Goal: Task Accomplishment & Management: Manage account settings

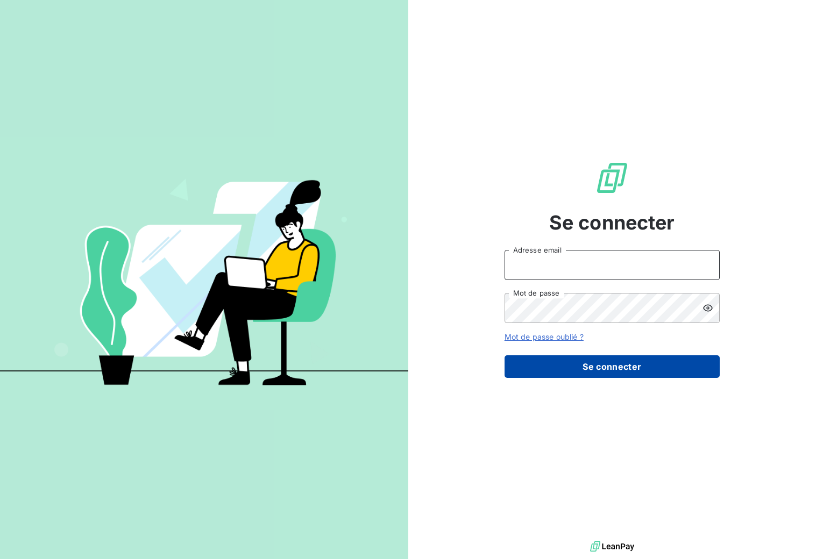
type input "recouvrement1@entrepreneurs.com"
click at [585, 366] on button "Se connecter" at bounding box center [611, 366] width 215 height 23
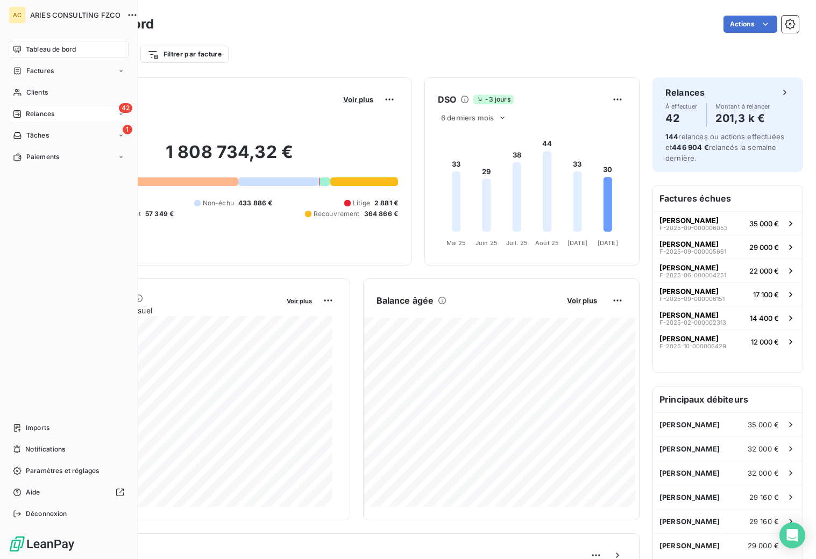
click at [36, 114] on span "Relances" at bounding box center [40, 114] width 28 height 10
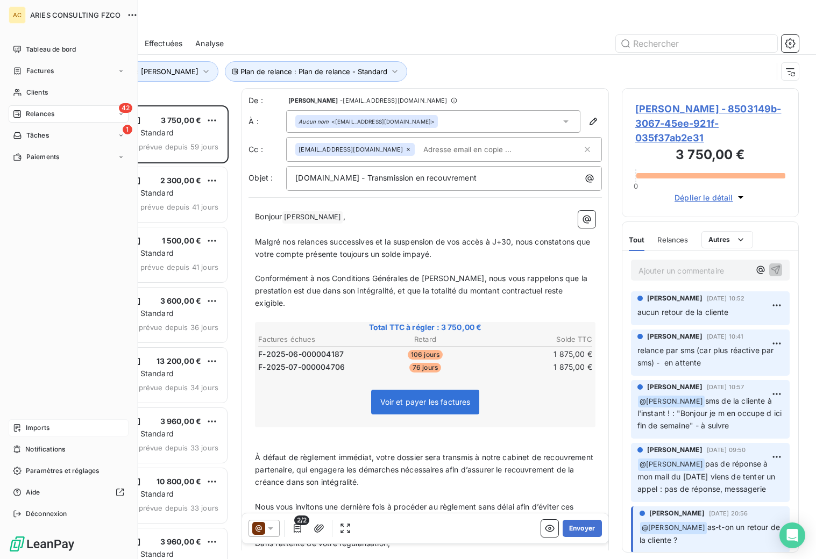
click at [40, 427] on span "Imports" at bounding box center [38, 428] width 24 height 10
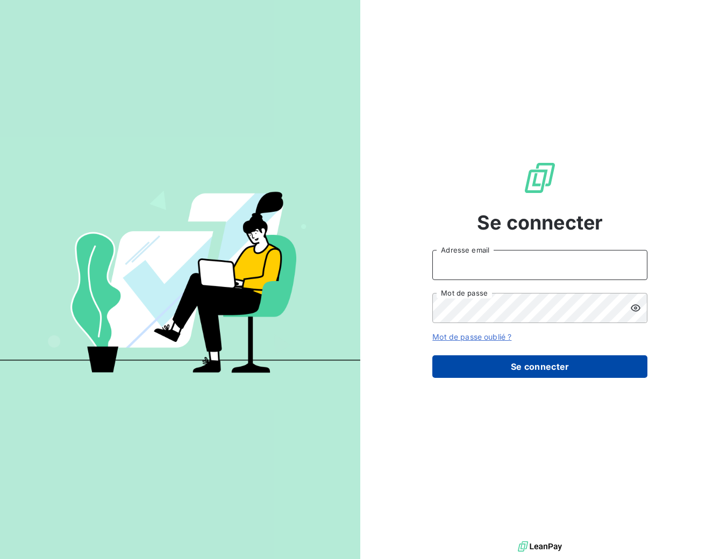
type input "[EMAIL_ADDRESS][DOMAIN_NAME]"
click at [547, 368] on button "Se connecter" at bounding box center [539, 366] width 215 height 23
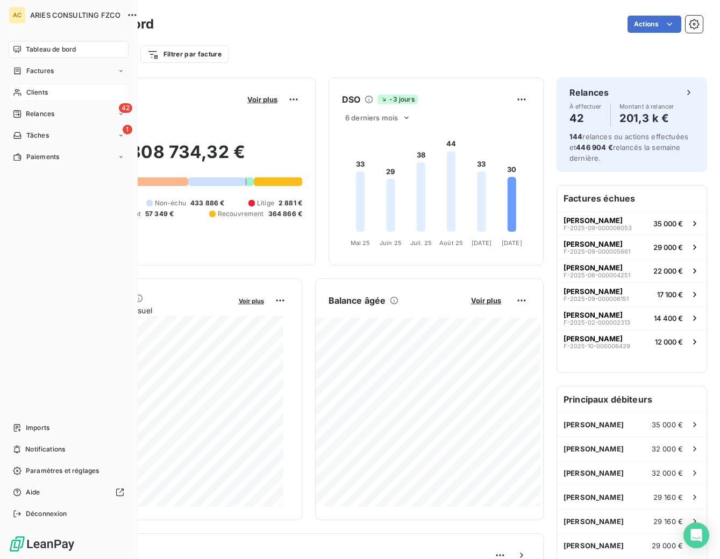
click at [18, 93] on icon at bounding box center [17, 92] width 8 height 7
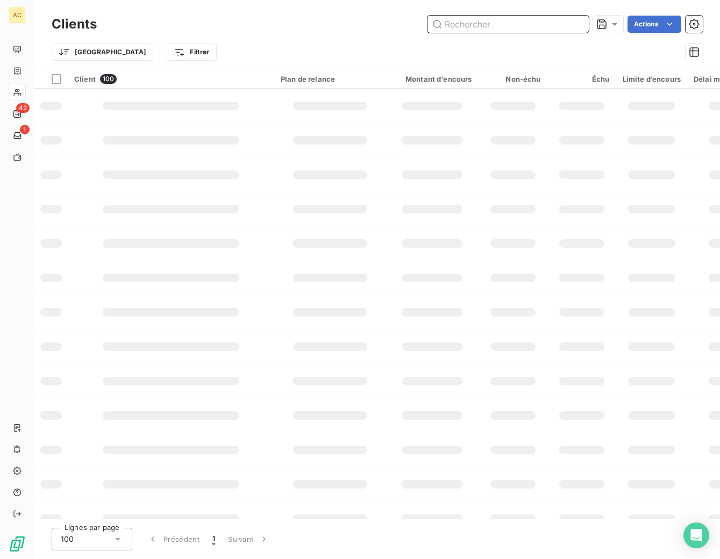
click at [488, 27] on input "text" at bounding box center [507, 24] width 161 height 17
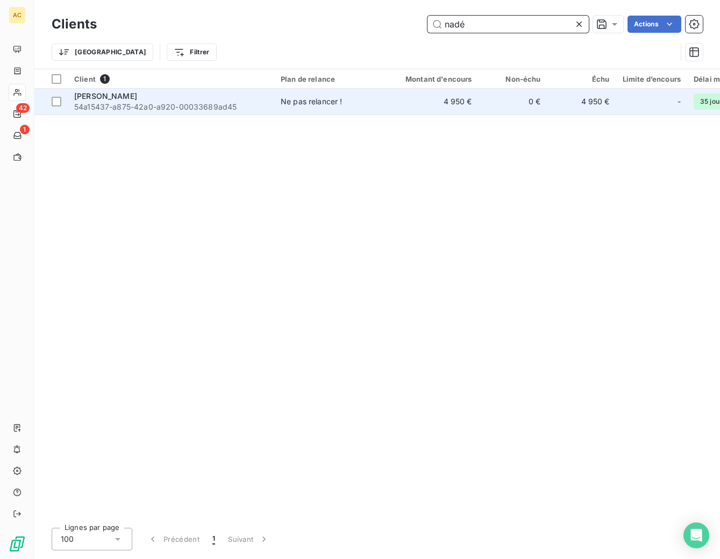
type input "nadé"
click at [288, 105] on div "Ne pas relancer !" at bounding box center [312, 101] width 62 height 11
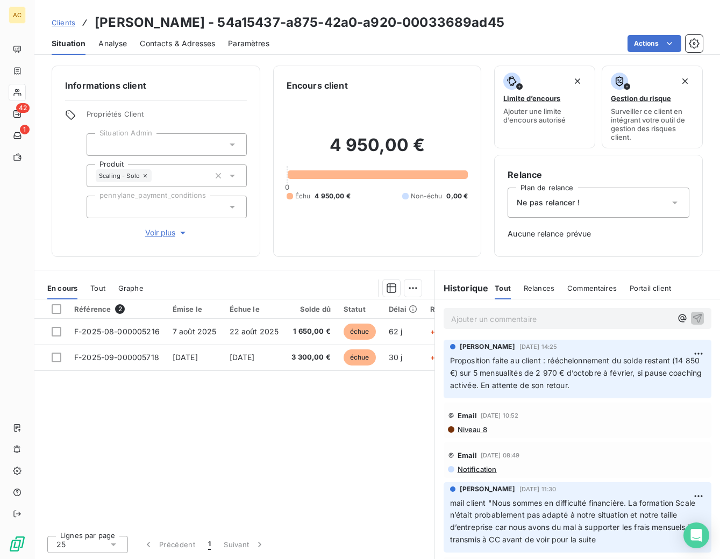
click at [98, 289] on span "Tout" at bounding box center [97, 288] width 15 height 9
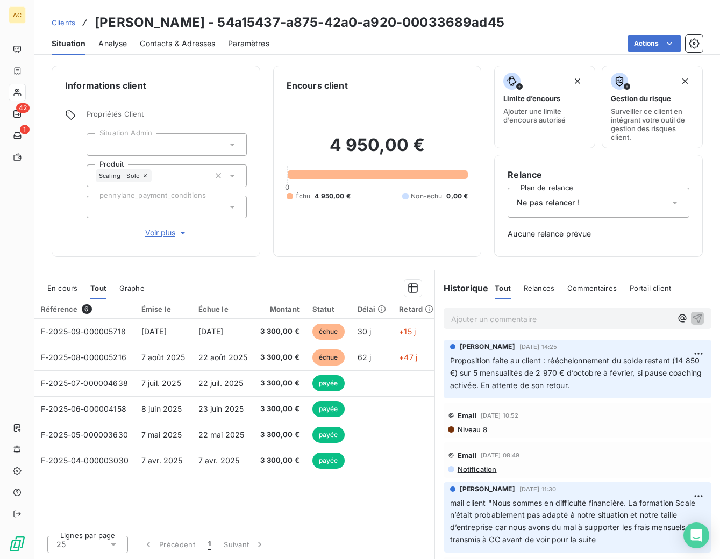
click at [564, 317] on p "Ajouter un commentaire ﻿" at bounding box center [561, 318] width 220 height 13
drag, startPoint x: 689, startPoint y: 317, endPoint x: 666, endPoint y: 321, distance: 23.6
click at [692, 317] on icon "button" at bounding box center [697, 317] width 11 height 11
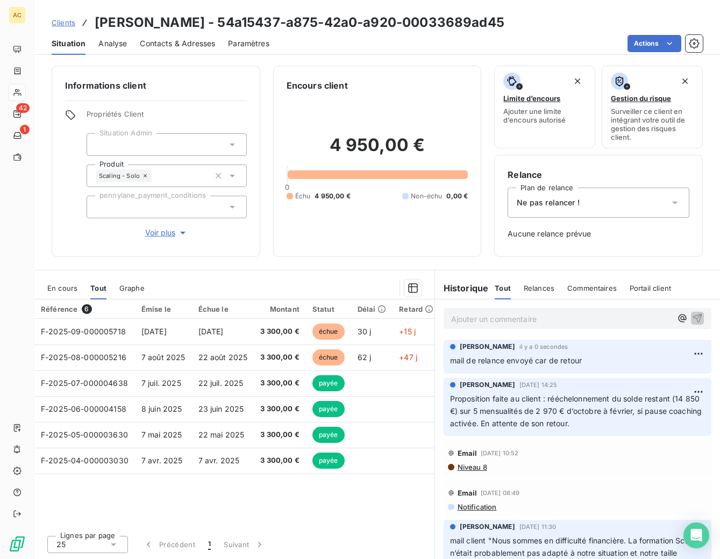
click at [61, 20] on span "Clients" at bounding box center [64, 22] width 24 height 9
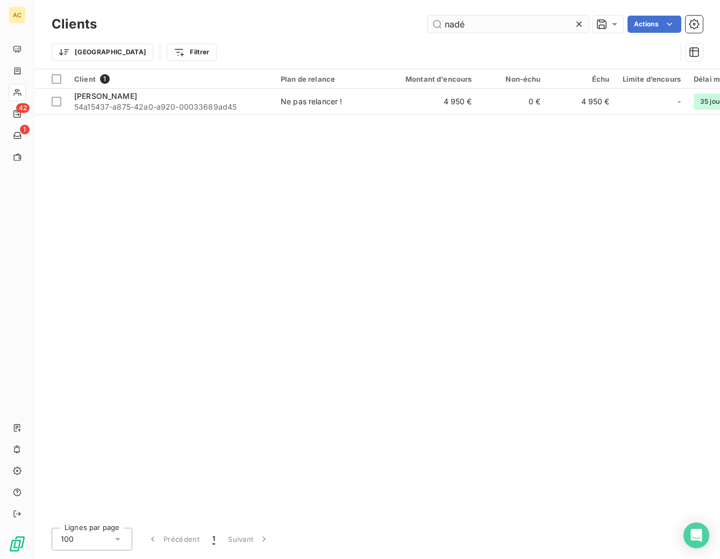
drag, startPoint x: 466, startPoint y: 28, endPoint x: 429, endPoint y: 19, distance: 38.2
click at [429, 19] on input "nadé" at bounding box center [507, 24] width 161 height 17
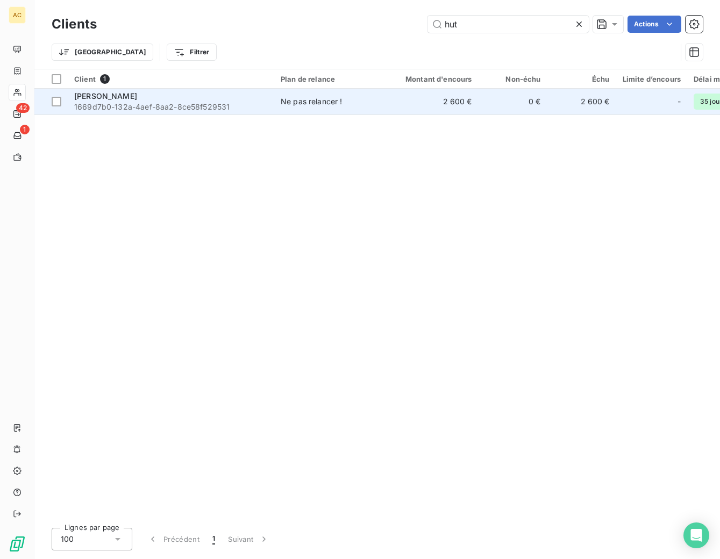
type input "hut"
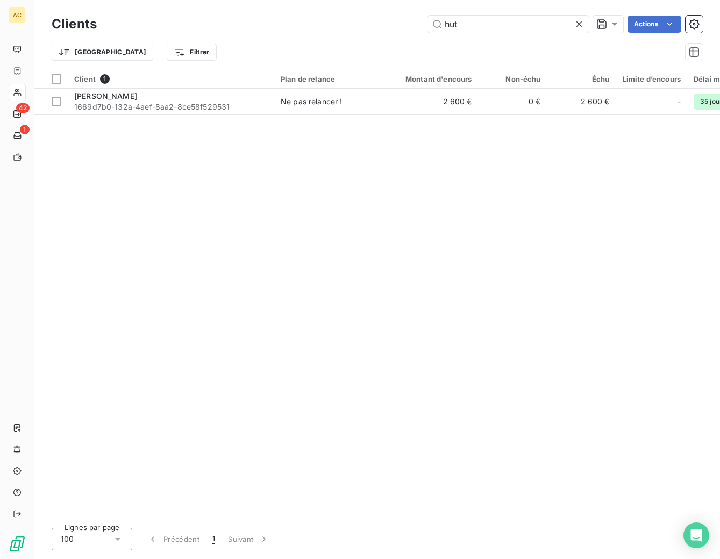
drag, startPoint x: 167, startPoint y: 102, endPoint x: 161, endPoint y: 202, distance: 99.7
click at [168, 102] on span "1669d7b0-132a-4aef-8aa2-8ce58f529531" at bounding box center [171, 107] width 194 height 11
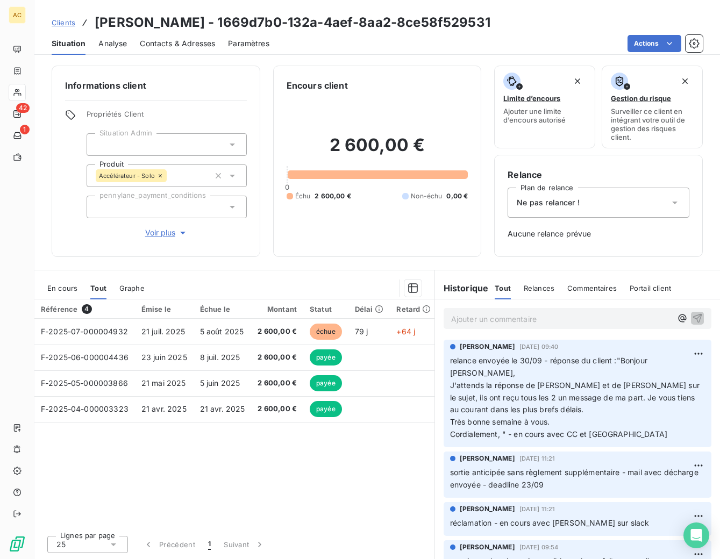
click at [483, 327] on div "Ajouter un commentaire ﻿" at bounding box center [578, 318] width 268 height 21
click at [509, 322] on p "Ajouter un commentaire ﻿" at bounding box center [561, 318] width 220 height 13
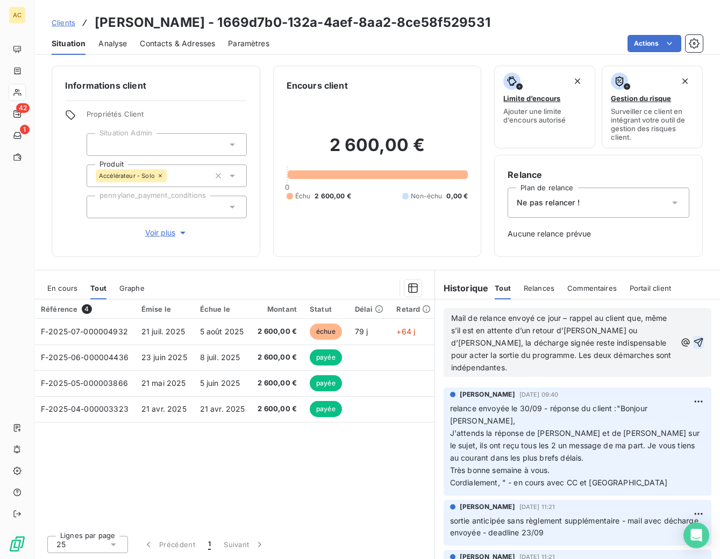
click at [694, 339] on icon "button" at bounding box center [698, 342] width 11 height 11
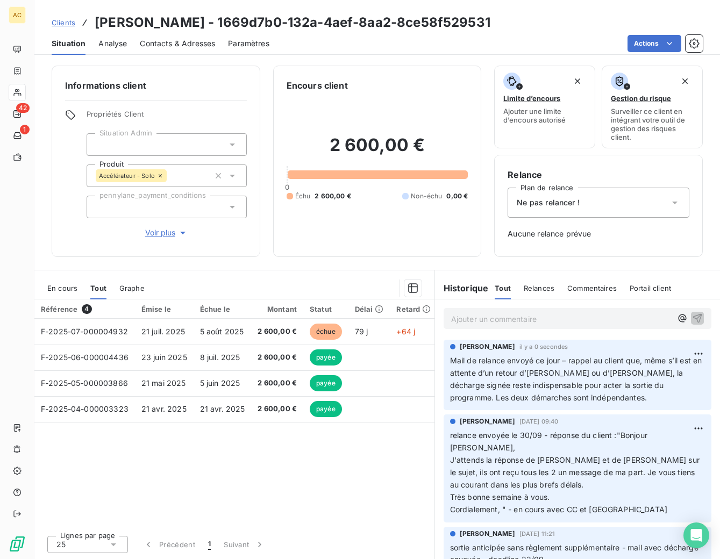
click at [66, 24] on span "Clients" at bounding box center [64, 22] width 24 height 9
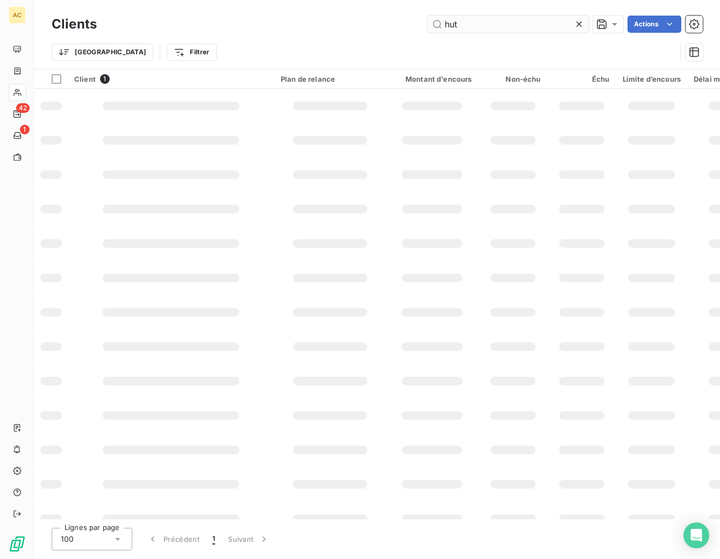
drag, startPoint x: 466, startPoint y: 25, endPoint x: 437, endPoint y: 24, distance: 29.1
click at [437, 24] on input "hut" at bounding box center [507, 24] width 161 height 17
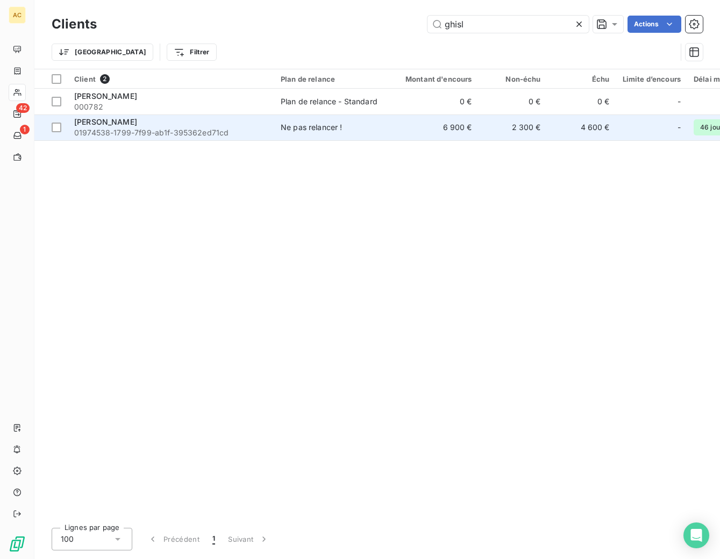
type input "ghisl"
click at [322, 128] on div "Ne pas relancer !" at bounding box center [312, 127] width 62 height 11
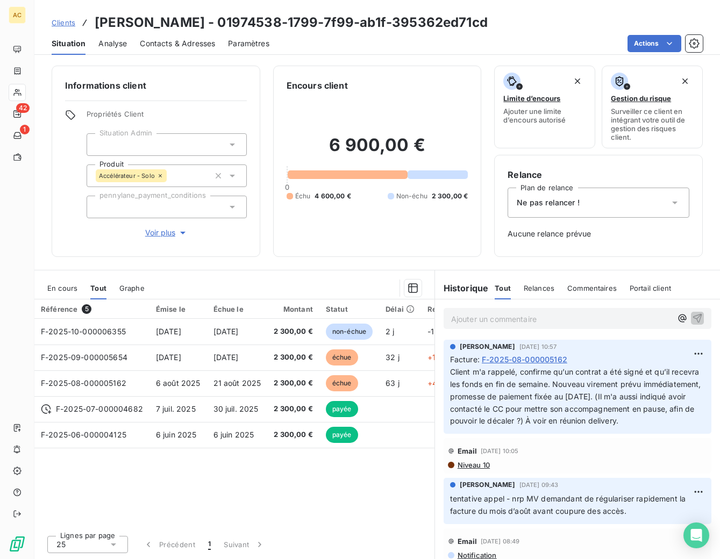
click at [158, 238] on span "Voir plus" at bounding box center [166, 232] width 43 height 11
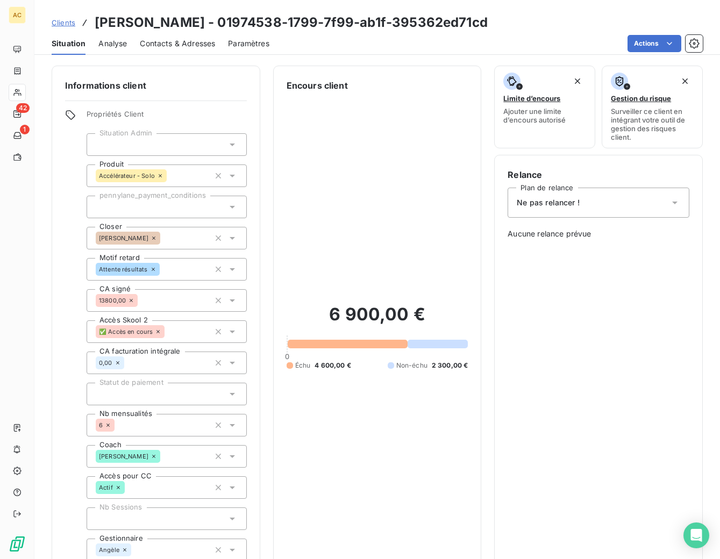
click at [569, 208] on span "Ne pas relancer !" at bounding box center [548, 202] width 63 height 11
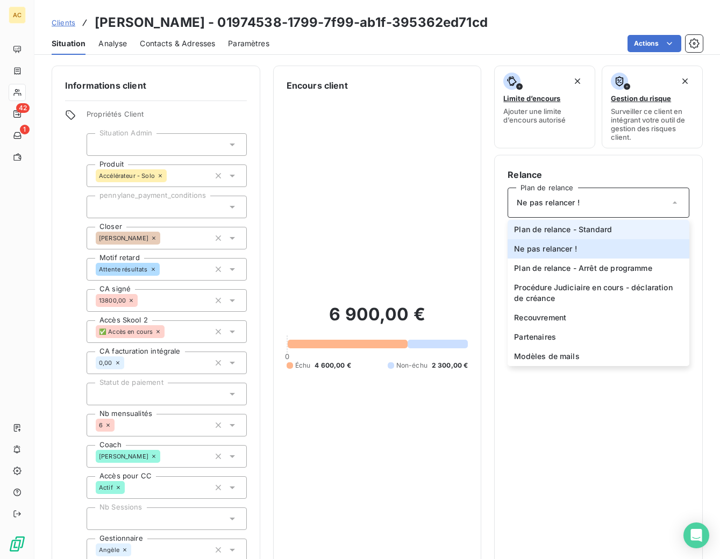
click at [565, 230] on span "Plan de relance - Standard" at bounding box center [563, 229] width 98 height 11
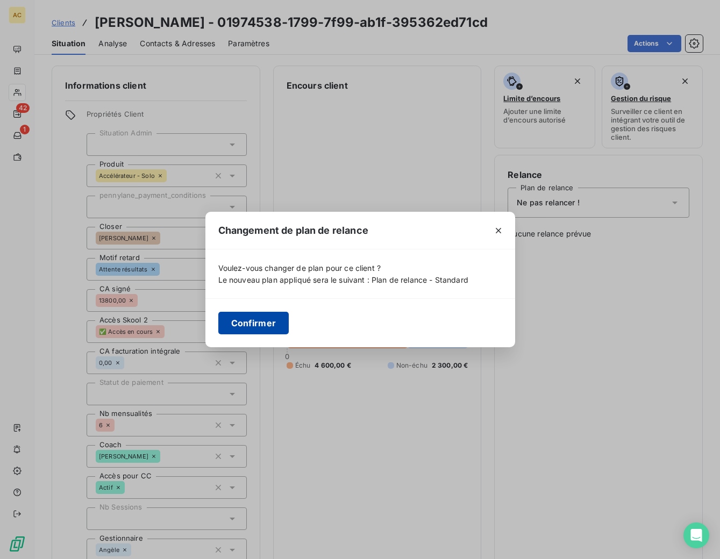
click at [244, 321] on button "Confirmer" at bounding box center [253, 323] width 71 height 23
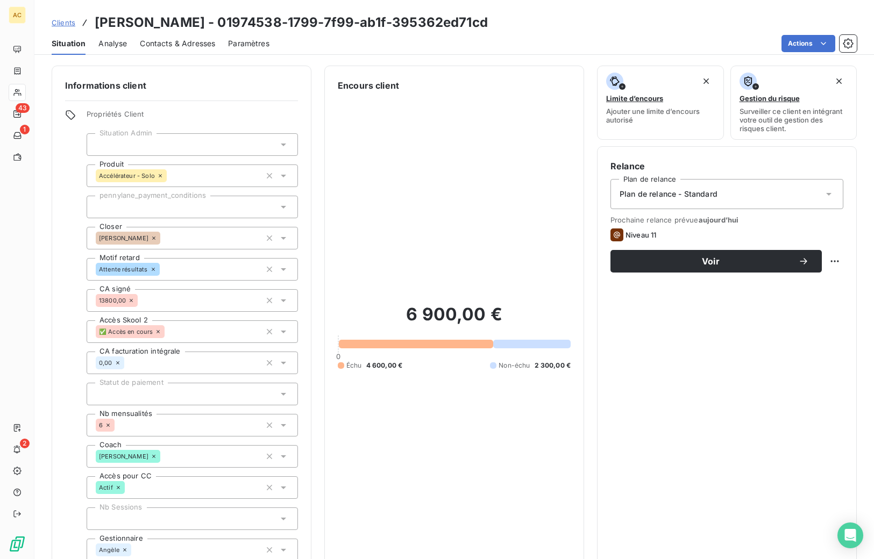
click at [173, 42] on span "Contacts & Adresses" at bounding box center [177, 43] width 75 height 11
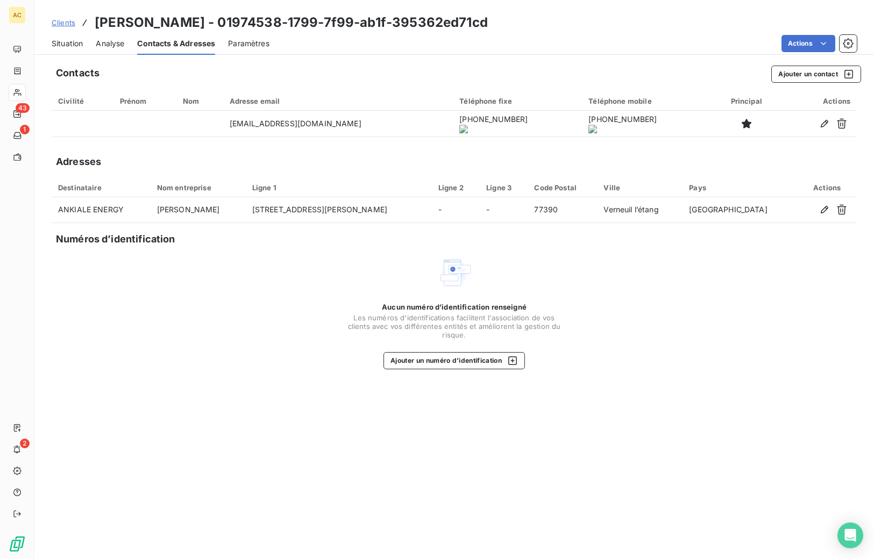
click at [447, 109] on onoff-telecom-ce-actions-button at bounding box center [447, 109] width 0 height 0
click at [72, 45] on span "Situation" at bounding box center [67, 43] width 31 height 11
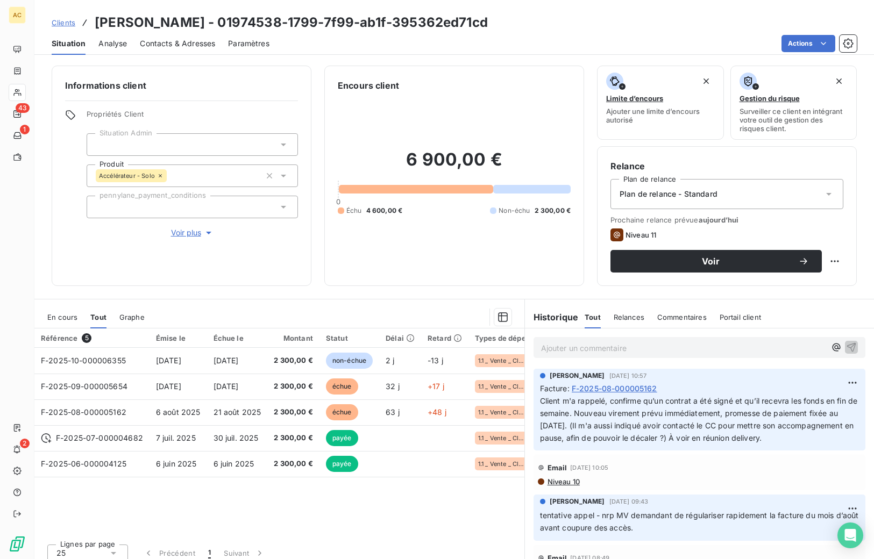
click at [603, 350] on p "Ajouter un commentaire ﻿" at bounding box center [683, 347] width 284 height 13
click at [581, 350] on p "tel client" at bounding box center [683, 347] width 284 height 12
click at [719, 345] on icon "button" at bounding box center [851, 346] width 9 height 9
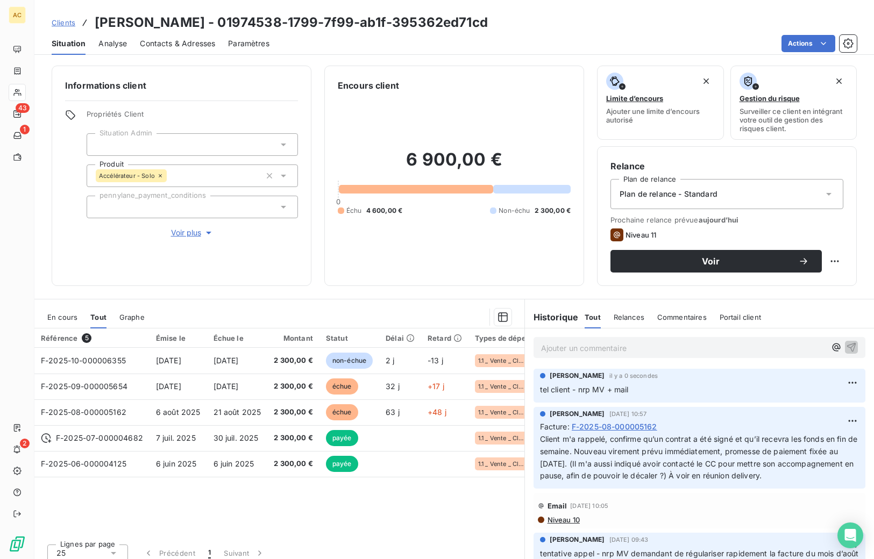
click at [192, 44] on span "Contacts & Adresses" at bounding box center [177, 43] width 75 height 11
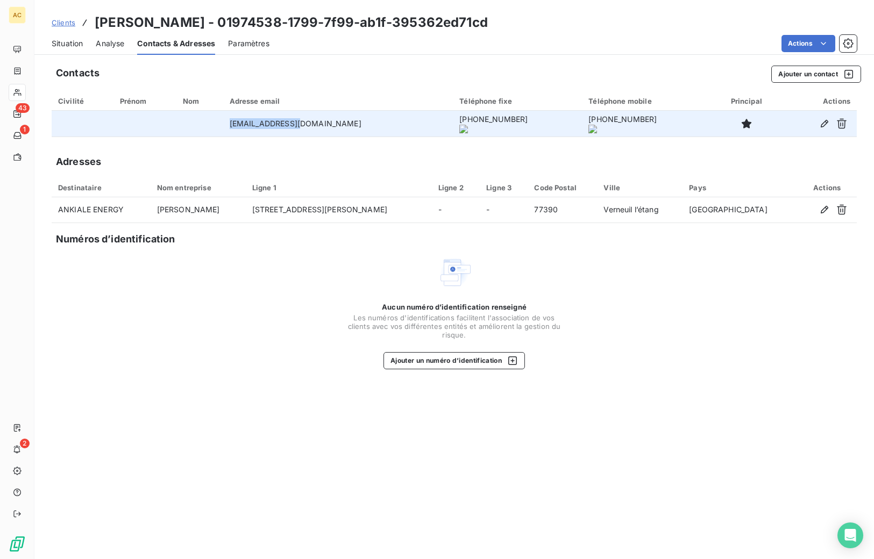
drag, startPoint x: 241, startPoint y: 124, endPoint x: 311, endPoint y: 124, distance: 69.9
click at [311, 124] on td "info@ankiale.com" at bounding box center [338, 124] width 230 height 26
copy td "info@ankiale.com"
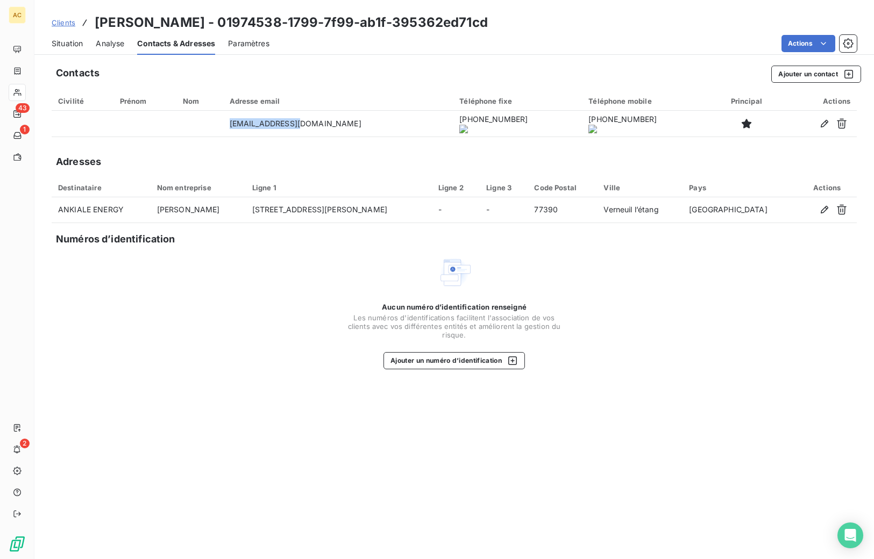
click at [77, 38] on span "Situation" at bounding box center [67, 43] width 31 height 11
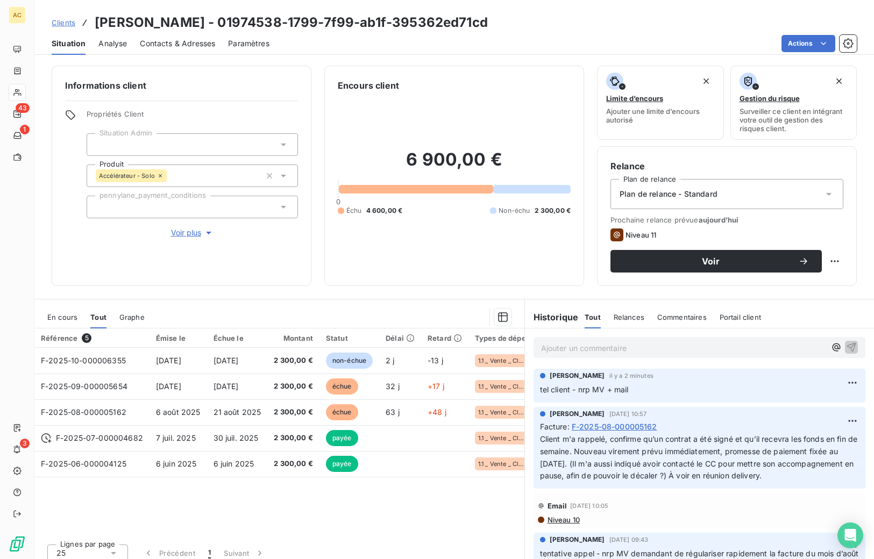
click at [69, 20] on span "Clients" at bounding box center [64, 22] width 24 height 9
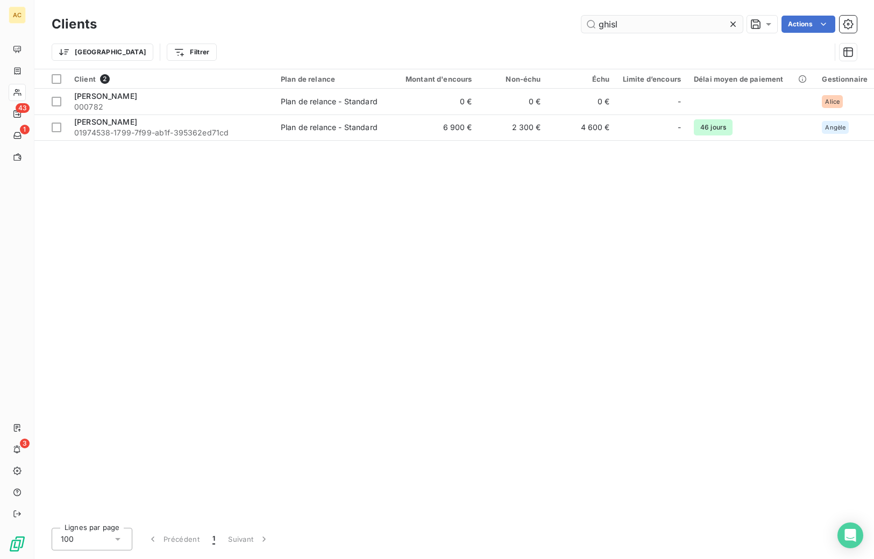
drag, startPoint x: 613, startPoint y: 25, endPoint x: 598, endPoint y: 32, distance: 17.1
click at [593, 24] on input "ghisl" at bounding box center [661, 24] width 161 height 17
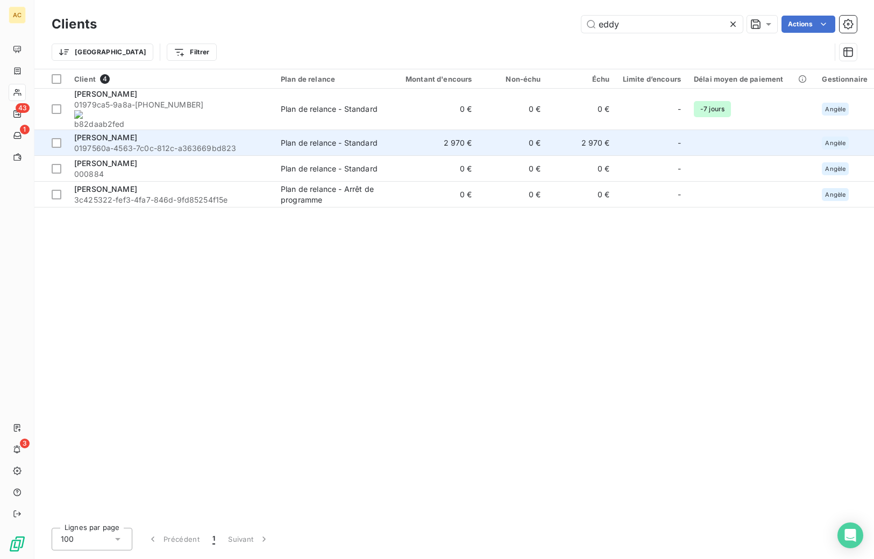
type input "eddy"
click at [275, 130] on td "Plan de relance - Standard" at bounding box center [330, 143] width 112 height 26
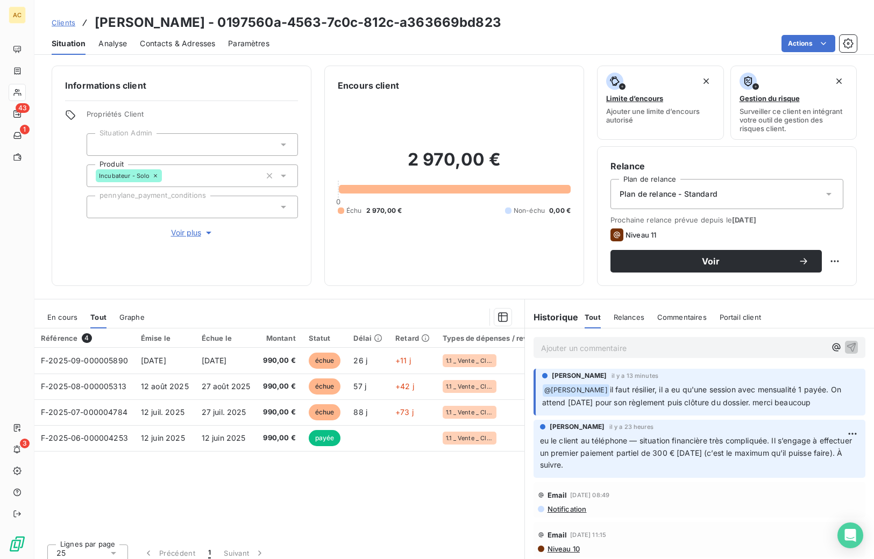
click at [65, 24] on span "Clients" at bounding box center [64, 22] width 24 height 9
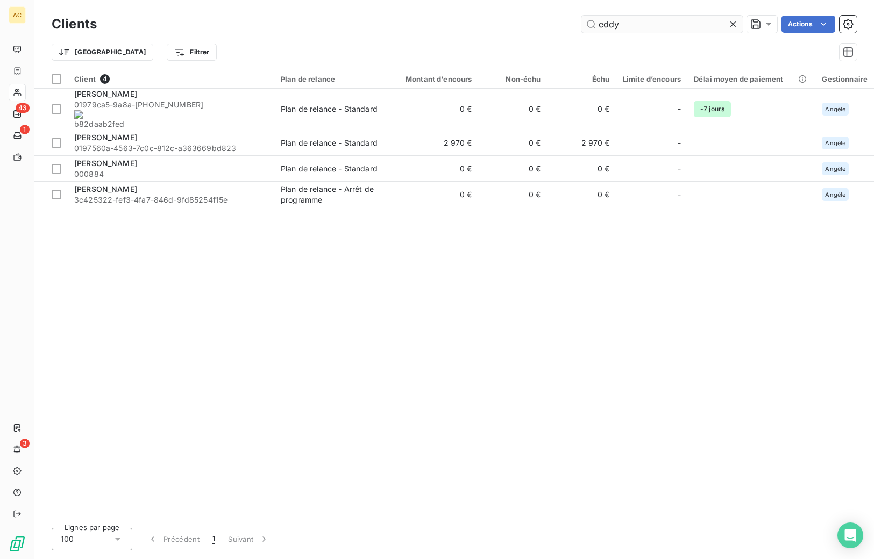
drag, startPoint x: 606, startPoint y: 24, endPoint x: 592, endPoint y: 20, distance: 13.8
click at [592, 20] on input "eddy" at bounding box center [661, 24] width 161 height 17
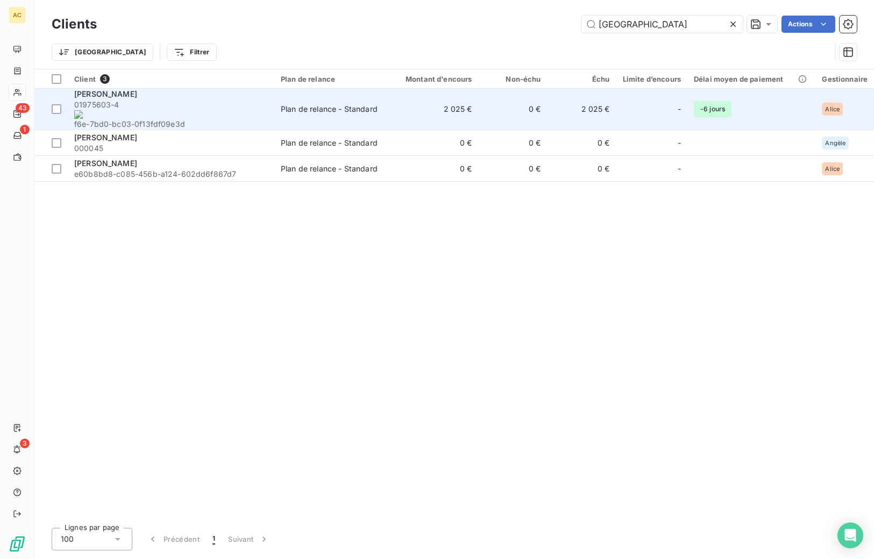
type input "metz"
click at [245, 104] on span "01975603-4 f6e-7bd0-bc03-0f13fdf09e3d" at bounding box center [171, 114] width 194 height 30
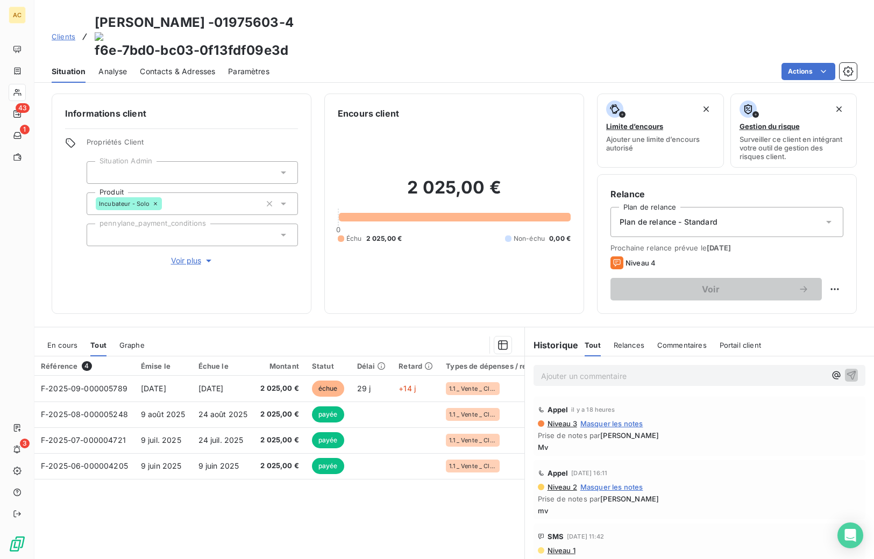
click at [197, 255] on span "Voir plus" at bounding box center [192, 260] width 43 height 11
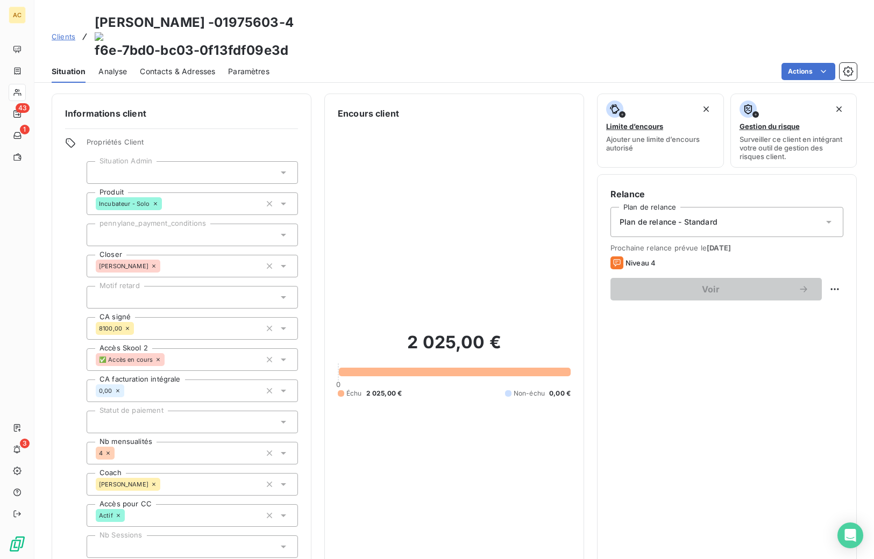
click at [184, 66] on span "Contacts & Adresses" at bounding box center [177, 71] width 75 height 11
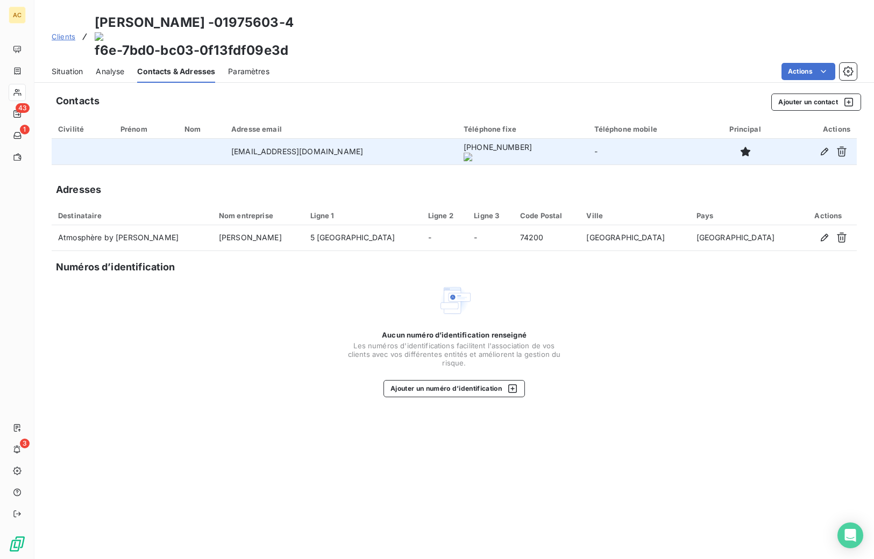
drag, startPoint x: 226, startPoint y: 124, endPoint x: 347, endPoint y: 124, distance: 121.0
click at [368, 139] on td "atmosphere.amandine@gmail.com" at bounding box center [341, 152] width 232 height 26
copy td "atmosphere.amandine@gmail.com"
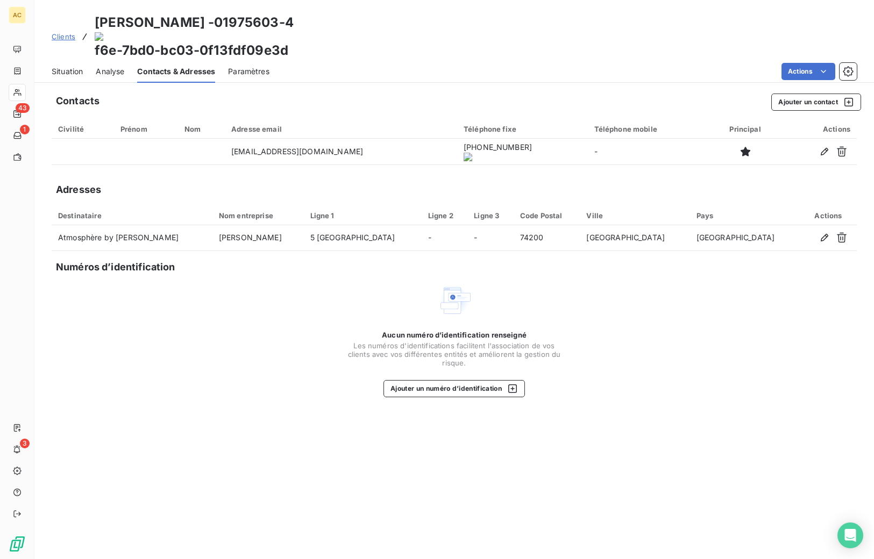
click at [69, 32] on span "Clients" at bounding box center [64, 36] width 24 height 9
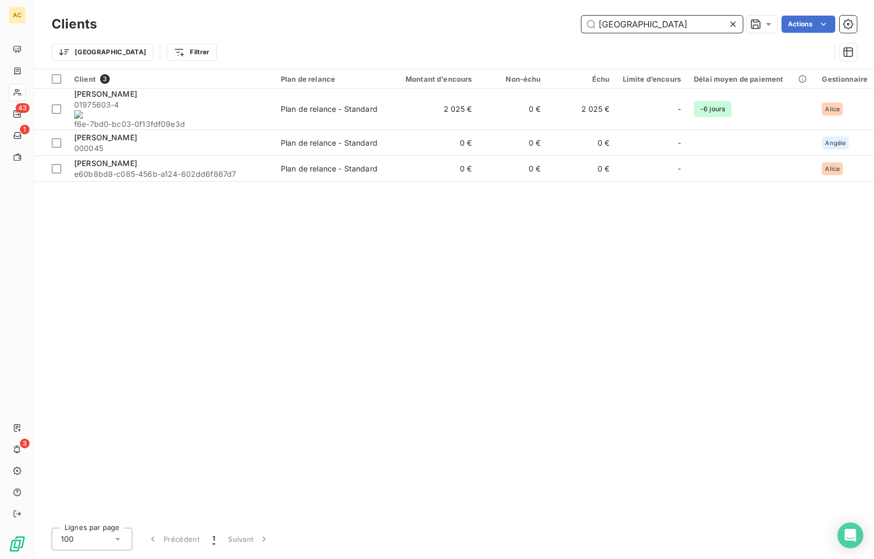
drag, startPoint x: 621, startPoint y: 22, endPoint x: 580, endPoint y: 21, distance: 41.4
click at [581, 21] on input "metz" at bounding box center [661, 24] width 161 height 17
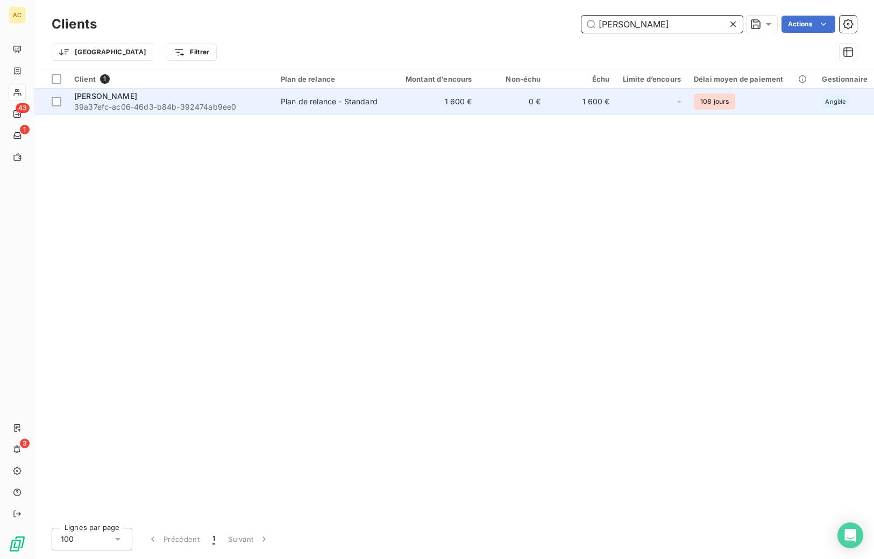
type input "tony s"
click at [224, 106] on span "39a37efc-ac06-46d3-b84b-392474ab9ee0" at bounding box center [171, 107] width 194 height 11
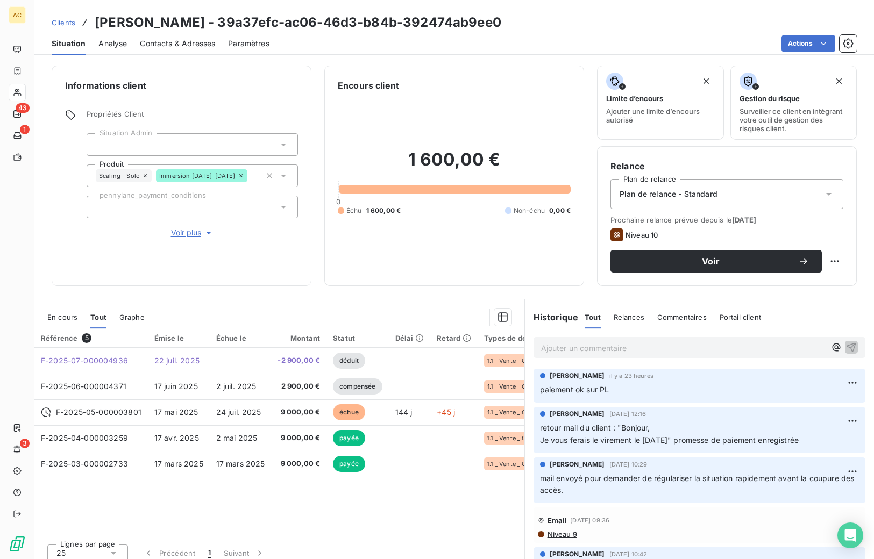
click at [190, 234] on span "Voir plus" at bounding box center [192, 232] width 43 height 11
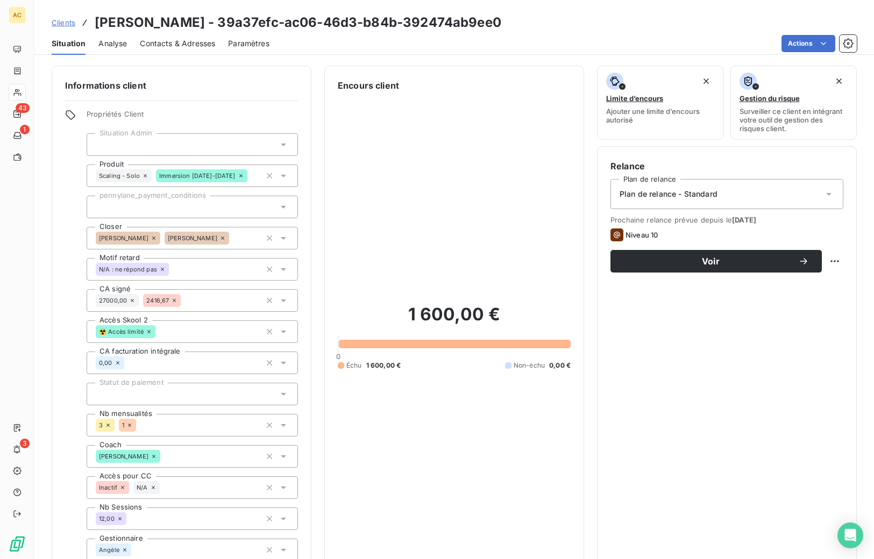
click at [65, 24] on span "Clients" at bounding box center [64, 22] width 24 height 9
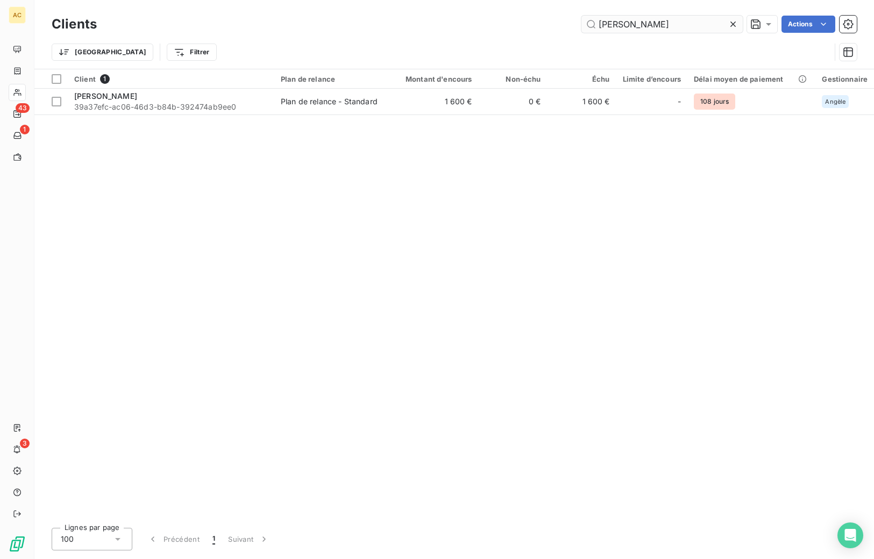
drag, startPoint x: 623, startPoint y: 25, endPoint x: 591, endPoint y: 25, distance: 31.7
click at [591, 25] on input "tony s" at bounding box center [661, 24] width 161 height 17
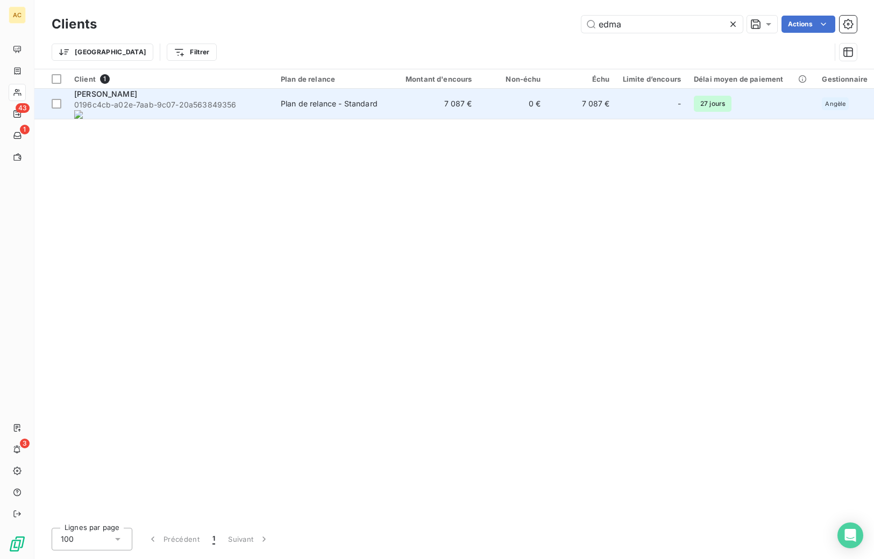
type input "edma"
click at [111, 101] on span "0196c4cb-a02e-7aab-9c07-20a 563849356" at bounding box center [171, 108] width 194 height 19
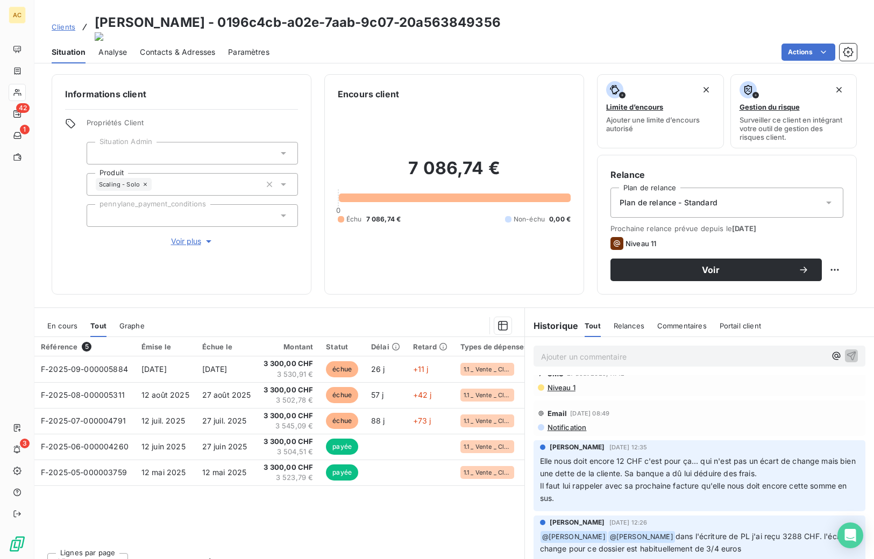
scroll to position [412, 0]
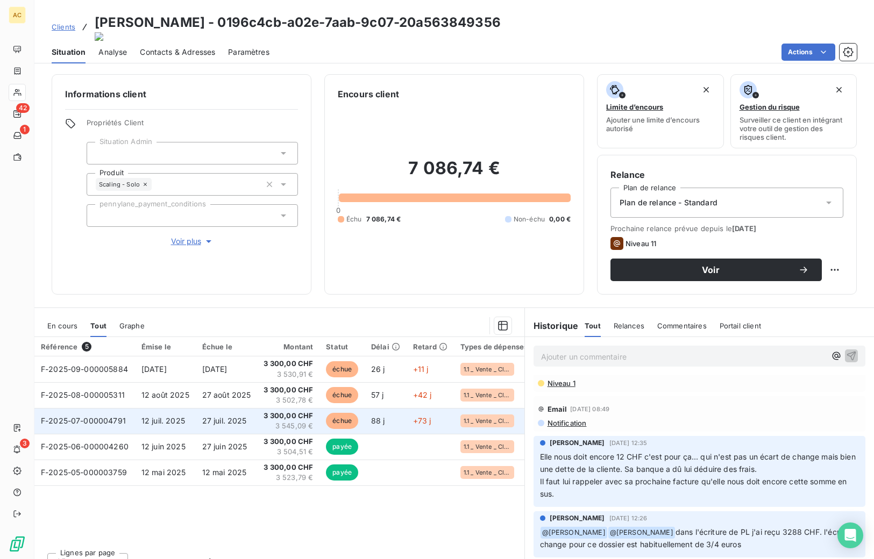
click at [294, 421] on span "3 545,09 €" at bounding box center [287, 426] width 49 height 11
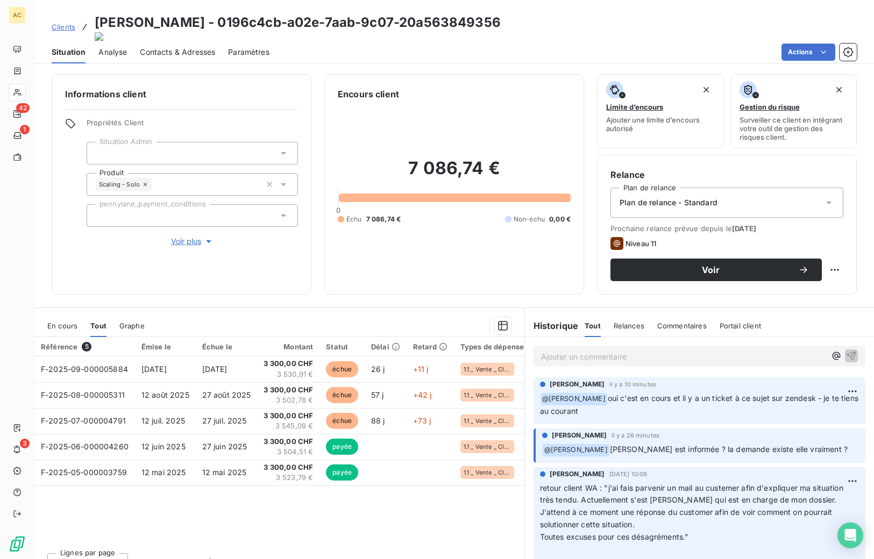
click at [560, 350] on p "Ajouter un commentaire ﻿" at bounding box center [683, 356] width 284 height 13
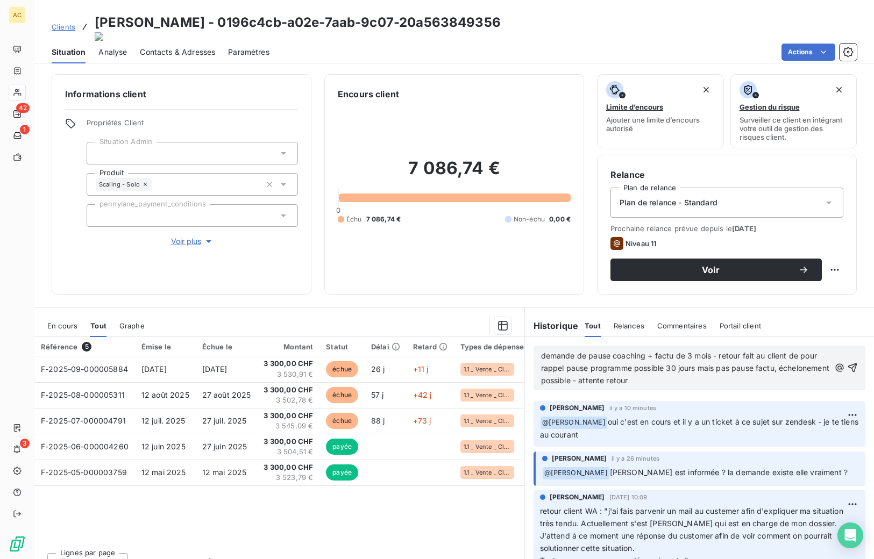
click at [668, 351] on span "demande de pause coaching + factu de 3 mois - retour fait au client de pour rap…" at bounding box center [686, 368] width 290 height 34
drag, startPoint x: 540, startPoint y: 359, endPoint x: 533, endPoint y: 359, distance: 6.5
click at [533, 359] on div "demande de pause coaching + facturation de 3 mois - retour fait au client de po…" at bounding box center [699, 368] width 332 height 45
click at [719, 373] on p "demande de pause coaching + facturation de 3 mois - retour fait au client pour …" at bounding box center [685, 368] width 289 height 37
click at [719, 362] on icon "button" at bounding box center [852, 367] width 11 height 11
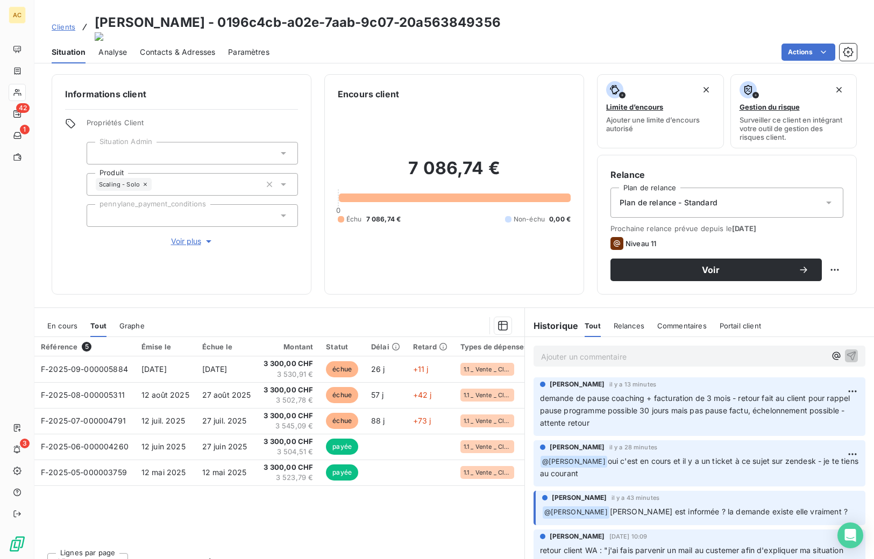
click at [63, 23] on span "Clients" at bounding box center [64, 27] width 24 height 9
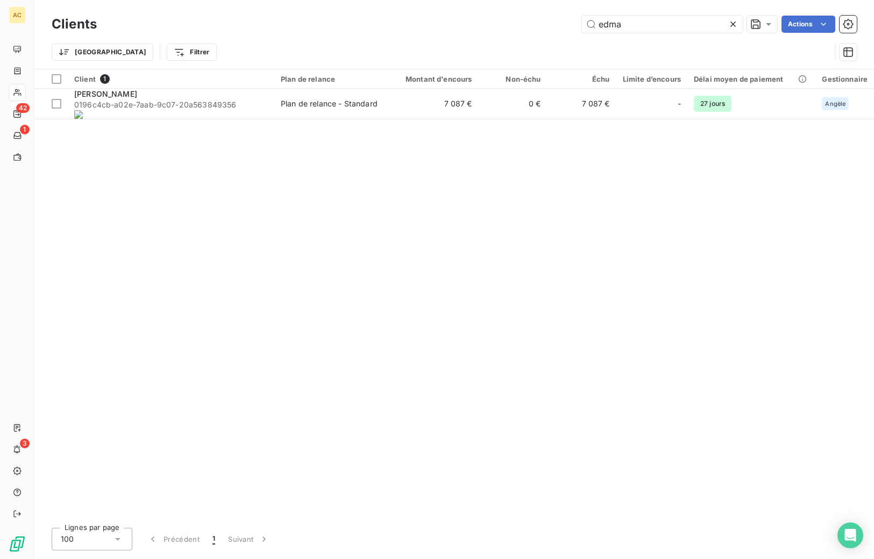
drag, startPoint x: 638, startPoint y: 25, endPoint x: 574, endPoint y: 18, distance: 64.9
click at [574, 18] on div "edma Actions" at bounding box center [483, 24] width 747 height 17
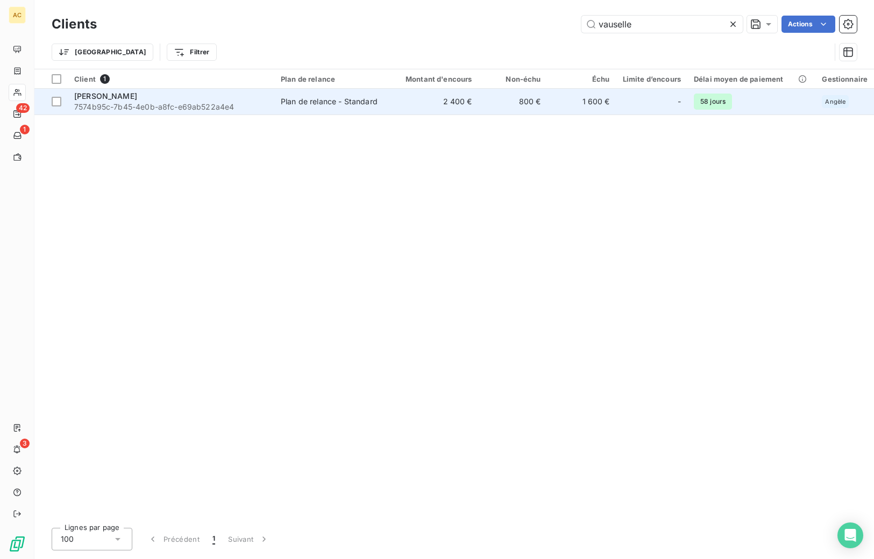
type input "vauselle"
click at [228, 105] on span "7574b95c-7b45-4e0b-a8fc-e69ab522a4e4" at bounding box center [171, 107] width 194 height 11
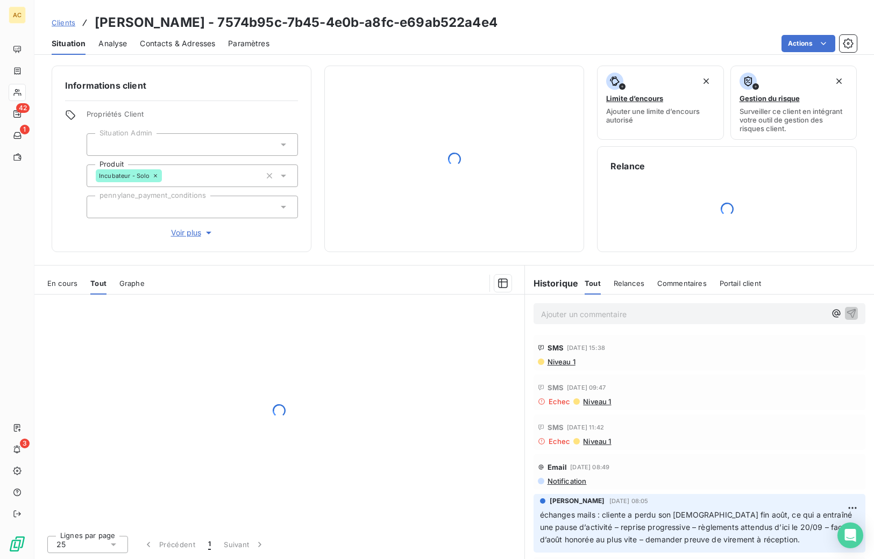
click at [594, 246] on div "Informations client Propriétés Client Situation Admin Produit Incubateur - Solo…" at bounding box center [453, 159] width 839 height 187
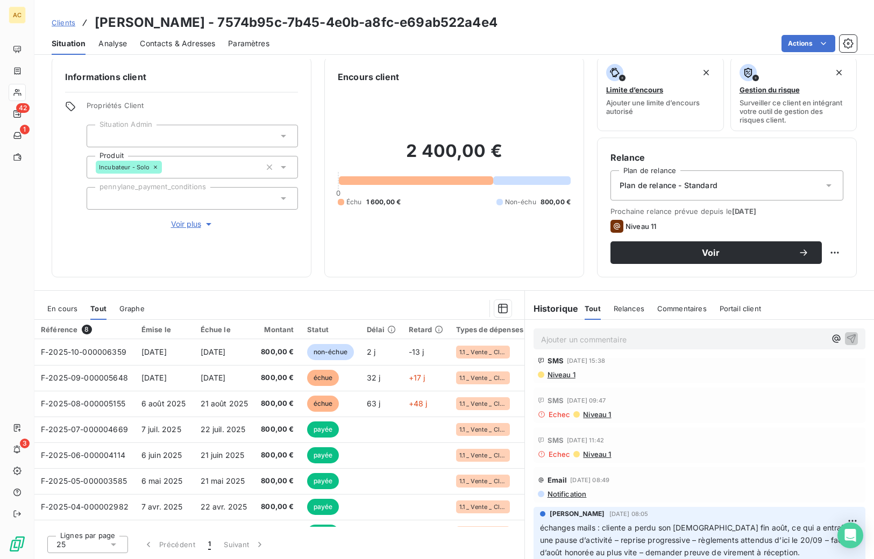
scroll to position [111, 0]
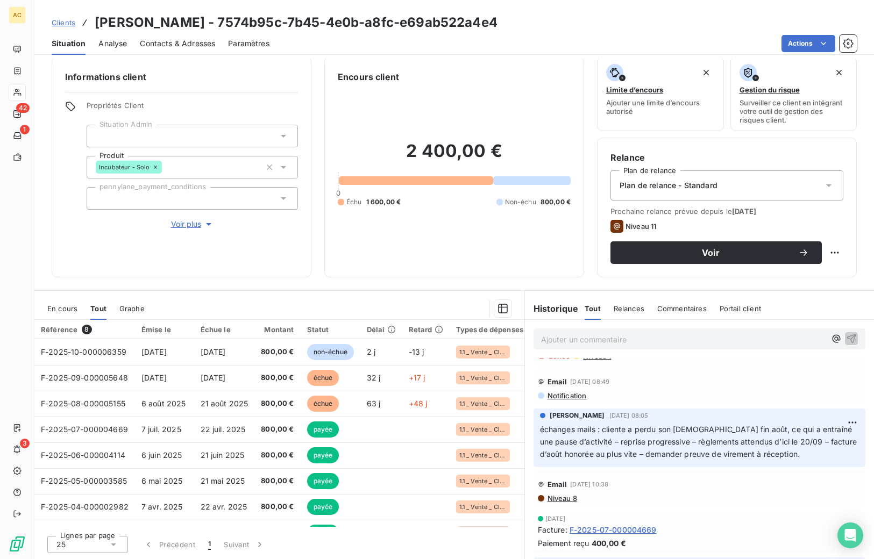
click at [195, 42] on span "Contacts & Adresses" at bounding box center [177, 43] width 75 height 11
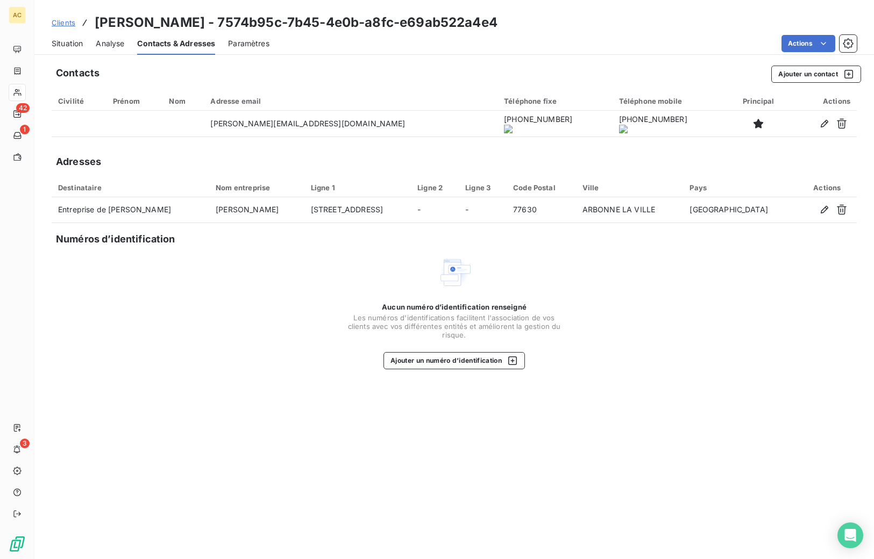
click at [70, 41] on span "Situation" at bounding box center [67, 43] width 31 height 11
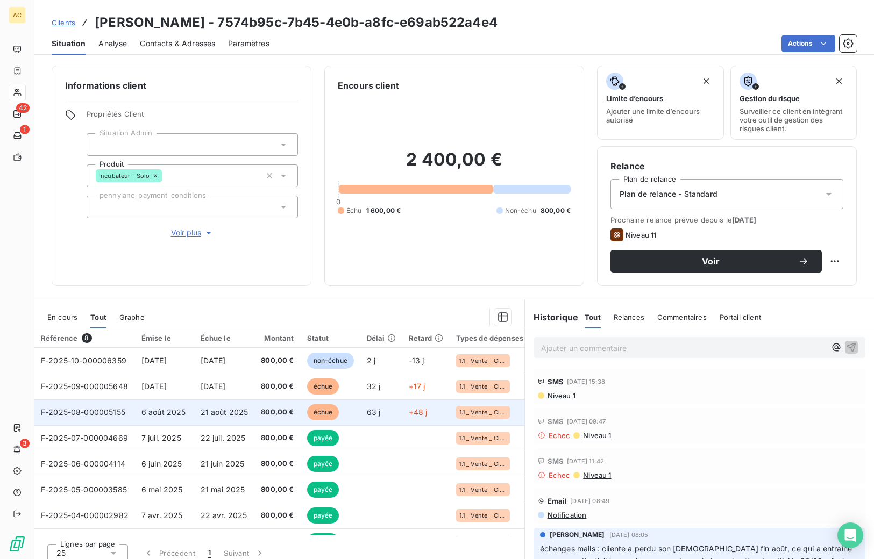
click at [202, 412] on span "21 août 2025" at bounding box center [225, 412] width 48 height 9
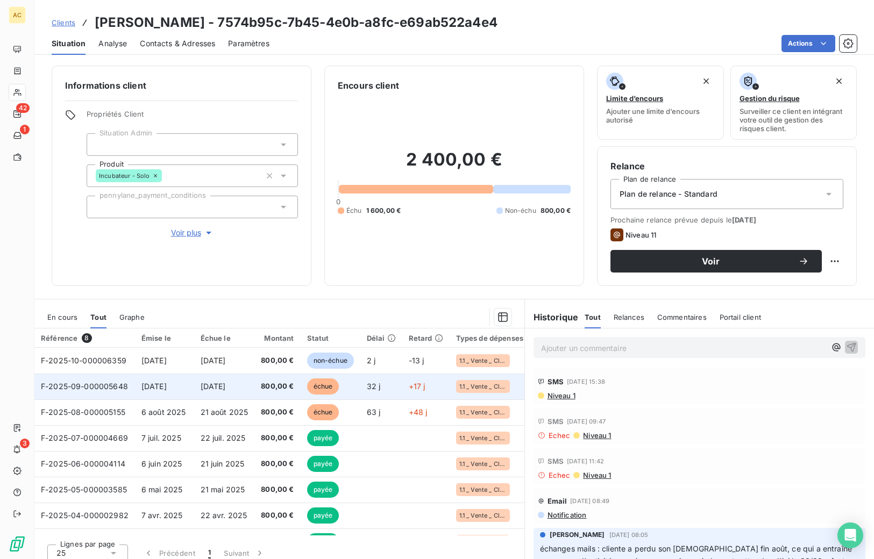
click at [303, 387] on td "échue" at bounding box center [331, 387] width 60 height 26
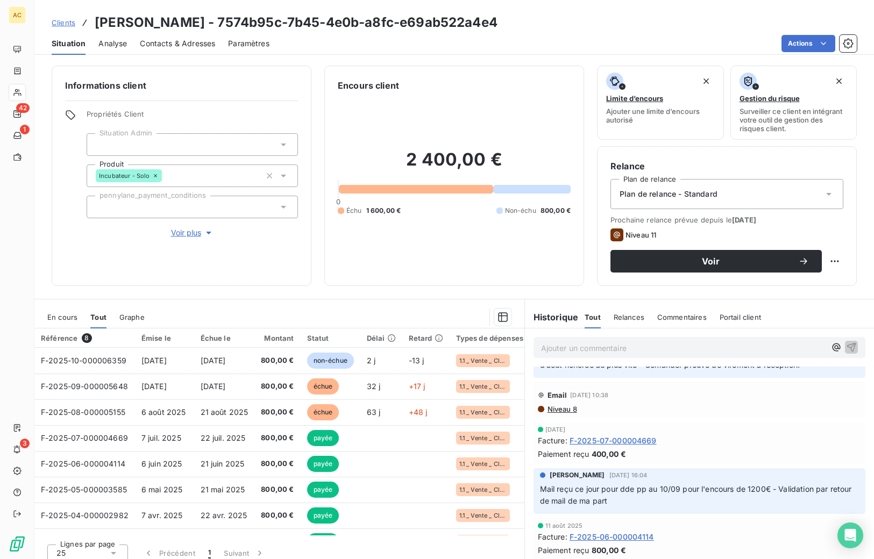
scroll to position [208, 0]
click at [183, 42] on span "Contacts & Adresses" at bounding box center [177, 43] width 75 height 11
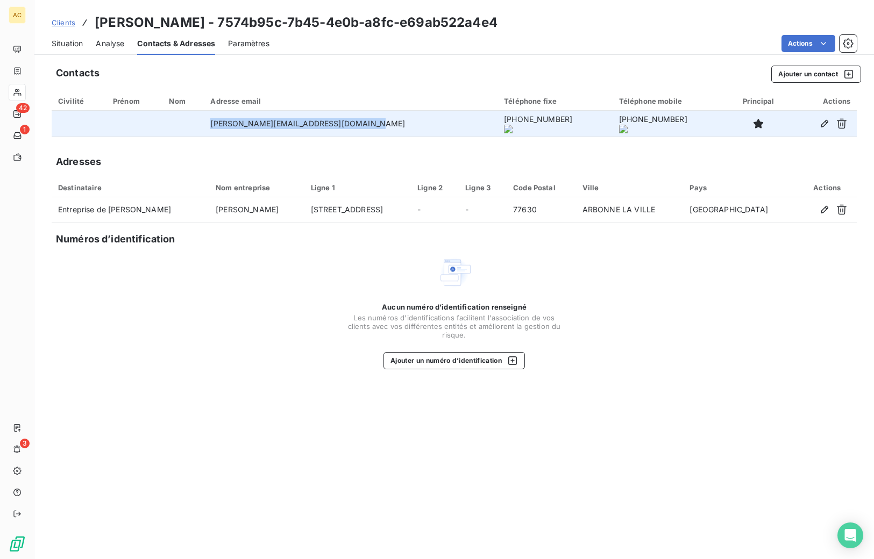
drag, startPoint x: 235, startPoint y: 126, endPoint x: 391, endPoint y: 131, distance: 156.5
click at [409, 131] on tr "caroline.vauselle@cdeveloppements.com +33 6 07 83 49 07 +33 6 07 83 49 07" at bounding box center [454, 124] width 805 height 26
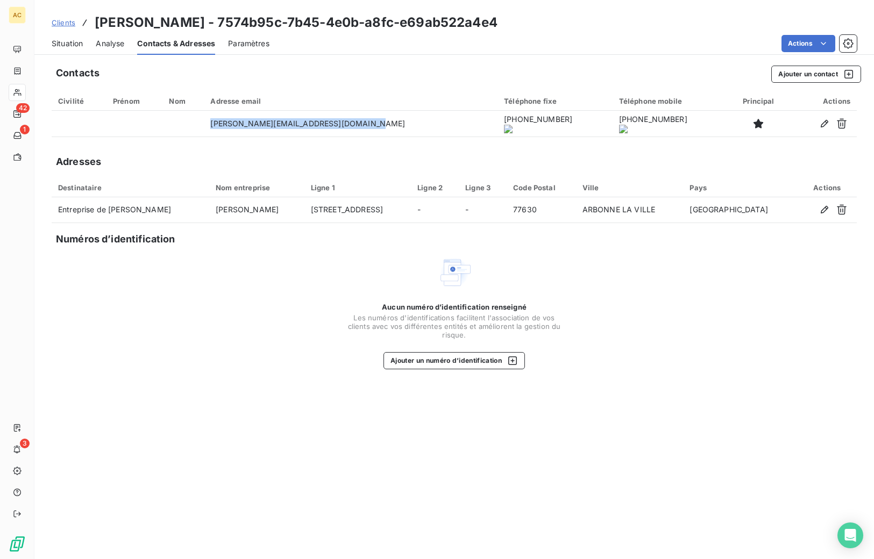
click at [67, 24] on span "Clients" at bounding box center [64, 22] width 24 height 9
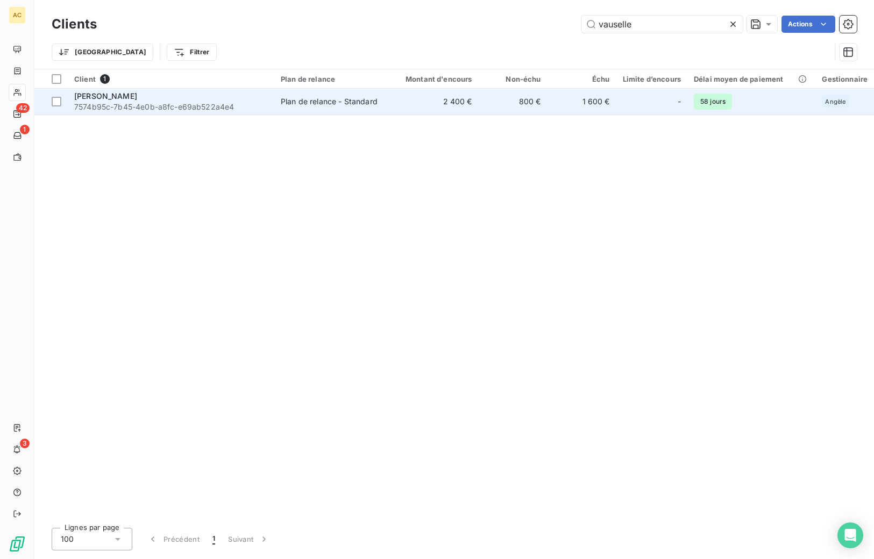
click at [219, 113] on td "Caroline Vauselle 7574b95c-7b45-4e0b-a8fc-e69ab522a4e4" at bounding box center [171, 102] width 206 height 26
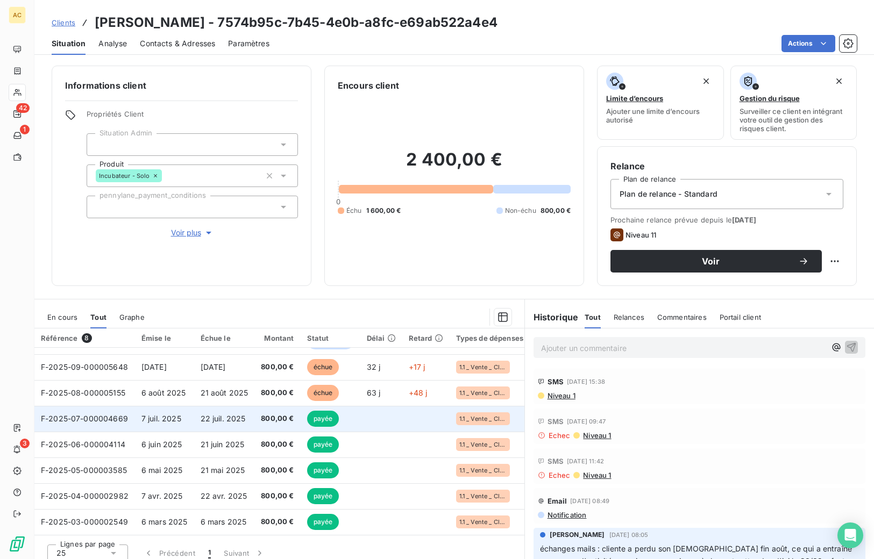
scroll to position [23, 0]
click at [252, 414] on td "22 juil. 2025" at bounding box center [224, 419] width 61 height 26
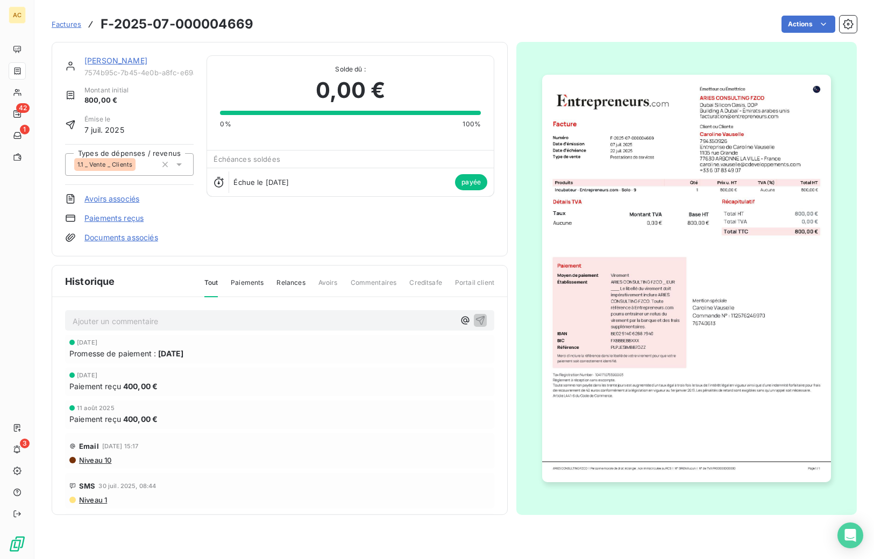
click at [116, 60] on link "Caroline Vauselle" at bounding box center [115, 60] width 63 height 9
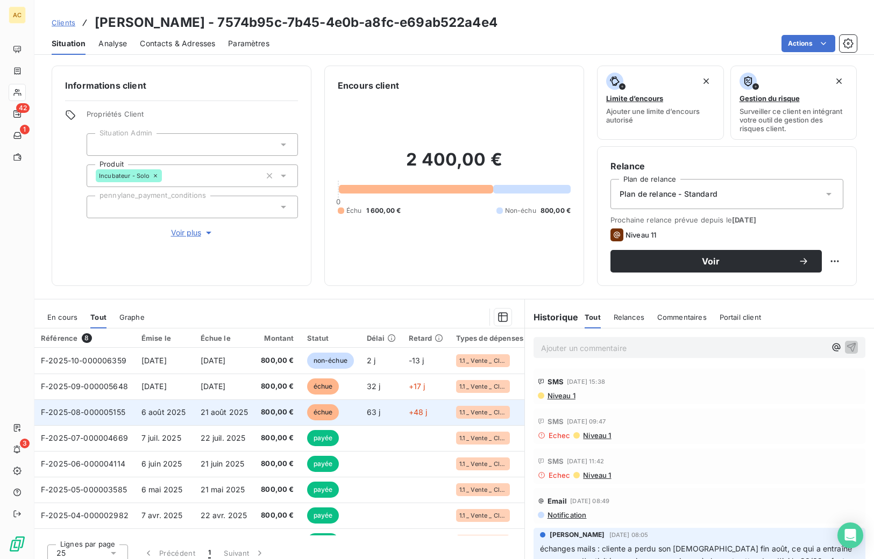
click at [192, 408] on tr "F-2025-08-000005155 6 août 2025 21 août 2025 800,00 € échue 63 j +48 j 1.1 _ Ve…" at bounding box center [299, 412] width 530 height 26
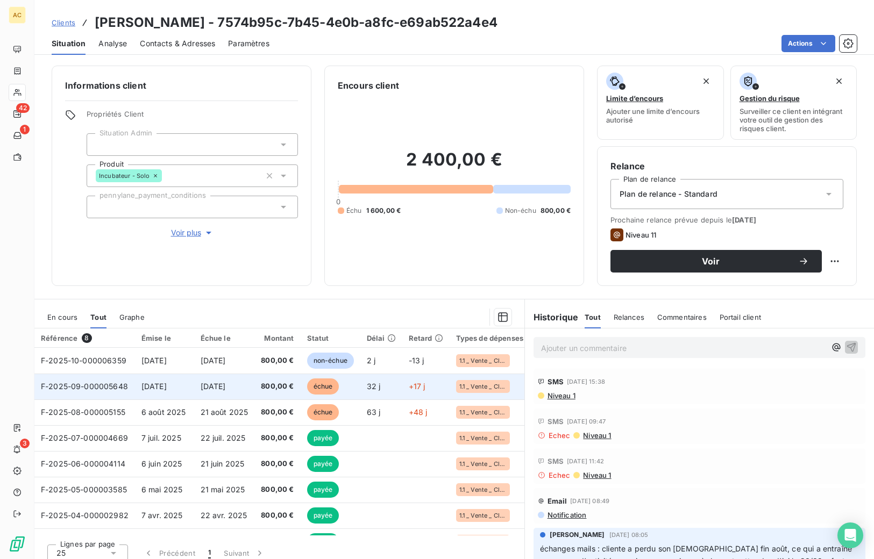
click at [167, 388] on span "6 sept. 2025" at bounding box center [153, 386] width 25 height 9
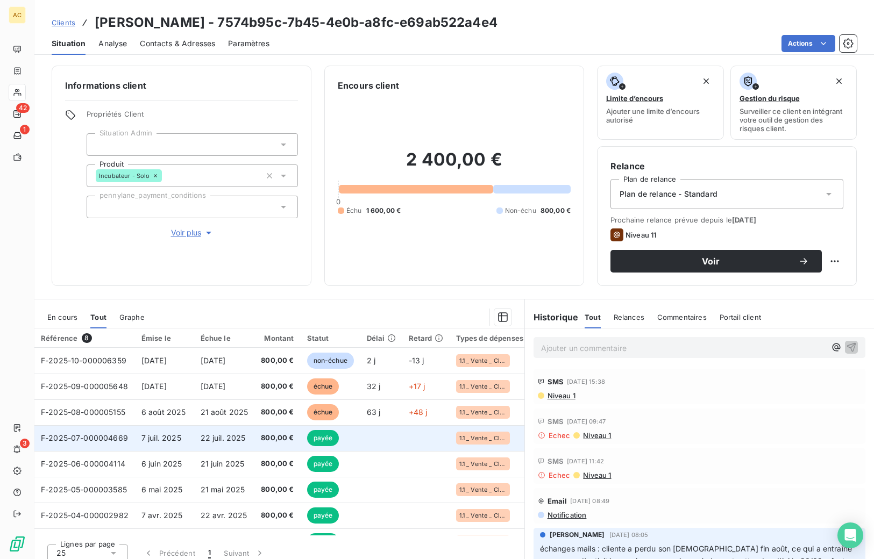
click at [233, 445] on td "22 juil. 2025" at bounding box center [224, 438] width 61 height 26
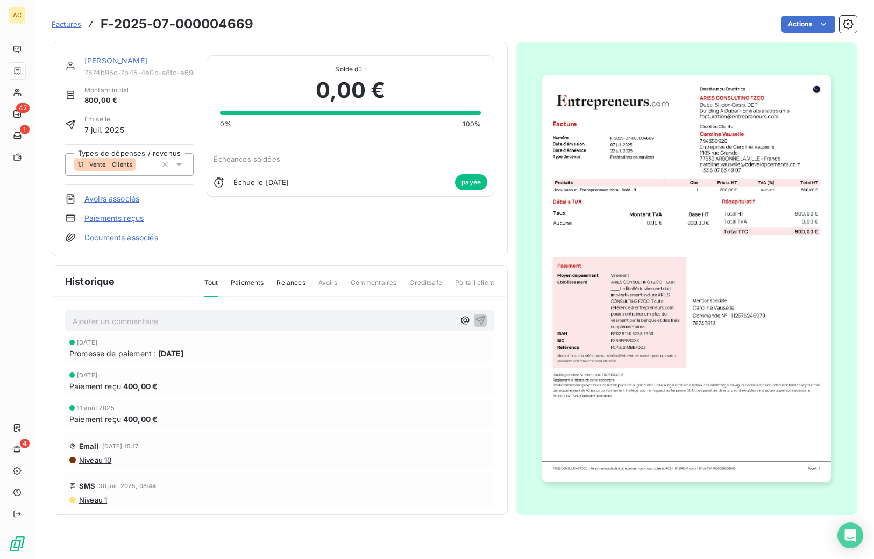
click at [101, 61] on link "Caroline Vauselle" at bounding box center [115, 60] width 63 height 9
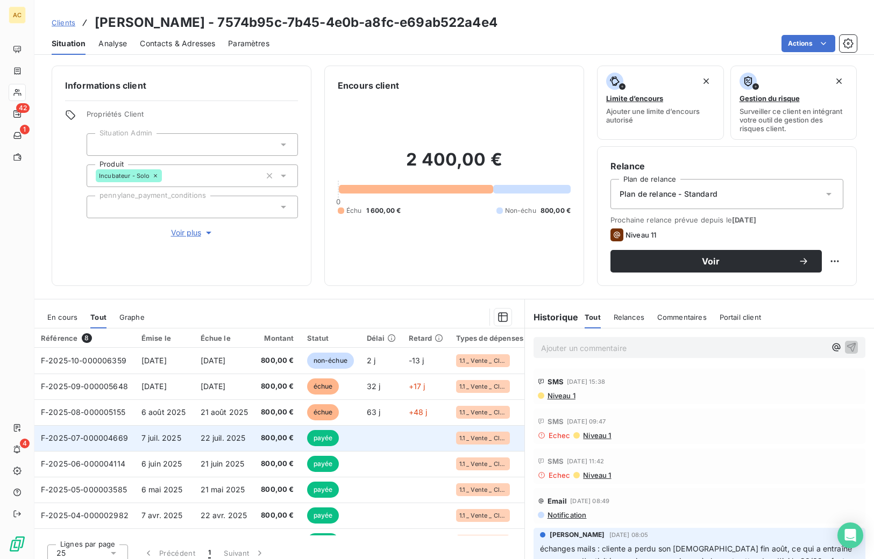
click at [201, 434] on span "22 juil. 2025" at bounding box center [223, 437] width 45 height 9
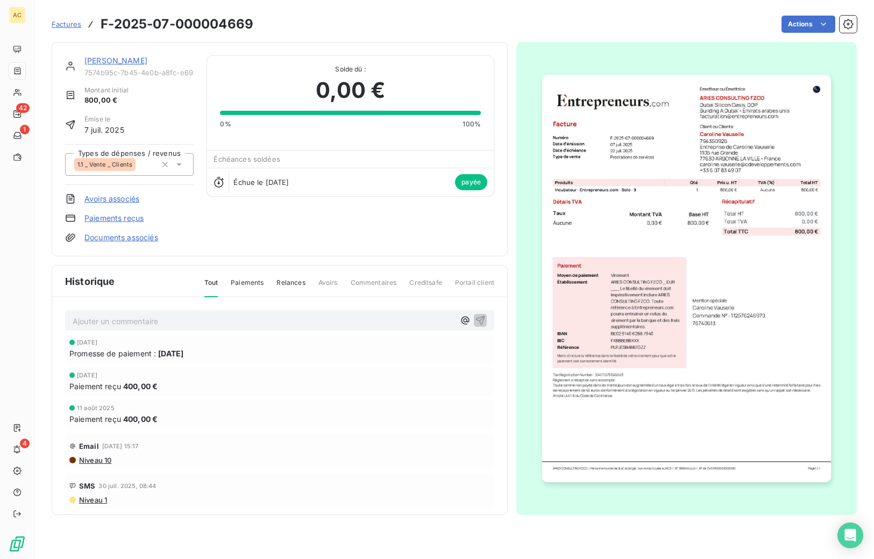
click at [120, 61] on link "Caroline Vauselle" at bounding box center [115, 60] width 63 height 9
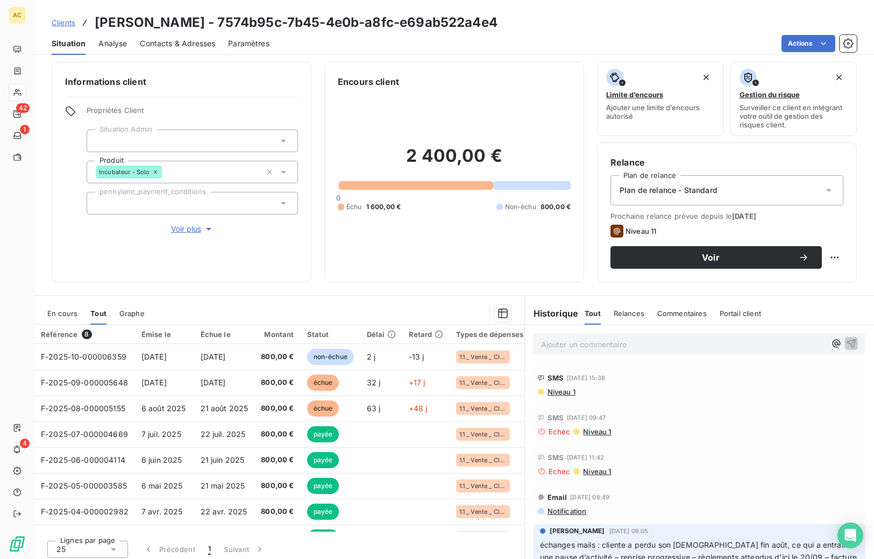
scroll to position [9, 0]
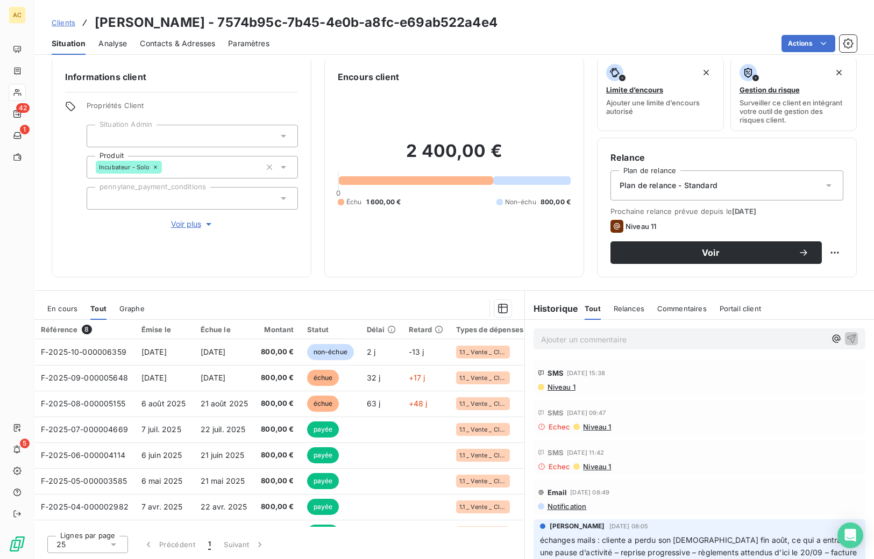
click at [64, 22] on span "Clients" at bounding box center [64, 22] width 24 height 9
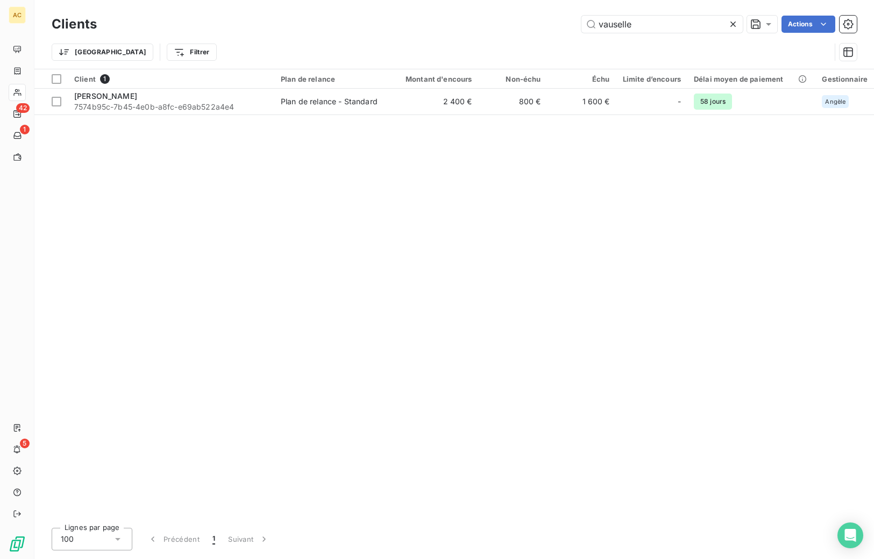
drag, startPoint x: 595, startPoint y: 24, endPoint x: 554, endPoint y: 19, distance: 41.7
click at [551, 16] on div "vauselle Actions" at bounding box center [483, 24] width 747 height 17
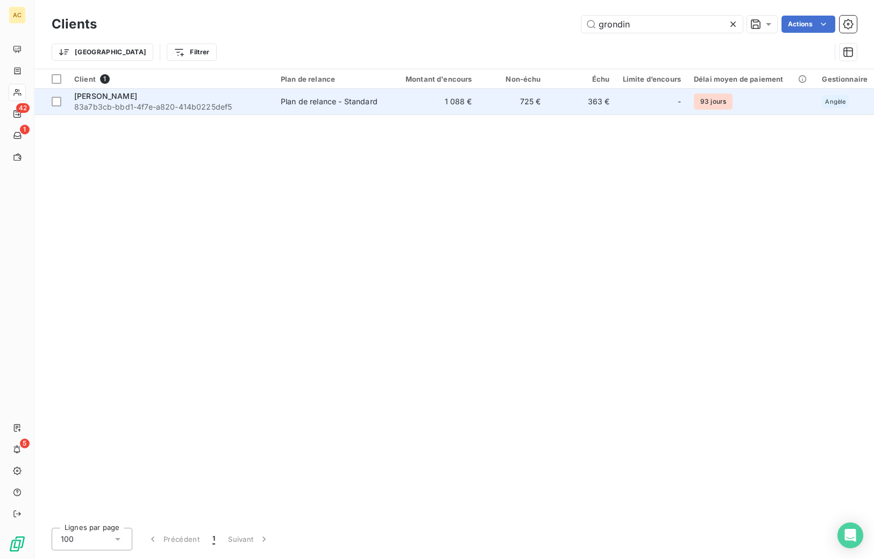
type input "grondin"
click at [489, 94] on td "725 €" at bounding box center [512, 102] width 69 height 26
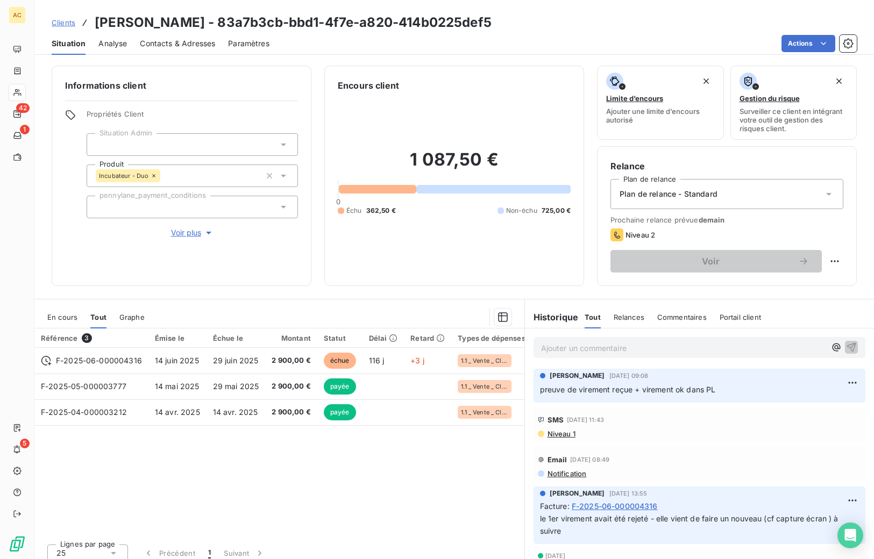
click at [64, 22] on span "Clients" at bounding box center [64, 22] width 24 height 9
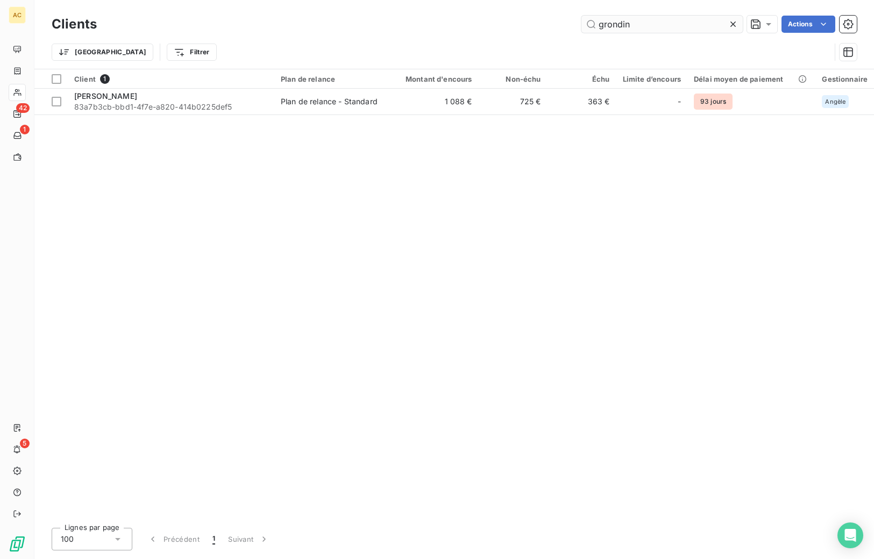
drag, startPoint x: 647, startPoint y: 23, endPoint x: 589, endPoint y: 20, distance: 57.6
click at [589, 20] on input "grondin" at bounding box center [661, 24] width 161 height 17
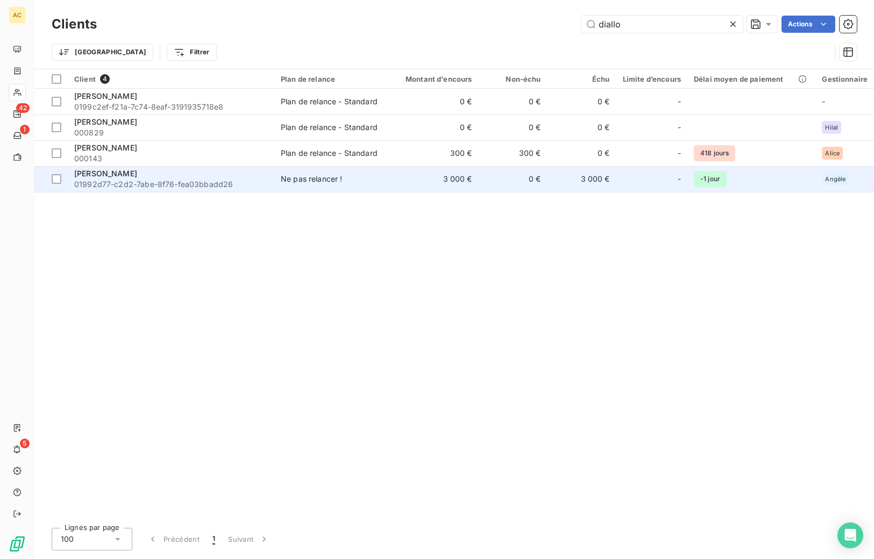
type input "diallo"
click at [195, 178] on div "Thierno Diallo" at bounding box center [171, 173] width 194 height 11
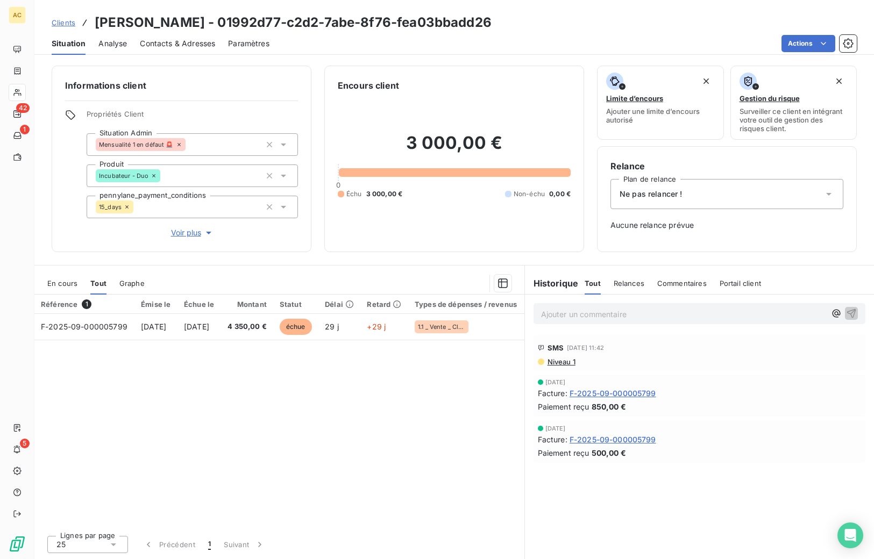
click at [63, 24] on span "Clients" at bounding box center [64, 22] width 24 height 9
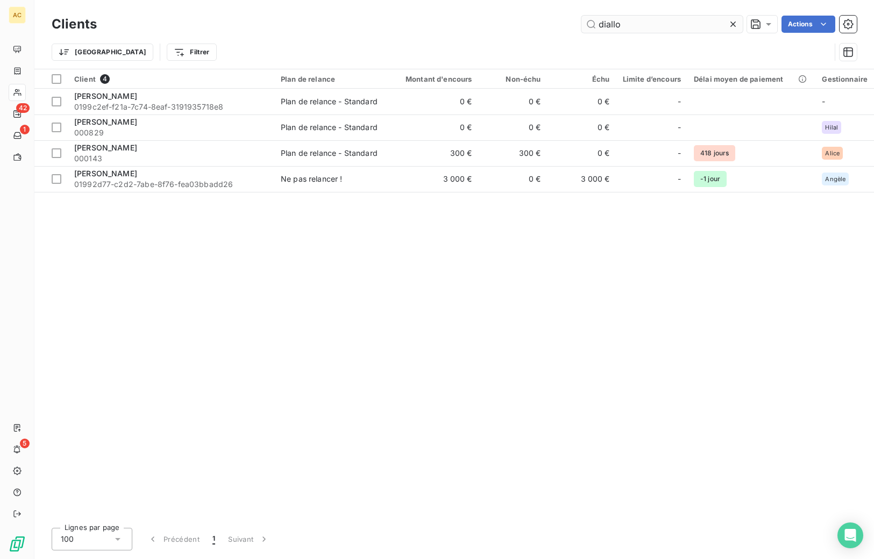
drag, startPoint x: 624, startPoint y: 25, endPoint x: 589, endPoint y: 25, distance: 34.9
click at [589, 25] on input "diallo" at bounding box center [661, 24] width 161 height 17
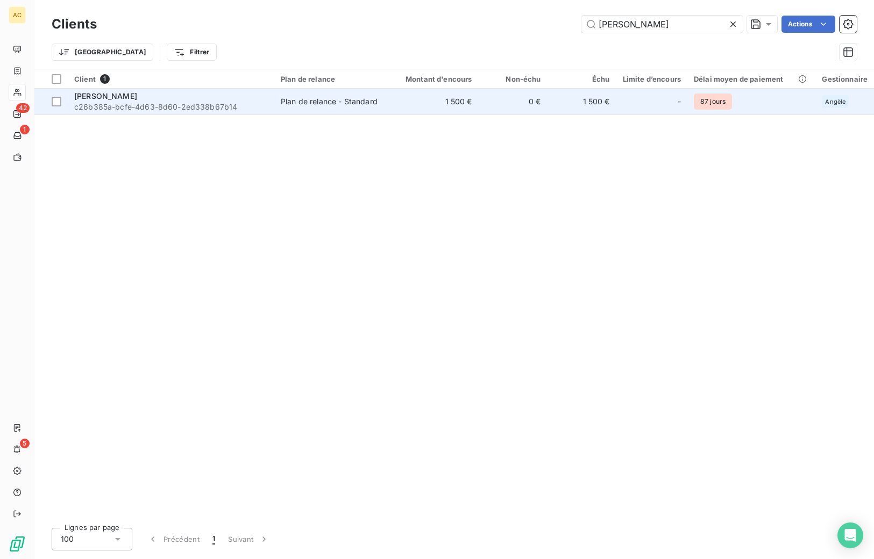
type input "attali"
click at [221, 103] on span "c26b385a-bcfe-4d63-8d60-2ed338b67b14" at bounding box center [171, 107] width 194 height 11
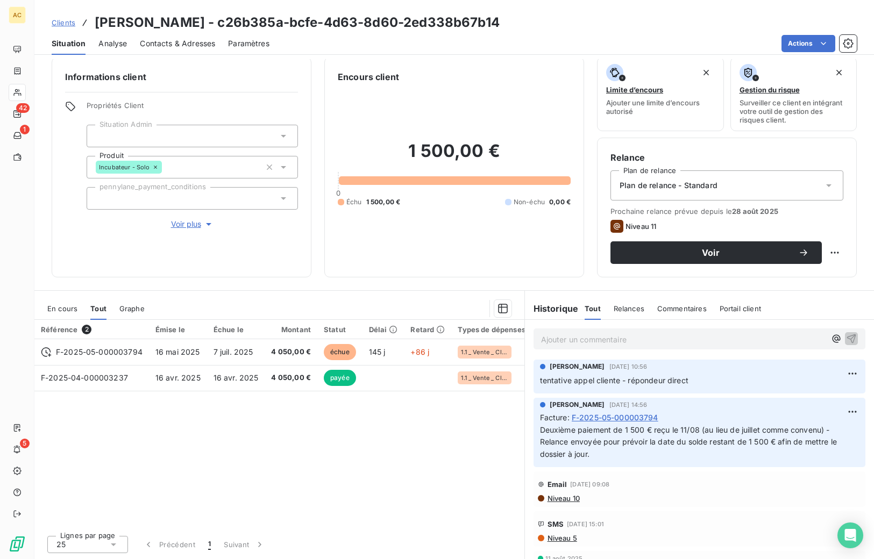
scroll to position [75, 0]
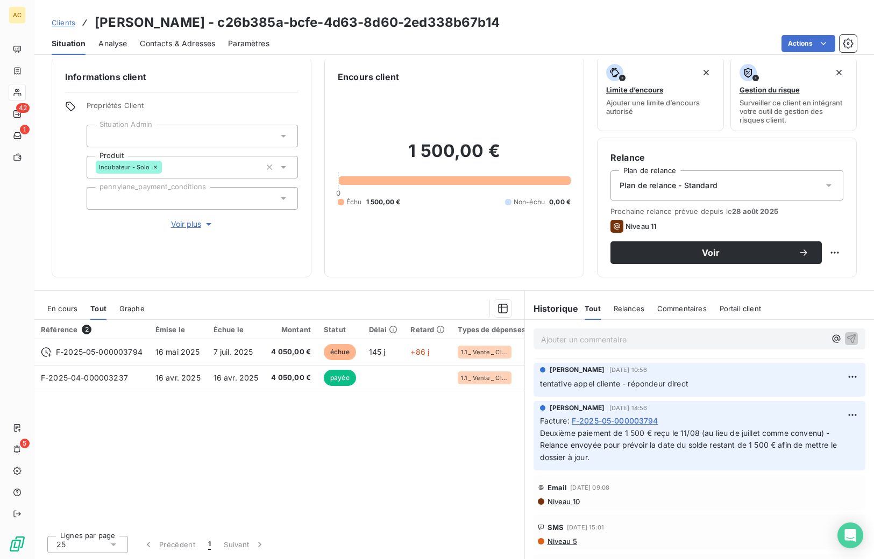
drag, startPoint x: 62, startPoint y: 23, endPoint x: 71, endPoint y: 22, distance: 8.6
click at [63, 23] on span "Clients" at bounding box center [64, 22] width 24 height 9
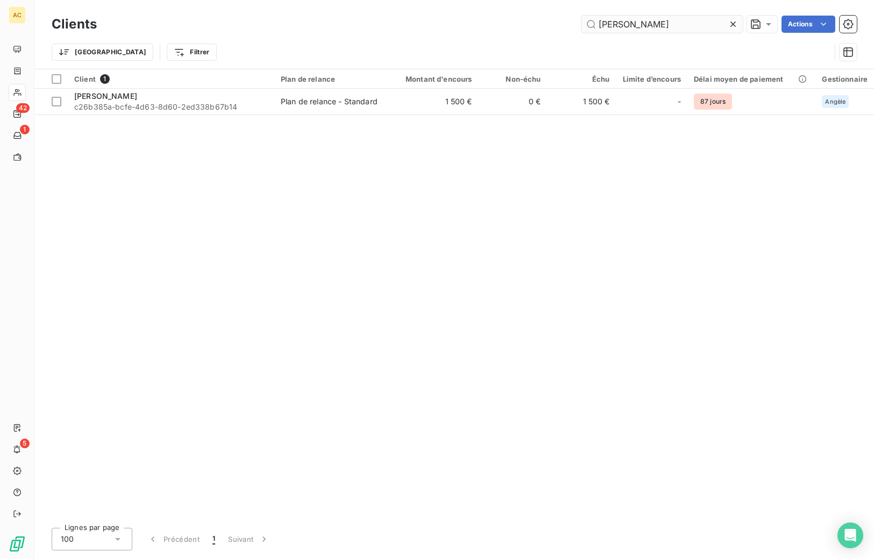
drag, startPoint x: 621, startPoint y: 26, endPoint x: 582, endPoint y: 23, distance: 39.9
click at [582, 23] on input "attali" at bounding box center [661, 24] width 161 height 17
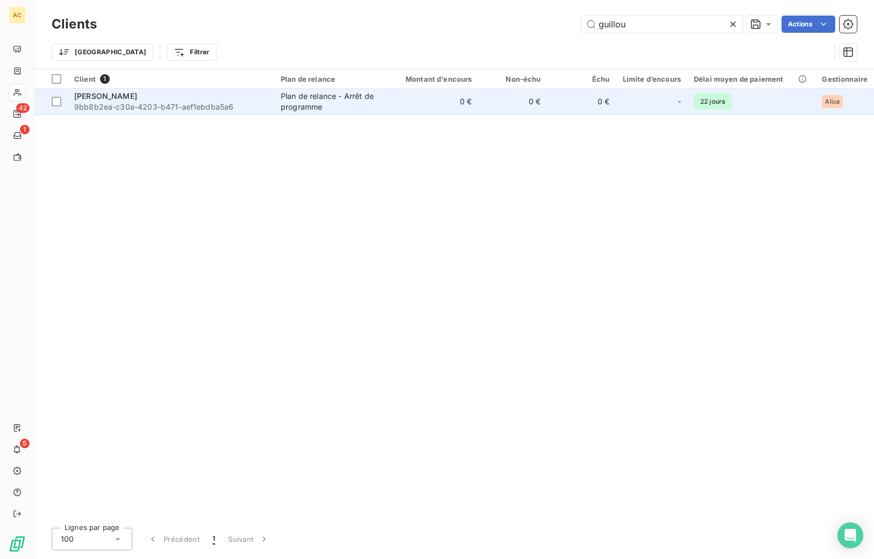
type input "guillou"
click at [351, 102] on div "Plan de relance - Arrêt de programme" at bounding box center [330, 102] width 99 height 22
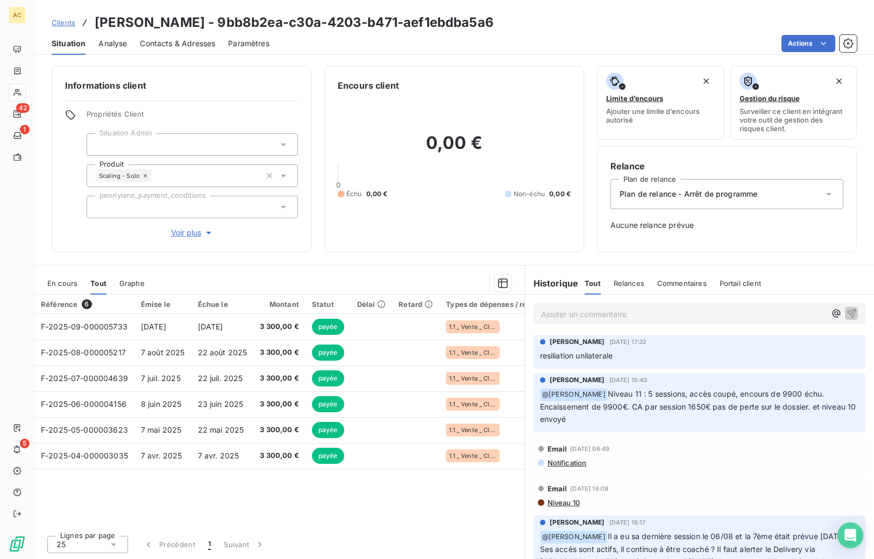
click at [202, 235] on span "Voir plus" at bounding box center [192, 232] width 43 height 11
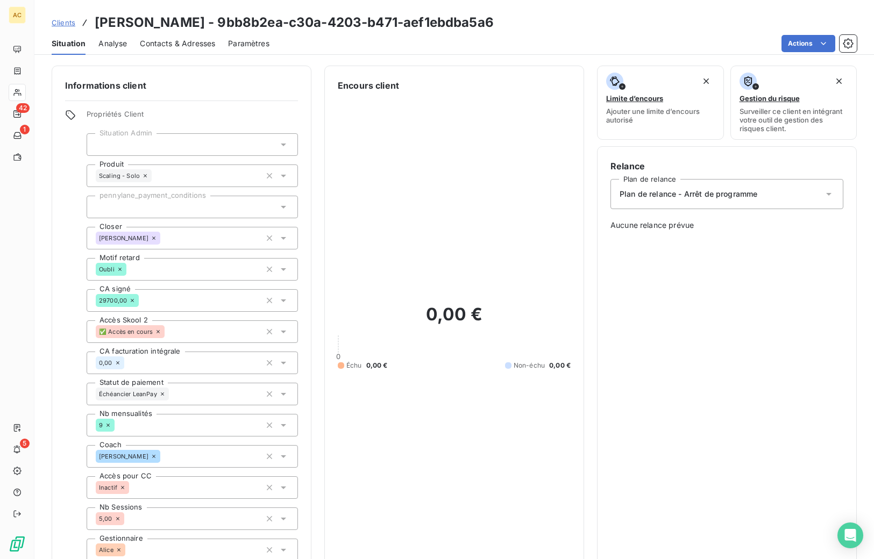
click at [63, 24] on span "Clients" at bounding box center [64, 22] width 24 height 9
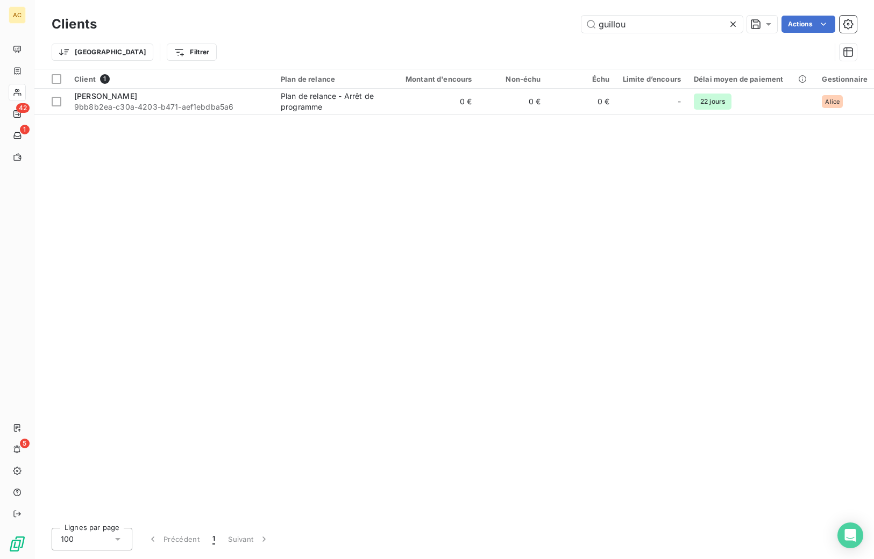
drag, startPoint x: 628, startPoint y: 27, endPoint x: 583, endPoint y: 35, distance: 45.8
click at [578, 27] on div "guillou Actions" at bounding box center [483, 24] width 747 height 17
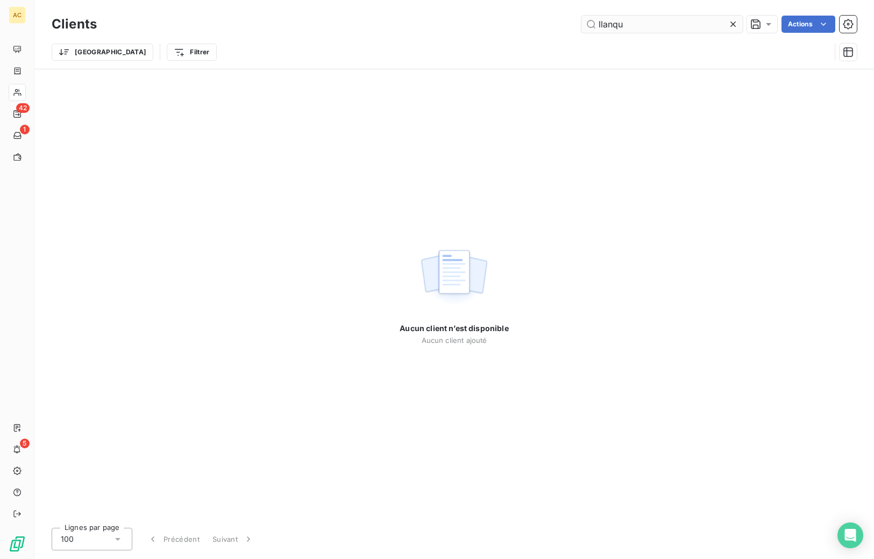
click at [605, 23] on input "llanqu" at bounding box center [661, 24] width 161 height 17
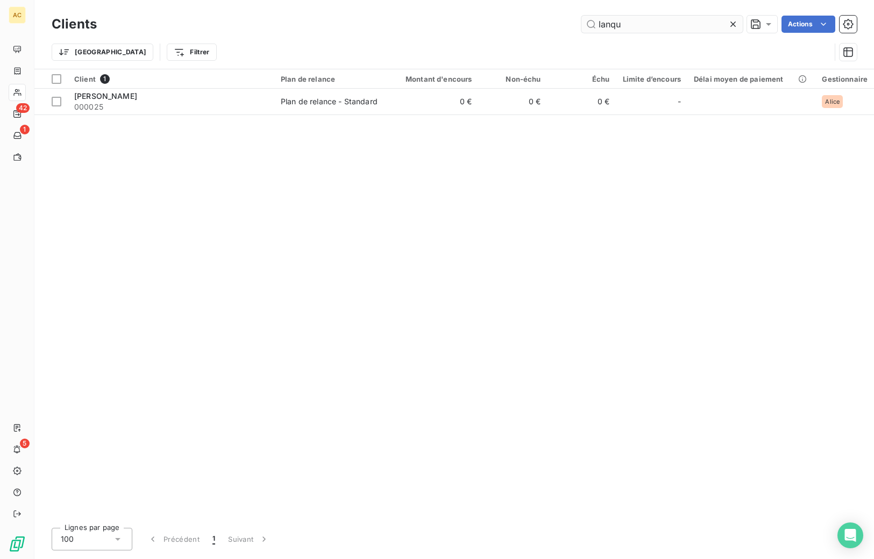
drag, startPoint x: 620, startPoint y: 26, endPoint x: 597, endPoint y: 24, distance: 23.2
click at [597, 24] on input "lanqu" at bounding box center [661, 24] width 161 height 17
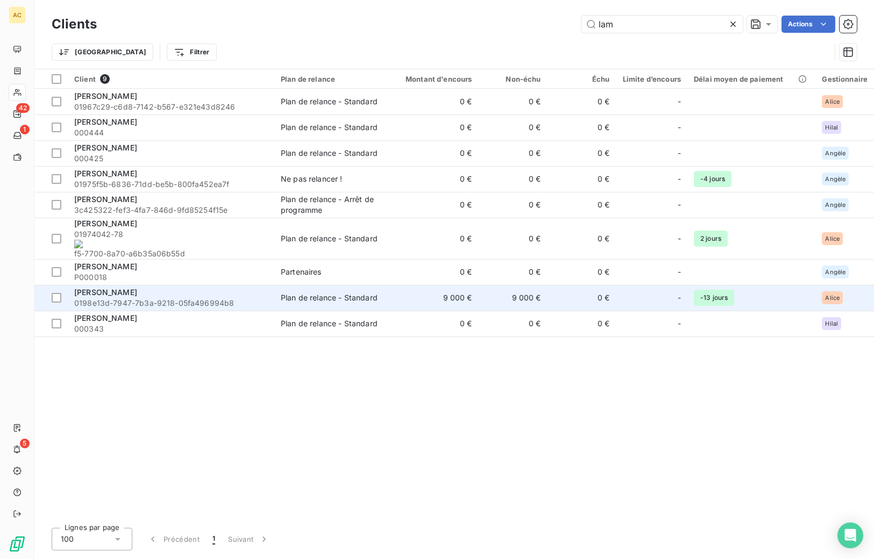
type input "lam"
click at [144, 287] on div "Simon Lamquin" at bounding box center [171, 292] width 194 height 11
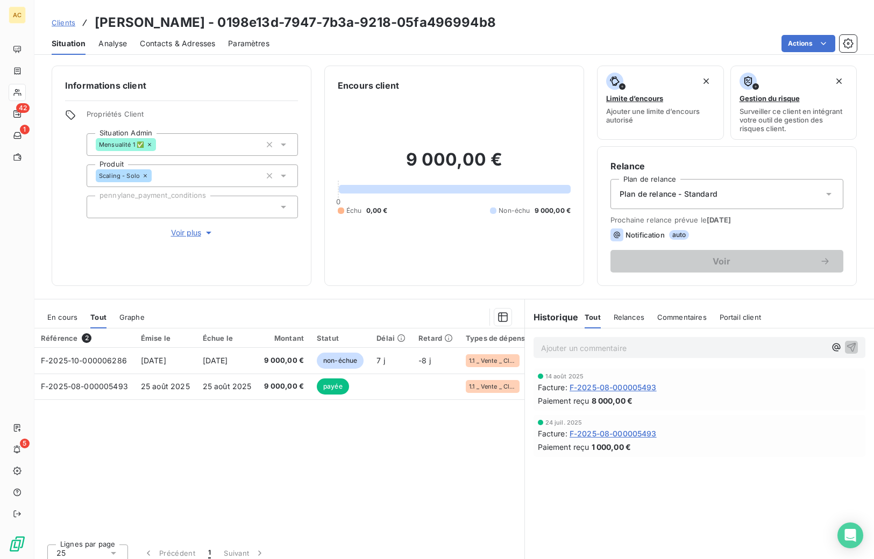
click at [187, 231] on span "Voir plus" at bounding box center [192, 232] width 43 height 11
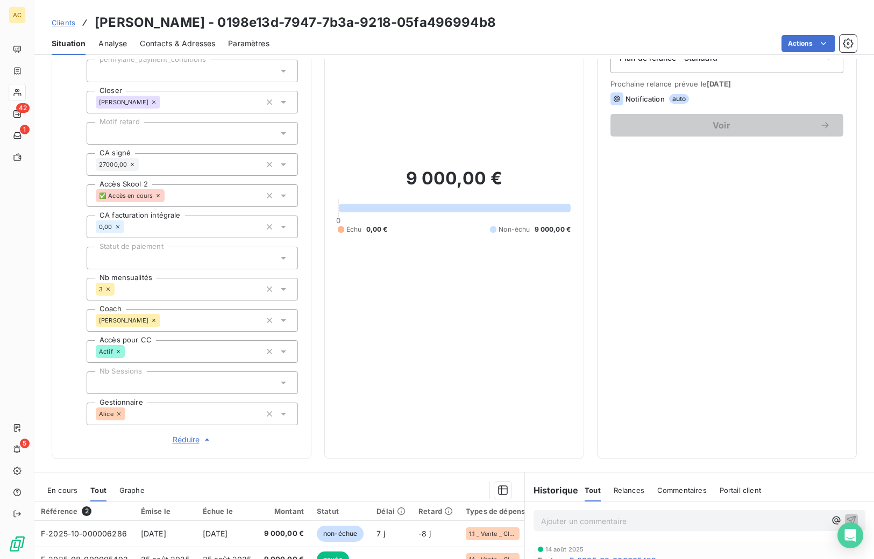
scroll to position [137, 0]
click at [63, 24] on span "Clients" at bounding box center [64, 22] width 24 height 9
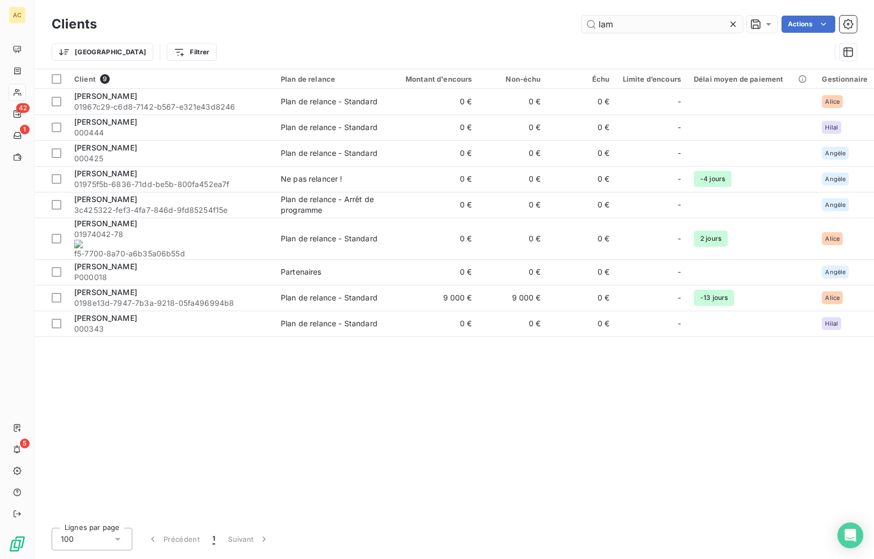
drag, startPoint x: 614, startPoint y: 26, endPoint x: 582, endPoint y: 24, distance: 32.3
click at [582, 24] on input "lam" at bounding box center [661, 24] width 161 height 17
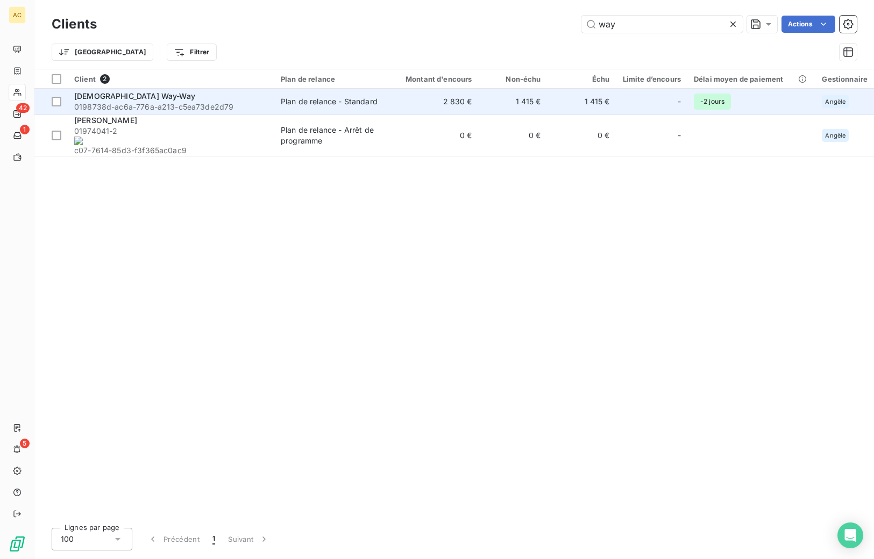
type input "way"
click at [208, 97] on div "Christian Way-Way" at bounding box center [171, 96] width 194 height 11
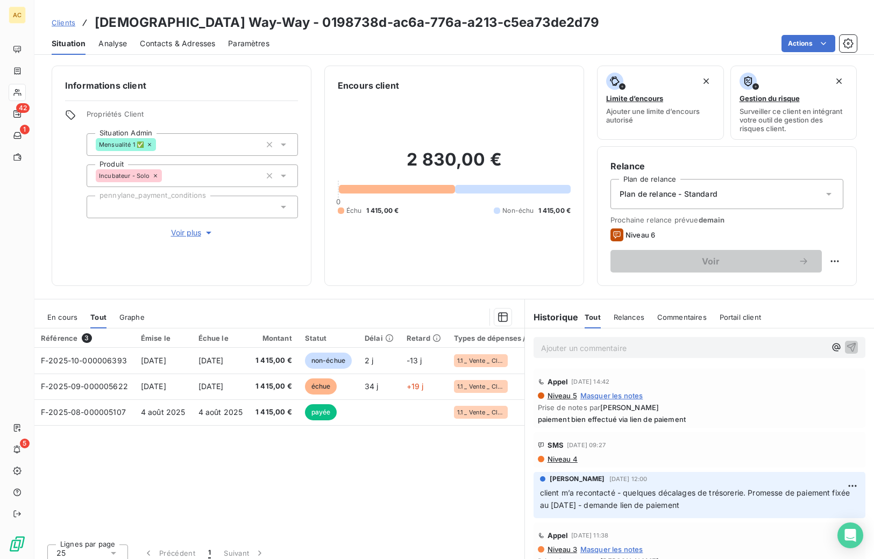
click at [66, 22] on span "Clients" at bounding box center [64, 22] width 24 height 9
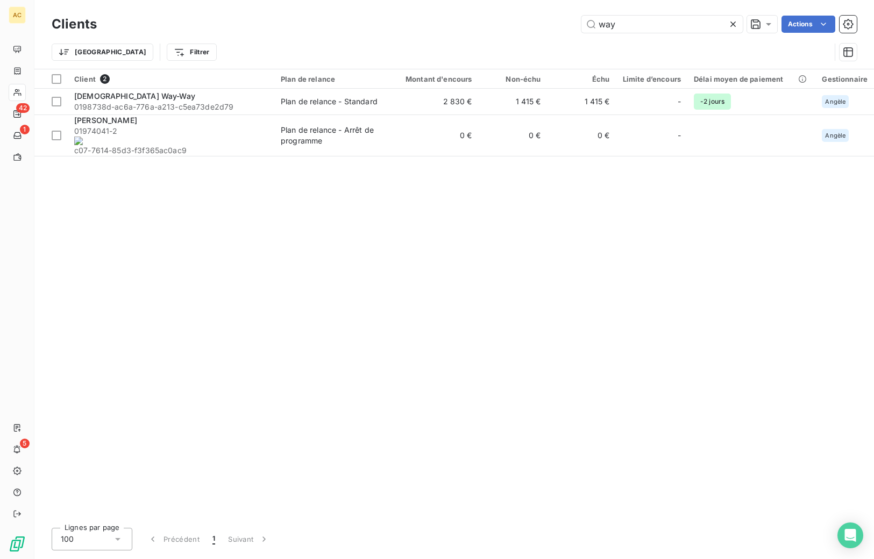
drag, startPoint x: 622, startPoint y: 25, endPoint x: 577, endPoint y: 23, distance: 44.7
click at [577, 23] on div "way Actions" at bounding box center [483, 24] width 747 height 17
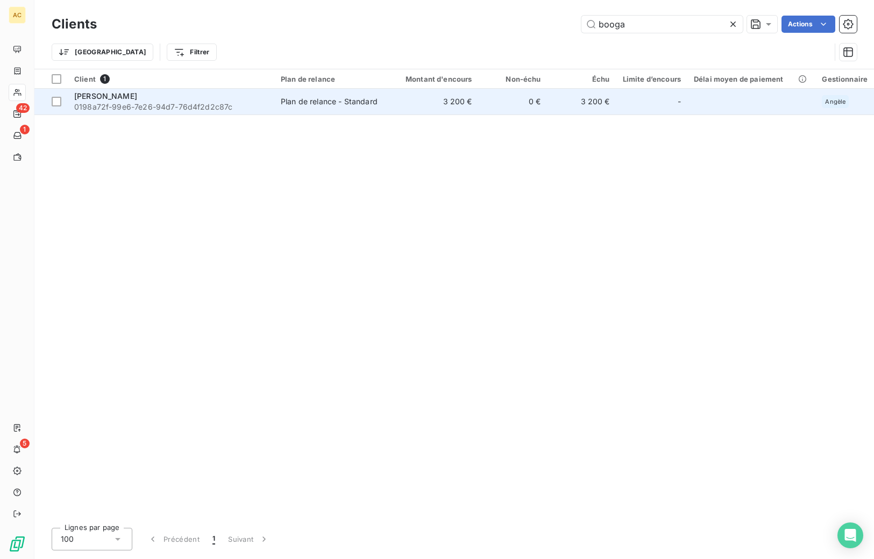
type input "booga"
click at [129, 103] on span "0198a72f-99e6-7e26-94d7-76d4f2d2c87c" at bounding box center [171, 107] width 194 height 11
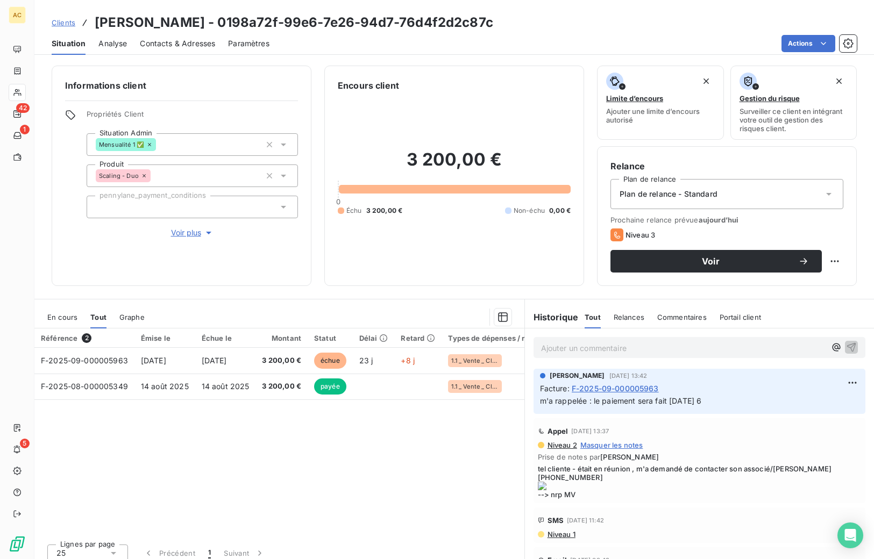
click at [65, 26] on span "Clients" at bounding box center [64, 22] width 24 height 9
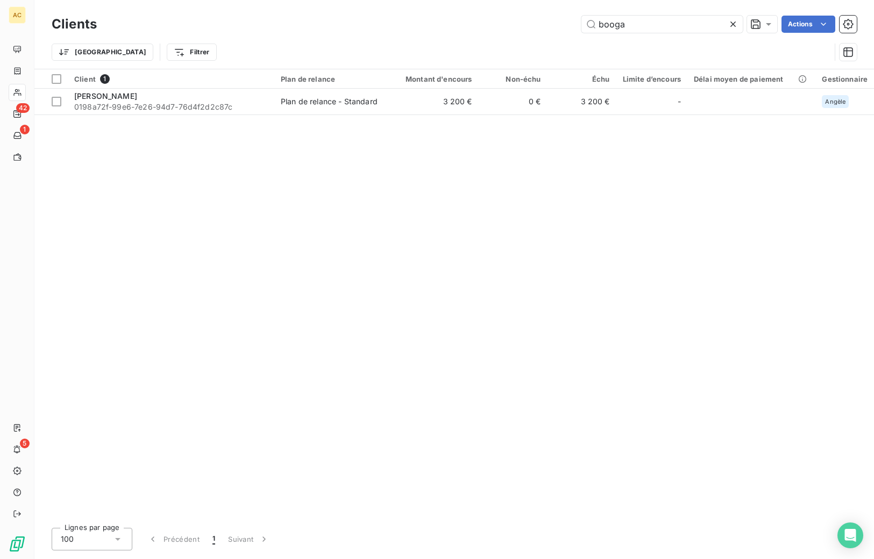
drag, startPoint x: 624, startPoint y: 25, endPoint x: 556, endPoint y: 22, distance: 67.8
click at [556, 22] on div "booga Actions" at bounding box center [483, 24] width 747 height 17
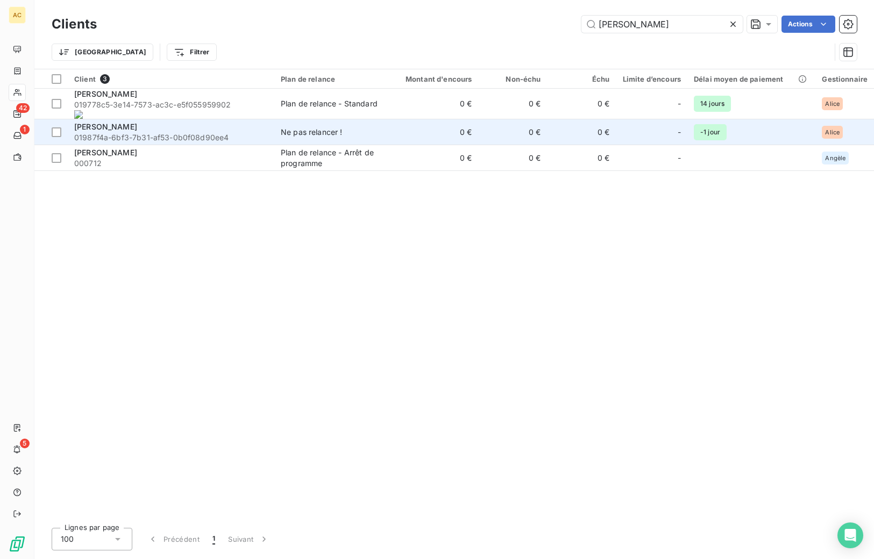
type input "pamela"
click at [117, 132] on span "01987f4a-6bf3-7b31-af53-0b0f08d90ee4" at bounding box center [171, 137] width 194 height 11
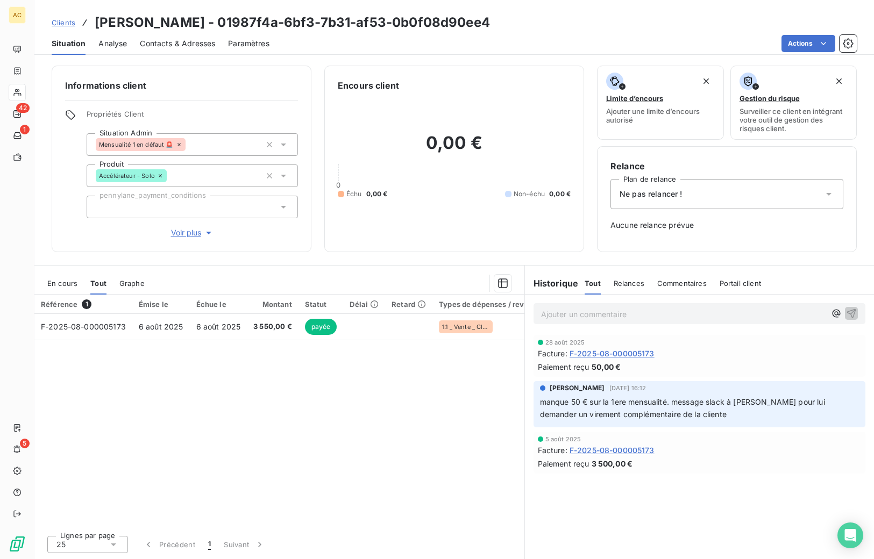
click at [190, 233] on span "Voir plus" at bounding box center [192, 232] width 43 height 11
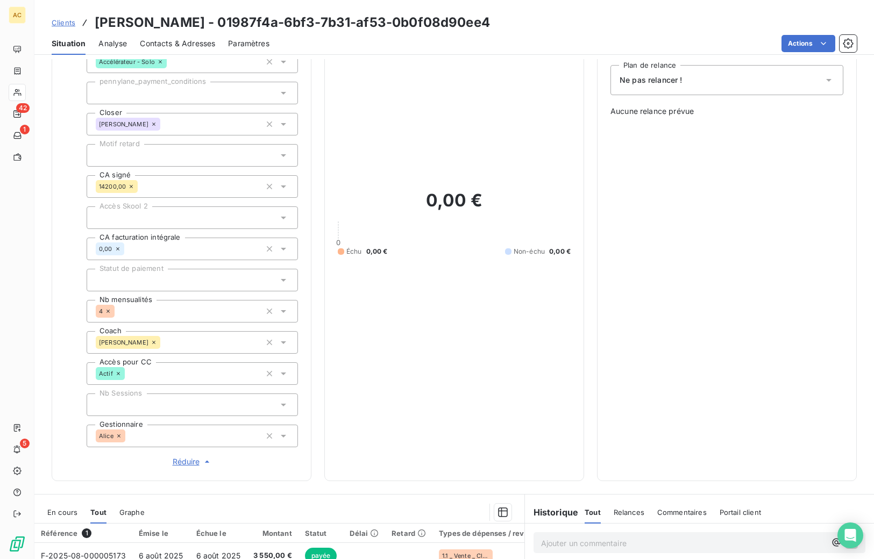
scroll to position [174, 0]
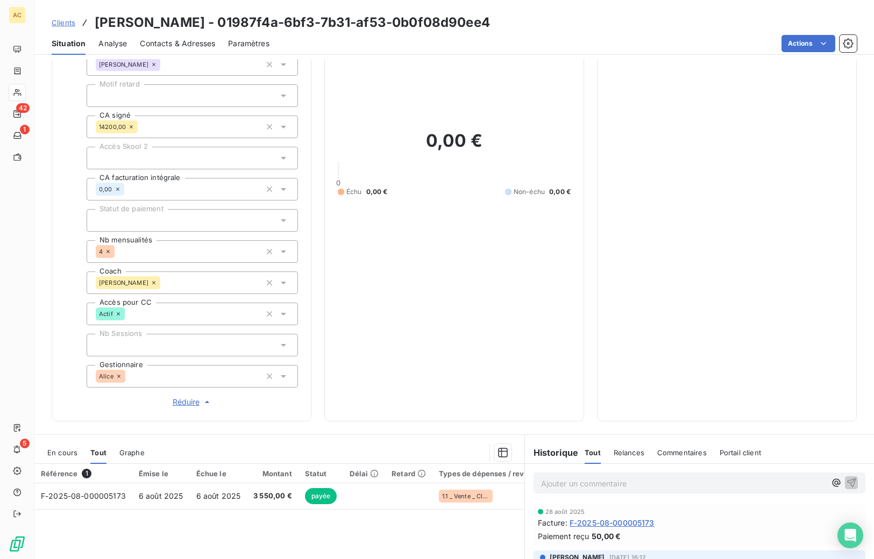
click at [60, 25] on span "Clients" at bounding box center [64, 22] width 24 height 9
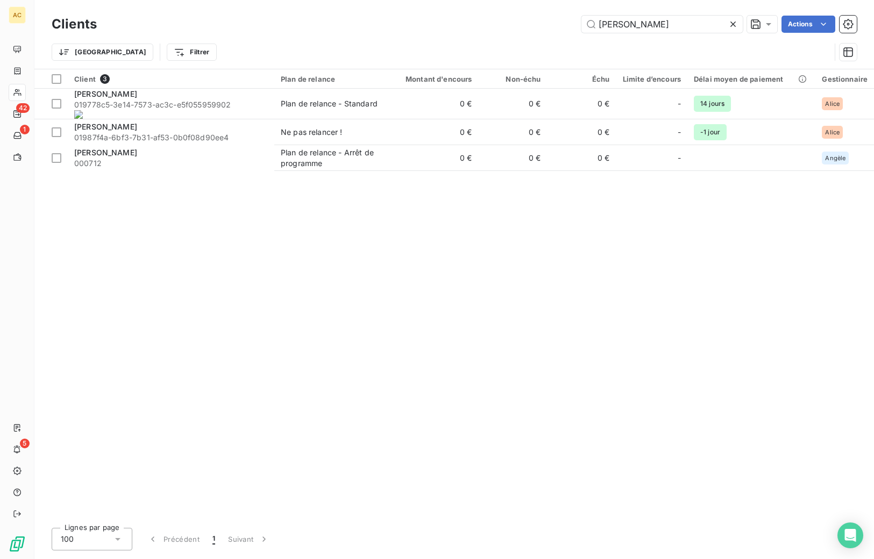
drag, startPoint x: 630, startPoint y: 23, endPoint x: 570, endPoint y: 23, distance: 60.2
click at [570, 23] on div "pamela Actions" at bounding box center [483, 24] width 747 height 17
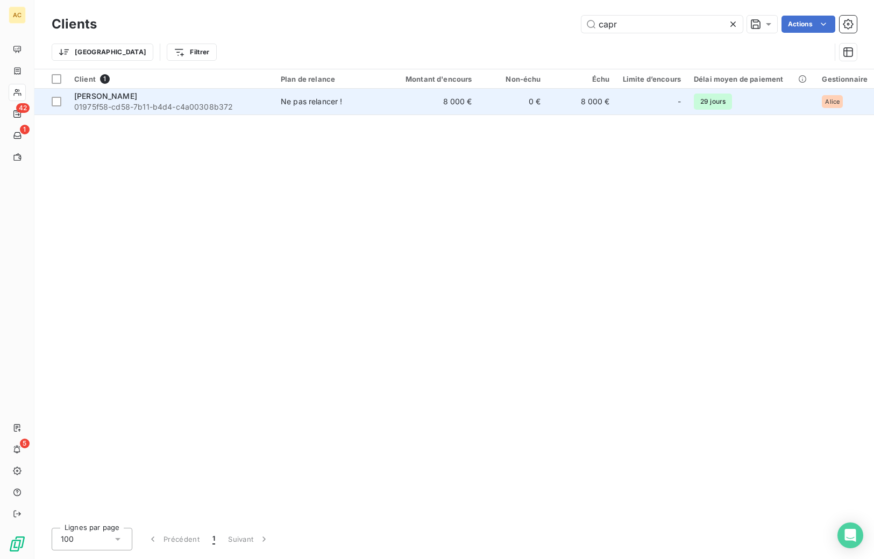
type input "capr"
click at [194, 102] on span "01975f58-cd58-7b11-b4d4-c4a00308b372" at bounding box center [171, 107] width 194 height 11
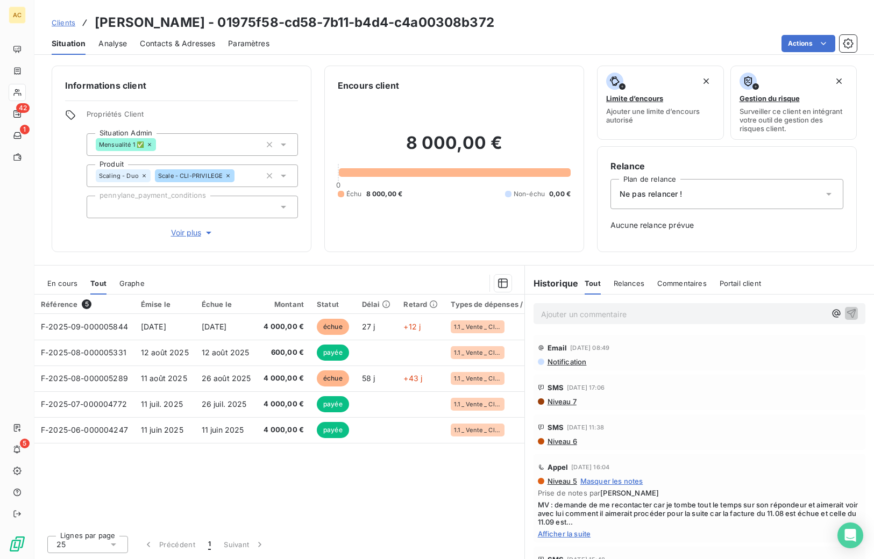
click at [190, 227] on span "Voir plus" at bounding box center [192, 232] width 43 height 11
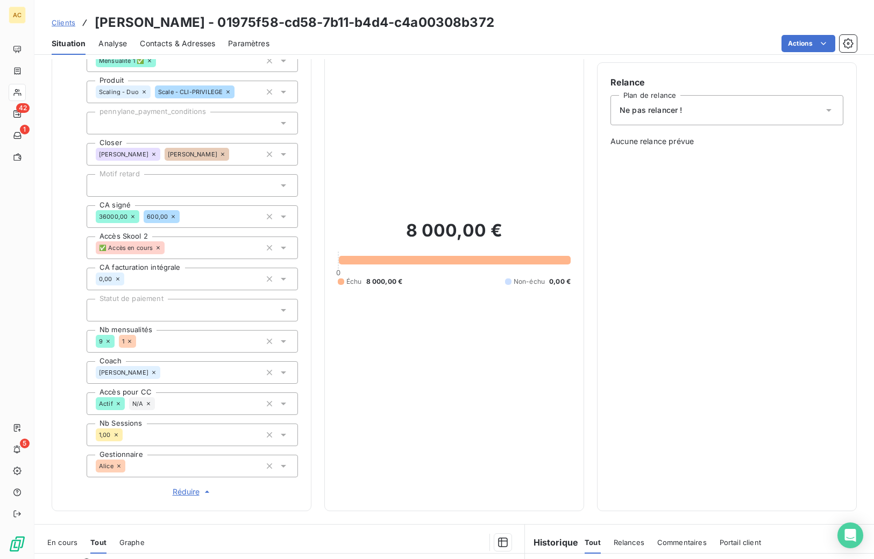
scroll to position [93, 0]
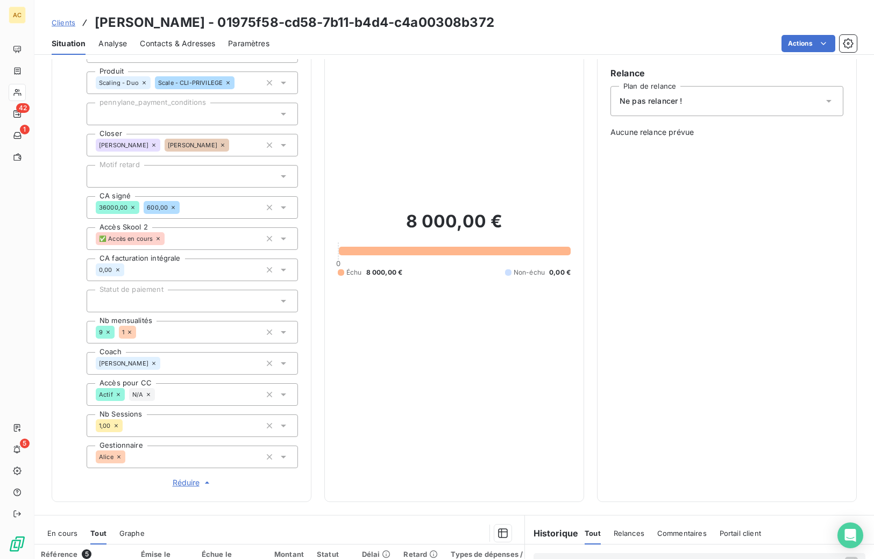
click at [62, 23] on span "Clients" at bounding box center [64, 22] width 24 height 9
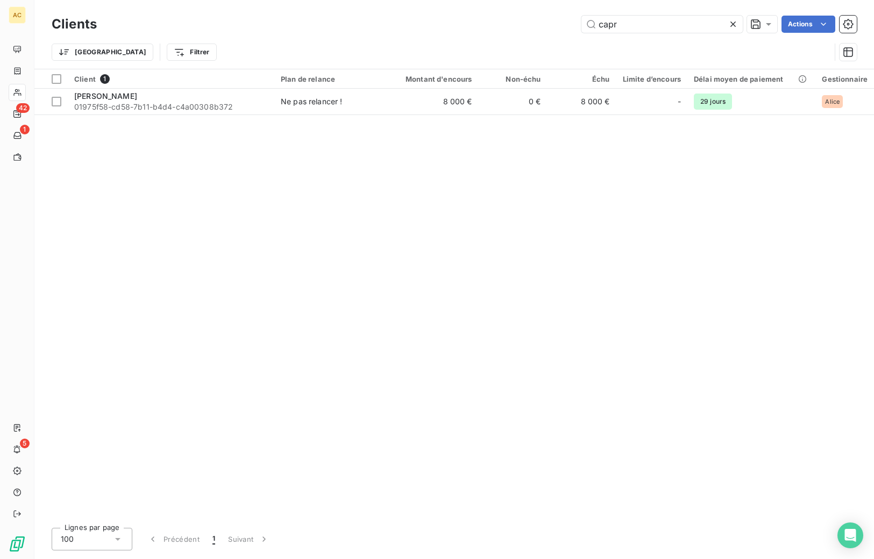
drag, startPoint x: 617, startPoint y: 26, endPoint x: 578, endPoint y: 24, distance: 39.3
click at [577, 24] on div "capr Actions" at bounding box center [483, 24] width 747 height 17
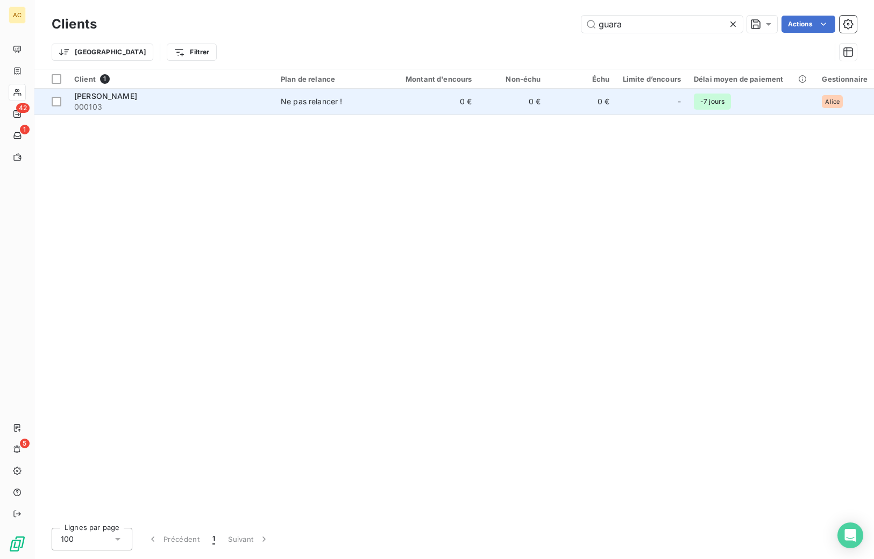
type input "guara"
click at [271, 96] on td "Anne Guarato 000103" at bounding box center [171, 102] width 206 height 26
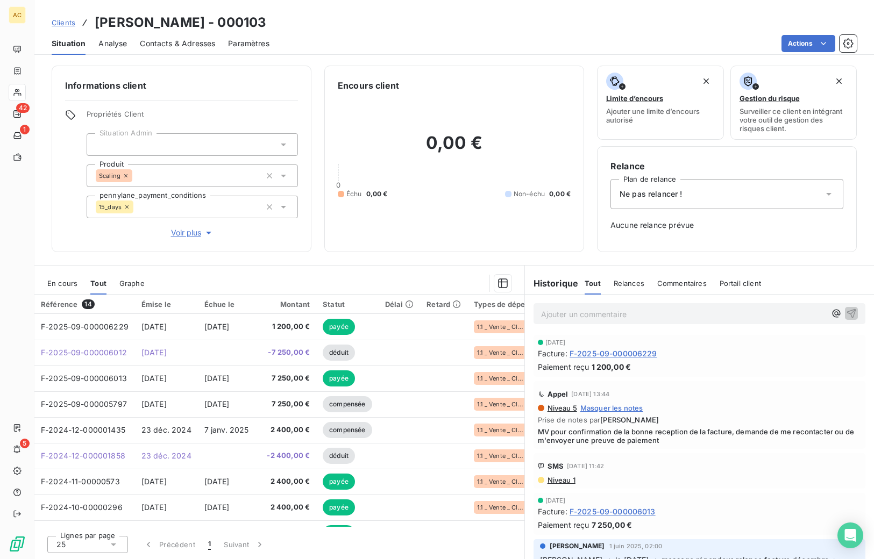
click at [183, 233] on span "Voir plus" at bounding box center [192, 232] width 43 height 11
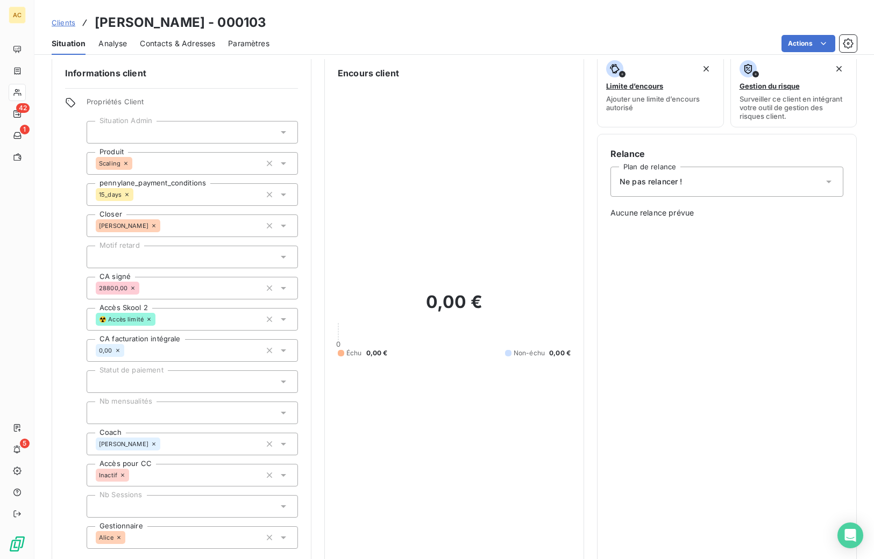
scroll to position [31, 0]
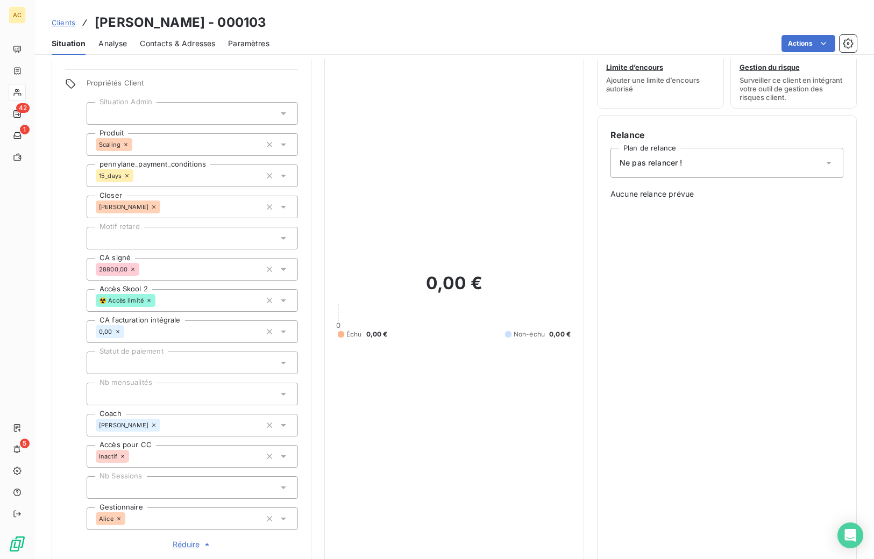
click at [69, 23] on span "Clients" at bounding box center [64, 22] width 24 height 9
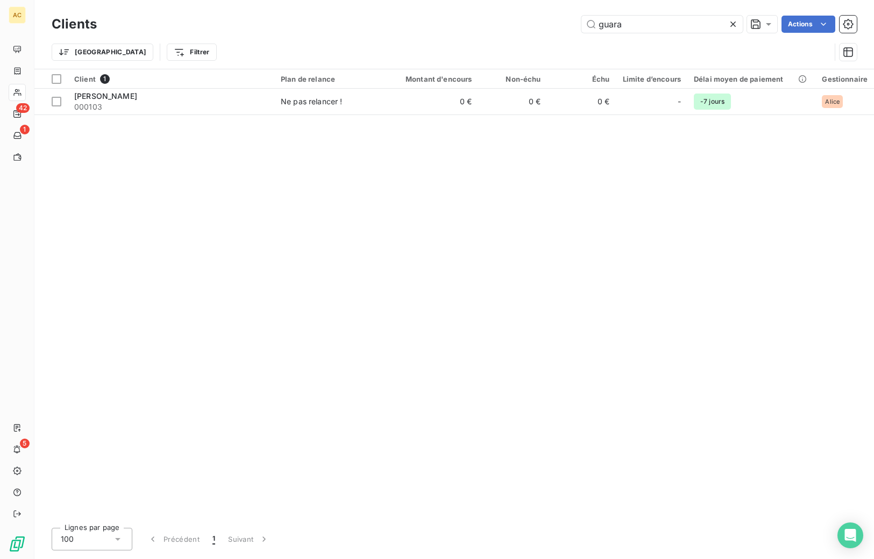
drag, startPoint x: 599, startPoint y: 20, endPoint x: 544, endPoint y: 22, distance: 55.9
click at [542, 21] on div "guara Actions" at bounding box center [483, 24] width 747 height 17
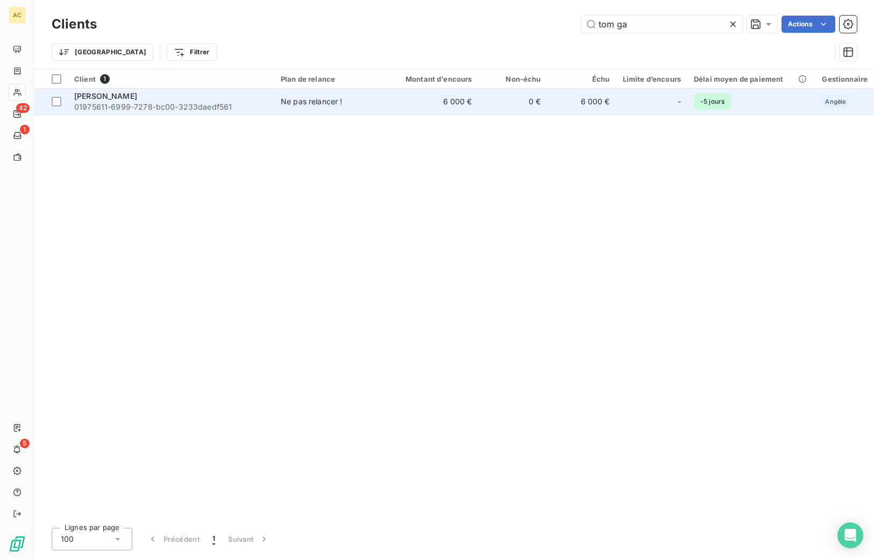
type input "tom ga"
click at [203, 107] on span "01975611-6999-7278-bc00-3233daedf561" at bounding box center [171, 107] width 194 height 11
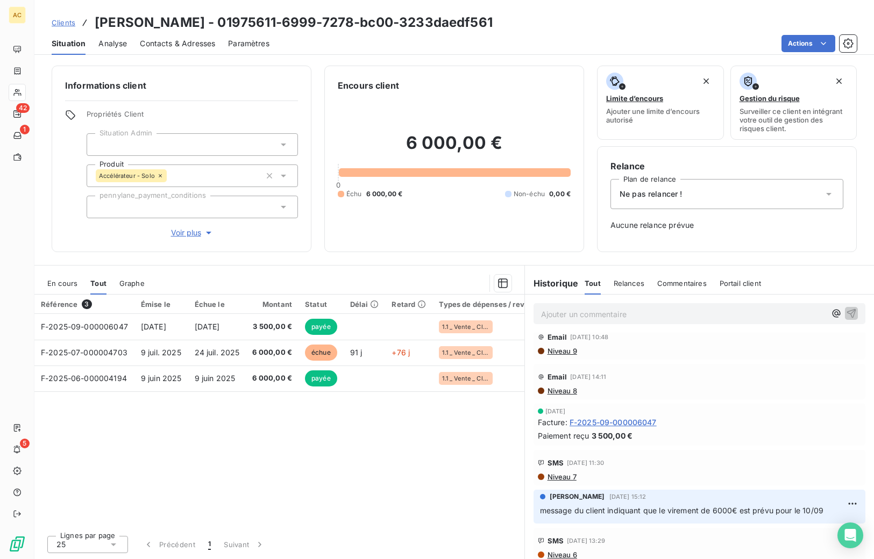
scroll to position [26, 0]
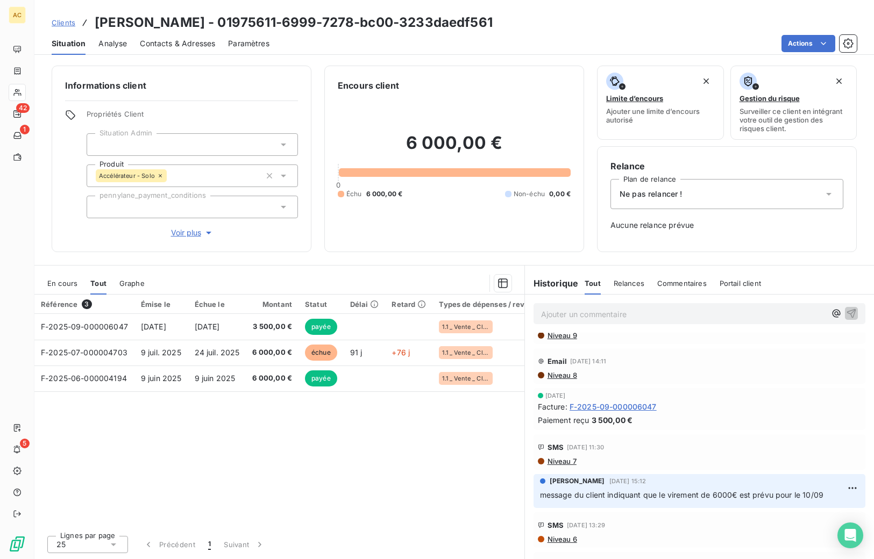
click at [195, 231] on span "Voir plus" at bounding box center [192, 232] width 43 height 11
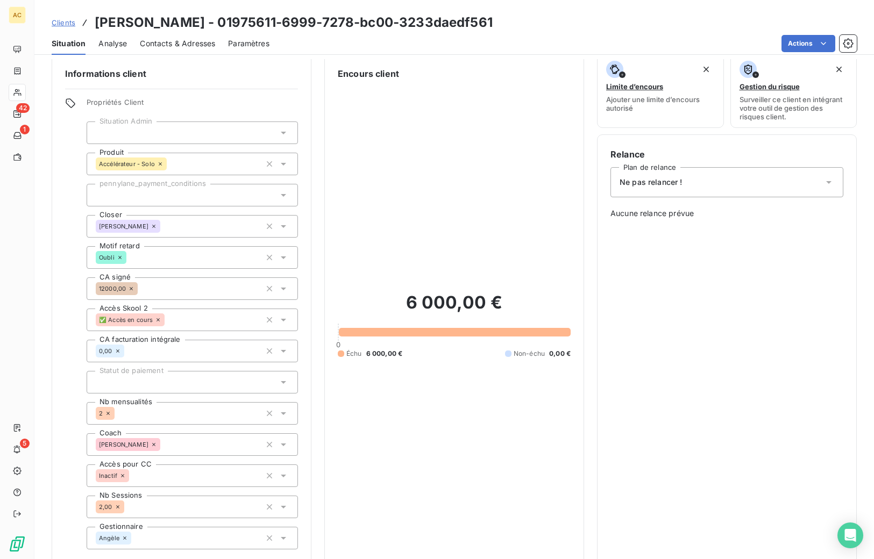
scroll to position [0, 0]
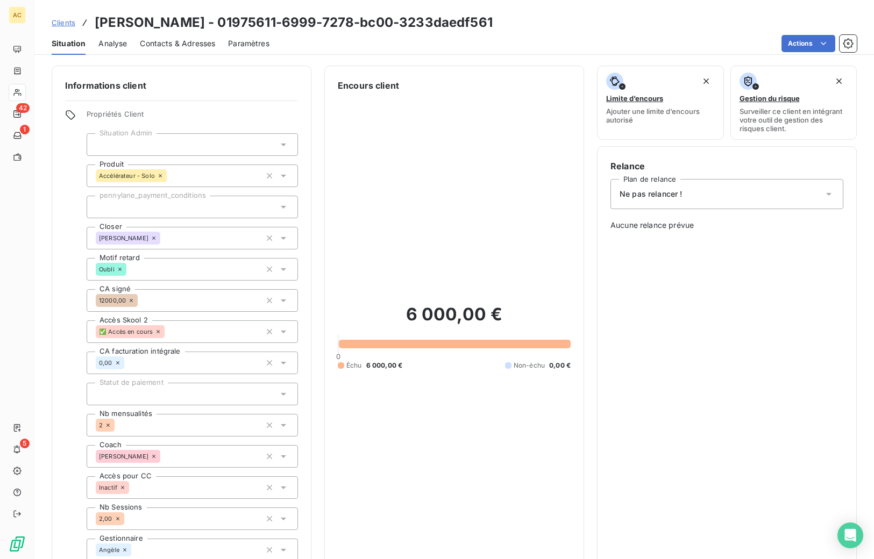
click at [677, 195] on div "Ne pas relancer !" at bounding box center [726, 194] width 233 height 30
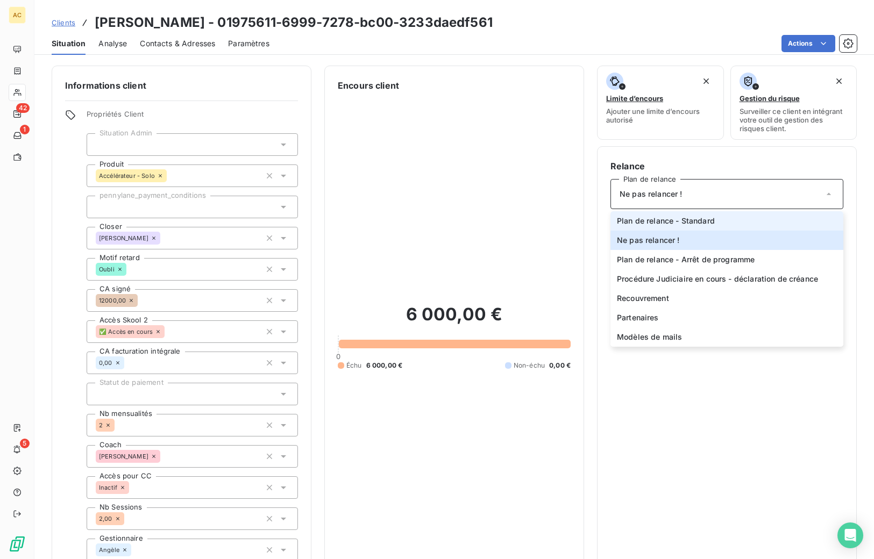
click at [711, 220] on li "Plan de relance - Standard" at bounding box center [726, 220] width 233 height 19
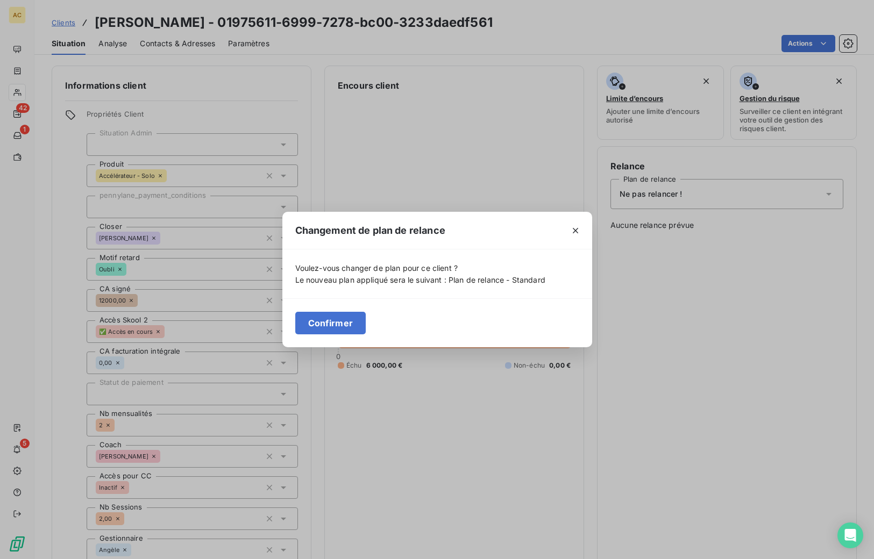
click at [330, 324] on button "Confirmer" at bounding box center [330, 323] width 71 height 23
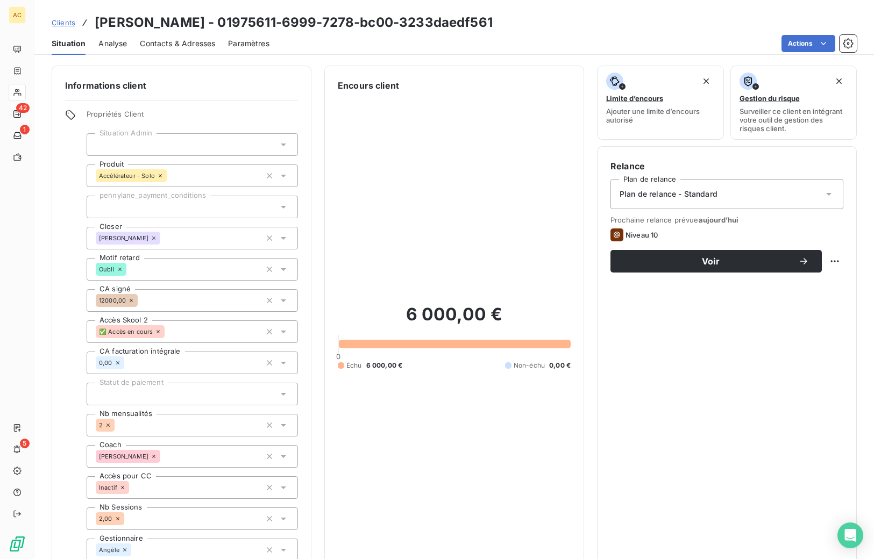
click at [587, 321] on div "Informations client Propriétés Client Situation Admin Produit Accélérateur - So…" at bounding box center [453, 331] width 839 height 530
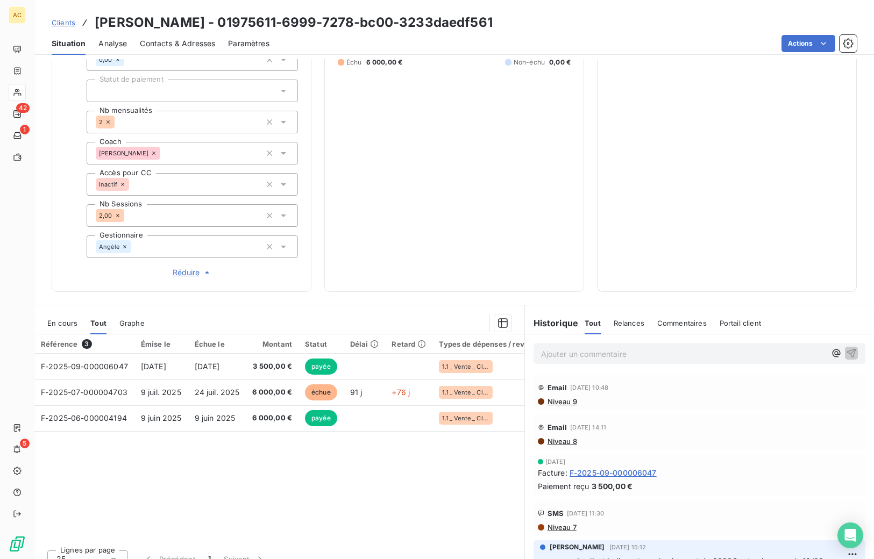
scroll to position [291, 0]
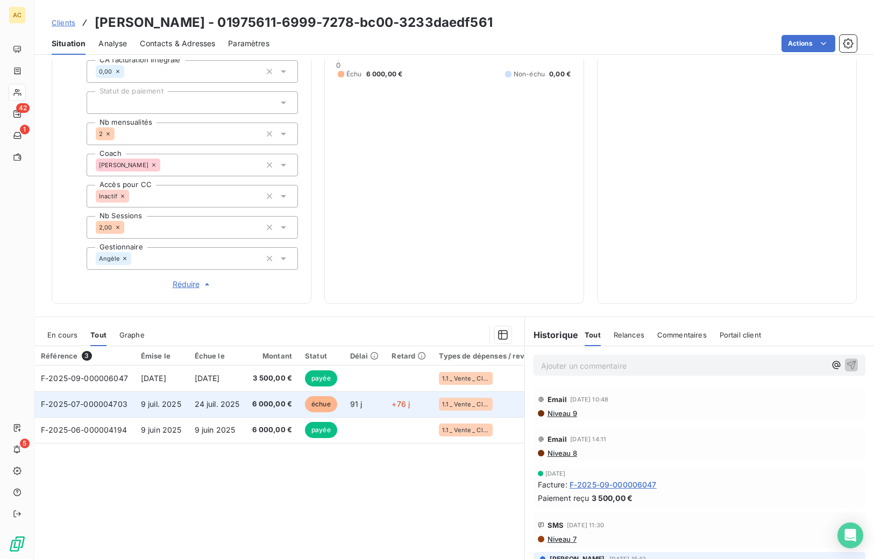
click at [270, 406] on span "6 000,00 €" at bounding box center [272, 404] width 40 height 11
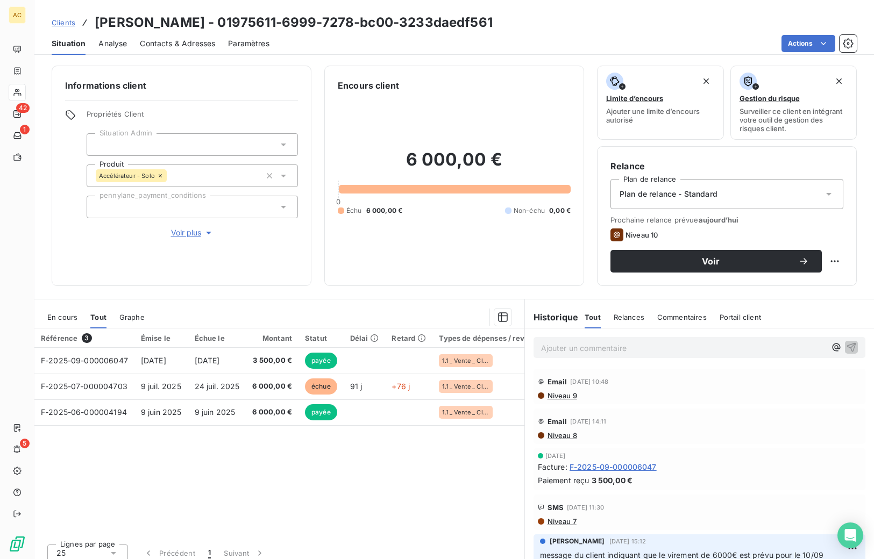
click at [60, 25] on span "Clients" at bounding box center [64, 22] width 24 height 9
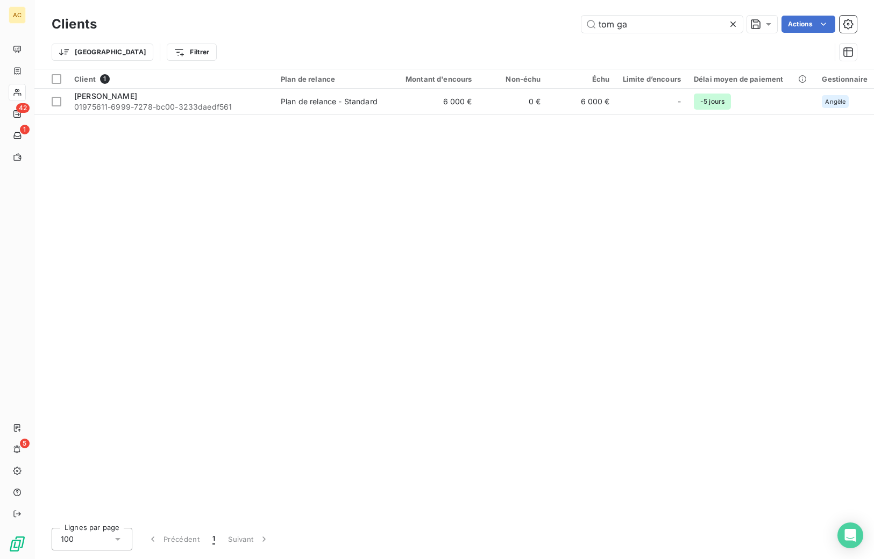
drag, startPoint x: 626, startPoint y: 26, endPoint x: 571, endPoint y: 25, distance: 54.8
click at [571, 25] on div "tom ga Actions" at bounding box center [483, 24] width 747 height 17
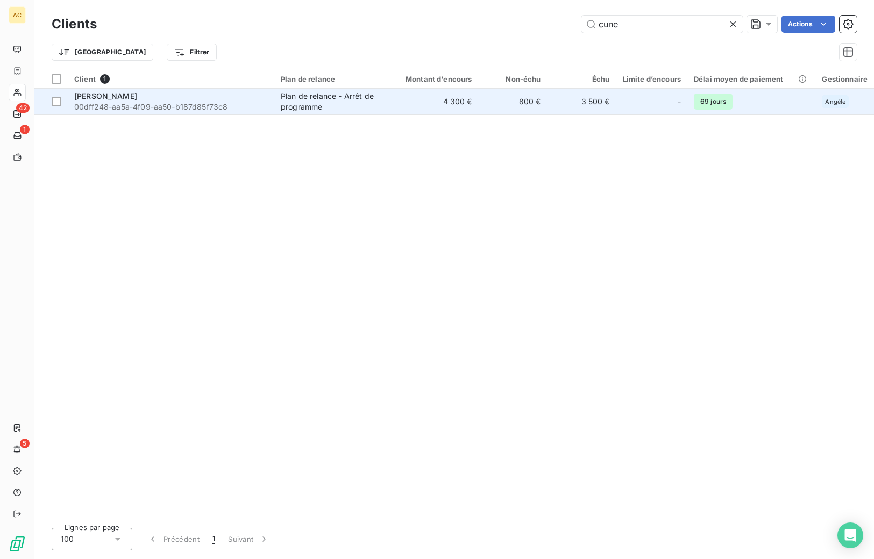
type input "cune"
click at [338, 94] on div "Plan de relance - Arrêt de programme" at bounding box center [330, 102] width 99 height 22
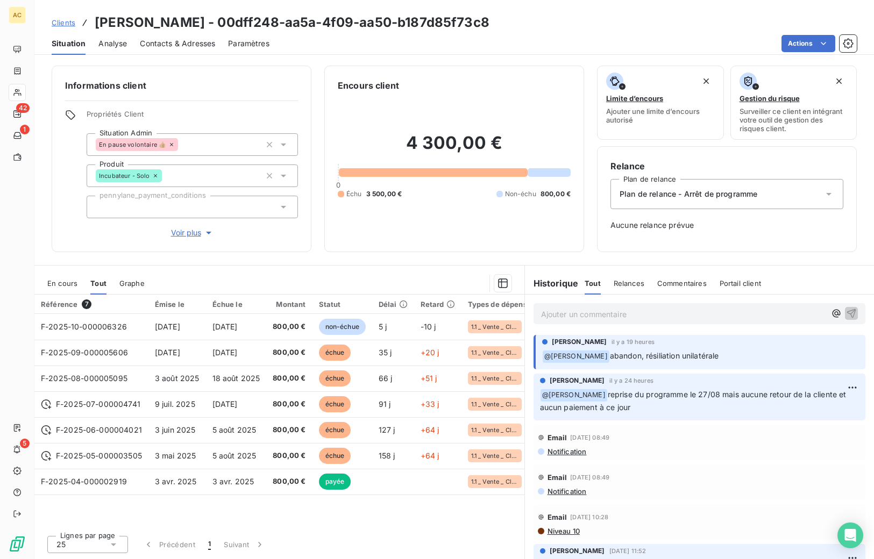
drag, startPoint x: 591, startPoint y: 394, endPoint x: 635, endPoint y: 406, distance: 45.8
click at [638, 407] on p "﻿ @ Hilal Taskin reprise du programme le 27/08 mais aucune retour de la cliente…" at bounding box center [699, 401] width 319 height 25
copy span "reprise du programme le 27/08 mais aucune retour de la cliente et aucun paiemen…"
click at [63, 20] on span "Clients" at bounding box center [64, 22] width 24 height 9
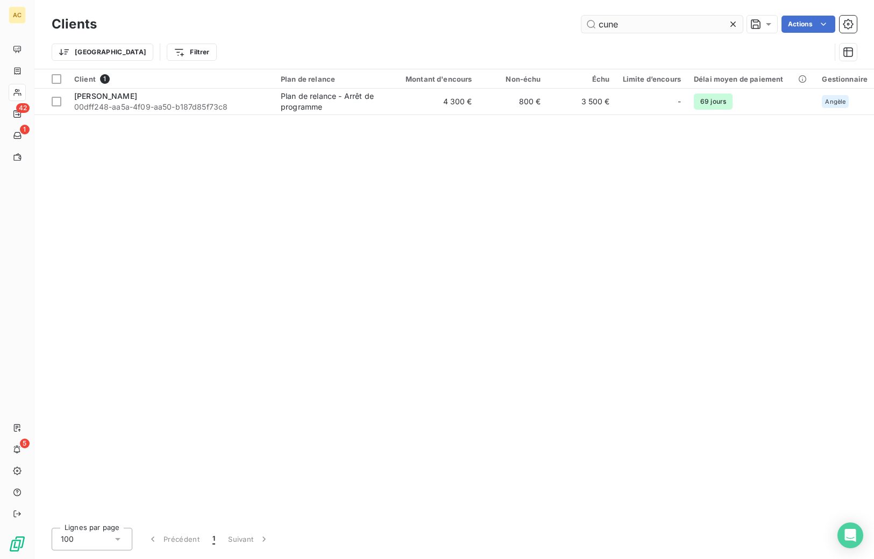
drag, startPoint x: 612, startPoint y: 27, endPoint x: 597, endPoint y: 30, distance: 15.9
click at [588, 23] on input "cune" at bounding box center [661, 24] width 161 height 17
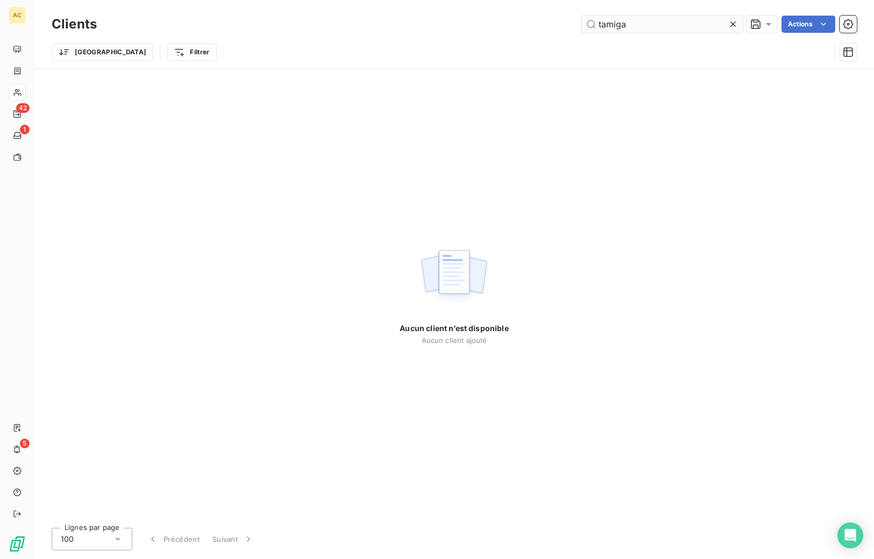
drag, startPoint x: 627, startPoint y: 24, endPoint x: 585, endPoint y: 20, distance: 42.1
click at [585, 20] on input "tamiga" at bounding box center [661, 24] width 161 height 17
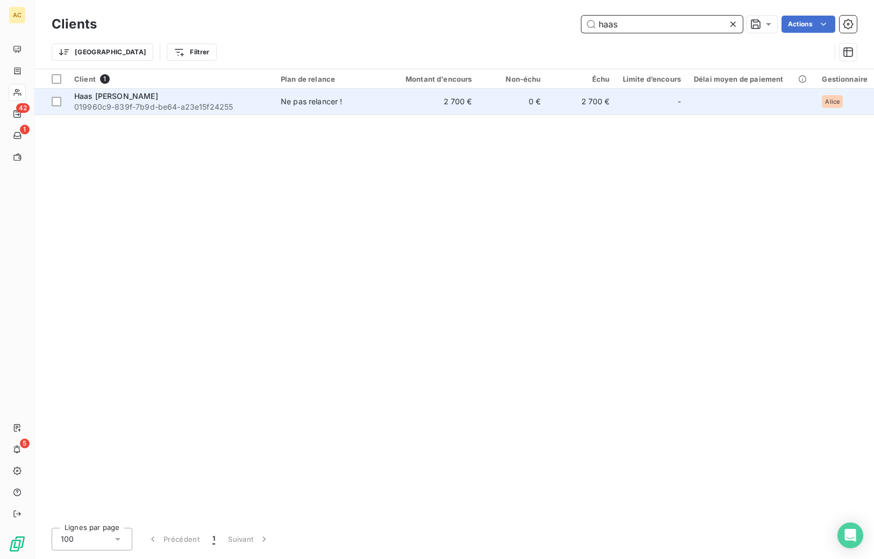
type input "haas"
click at [362, 107] on td "Ne pas relancer !" at bounding box center [330, 102] width 112 height 26
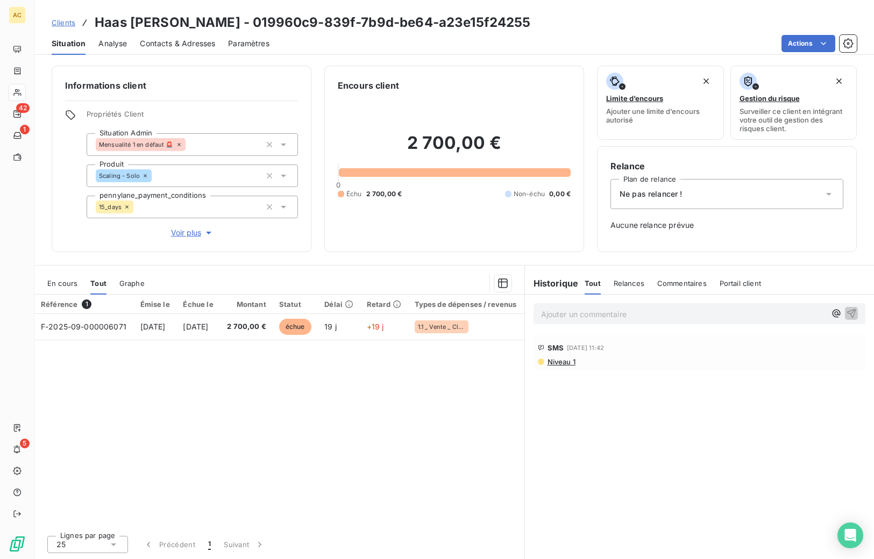
click at [201, 233] on span "Voir plus" at bounding box center [192, 232] width 43 height 11
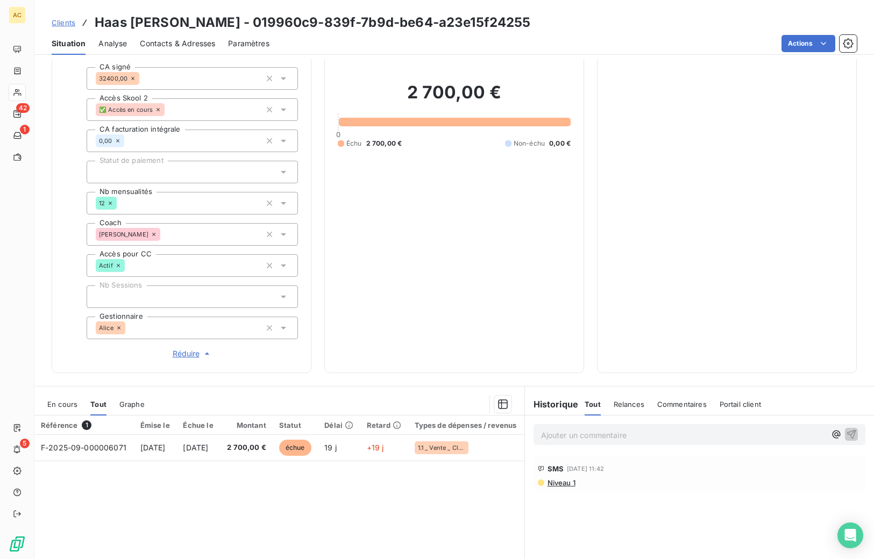
scroll to position [291, 0]
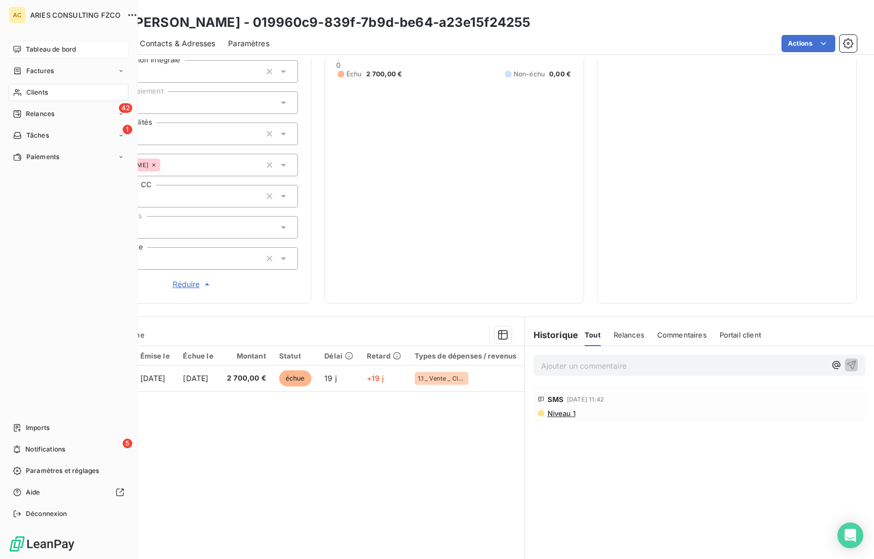
click at [40, 46] on span "Tableau de bord" at bounding box center [51, 50] width 50 height 10
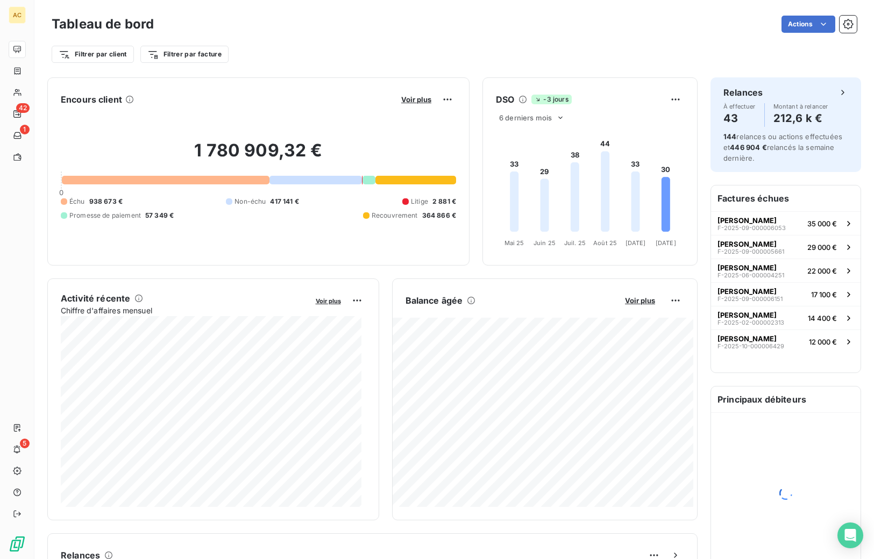
click at [719, 24] on html "AC 42 1 5 Tableau de bord Actions Filtrer par client Filtrer par facture Encour…" at bounding box center [437, 279] width 874 height 559
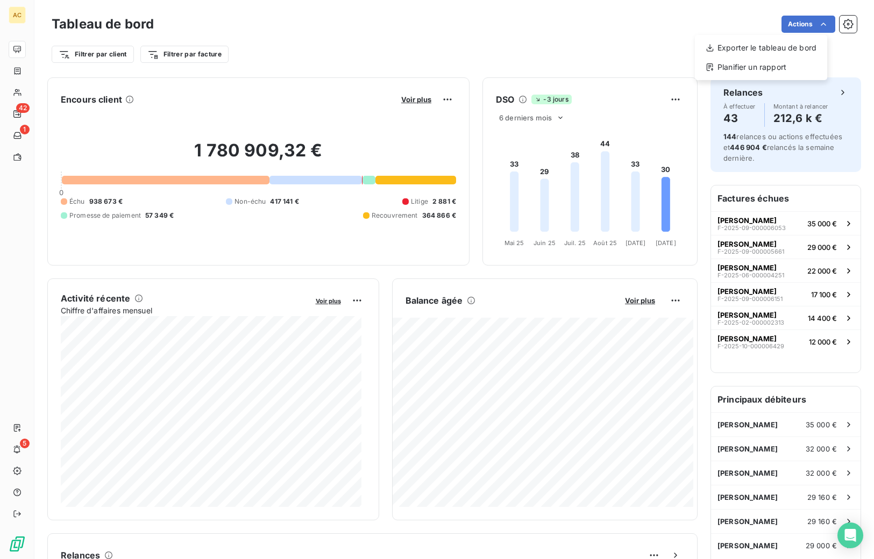
click at [719, 25] on html "AC 42 1 5 Tableau de bord Actions Exporter le tableau de bord Planifier un rapp…" at bounding box center [437, 279] width 874 height 559
click at [719, 26] on icon "button" at bounding box center [847, 24] width 11 height 11
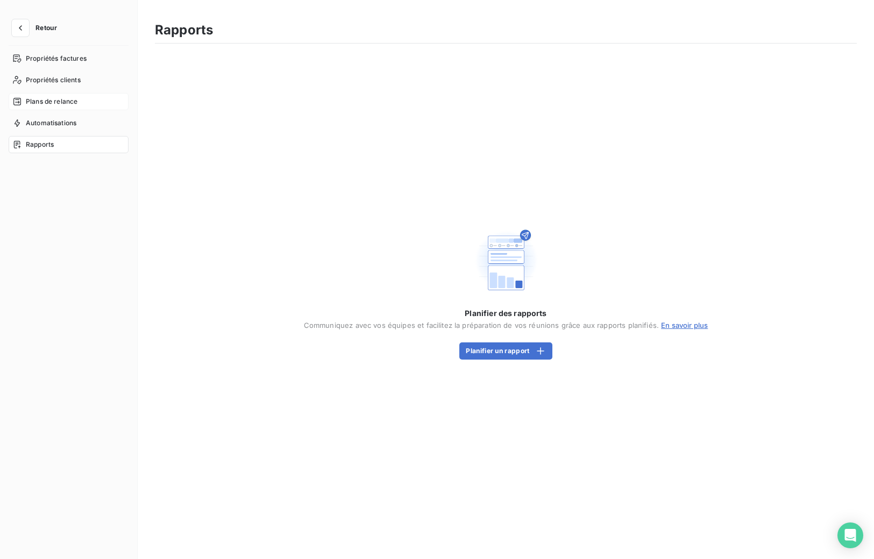
click at [72, 99] on span "Plans de relance" at bounding box center [52, 102] width 52 height 10
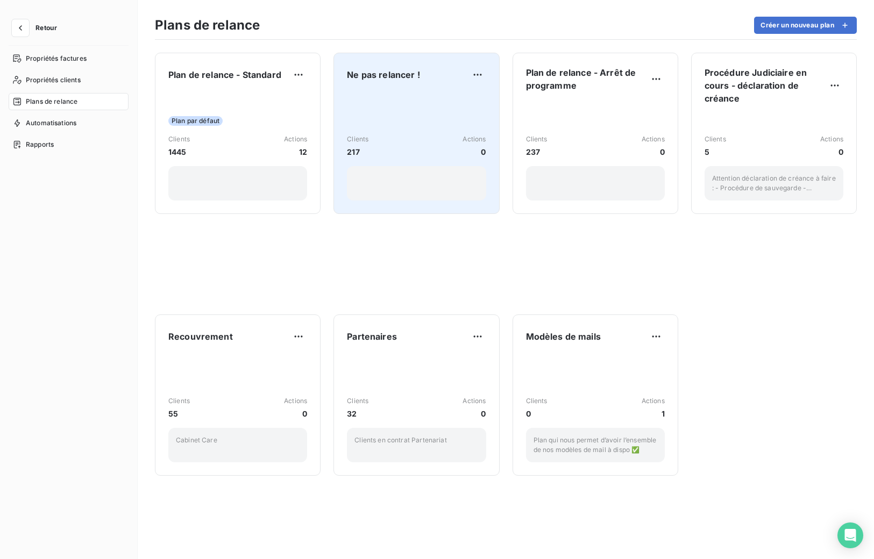
click at [401, 108] on div "Clients 217 Actions 0" at bounding box center [416, 146] width 139 height 109
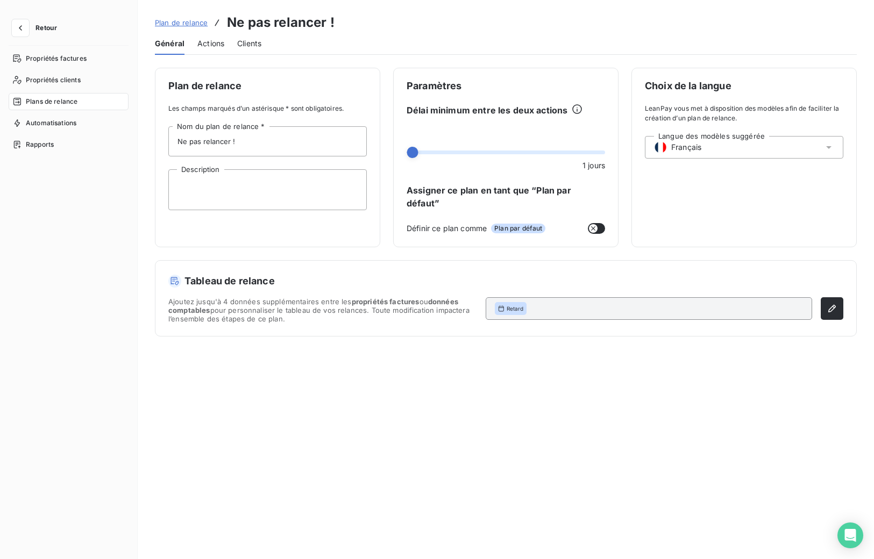
drag, startPoint x: 244, startPoint y: 43, endPoint x: 249, endPoint y: 56, distance: 14.3
click at [245, 43] on span "Clients" at bounding box center [249, 43] width 24 height 11
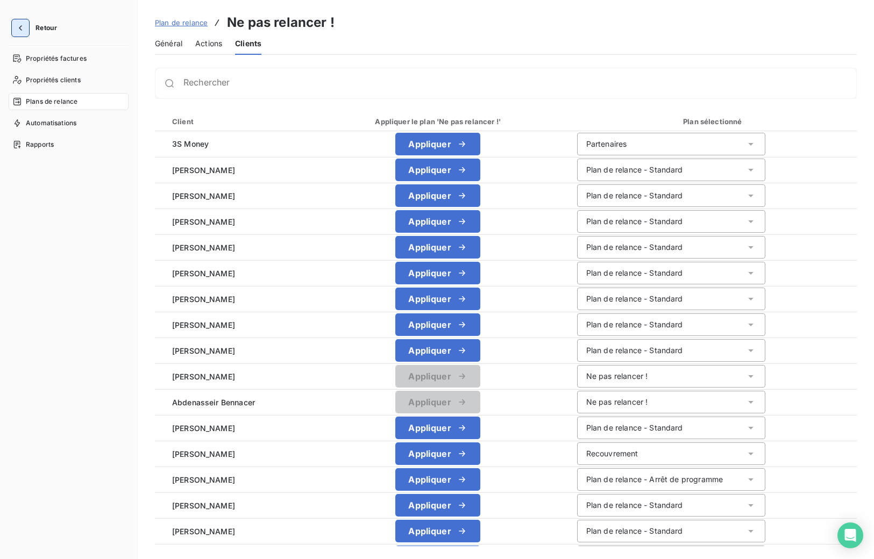
click at [26, 27] on button "button" at bounding box center [20, 27] width 17 height 17
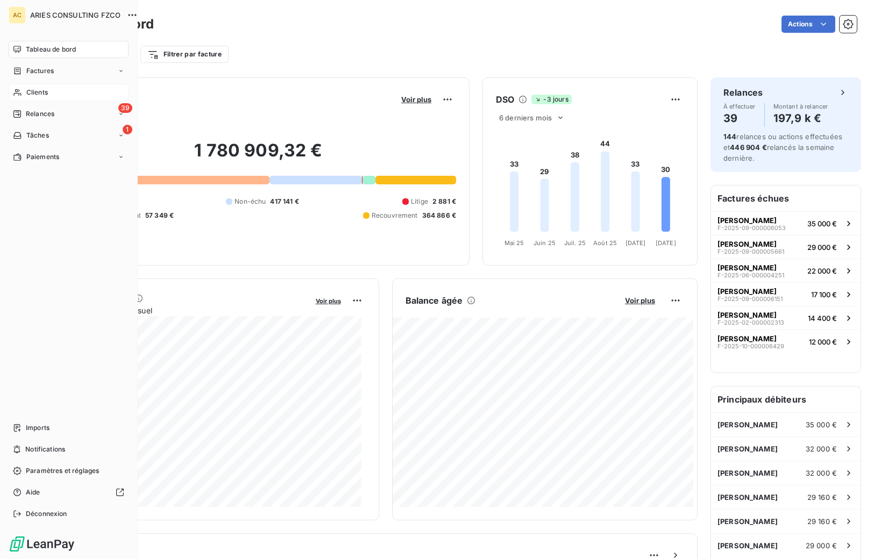
click at [25, 91] on div "Clients" at bounding box center [69, 92] width 120 height 17
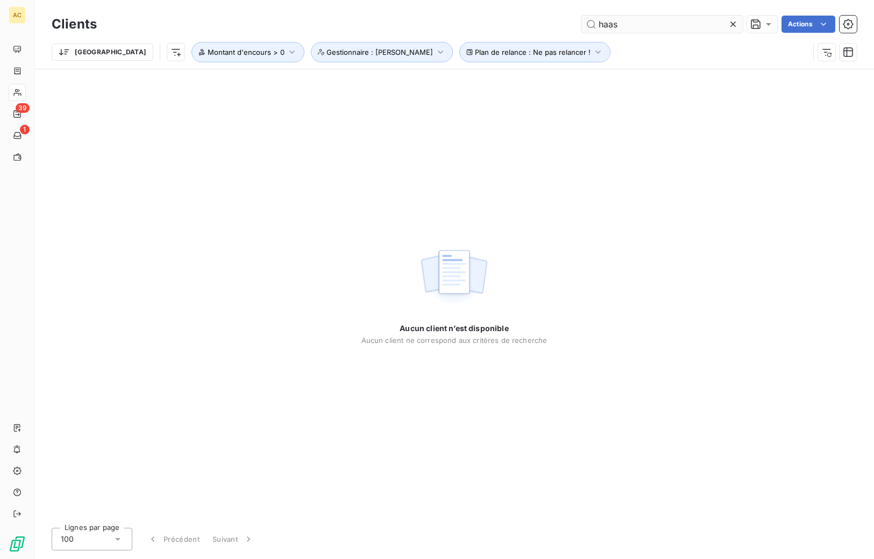
drag, startPoint x: 607, startPoint y: 23, endPoint x: 619, endPoint y: 28, distance: 13.5
click at [596, 21] on input "haas" at bounding box center [661, 24] width 161 height 17
drag, startPoint x: 610, startPoint y: 26, endPoint x: 588, endPoint y: 20, distance: 23.3
click at [588, 20] on input "haas" at bounding box center [661, 24] width 161 height 17
type input "camara"
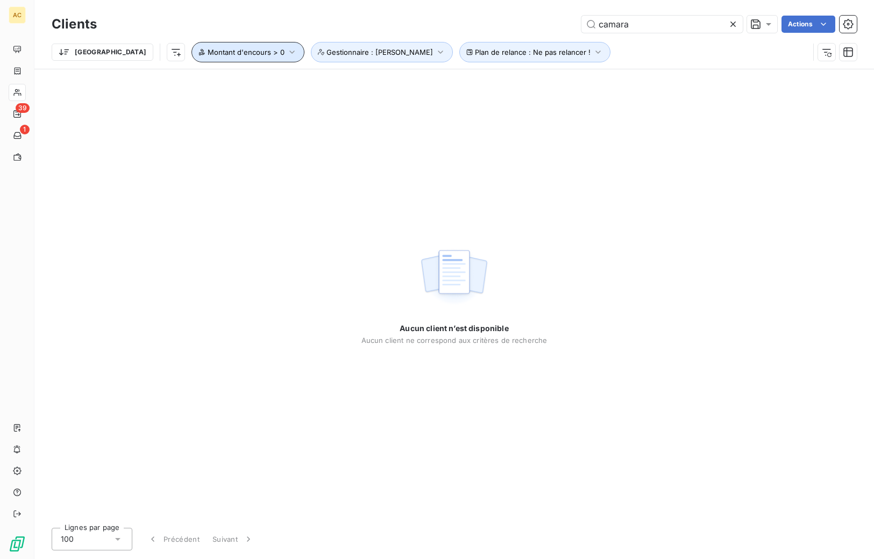
click at [213, 52] on span "Montant d'encours > 0" at bounding box center [246, 52] width 77 height 9
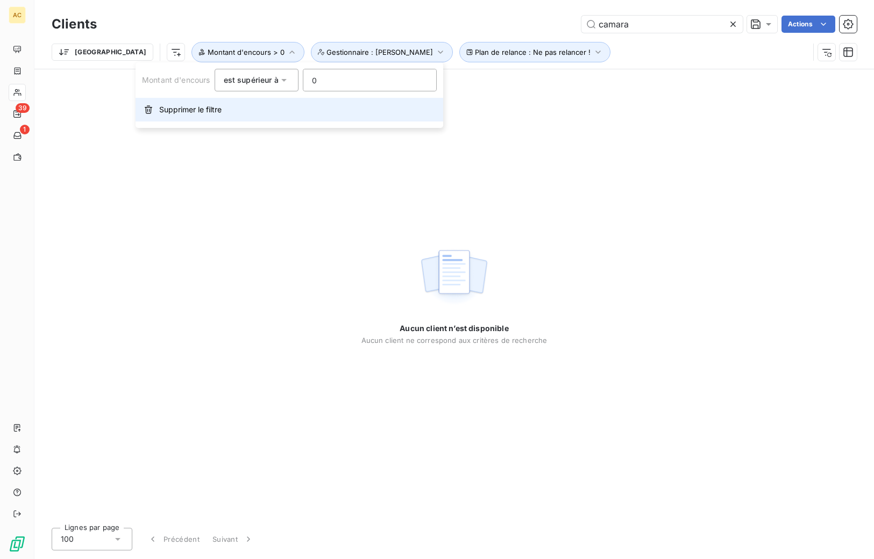
click at [209, 101] on button "Supprimer le filtre" at bounding box center [289, 110] width 308 height 24
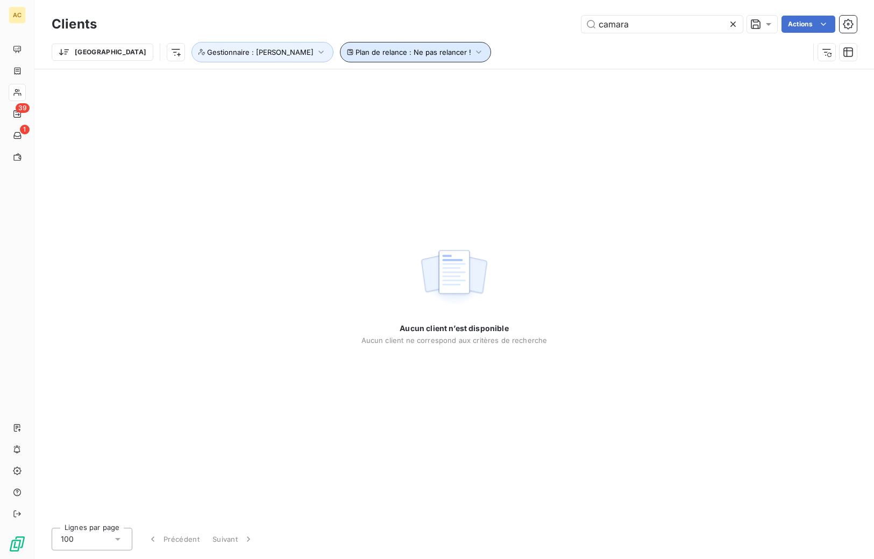
drag, startPoint x: 267, startPoint y: 52, endPoint x: 264, endPoint y: 59, distance: 7.7
click at [355, 52] on span "Plan de relance : Ne pas relancer !" at bounding box center [413, 52] width 116 height 9
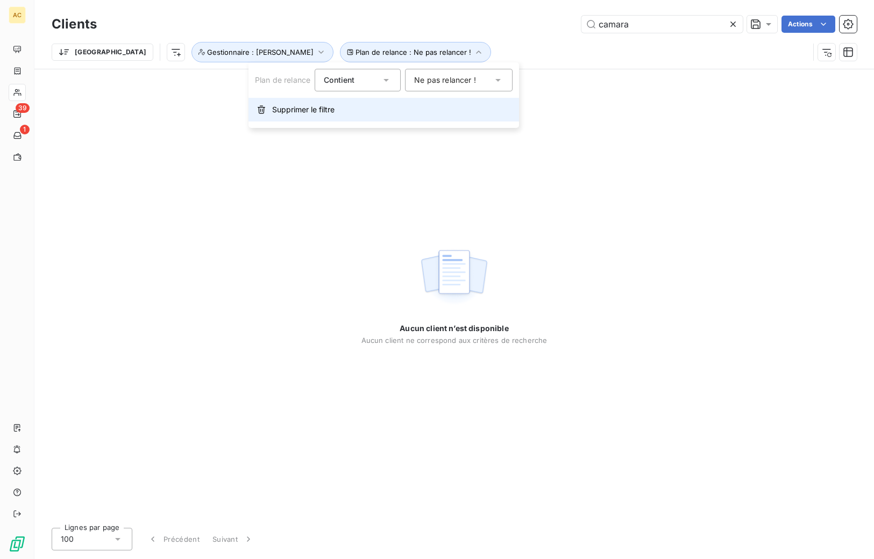
click at [304, 108] on span "Supprimer le filtre" at bounding box center [303, 109] width 62 height 11
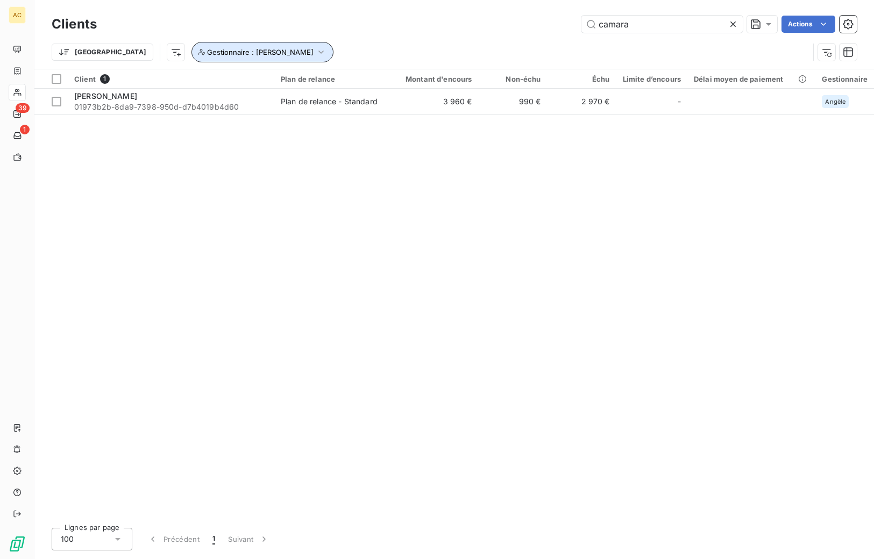
click at [207, 54] on span "Gestionnaire : [PERSON_NAME]" at bounding box center [260, 52] width 106 height 9
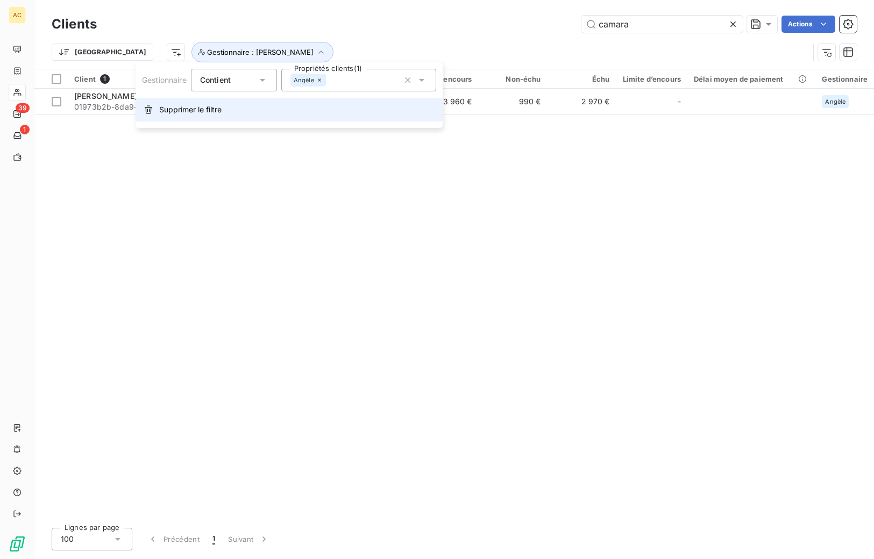
click at [196, 109] on span "Supprimer le filtre" at bounding box center [190, 109] width 62 height 11
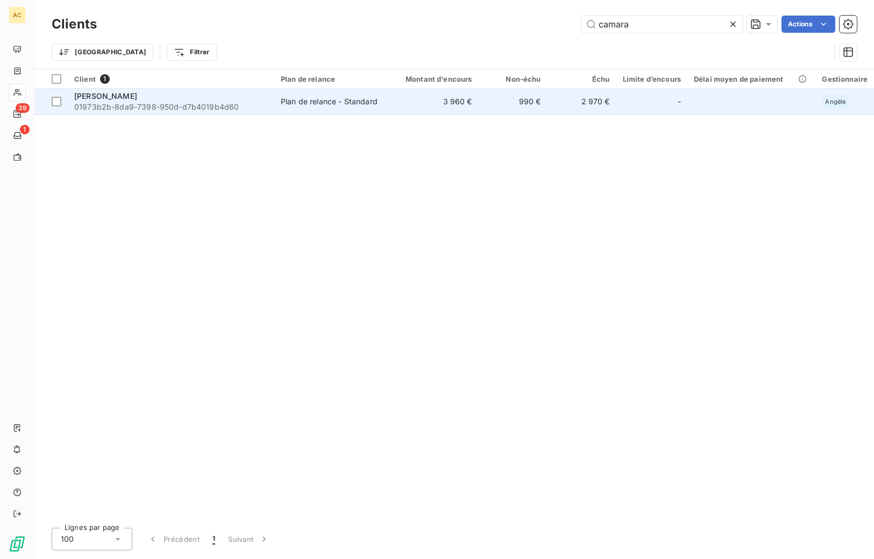
click at [155, 106] on span "01973b2b-8da9-7398-950d-d7b4019b4d60" at bounding box center [171, 107] width 194 height 11
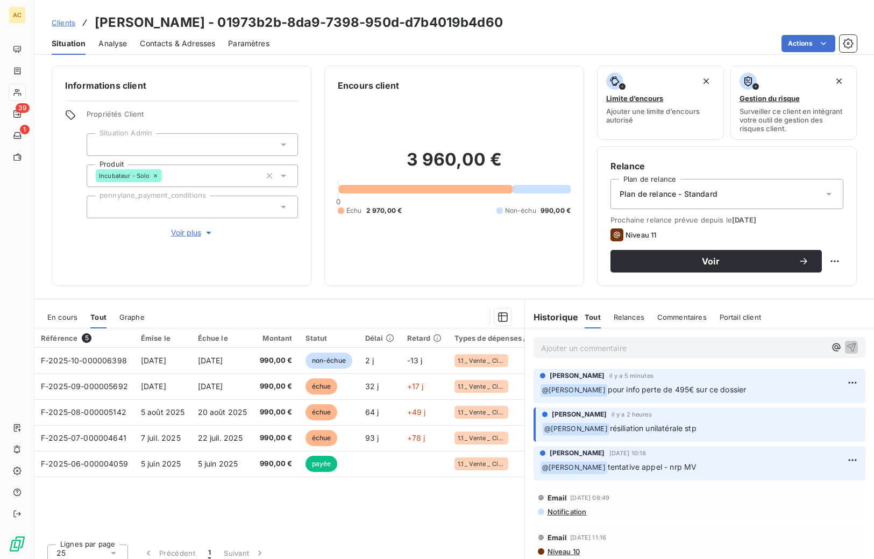
click at [719, 348] on p "Ajouter un commentaire ﻿" at bounding box center [683, 347] width 284 height 13
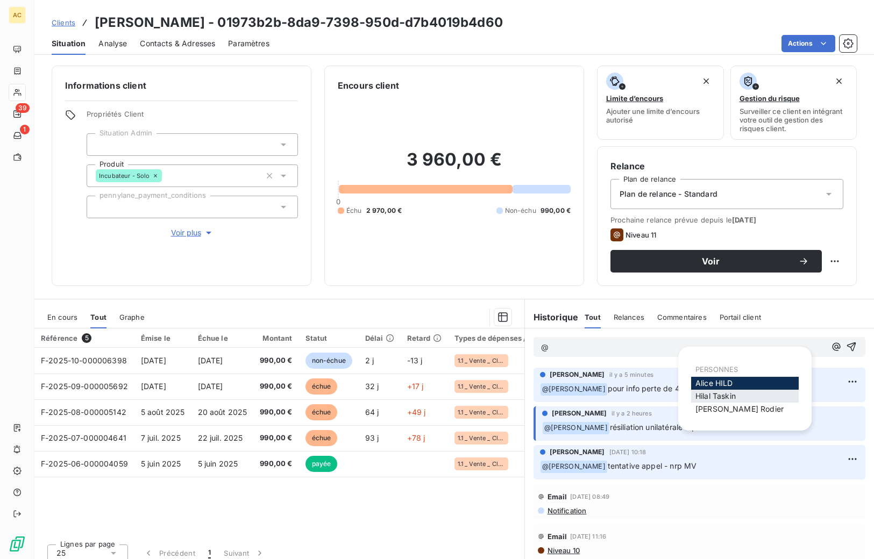
click at [704, 394] on span "Hilal Taskin" at bounding box center [715, 395] width 40 height 9
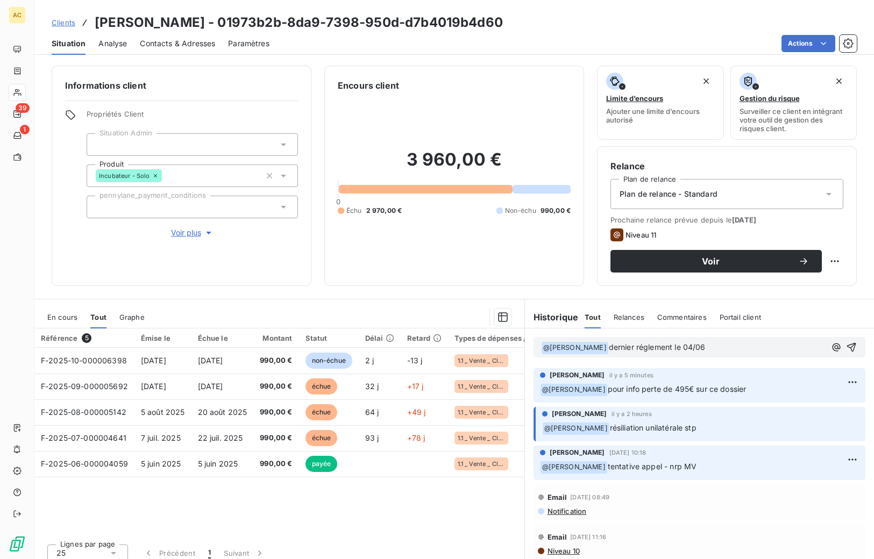
click at [628, 346] on span "dernier réglement le 04/06" at bounding box center [657, 346] width 97 height 9
click at [697, 349] on p "﻿ @ Hilal Taskin ﻿ dernier régleement le 04/06" at bounding box center [683, 347] width 284 height 13
click at [609, 348] on span "dernier régleement le 04/06" at bounding box center [659, 346] width 101 height 9
click at [717, 348] on p "﻿ @ Hilal Taskin ﻿ et dernier régleement le 04/06" at bounding box center [683, 347] width 284 height 13
click at [700, 344] on p "﻿ @ Hilal Taskin ﻿ et dernier règlement le 04/06" at bounding box center [683, 347] width 284 height 13
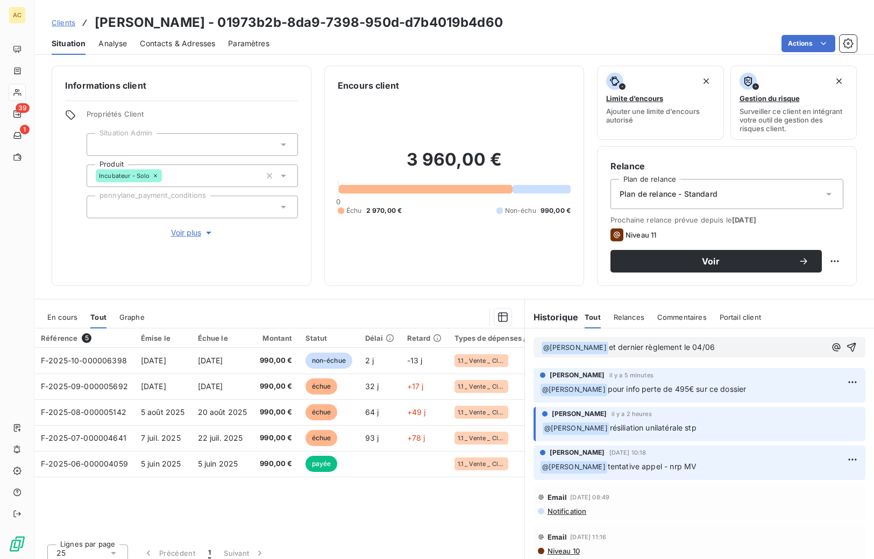
click at [622, 346] on span "et dernier règlement le 04/06" at bounding box center [662, 346] width 106 height 9
click at [719, 353] on p "﻿ @ Hilal Taskin ﻿ et dernier (et unique) règlement le 04/06" at bounding box center [683, 347] width 284 height 13
click at [719, 348] on icon "button" at bounding box center [851, 347] width 9 height 9
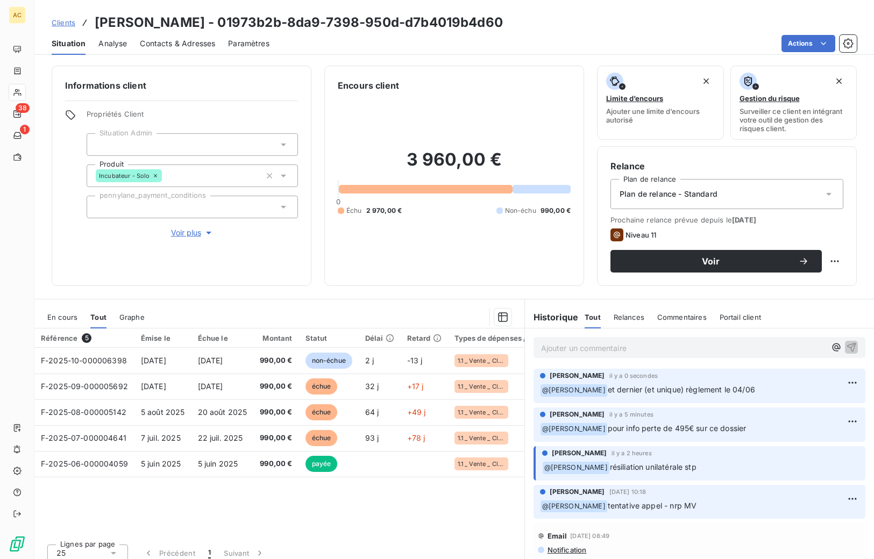
click at [65, 23] on span "Clients" at bounding box center [64, 22] width 24 height 9
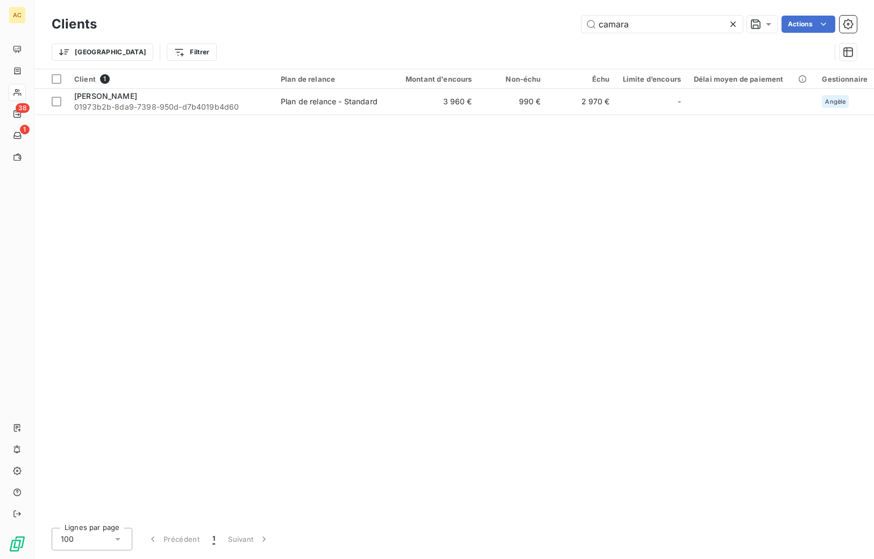
drag, startPoint x: 635, startPoint y: 24, endPoint x: 568, endPoint y: 20, distance: 67.3
click at [567, 21] on div "camara Actions" at bounding box center [483, 24] width 747 height 17
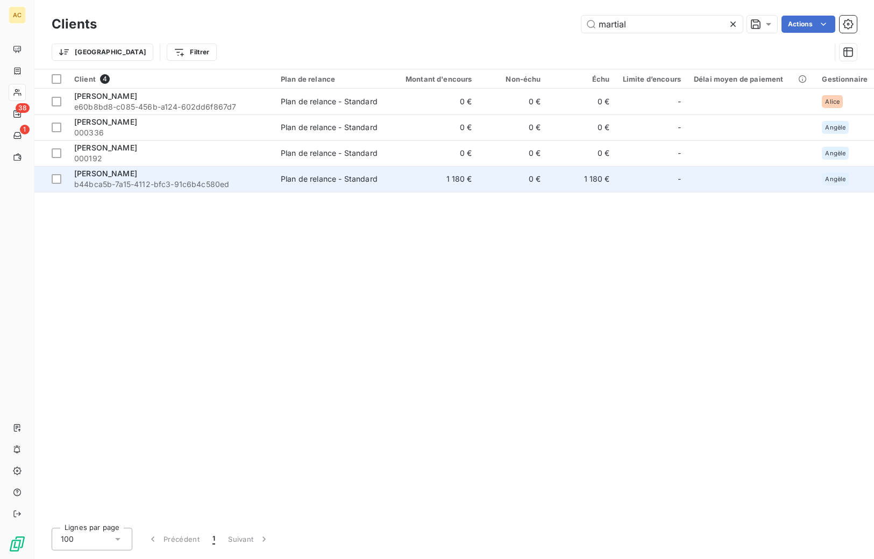
type input "martial"
click at [196, 176] on div "Sonia Martial" at bounding box center [171, 173] width 194 height 11
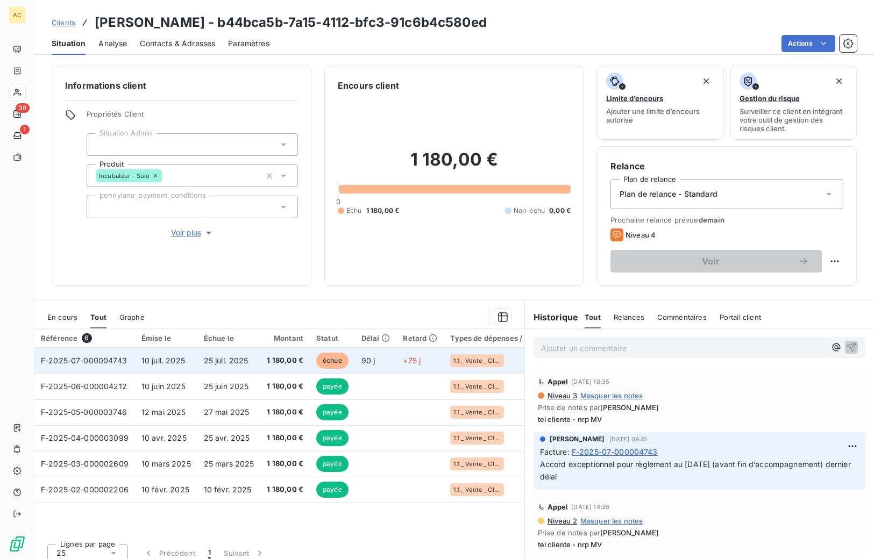
click at [181, 359] on span "10 juil. 2025" at bounding box center [163, 360] width 44 height 9
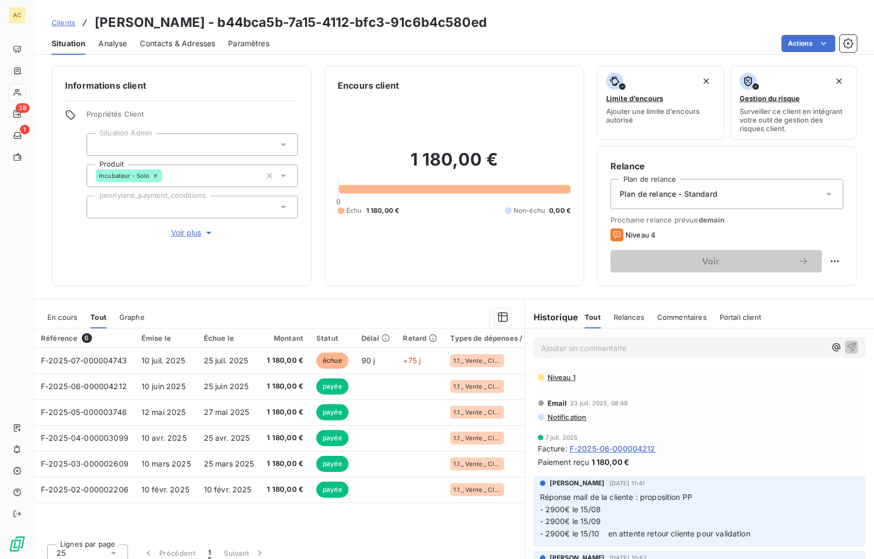
scroll to position [223, 0]
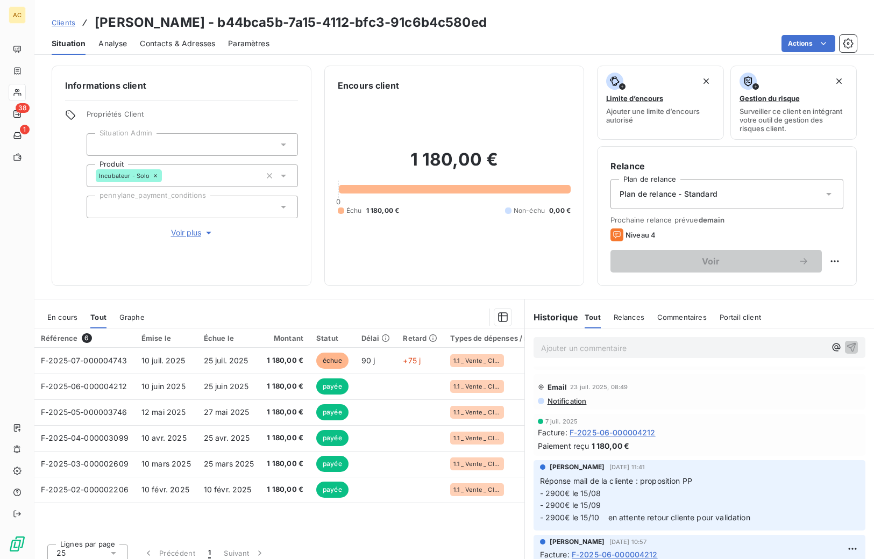
click at [187, 234] on span "Voir plus" at bounding box center [192, 232] width 43 height 11
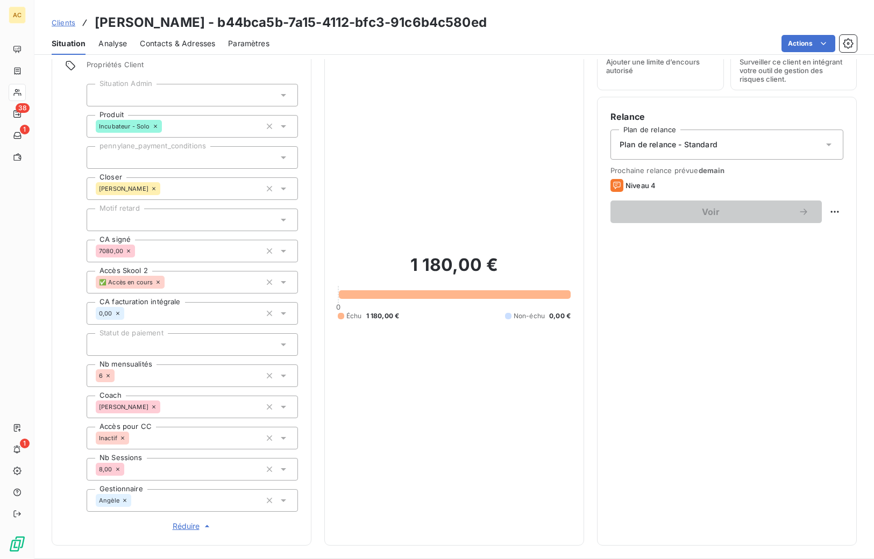
scroll to position [0, 0]
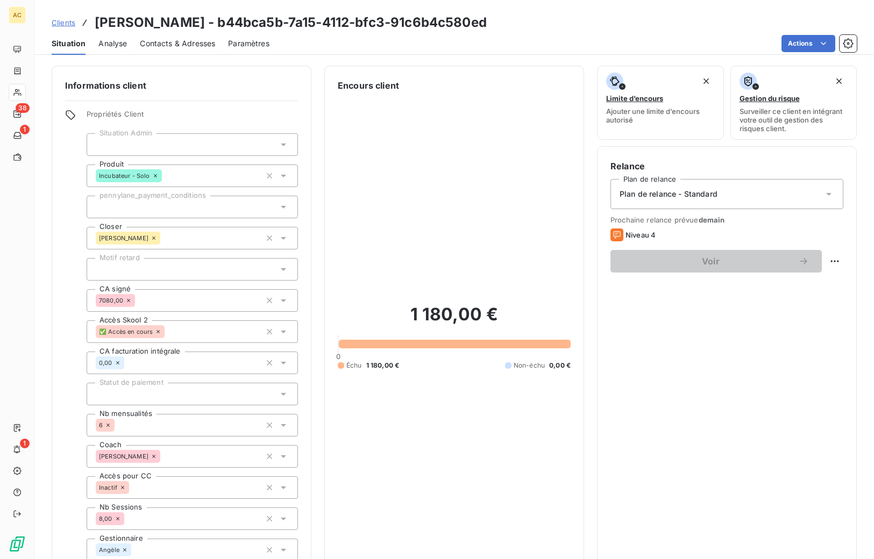
click at [60, 47] on span "Situation" at bounding box center [69, 43] width 34 height 11
click at [63, 25] on span "Clients" at bounding box center [64, 22] width 24 height 9
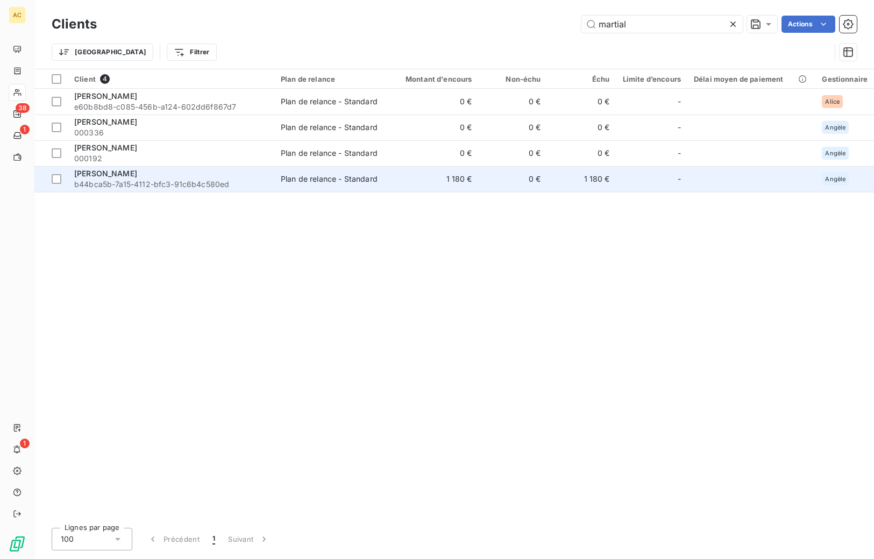
click at [135, 174] on div "Sonia Martial" at bounding box center [171, 173] width 194 height 11
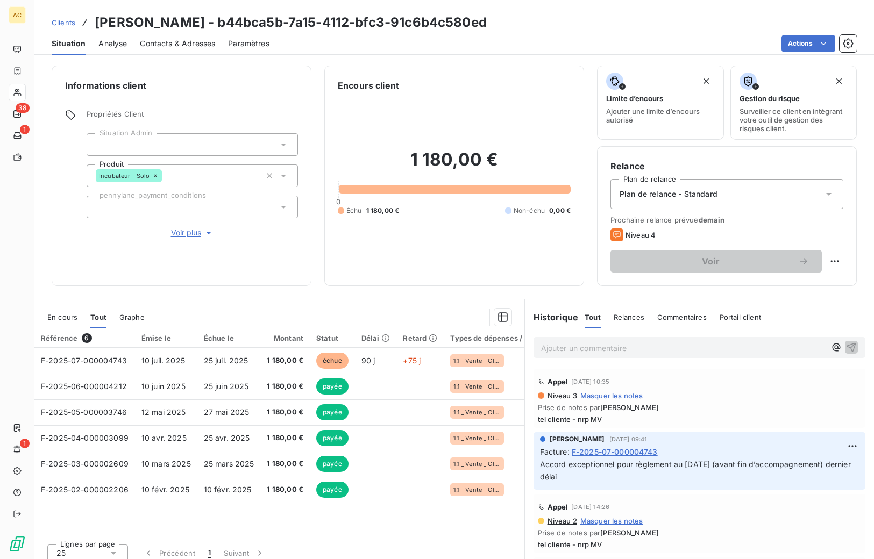
click at [573, 351] on p "Ajouter un commentaire ﻿" at bounding box center [683, 347] width 284 height 13
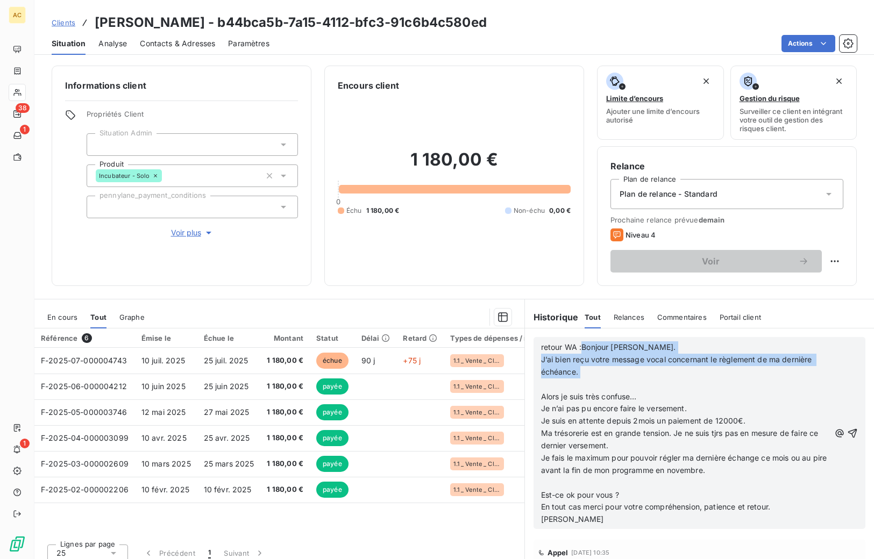
drag, startPoint x: 582, startPoint y: 351, endPoint x: 647, endPoint y: 390, distance: 76.2
click at [647, 390] on div "retour WA :Bonjour Angèle. J’ai bien reçu votre message vocal concernant le règ…" at bounding box center [685, 433] width 289 height 184
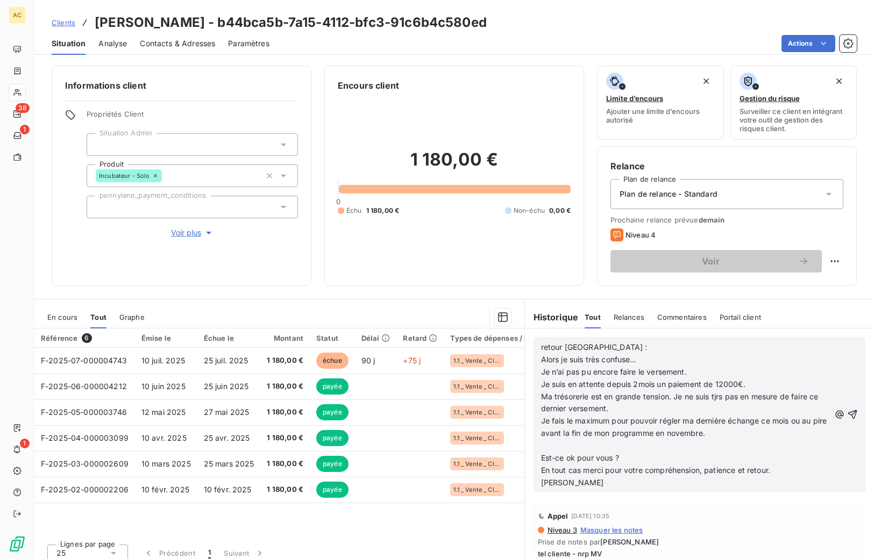
click at [541, 359] on span "Alors je suis très confuse…" at bounding box center [589, 359] width 96 height 9
click at [545, 453] on span "Est-ce ok pour vous ?" at bounding box center [580, 457] width 78 height 9
click at [541, 444] on p "﻿" at bounding box center [685, 446] width 289 height 12
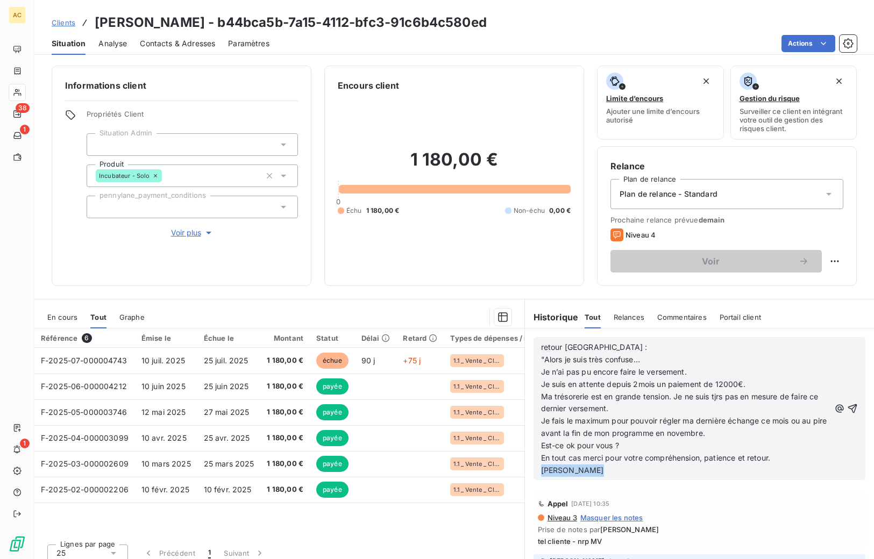
drag, startPoint x: 594, startPoint y: 469, endPoint x: 523, endPoint y: 469, distance: 71.5
click at [525, 469] on div "retour WA : "Alors je suis très confuse… Je n’ai pas pu encore faire le verseme…" at bounding box center [699, 408] width 349 height 160
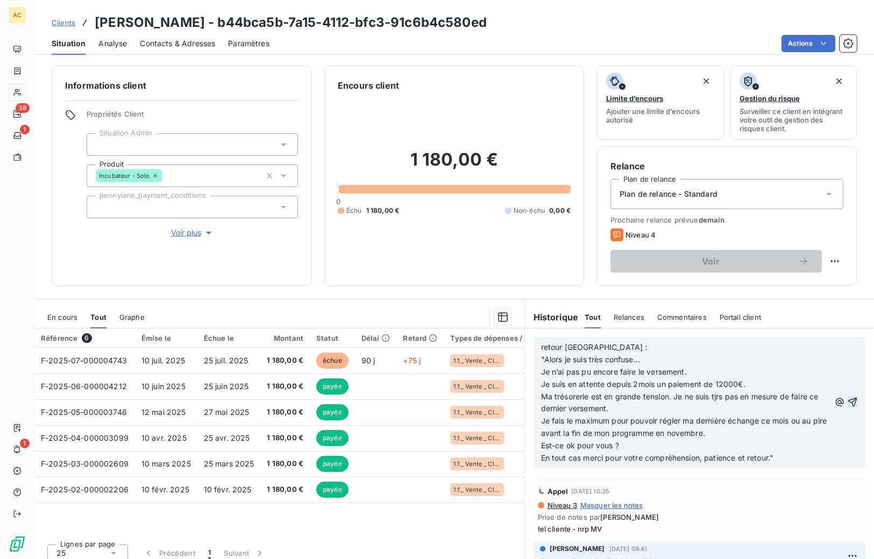
click at [719, 402] on icon "button" at bounding box center [852, 402] width 11 height 11
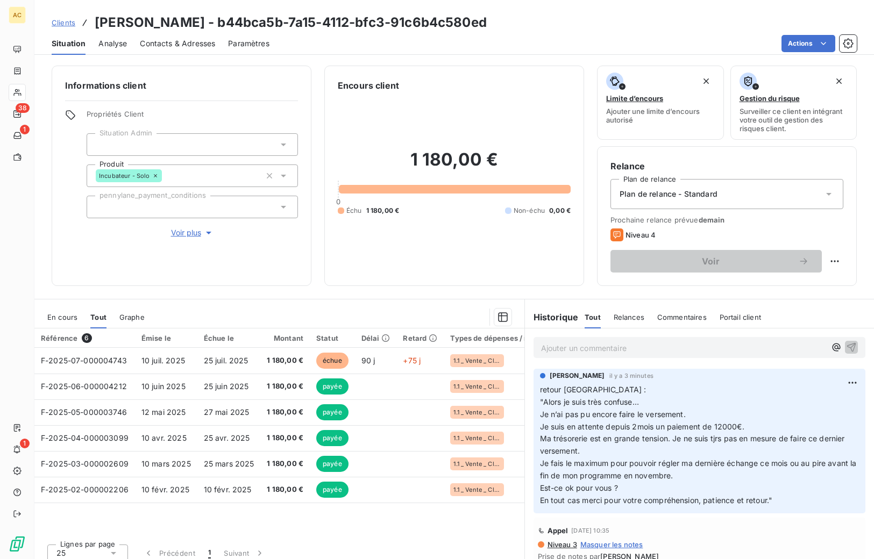
click at [604, 346] on p "Ajouter un commentaire ﻿" at bounding box center [683, 347] width 284 height 13
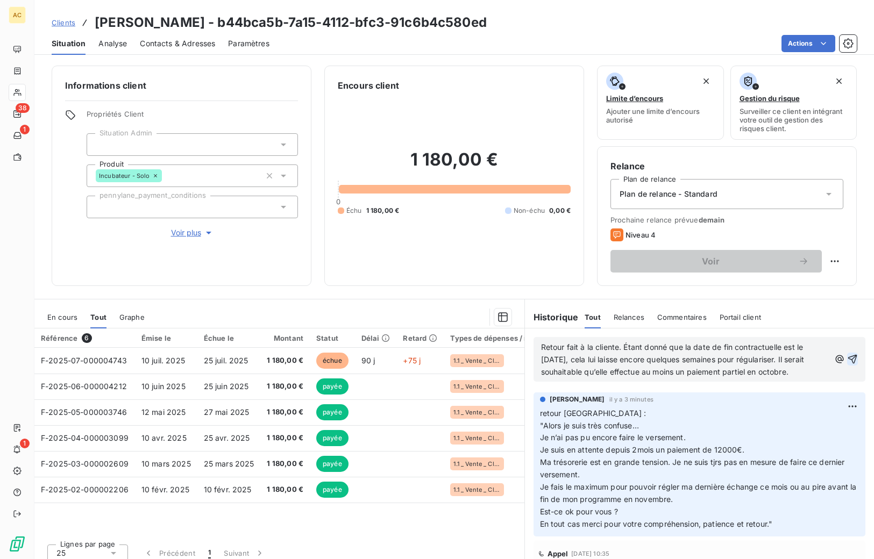
click at [614, 346] on span "Retour fait à la cliente. Étant donné que la date de fin contractuelle est le 8…" at bounding box center [674, 359] width 266 height 34
click at [624, 347] on span "Retour fait à la cliente : Étant donné que la date de fin contractuelle est le …" at bounding box center [674, 359] width 267 height 34
drag, startPoint x: 561, startPoint y: 371, endPoint x: 564, endPoint y: 384, distance: 12.8
click at [560, 371] on span "Retour fait à la cliente : étant donné que la date de fin contractuelle est le …" at bounding box center [674, 359] width 267 height 34
drag, startPoint x: 613, startPoint y: 385, endPoint x: 712, endPoint y: 385, distance: 98.9
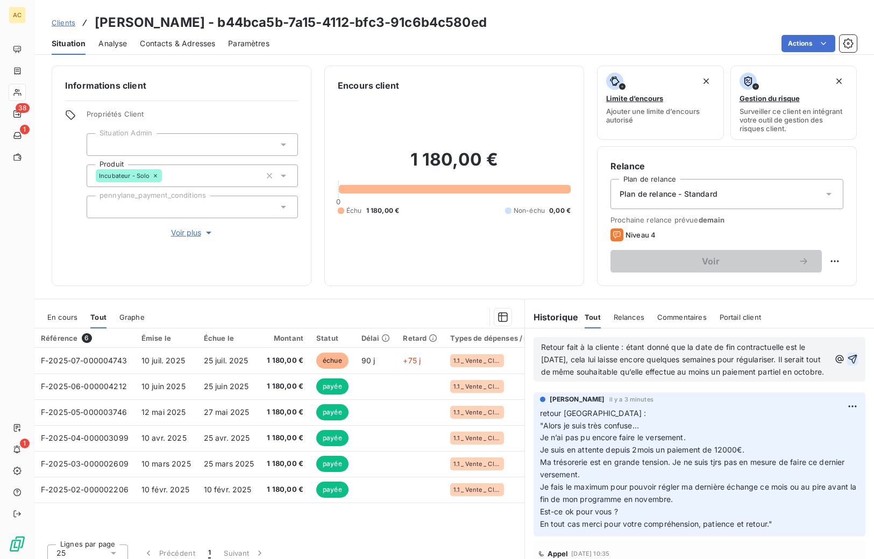
click at [614, 378] on p "Retour fait à la cliente : étant donné que la date de fin contractuelle est le …" at bounding box center [685, 359] width 289 height 37
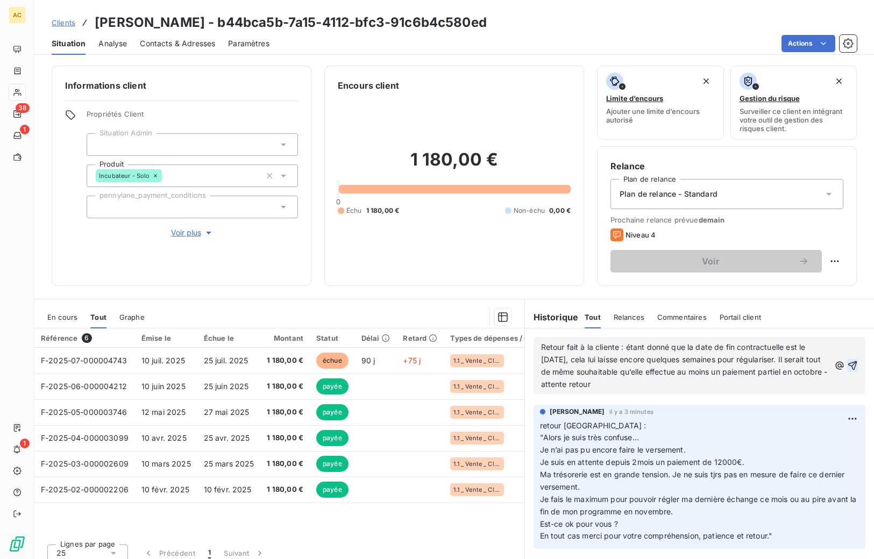
click at [719, 364] on icon "button" at bounding box center [852, 365] width 11 height 11
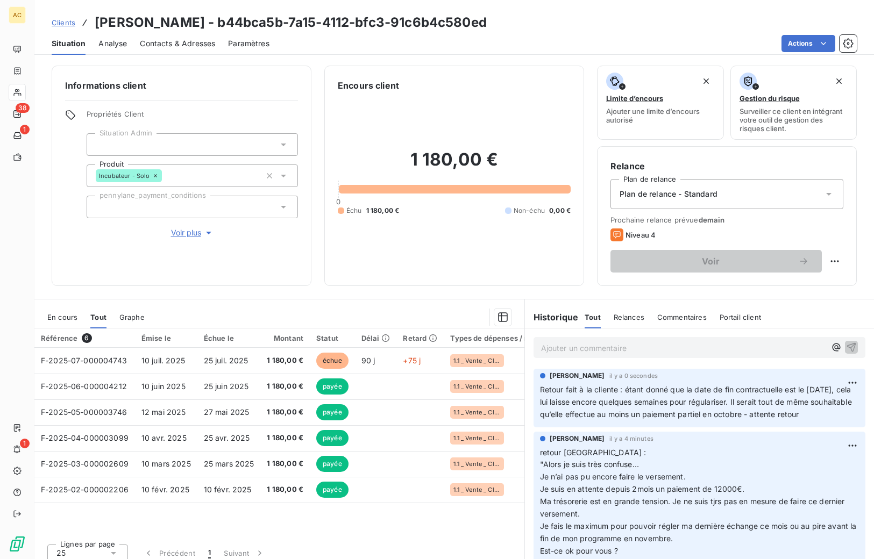
click at [181, 40] on span "Contacts & Adresses" at bounding box center [177, 43] width 75 height 11
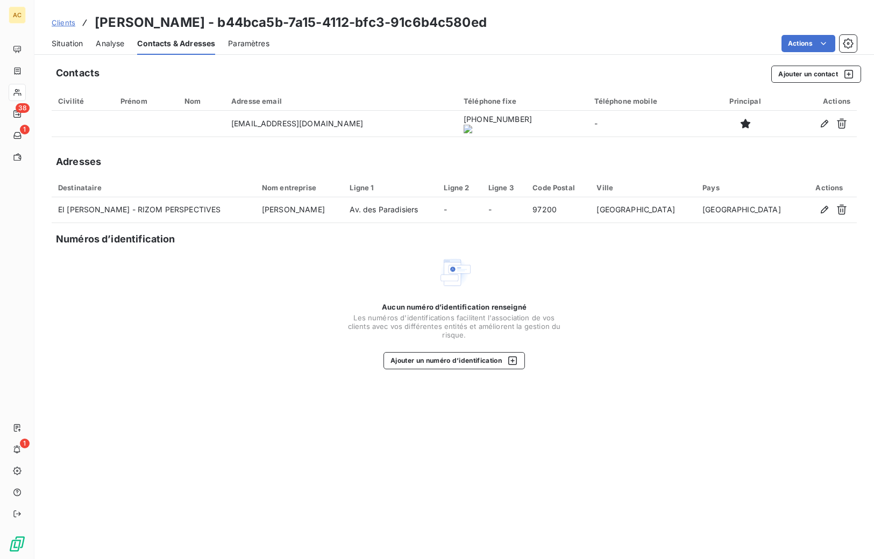
click at [70, 22] on span "Clients" at bounding box center [64, 22] width 24 height 9
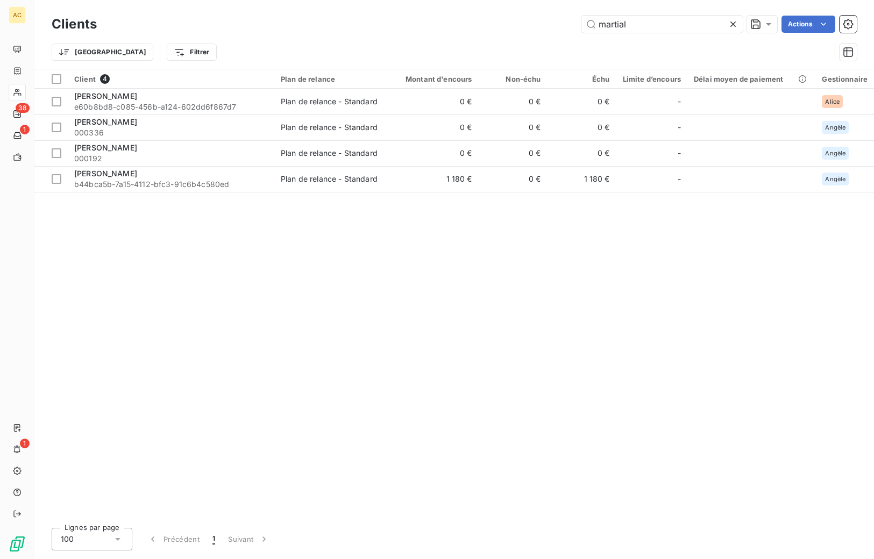
drag, startPoint x: 633, startPoint y: 22, endPoint x: 574, endPoint y: 22, distance: 59.7
click at [574, 22] on div "martial Actions" at bounding box center [483, 24] width 747 height 17
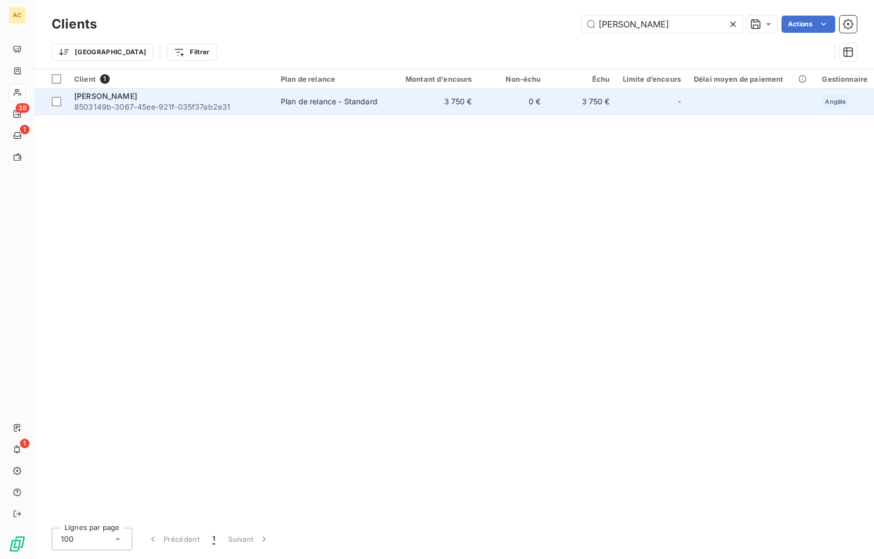
type input "reny"
click at [213, 105] on span "8503149b-3067-45ee-921f-035f37ab2e31" at bounding box center [171, 107] width 194 height 11
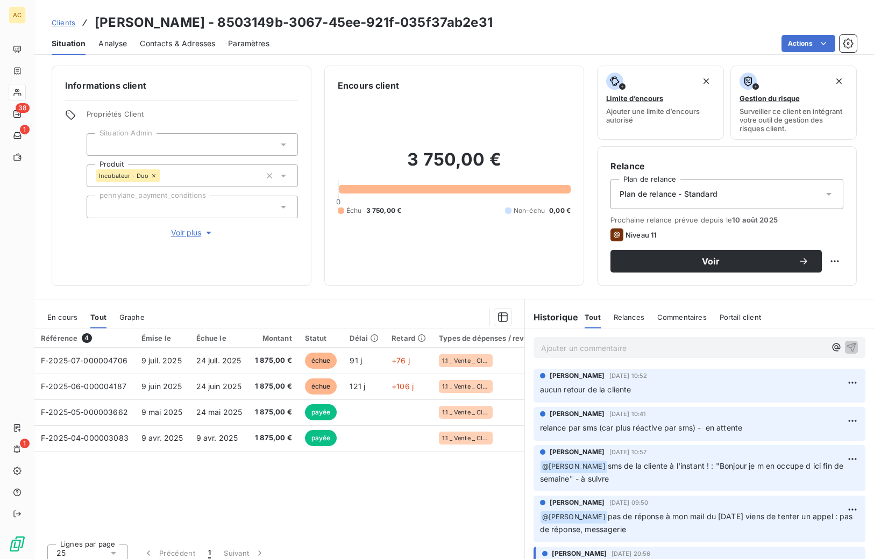
click at [206, 47] on span "Contacts & Adresses" at bounding box center [177, 43] width 75 height 11
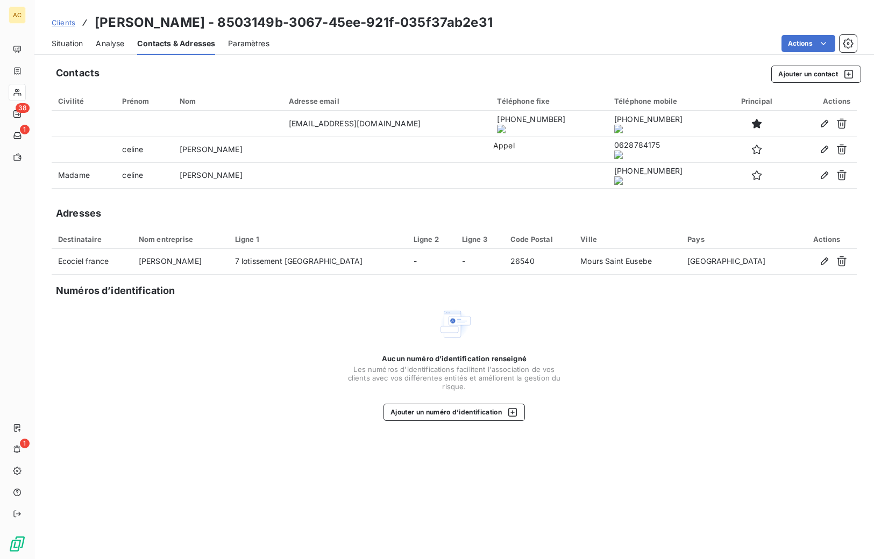
click at [494, 109] on onoff-telecom-ce-actions-button at bounding box center [494, 109] width 0 height 0
click at [70, 44] on span "Situation" at bounding box center [67, 43] width 31 height 11
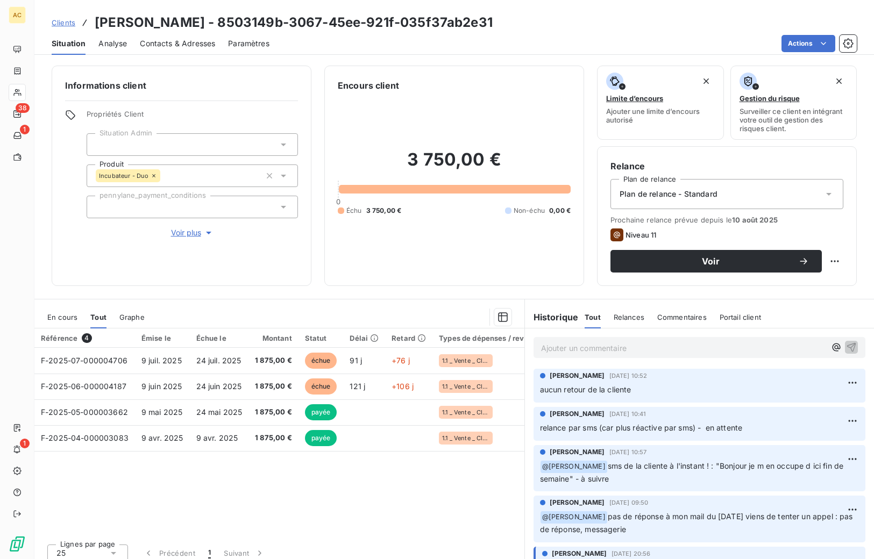
click at [603, 347] on p "Ajouter un commentaire ﻿" at bounding box center [683, 347] width 284 height 13
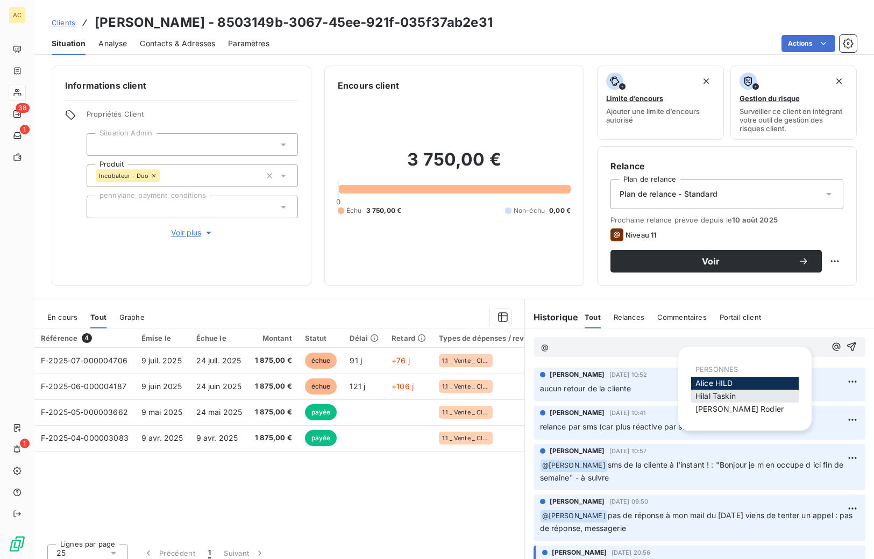
click at [702, 396] on span "Hilal Taskin" at bounding box center [715, 395] width 40 height 9
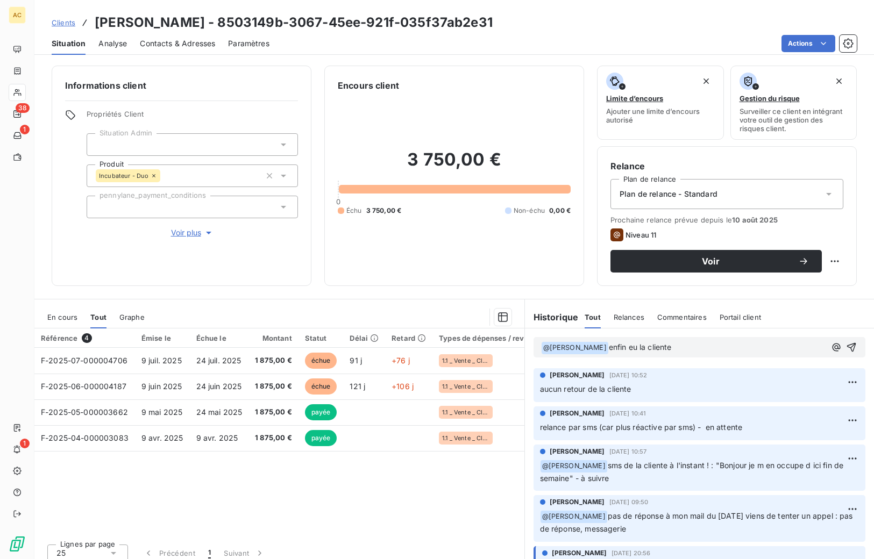
click at [676, 345] on p "﻿ @ Hilal Taskin ﻿ enfin eu la cliente" at bounding box center [683, 347] width 284 height 13
click at [609, 350] on span "enfin eu la cliente au téléphone !" at bounding box center [667, 346] width 116 height 9
drag, startPoint x: 653, startPoint y: 345, endPoint x: 759, endPoint y: 351, distance: 105.5
click at [719, 351] on p "﻿ @ Hilal Taskin ﻿ tentative : a enfin eu la cliente au téléphone !" at bounding box center [683, 347] width 284 height 13
drag, startPoint x: 618, startPoint y: 347, endPoint x: 624, endPoint y: 356, distance: 11.1
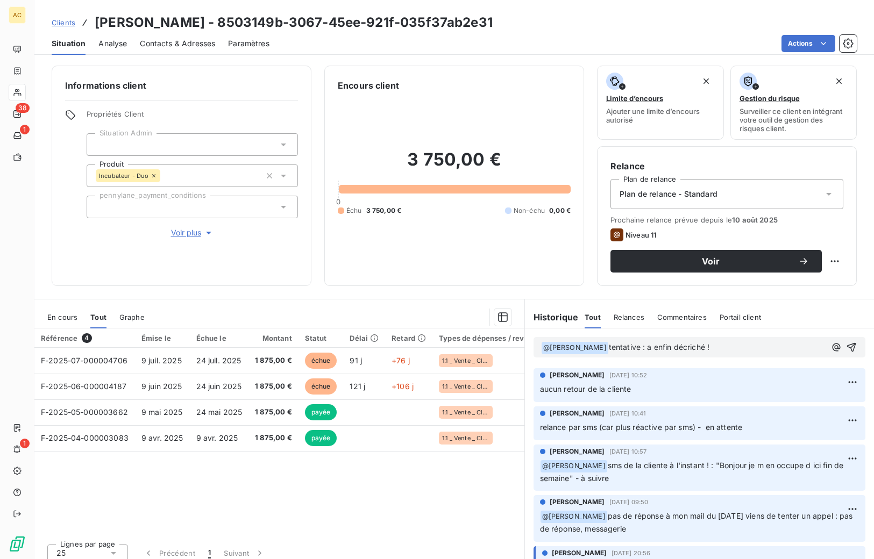
click at [619, 347] on span "tentative : a enfin décriché !" at bounding box center [659, 346] width 101 height 9
drag, startPoint x: 692, startPoint y: 347, endPoint x: 697, endPoint y: 371, distance: 24.1
click at [692, 347] on span "tentative appel : a enfin décriché !" at bounding box center [670, 346] width 123 height 9
click at [719, 349] on p "﻿ @ Hilal Taskin ﻿ tentative appel : a enfin décroché !" at bounding box center [683, 347] width 284 height 13
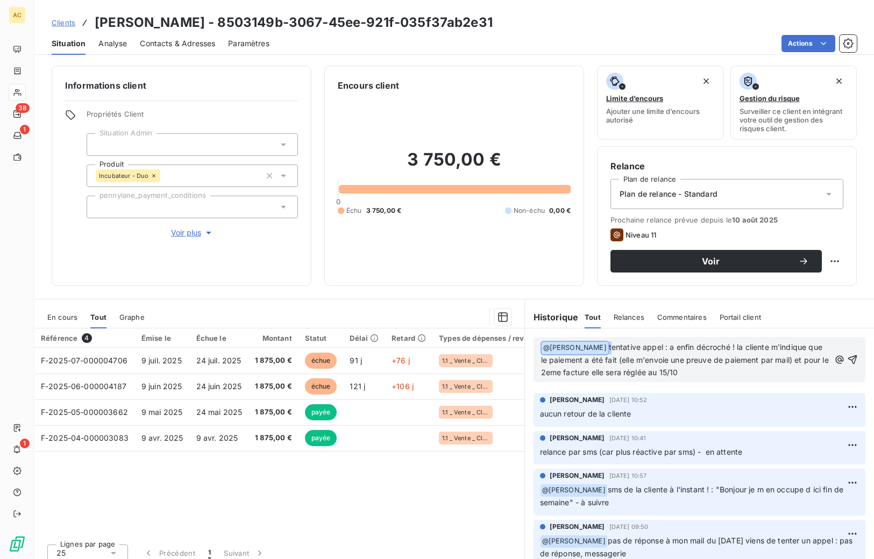
drag, startPoint x: 585, startPoint y: 347, endPoint x: 549, endPoint y: 346, distance: 36.0
click at [549, 346] on p "﻿ @ Hilal Taskin ﻿ tentative appel : a enfin décroché ! la cliente m'indique qu…" at bounding box center [685, 360] width 289 height 38
click at [719, 360] on span "tentative appel : a enfin décroché ! la cliente m'indique que le paiement a été…" at bounding box center [686, 359] width 290 height 34
click at [562, 359] on span "tentative appel : a enfin décroché ! la cliente m'indique que le paiement a été…" at bounding box center [686, 359] width 290 height 34
click at [688, 373] on p "tentative appel : a enfin décroché ! la cliente m'indique que le paiement a été…" at bounding box center [685, 359] width 289 height 37
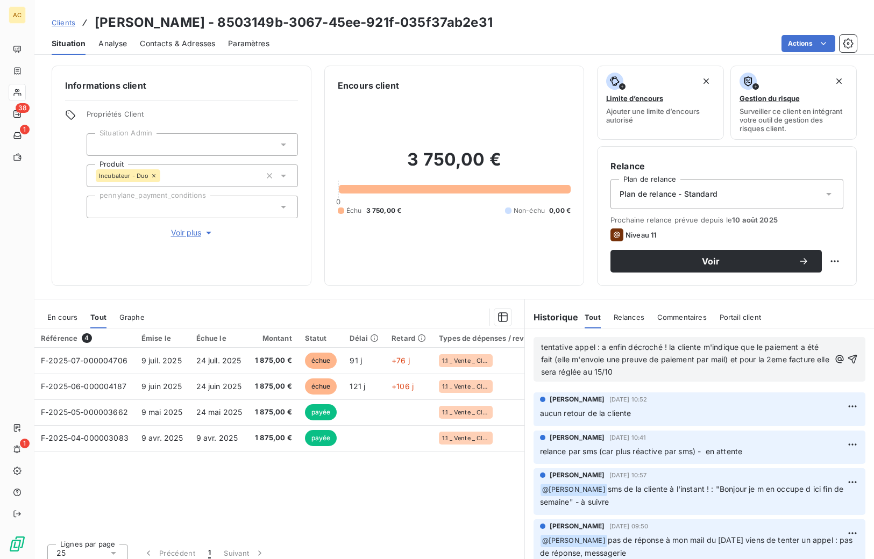
click at [563, 372] on span "tentative appel : a enfin décroché ! la cliente m'indique que le paiement a été…" at bounding box center [686, 359] width 290 height 34
click at [660, 371] on p "tentative appel : a enfin décroché ! la cliente m'indique que le paiement a été…" at bounding box center [685, 359] width 289 height 37
click at [719, 357] on icon "button" at bounding box center [852, 359] width 9 height 9
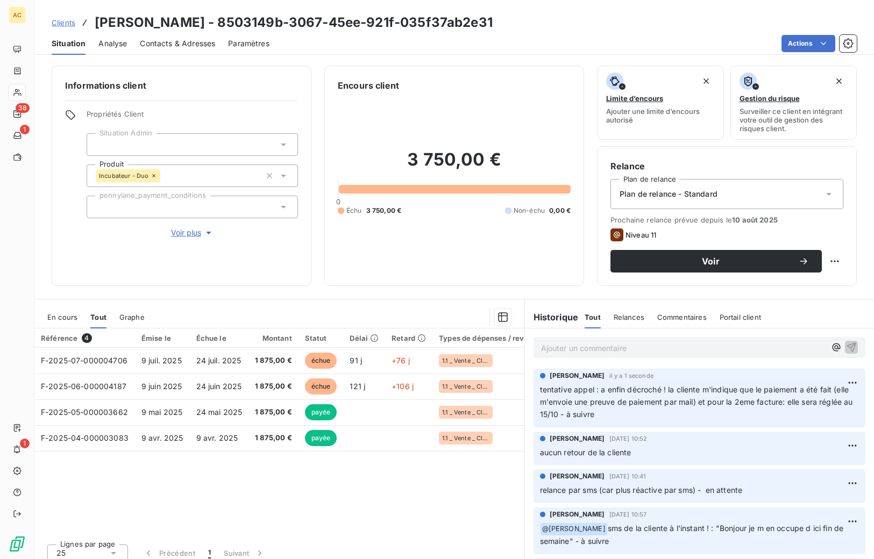
click at [74, 23] on span "Clients" at bounding box center [64, 22] width 24 height 9
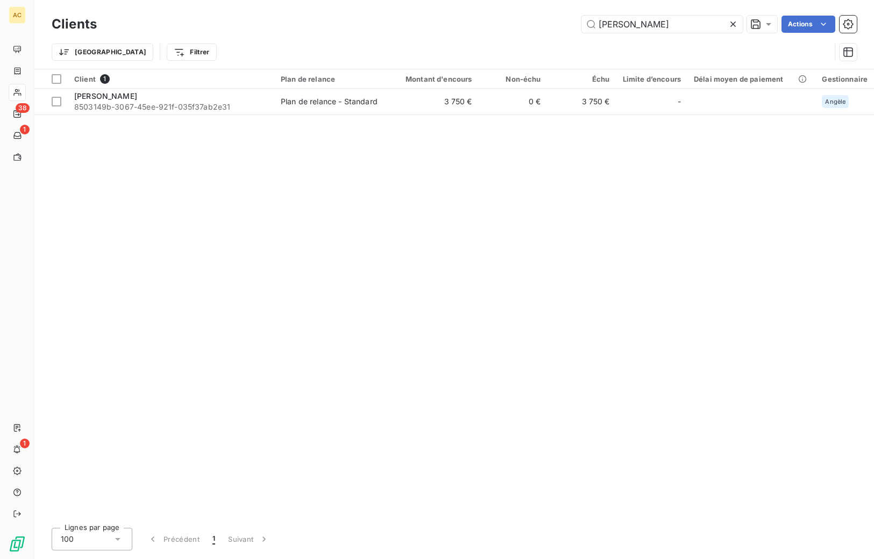
drag, startPoint x: 623, startPoint y: 23, endPoint x: 572, endPoint y: 23, distance: 51.1
click at [571, 23] on div "reny Actions" at bounding box center [483, 24] width 747 height 17
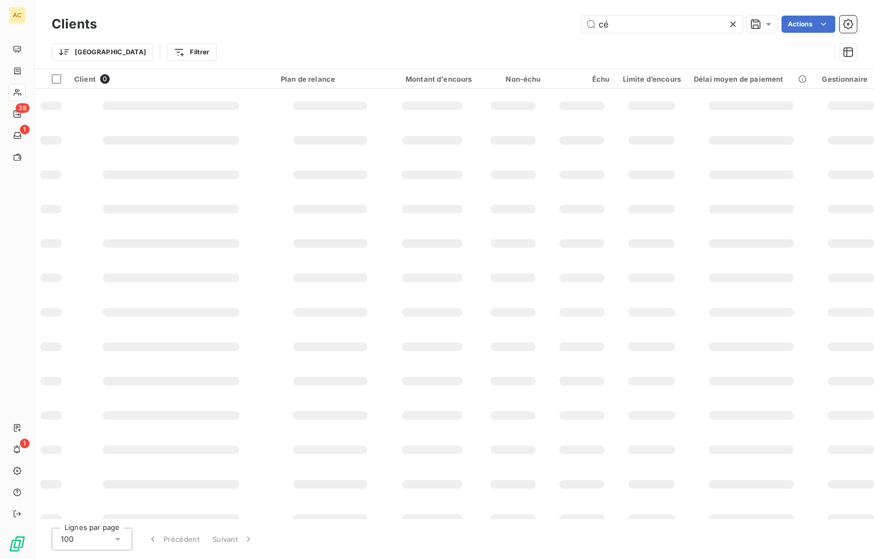
type input "c"
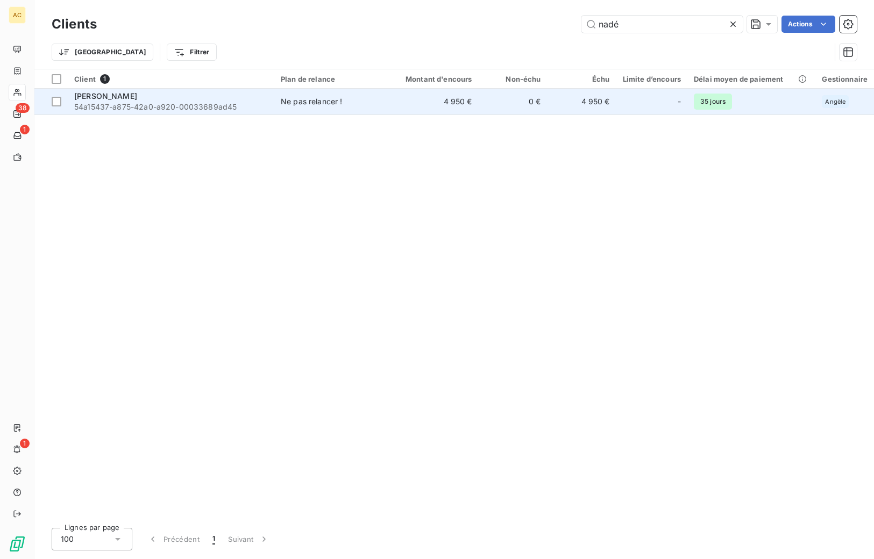
type input "nadé"
click at [299, 105] on div "Ne pas relancer !" at bounding box center [312, 101] width 62 height 11
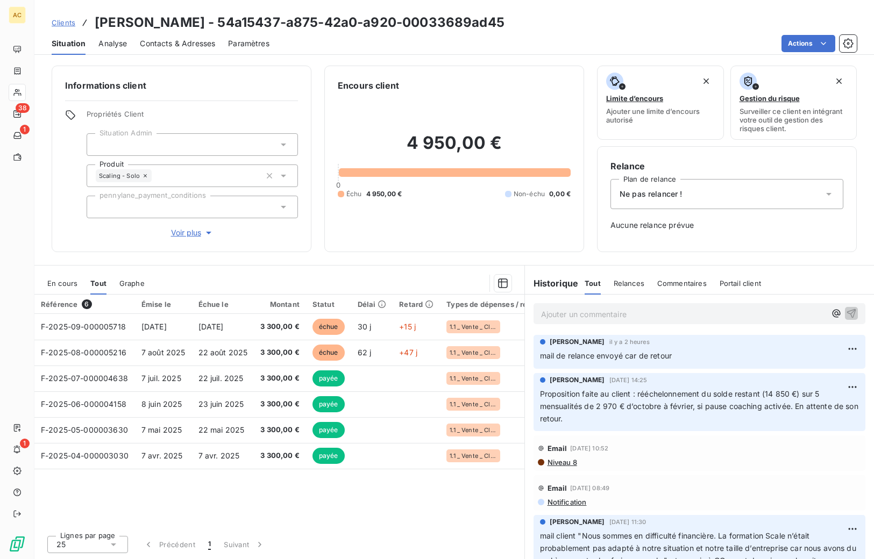
click at [192, 232] on span "Voir plus" at bounding box center [192, 232] width 43 height 11
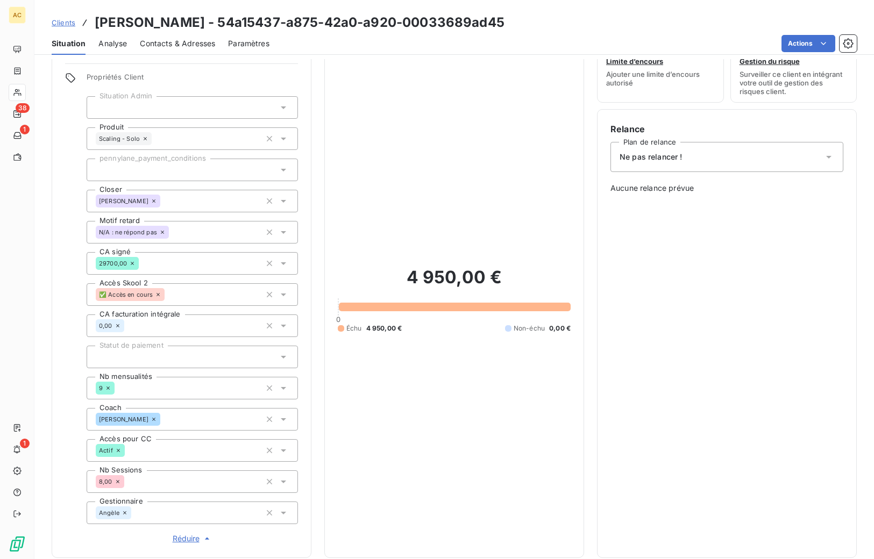
scroll to position [38, 0]
click at [74, 23] on span "Clients" at bounding box center [64, 22] width 24 height 9
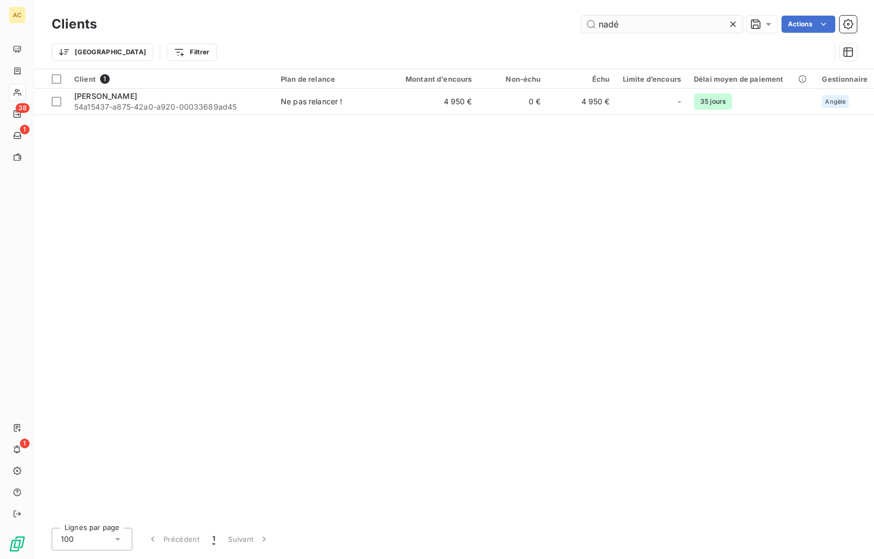
drag, startPoint x: 639, startPoint y: 20, endPoint x: 596, endPoint y: 21, distance: 42.5
click at [596, 21] on input "nadé" at bounding box center [661, 24] width 161 height 17
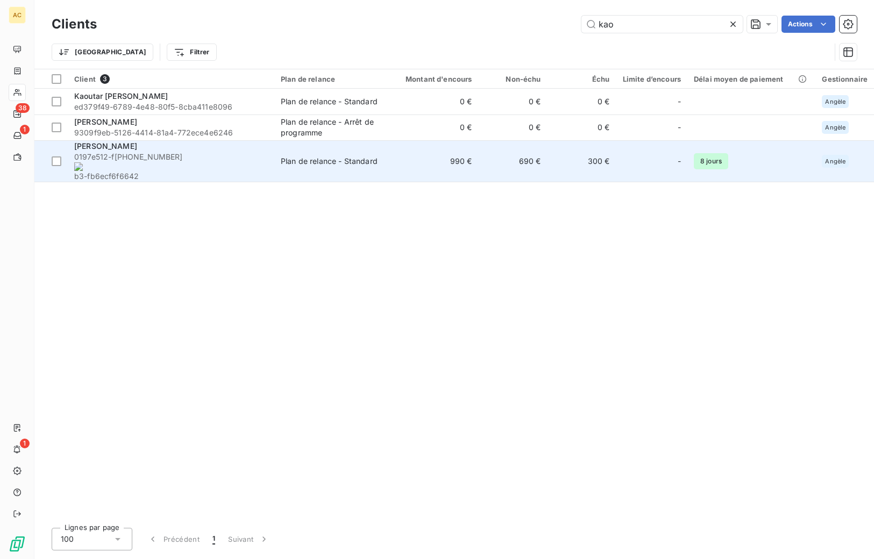
type input "kao"
click at [184, 152] on div "Kaouther Ferjani" at bounding box center [171, 146] width 194 height 11
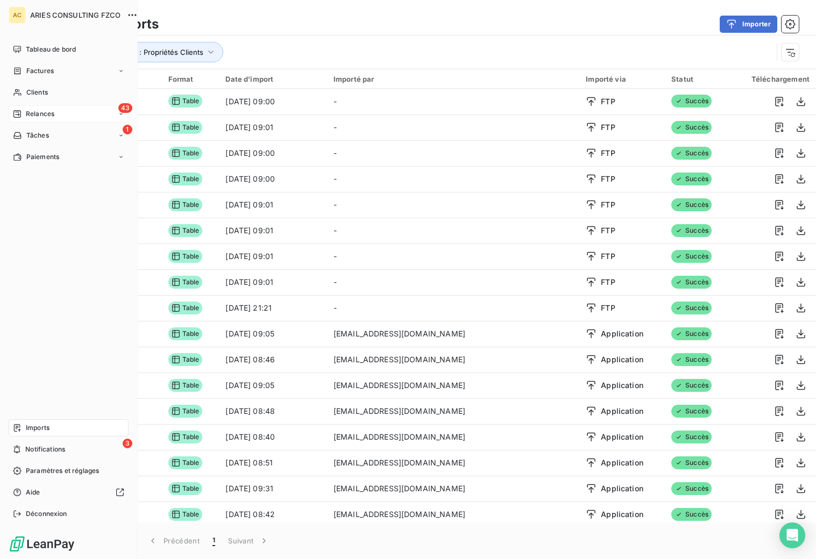
click at [28, 110] on span "Relances" at bounding box center [40, 114] width 28 height 10
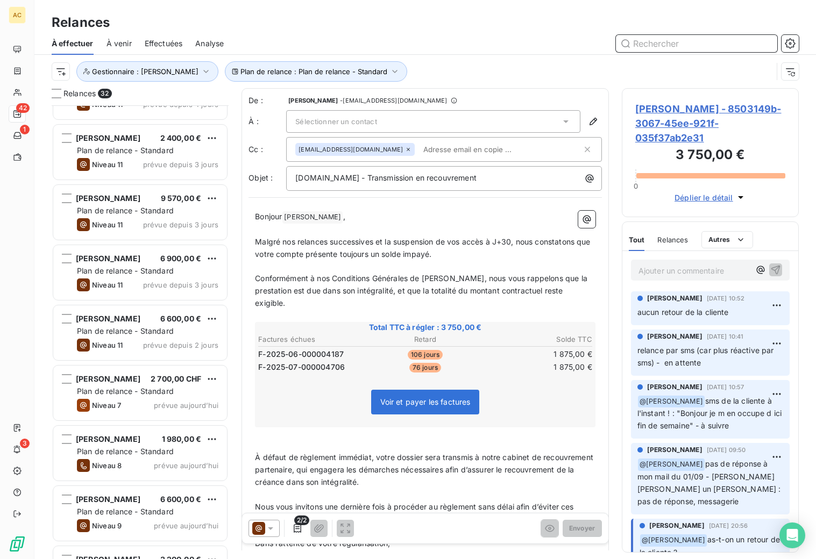
scroll to position [1474, 0]
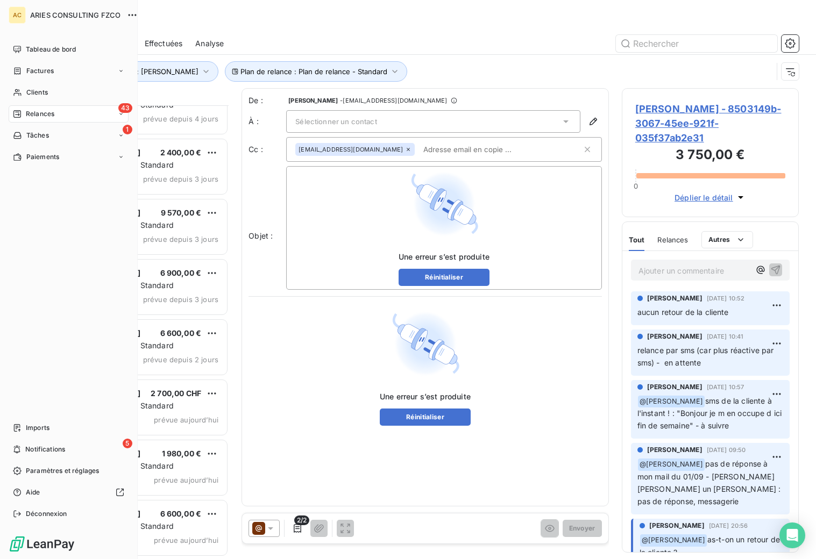
drag, startPoint x: 38, startPoint y: 447, endPoint x: 51, endPoint y: 438, distance: 15.5
click at [38, 447] on span "Notifications" at bounding box center [45, 450] width 40 height 10
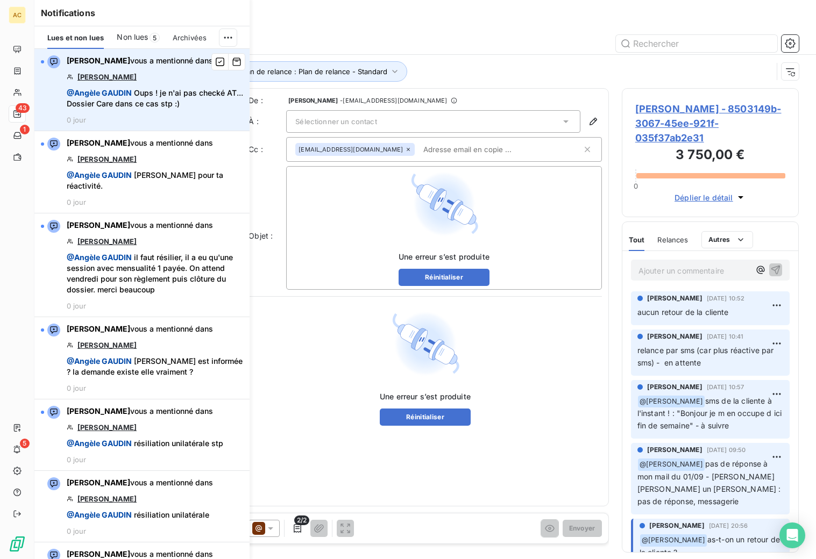
scroll to position [446, 169]
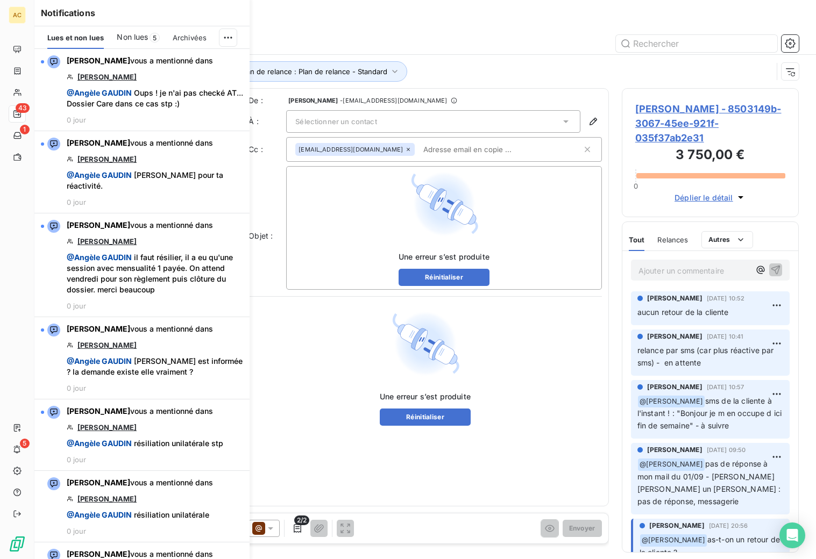
click at [222, 34] on html "AC 43 1 5 Relances À effectuer À venir Effectuées Analyse Plan de relance : Pla…" at bounding box center [408, 279] width 816 height 559
click at [169, 62] on div "Tout marquer comme lu" at bounding box center [156, 61] width 151 height 17
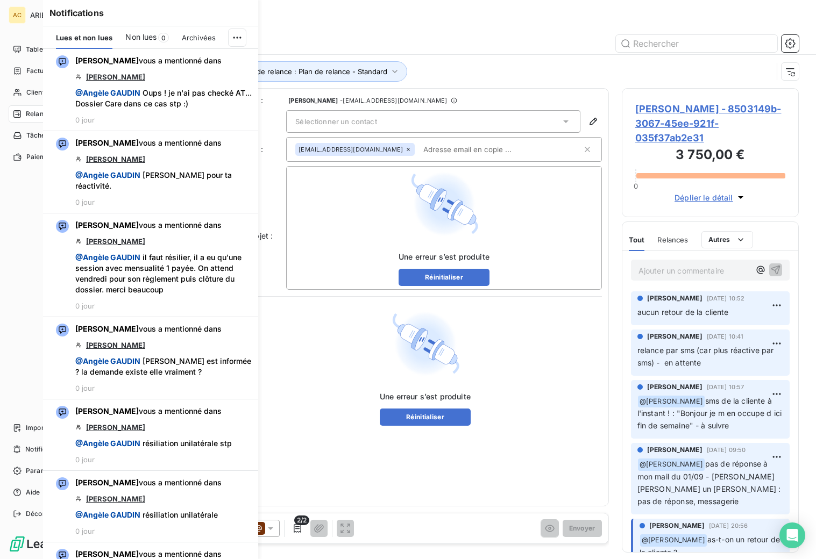
click at [23, 114] on div "Relances" at bounding box center [33, 114] width 41 height 10
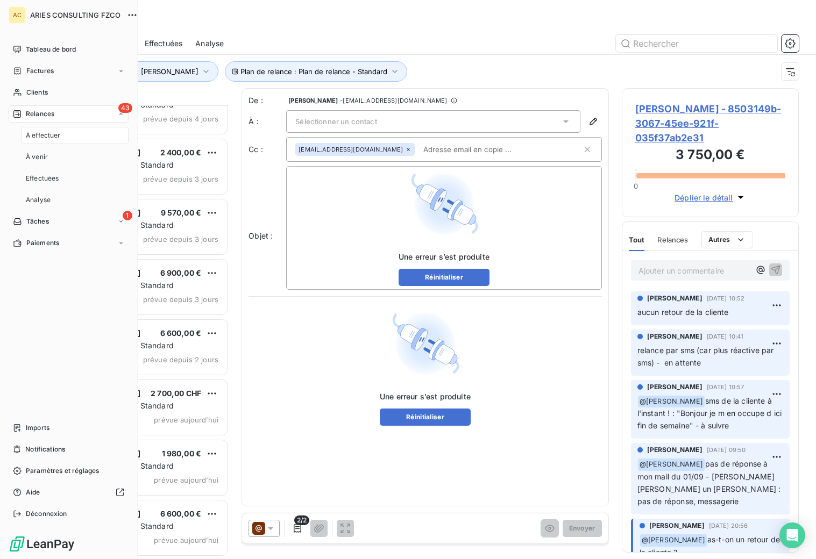
click at [48, 133] on span "À effectuer" at bounding box center [43, 136] width 35 height 10
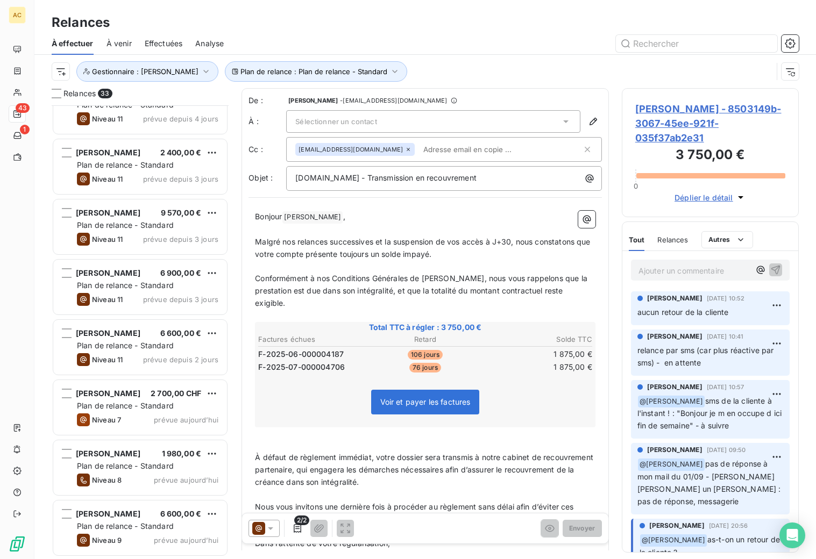
scroll to position [1534, 0]
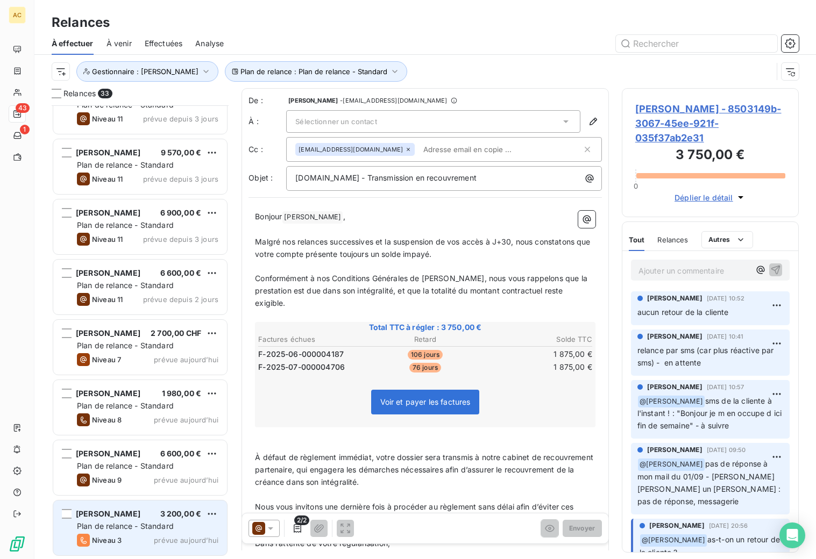
click at [122, 534] on div "Niveau 3 prévue aujourd’hui" at bounding box center [147, 540] width 141 height 13
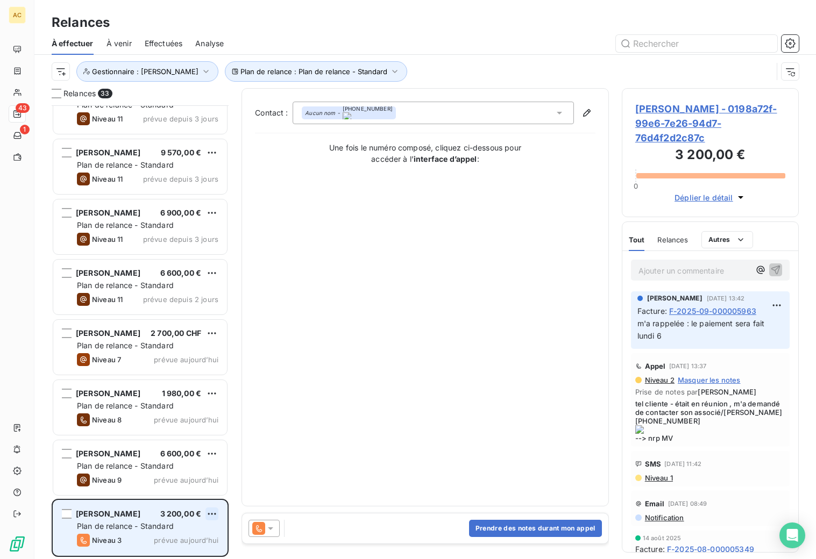
click at [208, 511] on html "AC 43 1 Relances À effectuer À venir Effectuées Analyse Plan de relance : Plan …" at bounding box center [408, 279] width 816 height 559
click at [184, 476] on div "Replanifier cette action" at bounding box center [165, 472] width 96 height 17
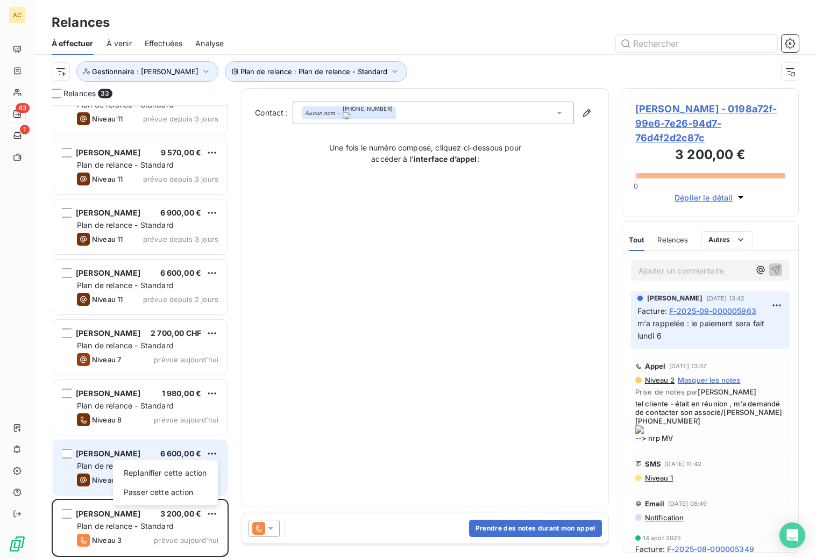
select select "9"
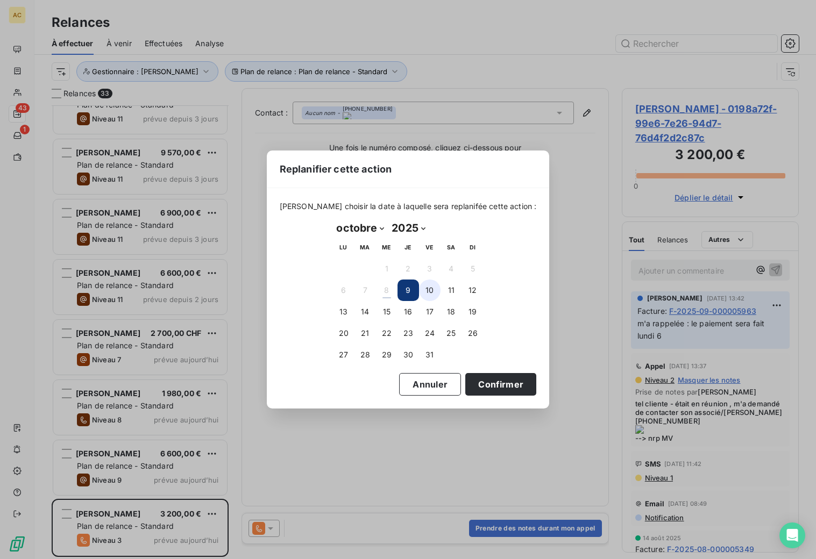
click at [430, 289] on button "10" at bounding box center [430, 291] width 22 height 22
click at [408, 288] on button "9" at bounding box center [408, 291] width 22 height 22
click at [479, 385] on button "Confirmer" at bounding box center [500, 384] width 71 height 23
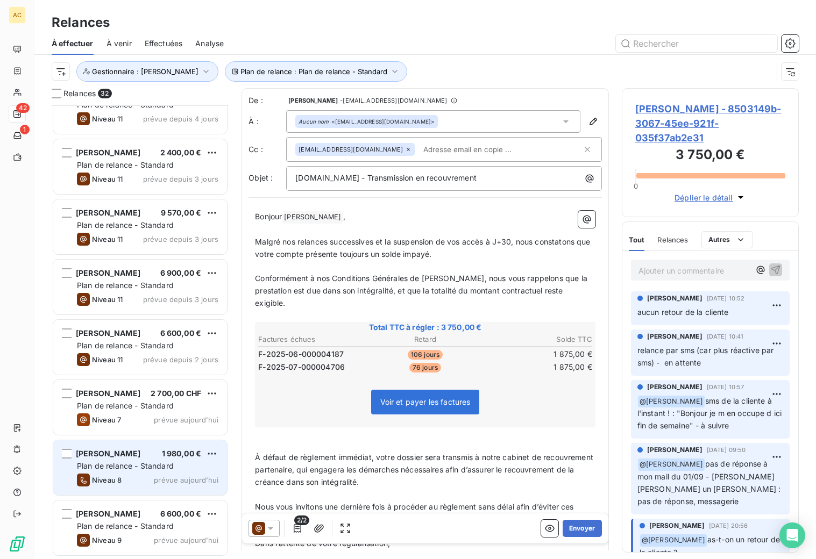
scroll to position [1473, 0]
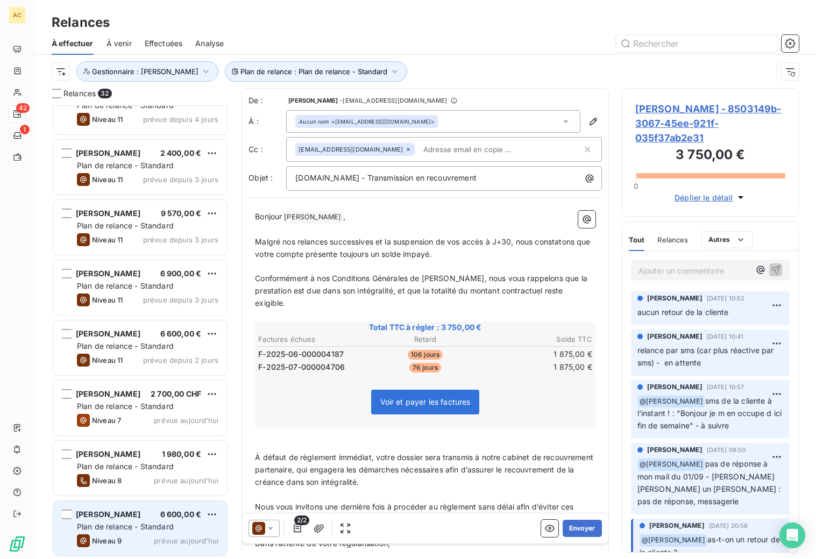
click at [147, 522] on span "Plan de relance - Standard" at bounding box center [125, 526] width 97 height 9
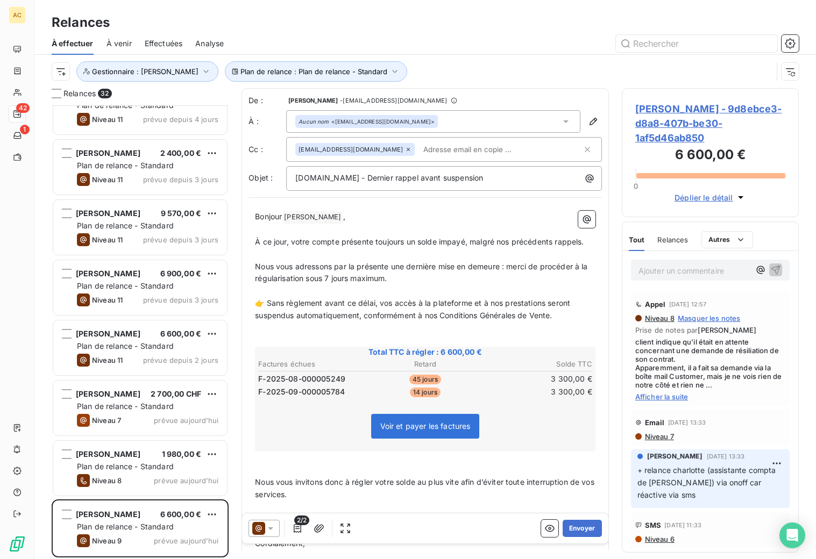
click at [661, 396] on span "Afficher la suite" at bounding box center [710, 396] width 150 height 9
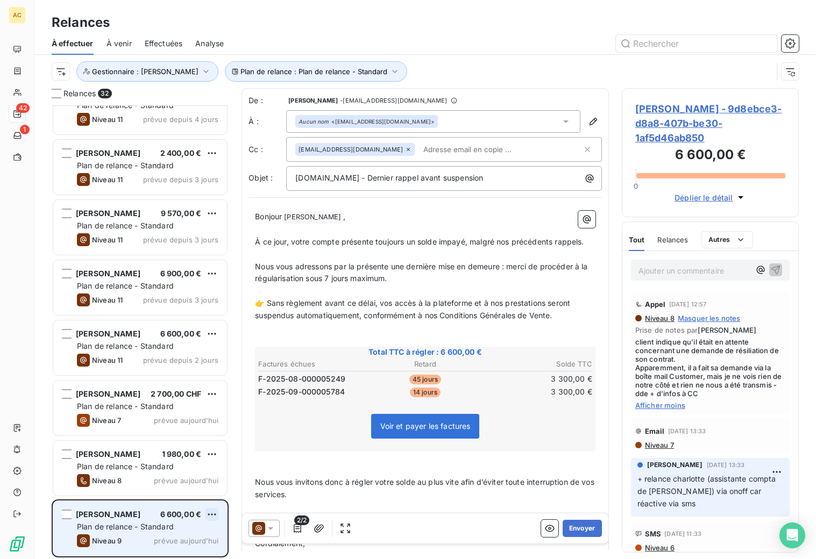
click at [211, 512] on html "AC 42 1 Relances À effectuer À venir Effectuées Analyse Plan de relance : Plan …" at bounding box center [408, 279] width 816 height 559
click at [175, 490] on div "Passer cette action" at bounding box center [165, 492] width 96 height 17
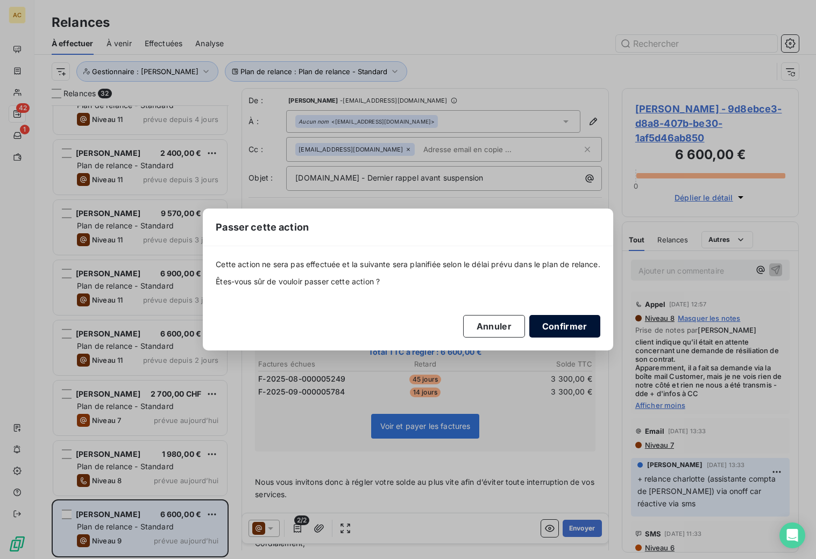
click at [564, 328] on button "Confirmer" at bounding box center [564, 326] width 71 height 23
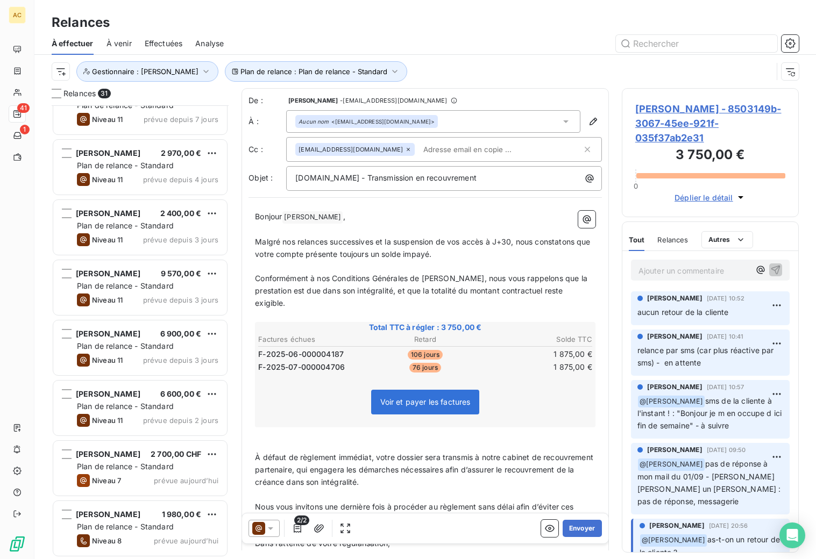
scroll to position [1413, 0]
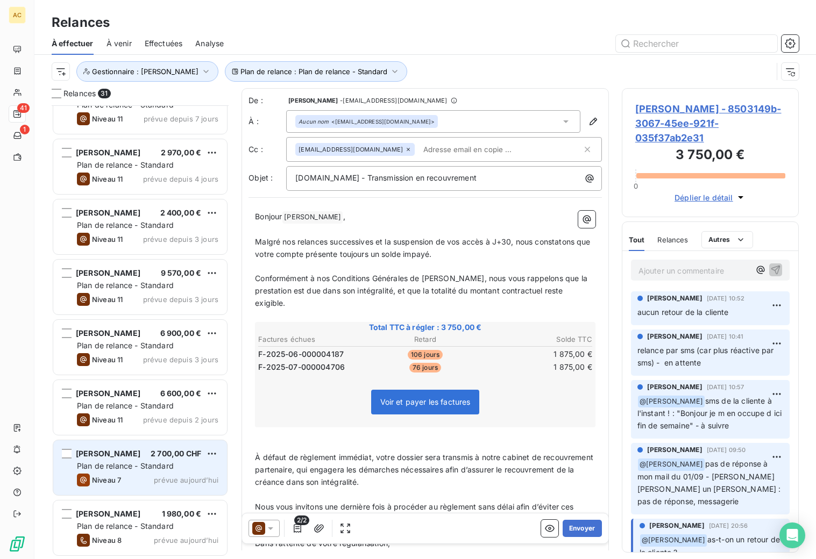
click at [168, 471] on div "Gregor Stoll 2 700,00 CHF Plan de relance - Standard Niveau 7 prévue aujourd’hui" at bounding box center [140, 467] width 174 height 55
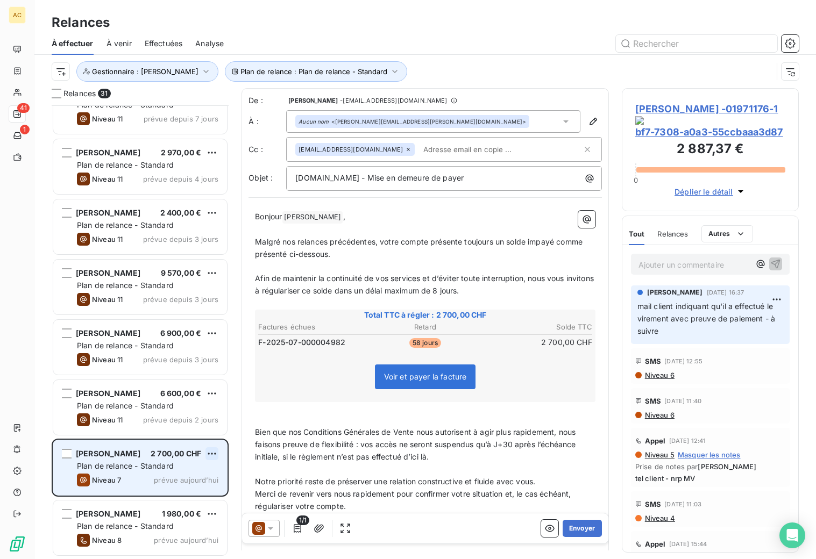
click at [214, 453] on html "AC 41 1 Relances À effectuer À venir Effectuées Analyse Plan de relance : Plan …" at bounding box center [408, 279] width 816 height 559
click at [191, 480] on div "Replanifier cette action" at bounding box center [165, 475] width 96 height 17
select select "9"
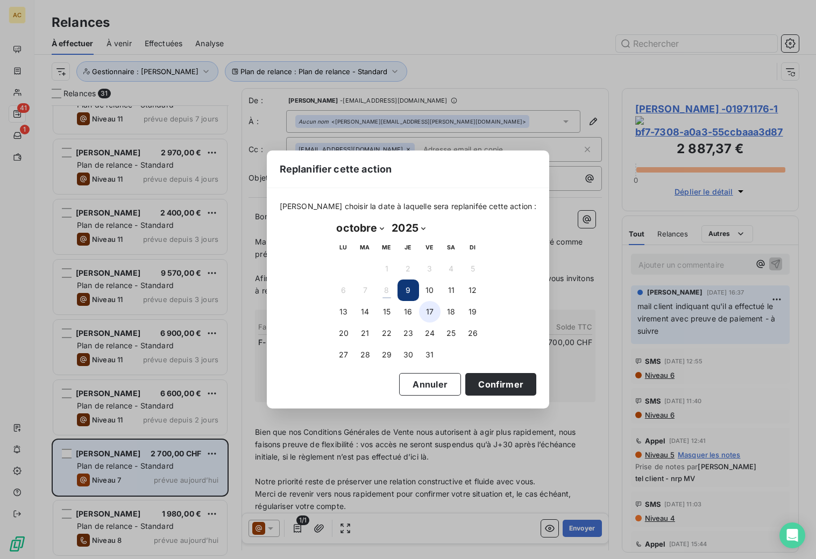
drag, startPoint x: 410, startPoint y: 289, endPoint x: 421, endPoint y: 309, distance: 22.4
click at [410, 290] on button "9" at bounding box center [408, 291] width 22 height 22
click at [409, 290] on button "9" at bounding box center [408, 291] width 22 height 22
click at [472, 382] on button "Confirmer" at bounding box center [500, 384] width 71 height 23
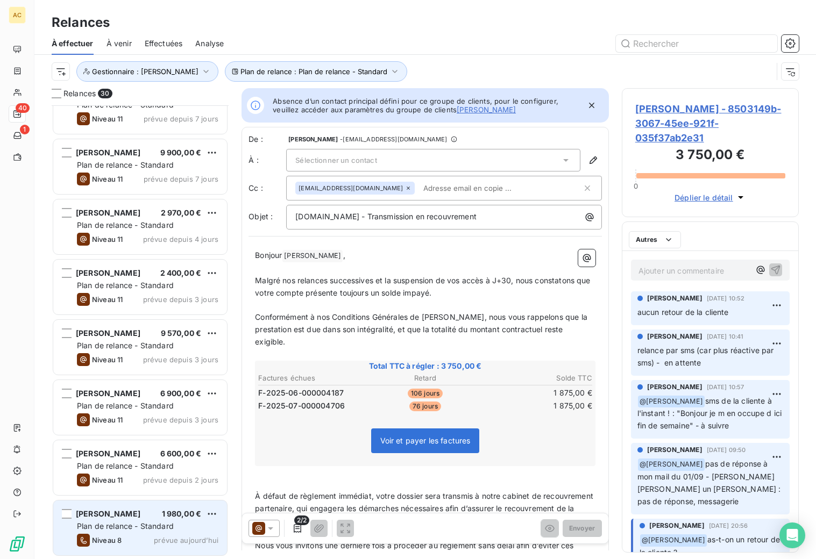
scroll to position [1353, 0]
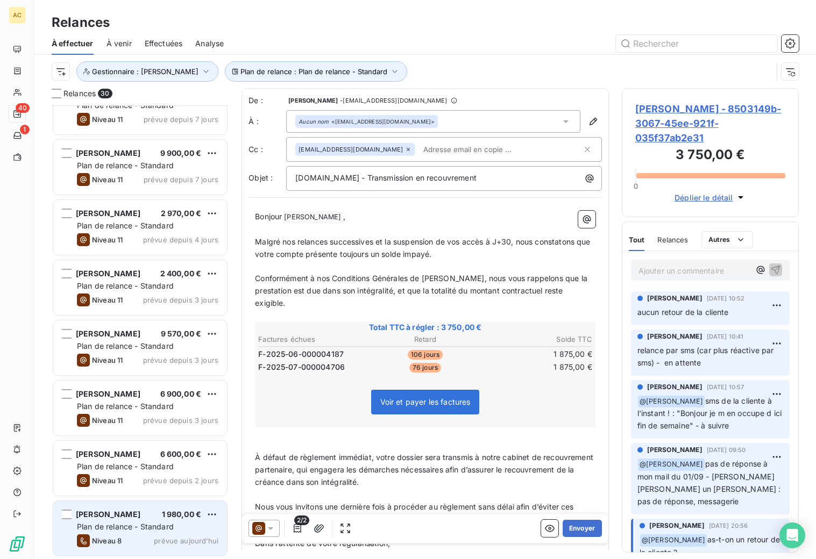
click at [164, 520] on div "Lucien Larbaig 1 980,00 € Plan de relance - Standard Niveau 8 prévue aujourd’hui" at bounding box center [140, 528] width 174 height 55
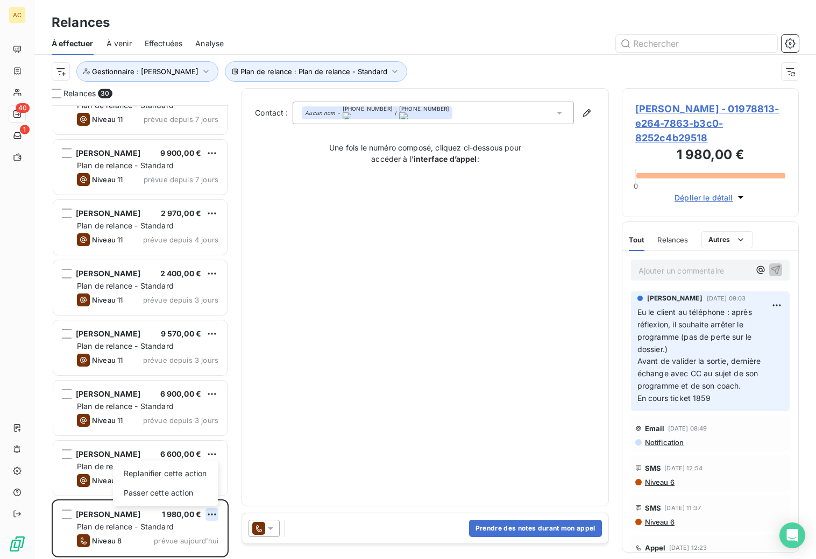
click at [216, 512] on html "AC 40 1 Relances À effectuer À venir Effectuées Analyse Plan de relance : Plan …" at bounding box center [408, 279] width 816 height 559
click at [177, 474] on div "Replanifier cette action" at bounding box center [165, 473] width 96 height 17
select select "9"
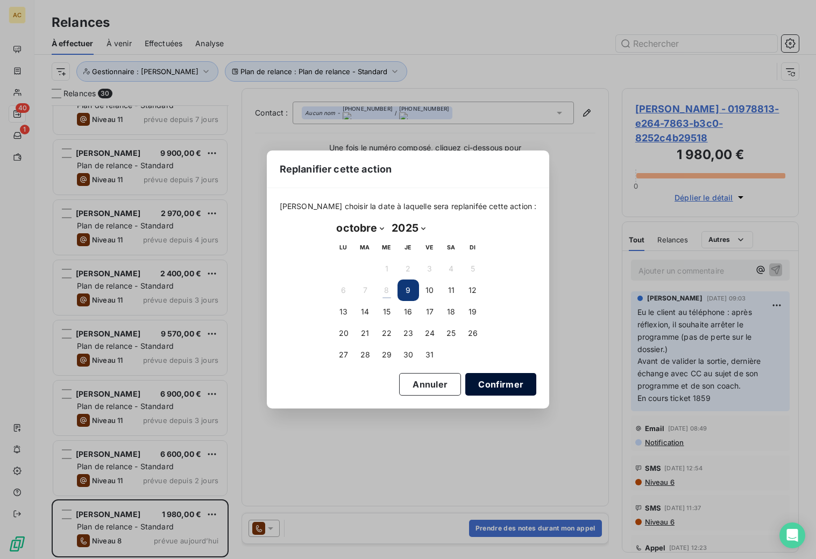
click at [488, 384] on button "Confirmer" at bounding box center [500, 384] width 71 height 23
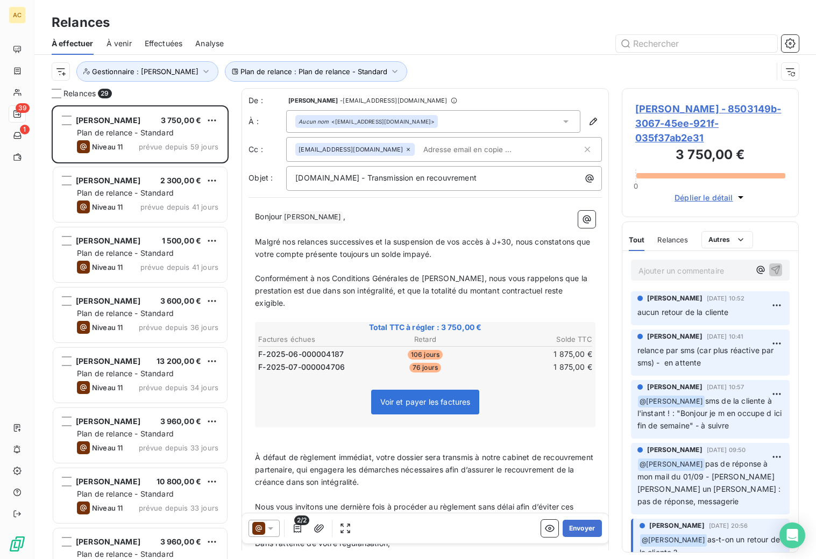
click at [125, 42] on span "À venir" at bounding box center [118, 43] width 25 height 11
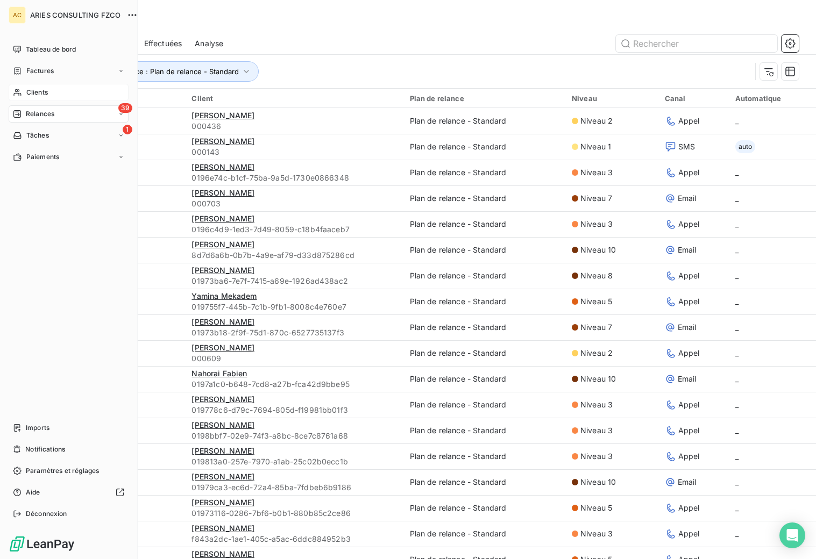
click at [24, 94] on div "Clients" at bounding box center [69, 92] width 120 height 17
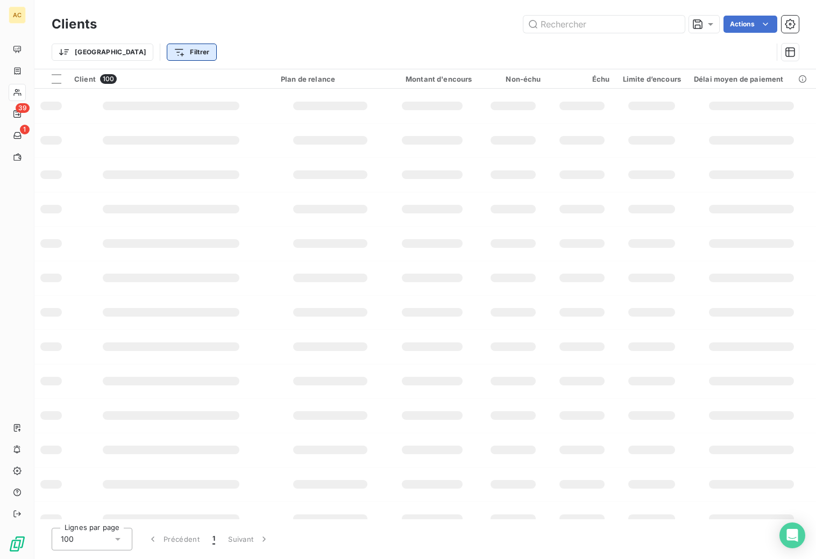
click at [147, 51] on html "AC 39 1 Clients Actions Trier Filtrer Client 100 Plan de relance Montant d'enco…" at bounding box center [408, 279] width 816 height 559
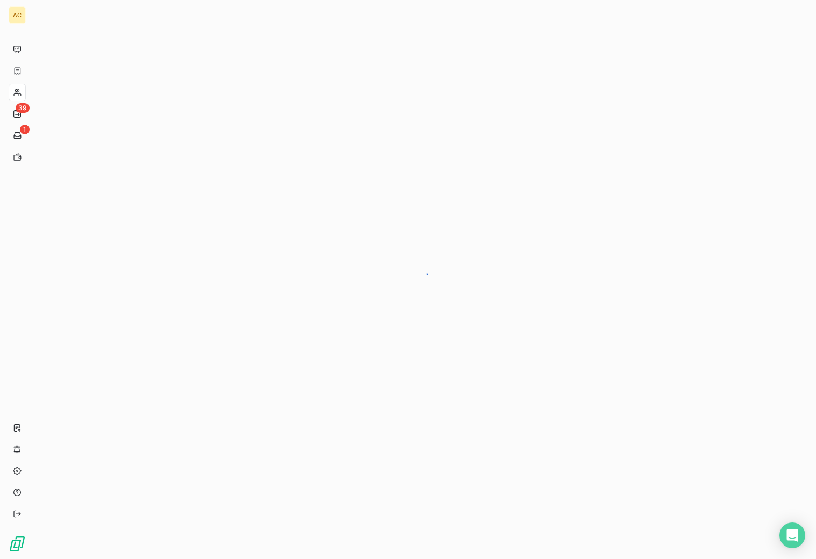
click at [229, 80] on div at bounding box center [424, 279] width 781 height 559
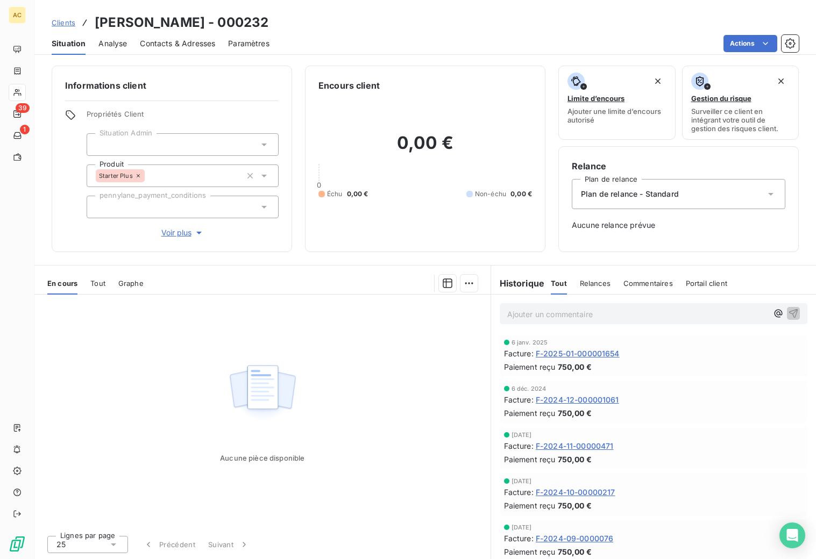
click at [70, 23] on span "Clients" at bounding box center [64, 22] width 24 height 9
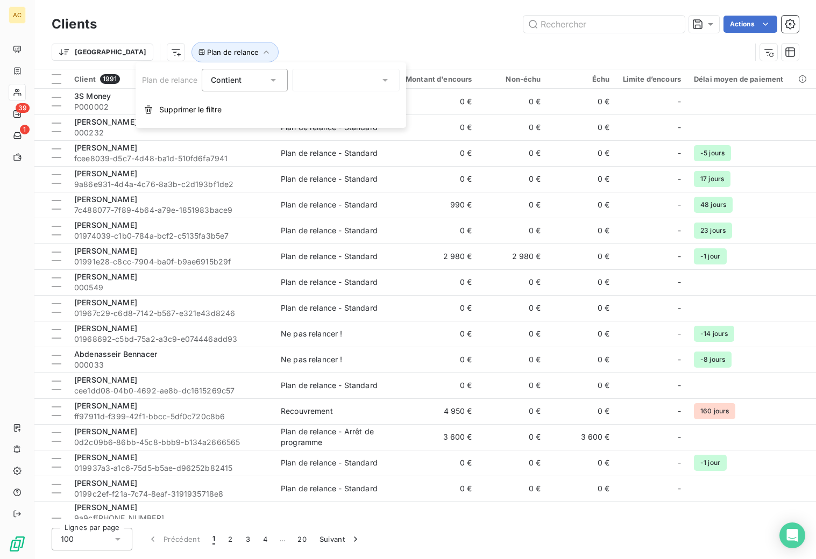
click at [324, 80] on div at bounding box center [346, 80] width 108 height 23
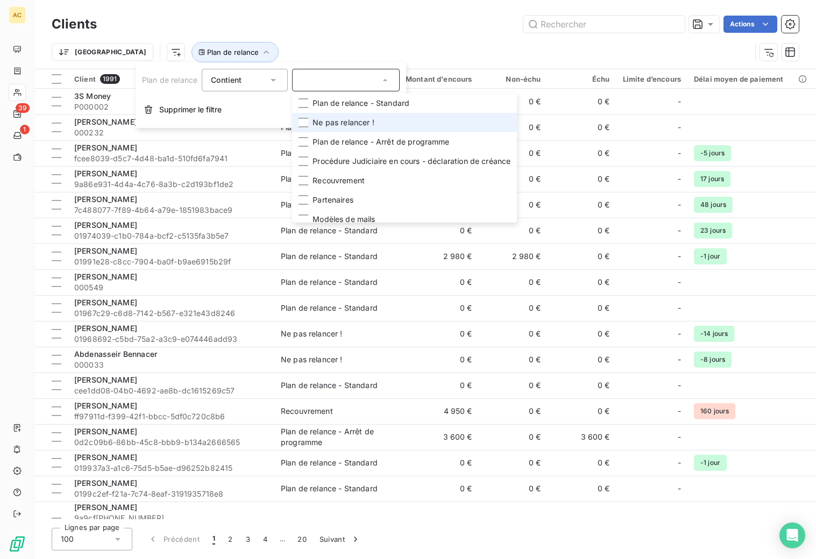
click at [326, 118] on span "Ne pas relancer !" at bounding box center [343, 122] width 62 height 11
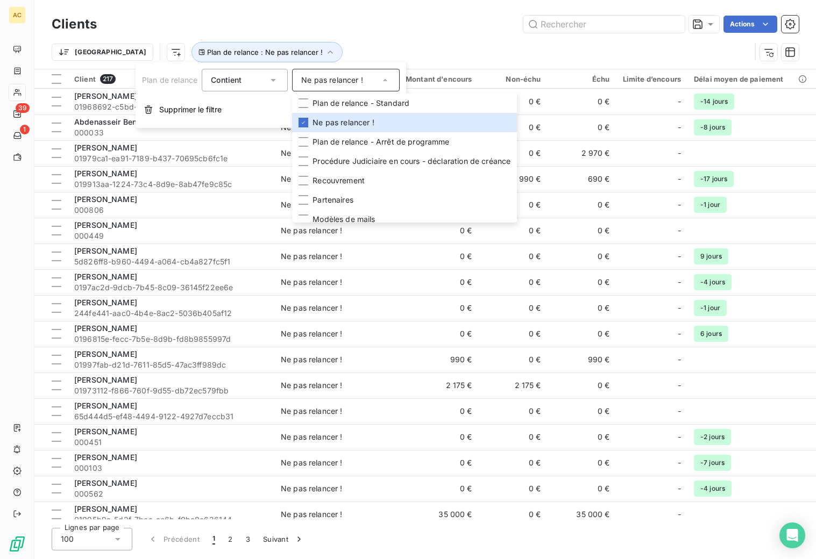
click at [418, 24] on div "Actions" at bounding box center [454, 24] width 689 height 17
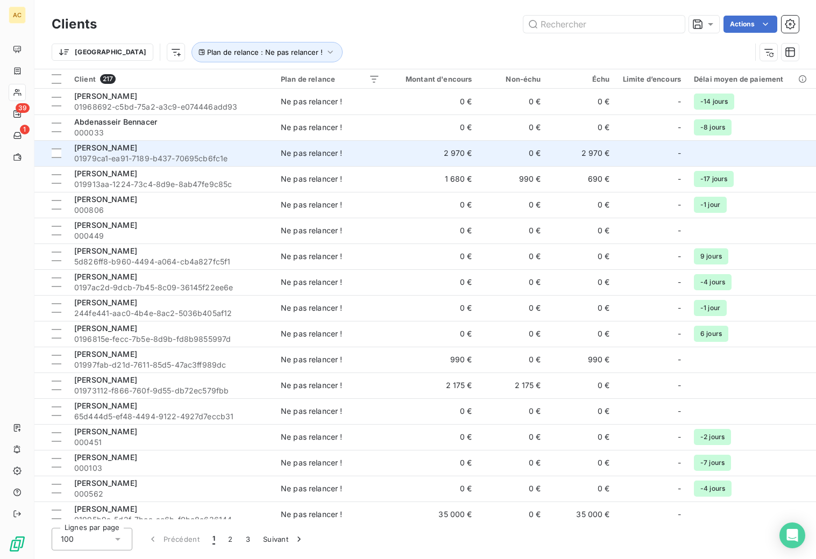
click at [469, 154] on td "2 970 €" at bounding box center [432, 153] width 92 height 26
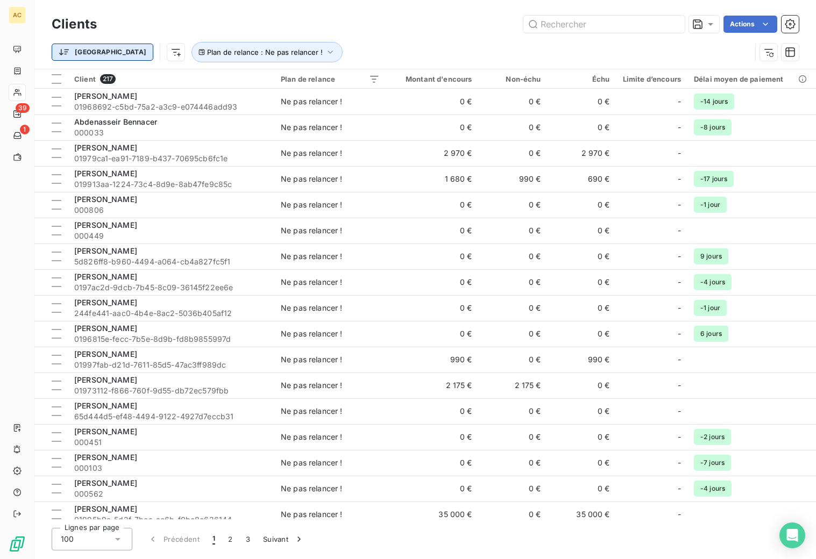
click at [90, 53] on html "AC 39 1 Clients Actions Trier Plan de relance : Ne pas relancer ! Client 217 Pl…" at bounding box center [408, 279] width 816 height 559
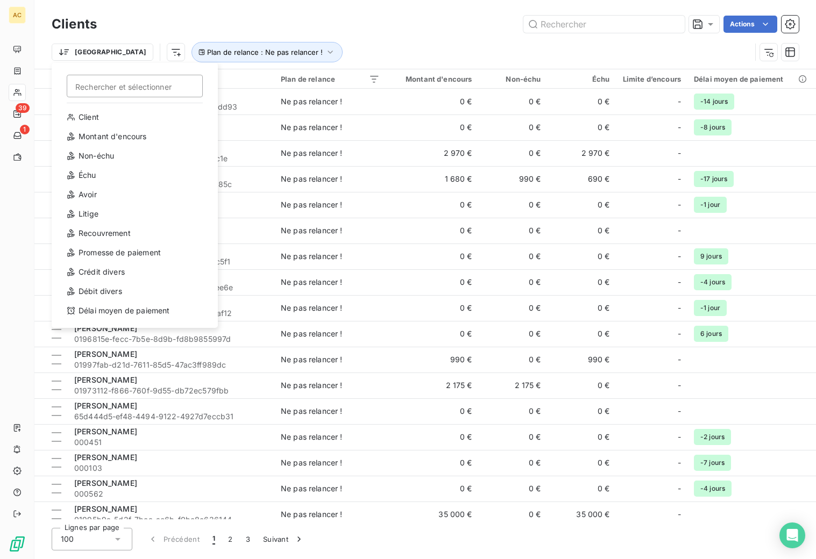
click at [120, 53] on html "AC 39 1 Clients Actions Trier Rechercher et sélectionner Client Montant d'encou…" at bounding box center [408, 279] width 816 height 559
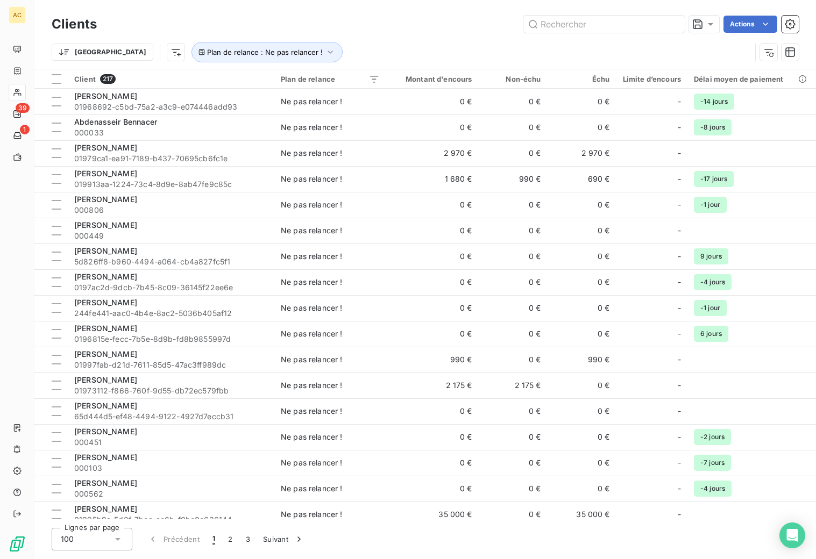
click at [121, 52] on html "AC 39 1 Clients Actions Trier Plan de relance : Ne pas relancer ! Client 217 Pl…" at bounding box center [408, 279] width 816 height 559
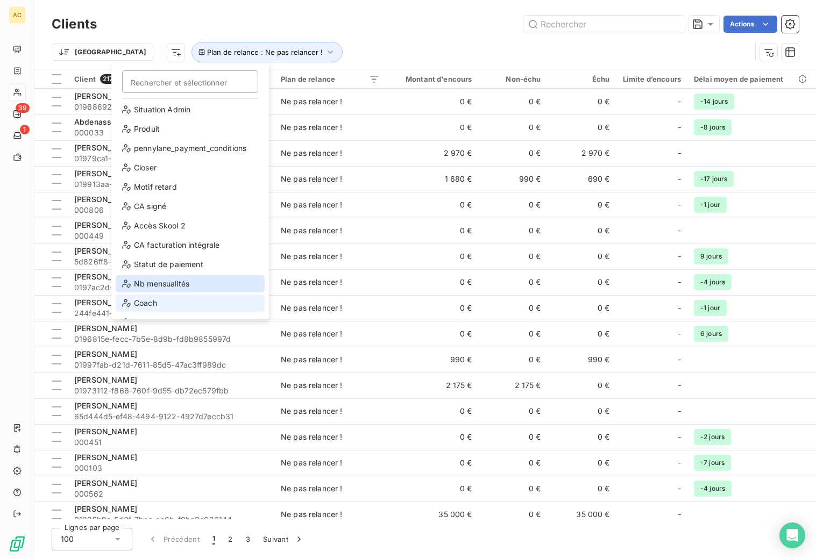
scroll to position [135, 0]
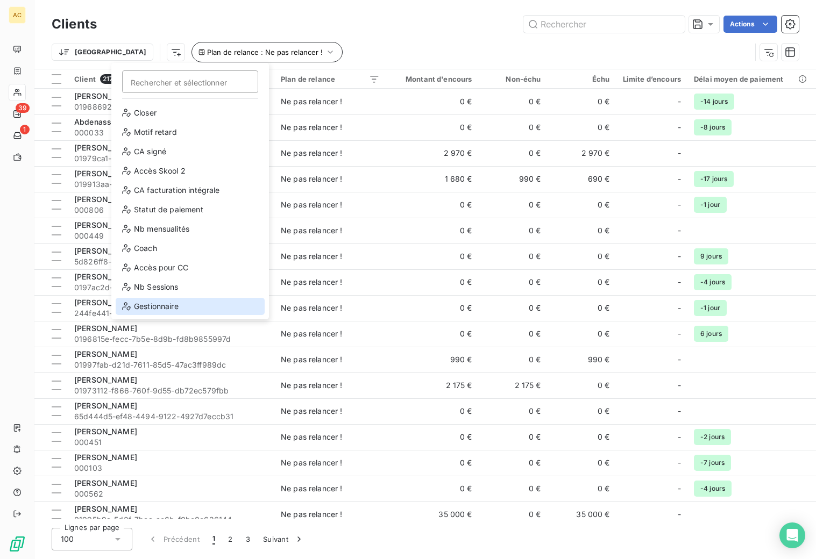
click at [160, 304] on div "Gestionnaire" at bounding box center [190, 306] width 149 height 17
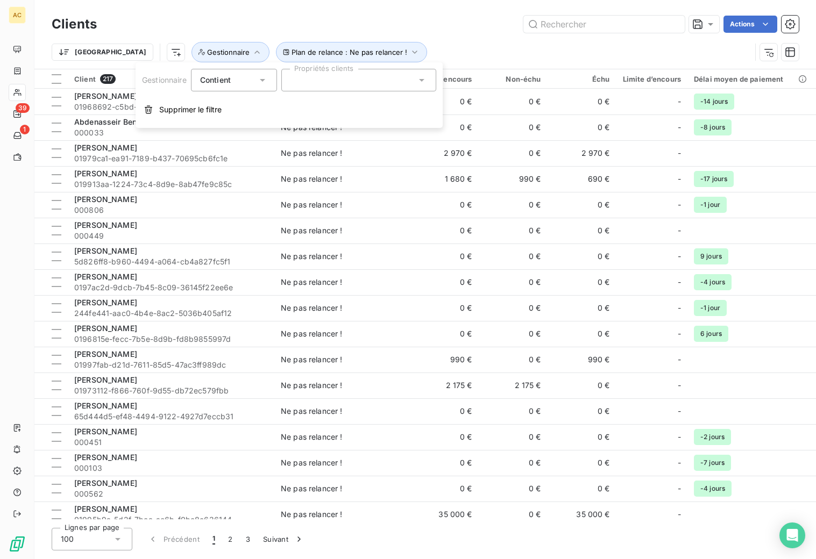
click at [322, 76] on div at bounding box center [358, 80] width 155 height 23
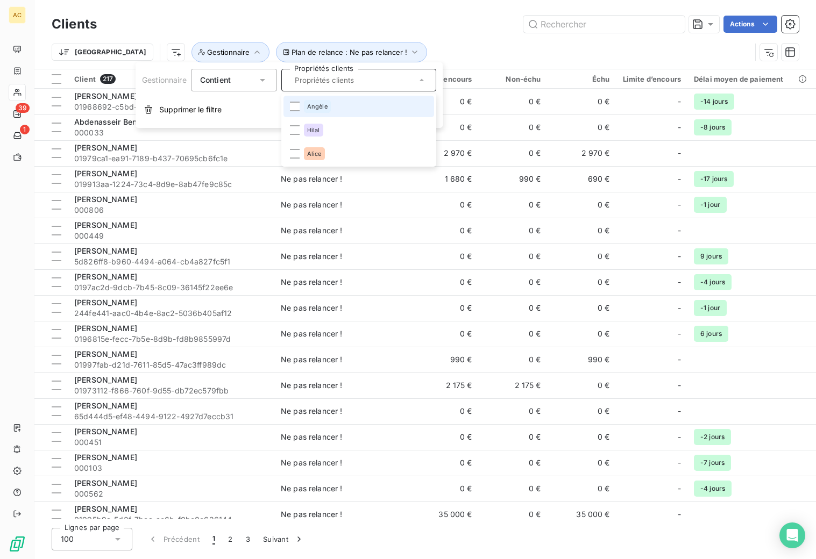
click at [303, 104] on li "Angèle" at bounding box center [358, 107] width 151 height 22
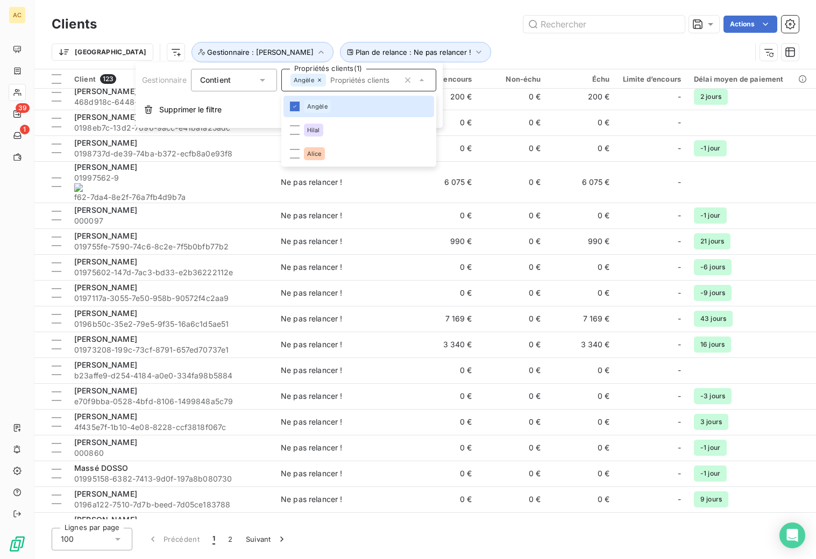
scroll to position [1149, 0]
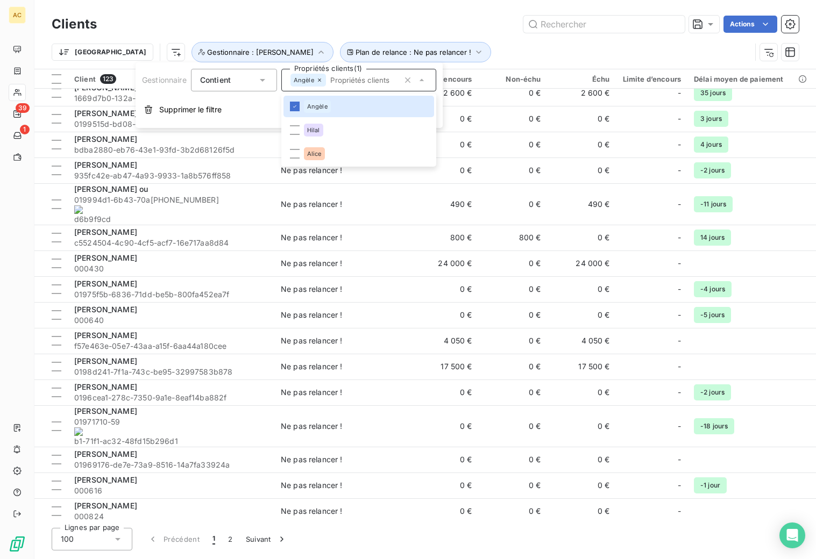
click at [454, 45] on div "Trier Plan de relance : Ne pas relancer ! Gestionnaire : Angèle" at bounding box center [401, 52] width 699 height 20
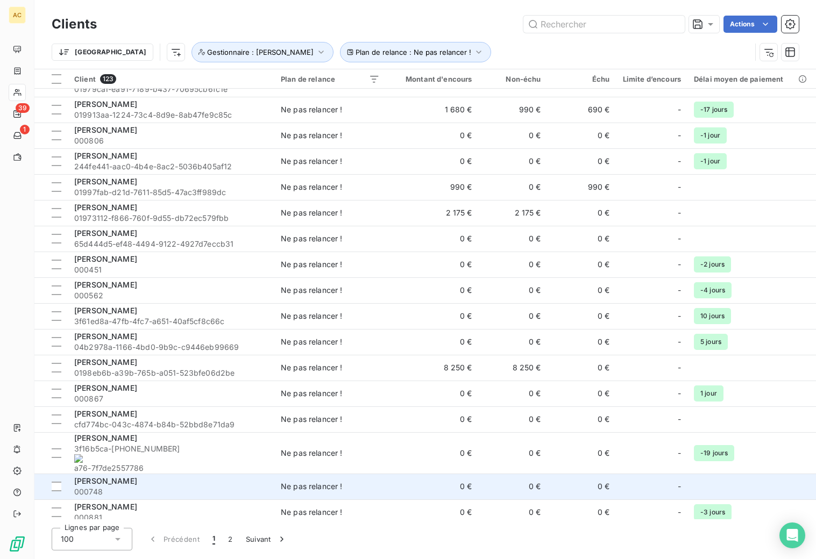
scroll to position [0, 0]
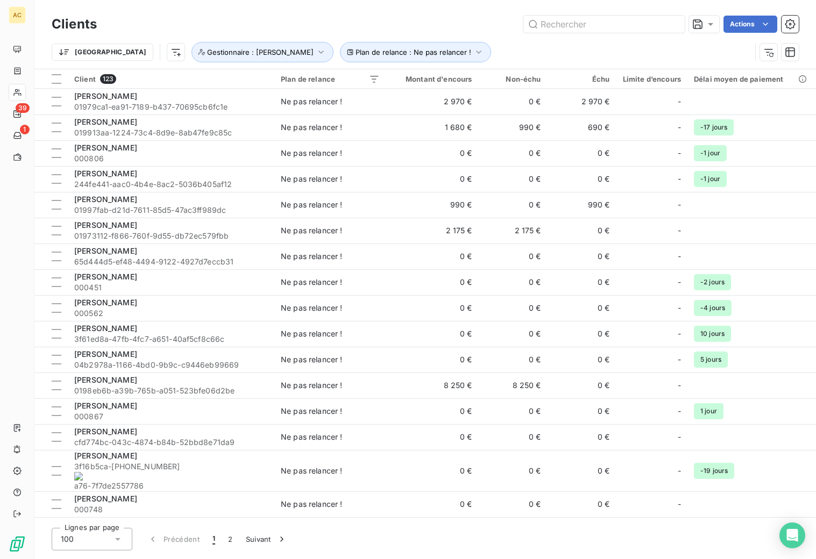
click at [117, 52] on html "AC 39 1 Clients Actions Trier Plan de relance : Ne pas relancer ! Gestionnaire …" at bounding box center [408, 279] width 816 height 559
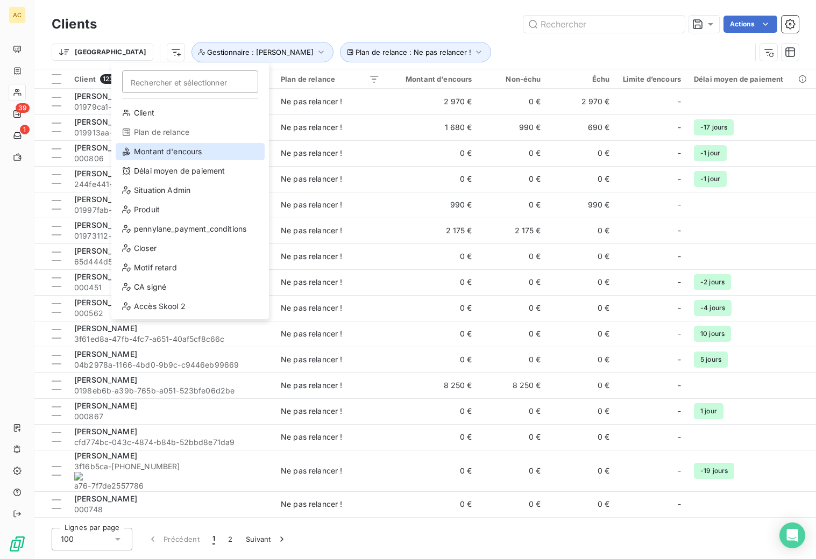
click at [186, 150] on div "Montant d'encours" at bounding box center [190, 151] width 149 height 17
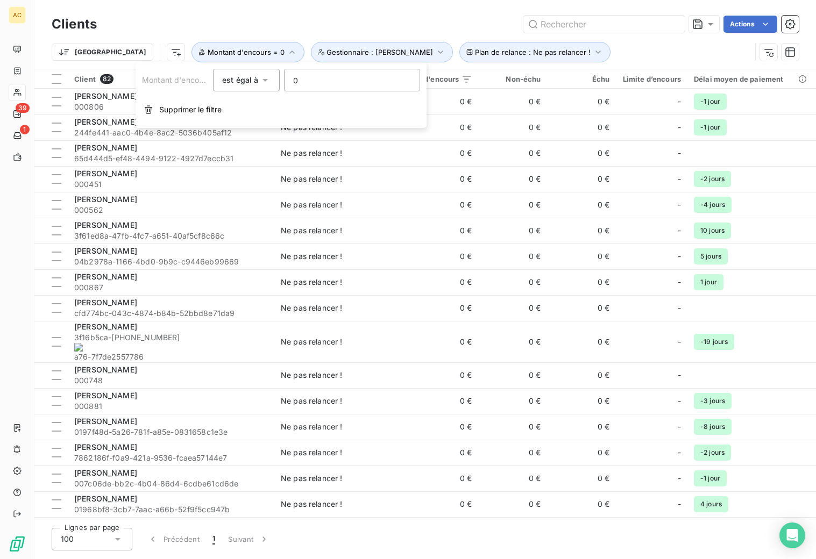
click at [270, 78] on div "est égal à" at bounding box center [246, 80] width 67 height 23
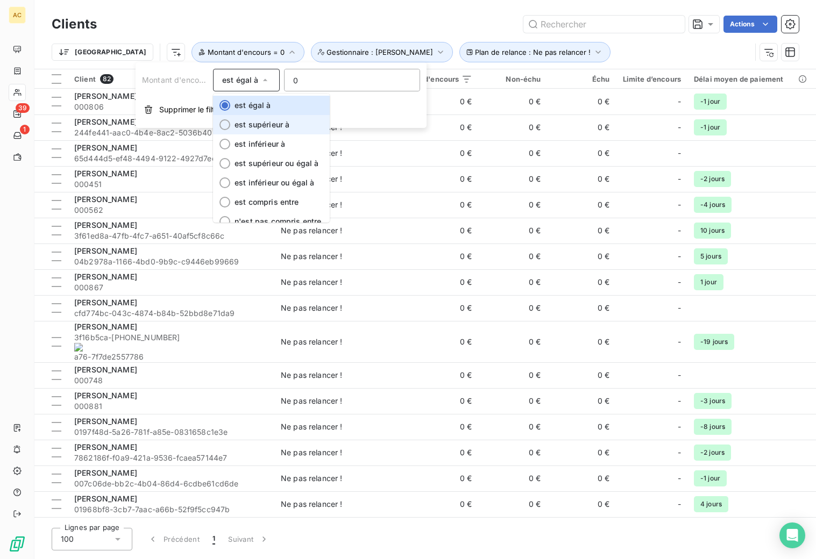
click at [259, 122] on span "est supérieur à" at bounding box center [261, 124] width 55 height 9
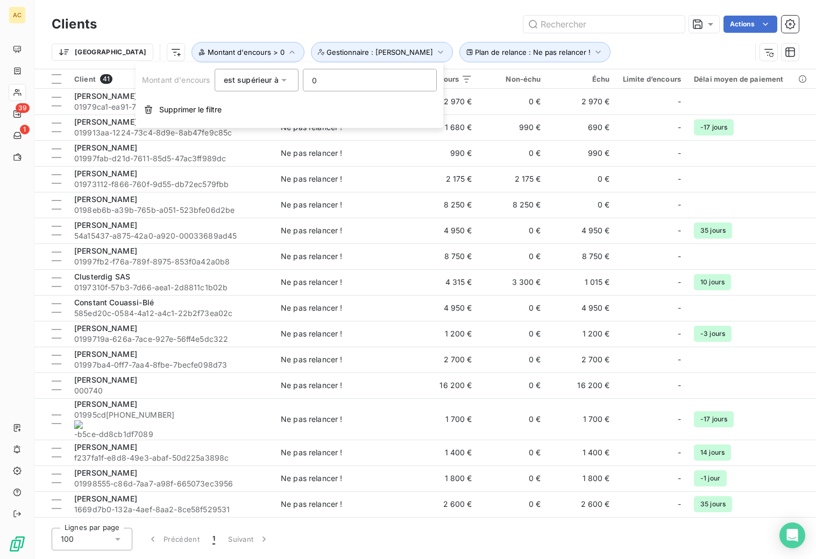
click at [542, 42] on div "Trier Plan de relance : Ne pas relancer ! Montant d'encours > 0 Gestionnaire : …" at bounding box center [401, 52] width 699 height 20
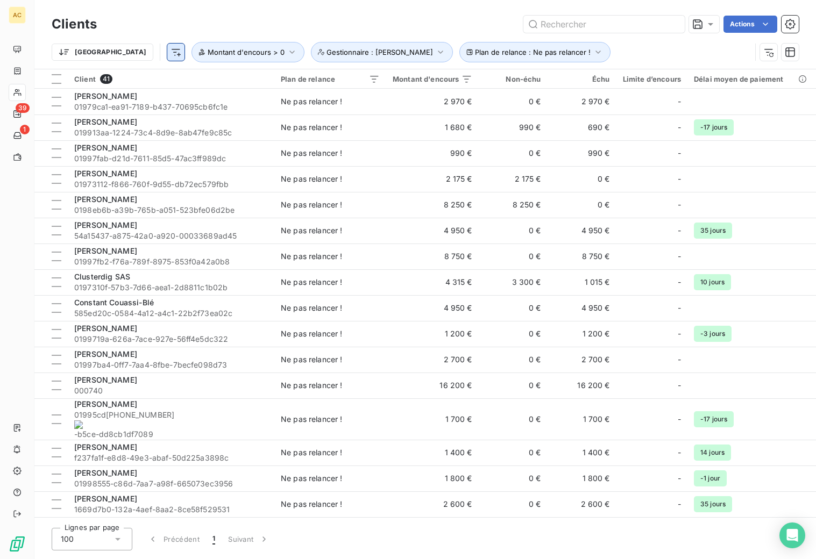
click at [118, 54] on html "AC 39 1 Clients Actions Trier Plan de relance : Ne pas relancer ! Montant d'enc…" at bounding box center [408, 279] width 816 height 559
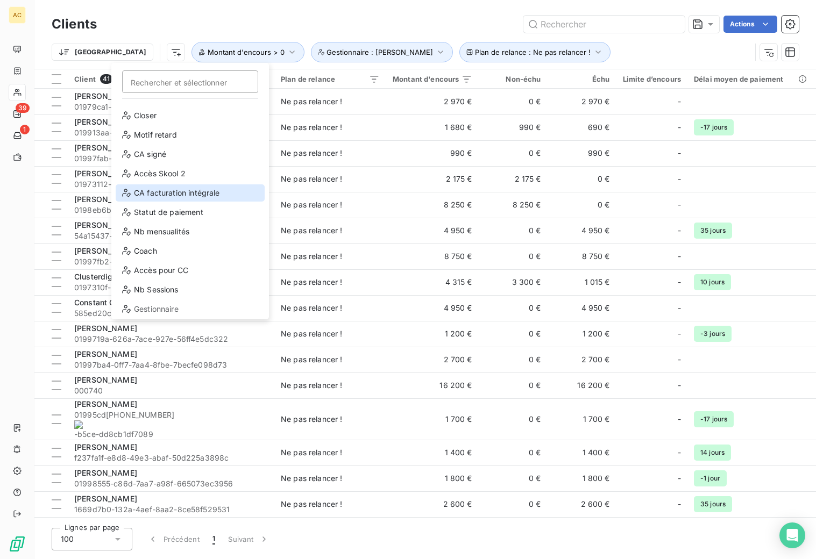
scroll to position [135, 0]
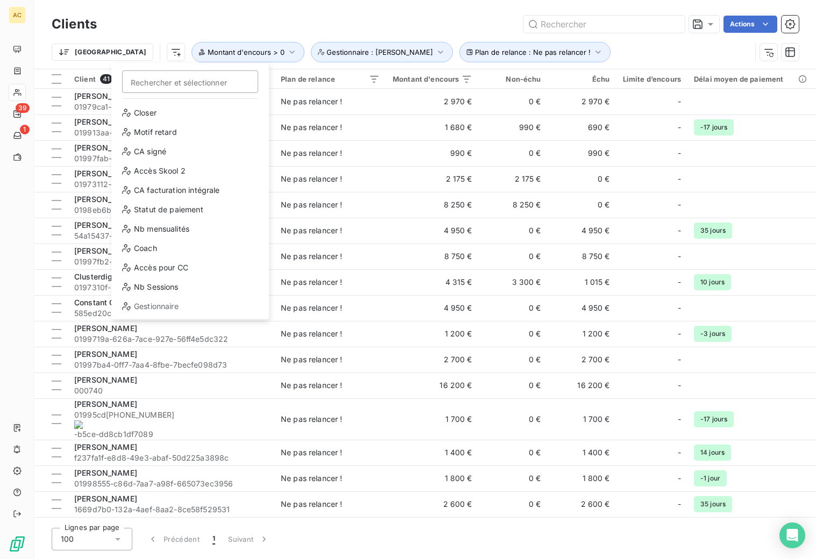
click at [581, 52] on html "AC 39 1 Clients Actions Trier Rechercher et sélectionner Client Plan de relance…" at bounding box center [408, 279] width 816 height 559
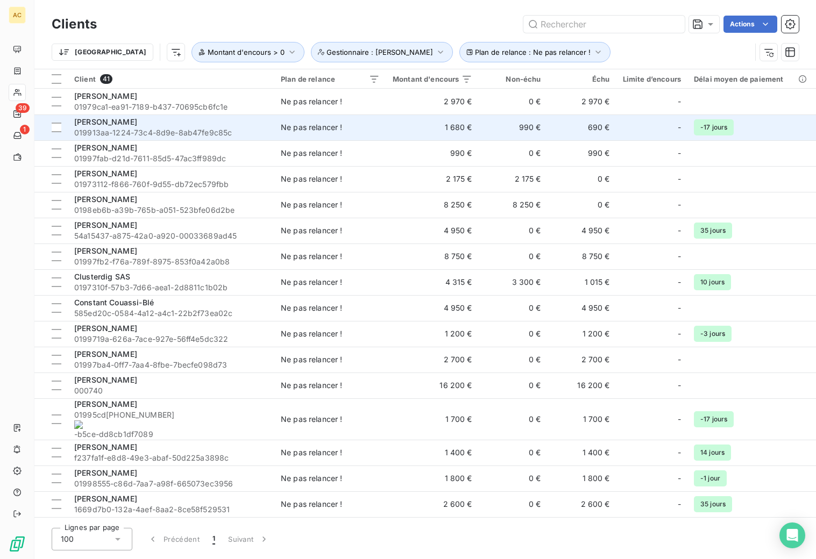
click at [489, 126] on td "990 €" at bounding box center [512, 128] width 69 height 26
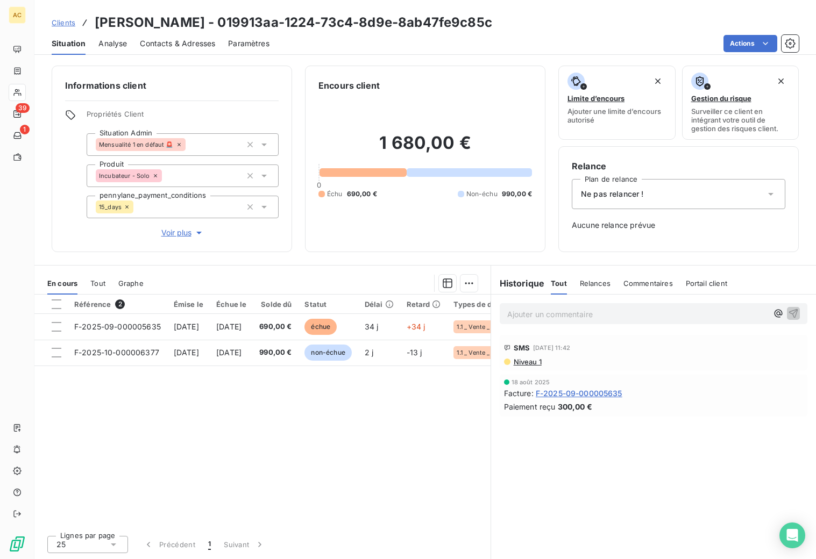
click at [102, 282] on span "Tout" at bounding box center [97, 283] width 15 height 9
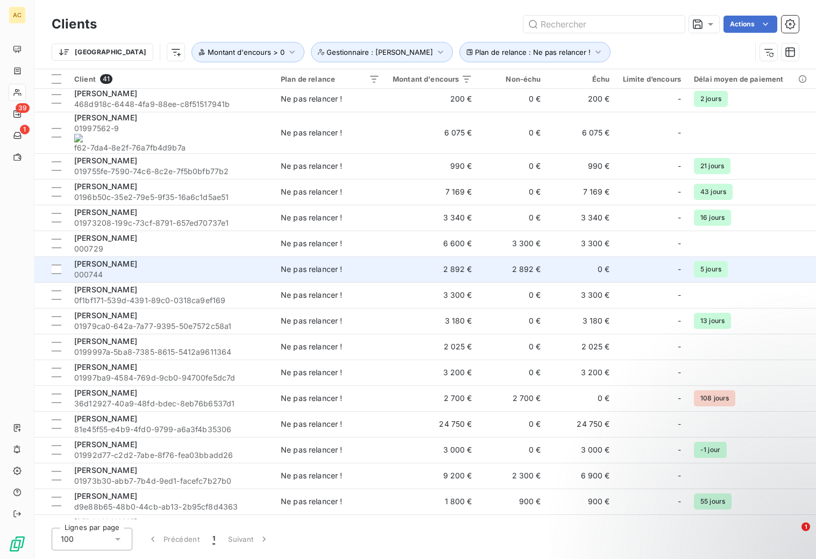
scroll to position [632, 0]
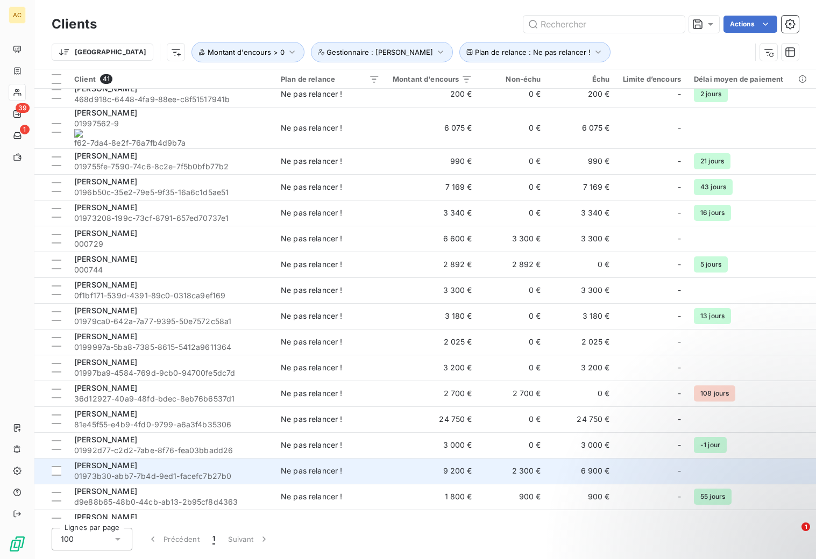
click at [387, 458] on td "9 200 €" at bounding box center [432, 471] width 92 height 26
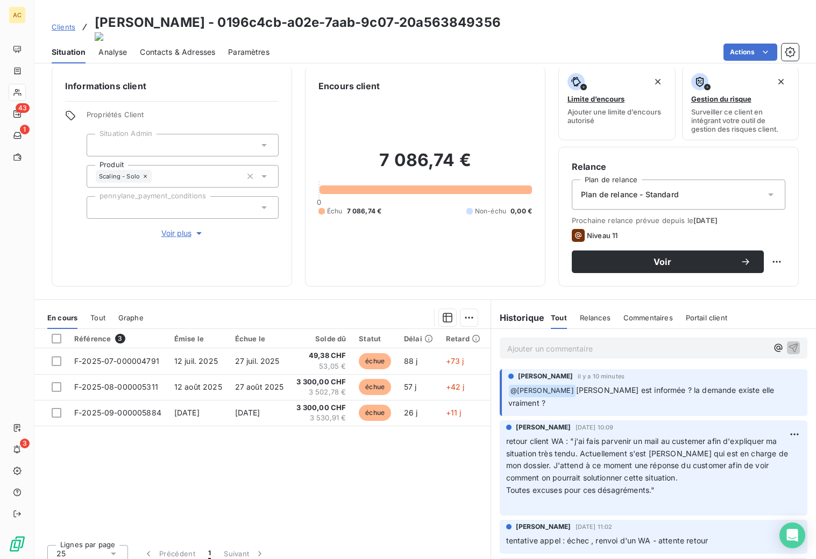
scroll to position [9, 0]
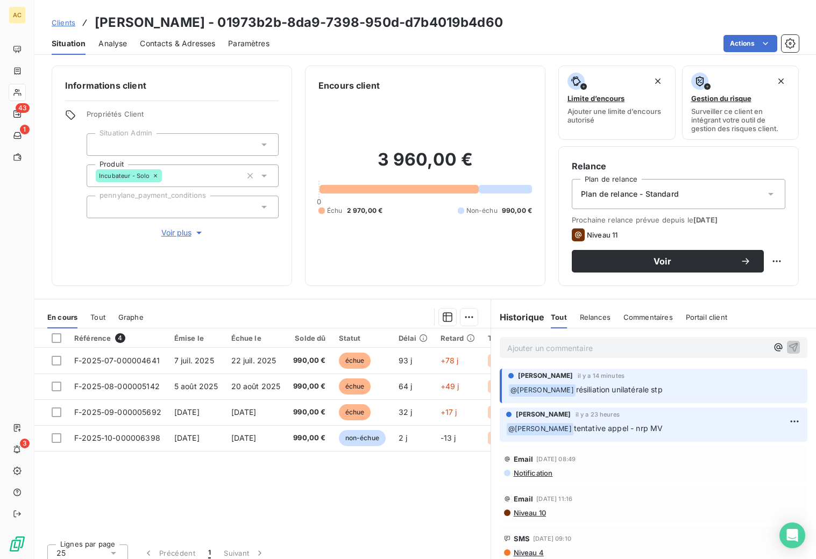
click at [569, 348] on p "Ajouter un commentaire ﻿" at bounding box center [637, 347] width 260 height 13
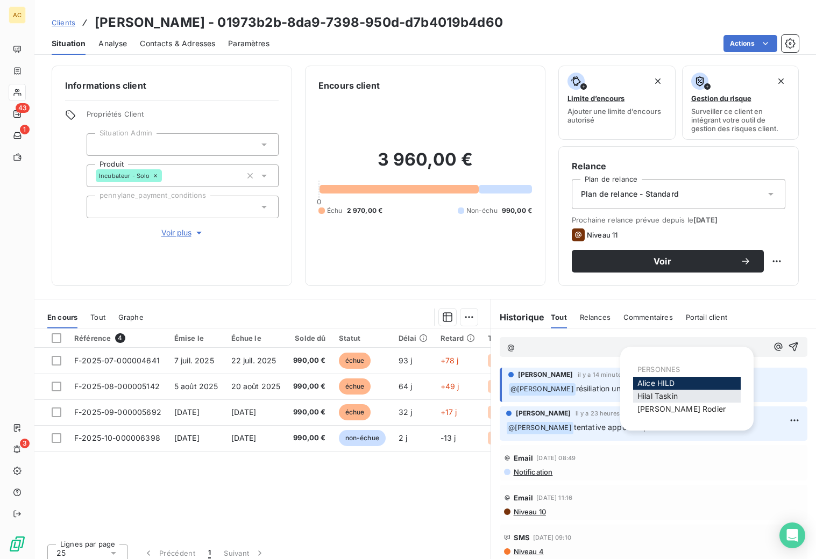
click at [649, 395] on span "[PERSON_NAME]" at bounding box center [657, 395] width 40 height 9
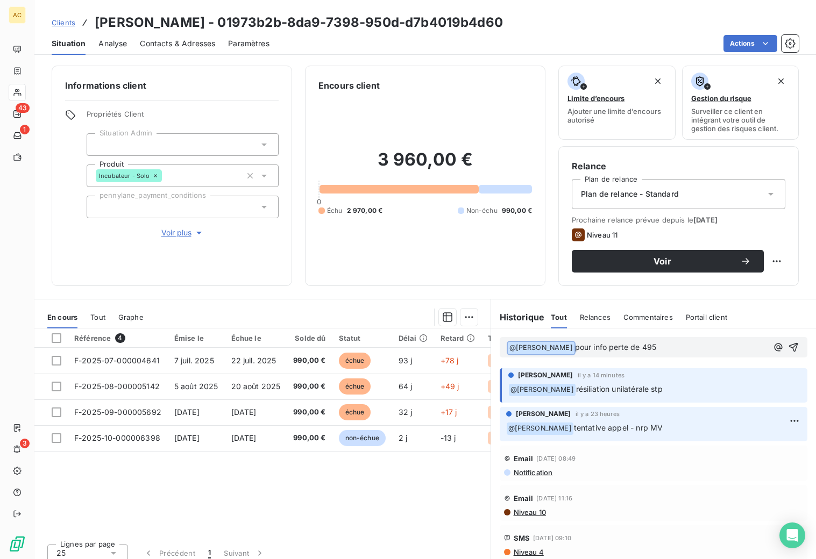
drag, startPoint x: 607, startPoint y: 346, endPoint x: 463, endPoint y: 341, distance: 144.7
click at [463, 341] on div "En cours Tout Graphe Référence 4 Émise le Échue le Solde dû Statut Délai Retard…" at bounding box center [424, 433] width 781 height 269
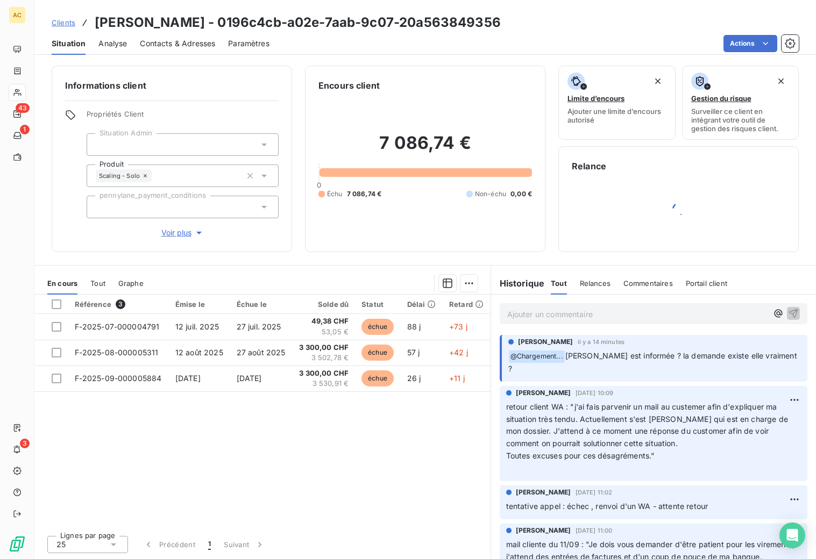
click at [541, 313] on p "Ajouter un commentaire ﻿" at bounding box center [637, 314] width 260 height 13
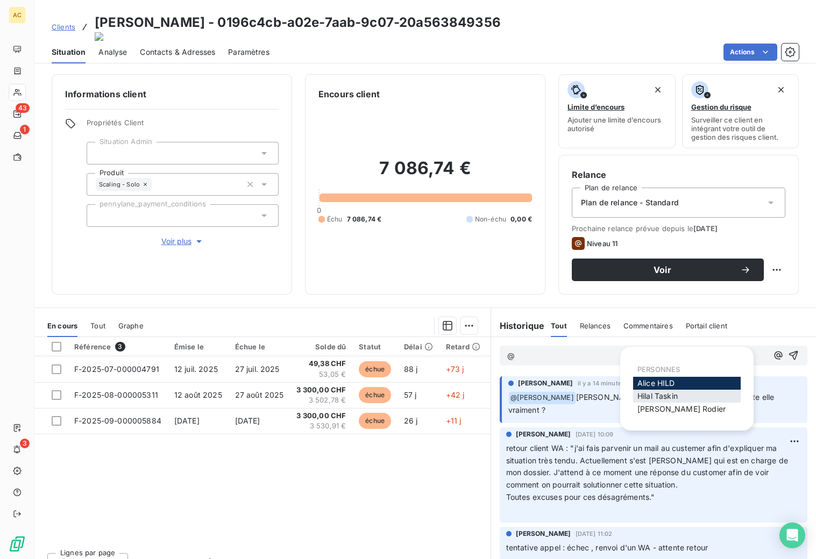
click at [680, 400] on div "Hilal Taskin" at bounding box center [687, 396] width 108 height 13
click at [655, 394] on span "Hilal Taskin" at bounding box center [657, 395] width 40 height 9
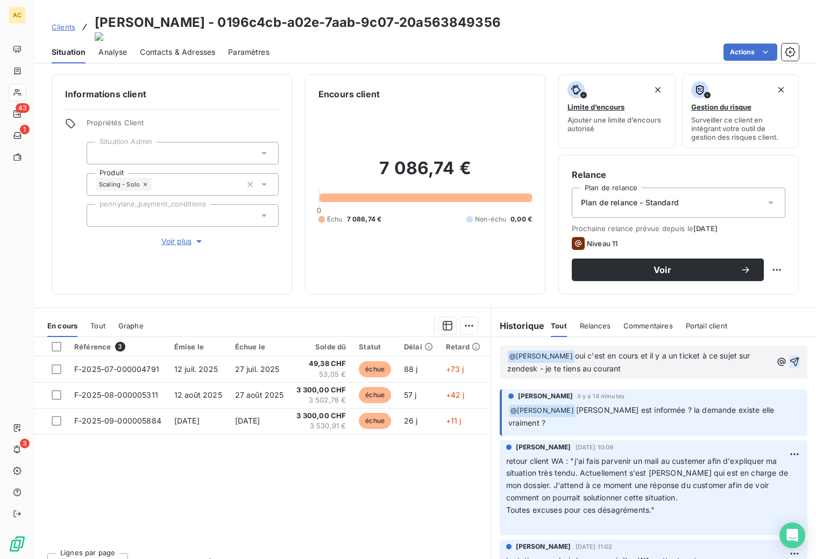
click at [789, 356] on icon "button" at bounding box center [794, 361] width 11 height 11
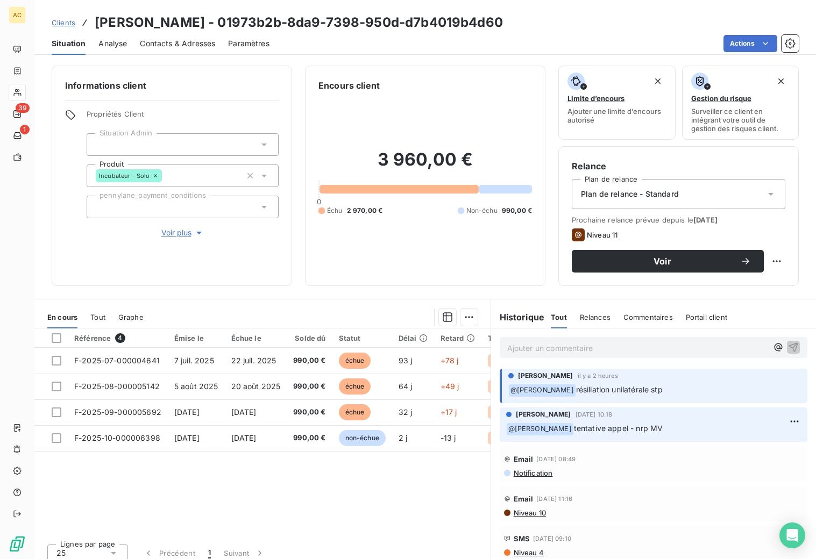
click at [554, 353] on p "Ajouter un commentaire ﻿" at bounding box center [637, 347] width 260 height 13
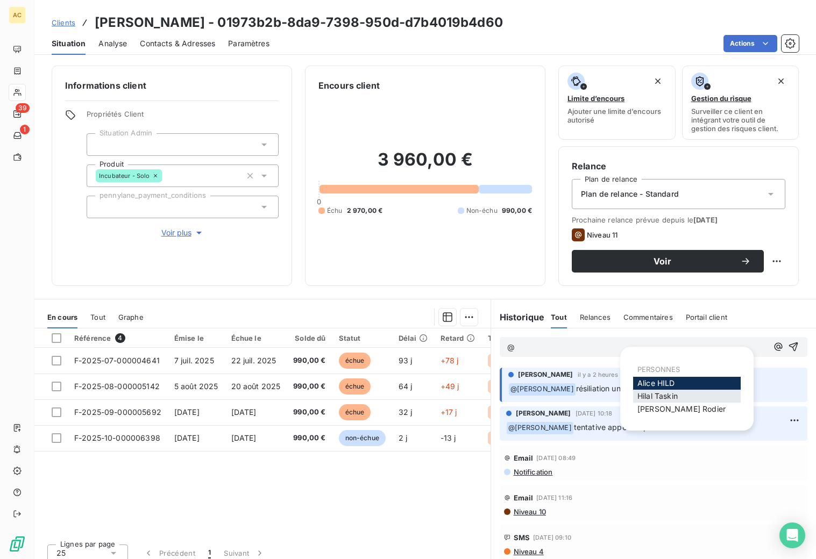
click at [677, 397] on span "[PERSON_NAME]" at bounding box center [657, 395] width 40 height 9
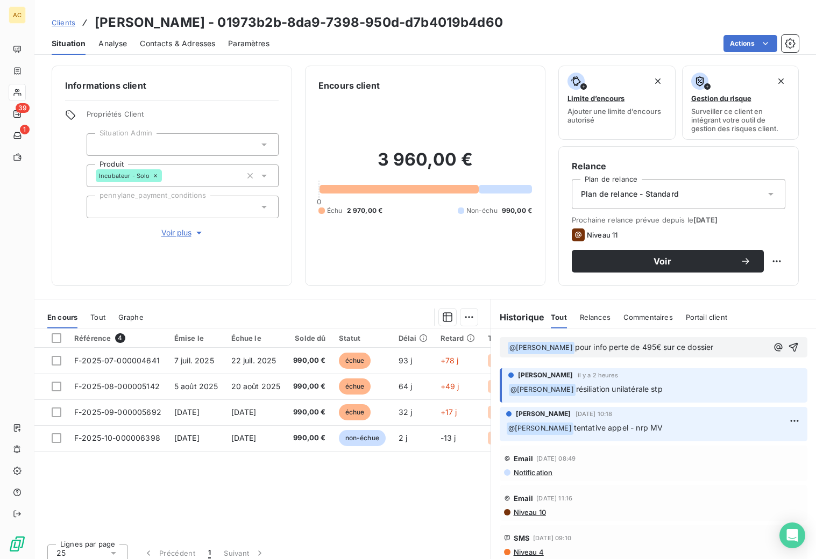
click at [587, 345] on span "pour info perte de 495€ sur ce dossier" at bounding box center [644, 346] width 139 height 9
click at [788, 346] on icon "button" at bounding box center [793, 347] width 11 height 11
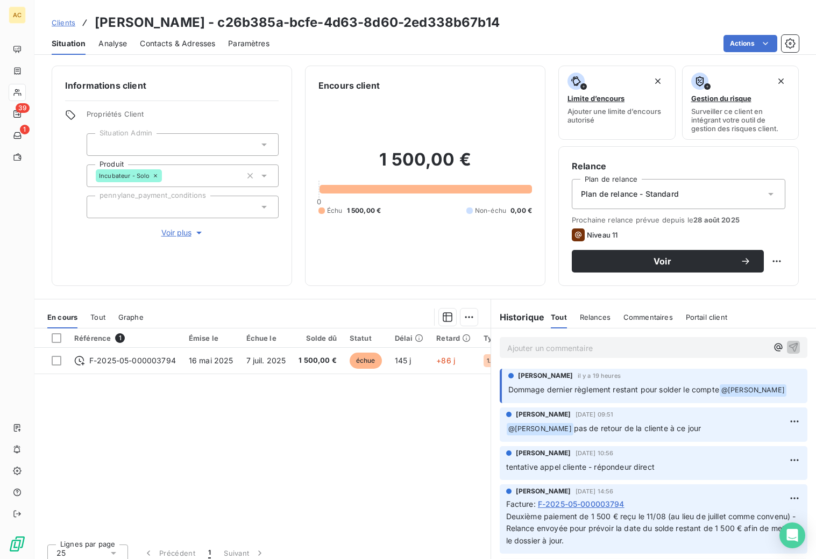
click at [652, 362] on div "Ajouter un commentaire ﻿" at bounding box center [653, 347] width 325 height 38
click at [635, 348] on p "Ajouter un commentaire ﻿" at bounding box center [637, 347] width 260 height 13
click at [578, 345] on p "Ajouter un commentaire ﻿" at bounding box center [637, 347] width 260 height 13
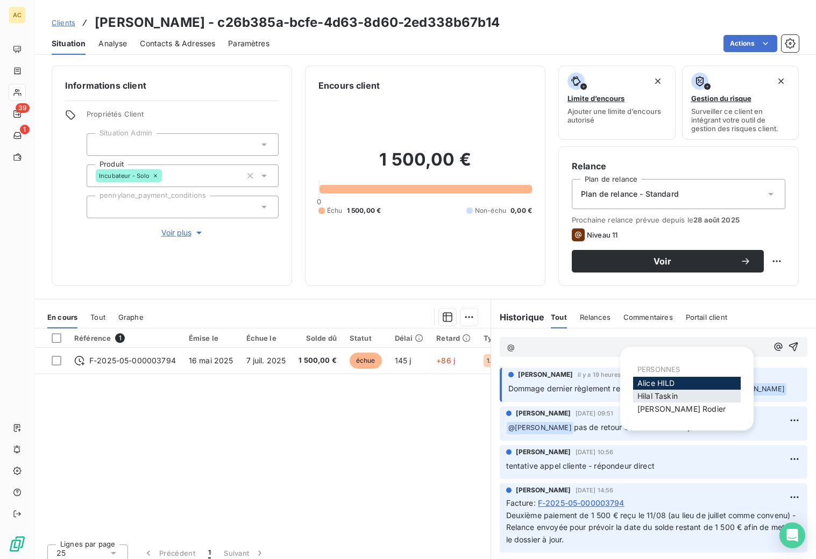
click at [656, 398] on span "[PERSON_NAME]" at bounding box center [657, 395] width 40 height 9
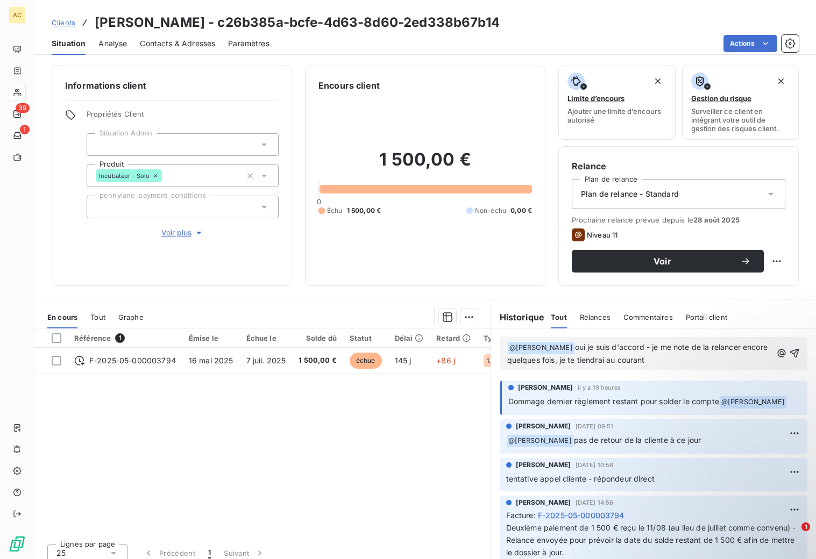
drag, startPoint x: 555, startPoint y: 346, endPoint x: 661, endPoint y: 360, distance: 106.8
click at [663, 360] on p "﻿ @ Hilal Taskin ﻿ oui je suis d'accord - je me note de la relancer encore quel…" at bounding box center [639, 353] width 265 height 25
copy span "oui je suis d'accord - je me note de la relancer encore quelques fois, je te ti…"
click at [568, 351] on span "oui je suis d'accord - je me note de la relancer encore quelques fois, je te ti…" at bounding box center [638, 353] width 263 height 22
drag, startPoint x: 552, startPoint y: 346, endPoint x: 618, endPoint y: 358, distance: 67.6
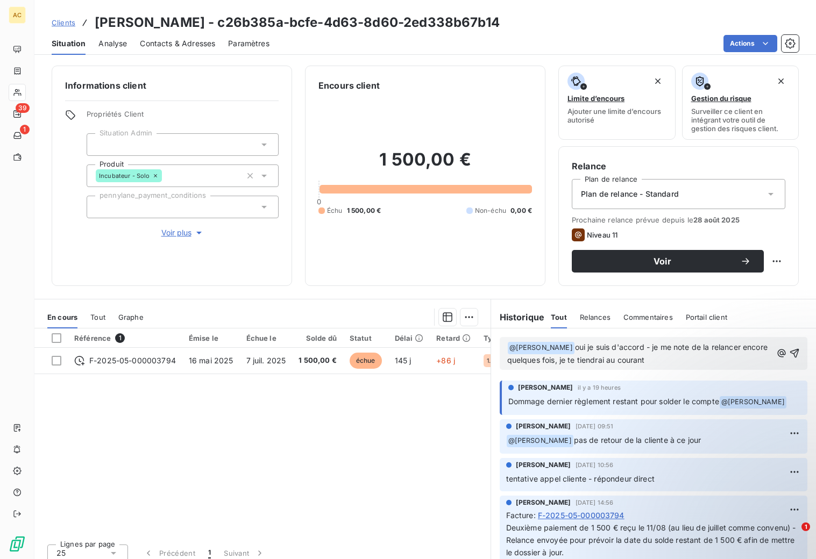
click at [659, 364] on p "﻿ @ Hilal Taskin ﻿ oui je suis d'accord - je me note de la relancer encore quel…" at bounding box center [639, 353] width 265 height 25
drag, startPoint x: 555, startPoint y: 347, endPoint x: 556, endPoint y: 366, distance: 18.3
click at [555, 348] on span "Oui, je suis d'accord. Je me note de la relancer encore quelques fois et je te …" at bounding box center [640, 353] width 266 height 22
click at [674, 360] on p "﻿ @ Hilal Taskin ﻿ oui, je suis d'accord. Je me note de la relancer encore quel…" at bounding box center [639, 353] width 265 height 25
click at [789, 350] on icon "button" at bounding box center [794, 353] width 11 height 11
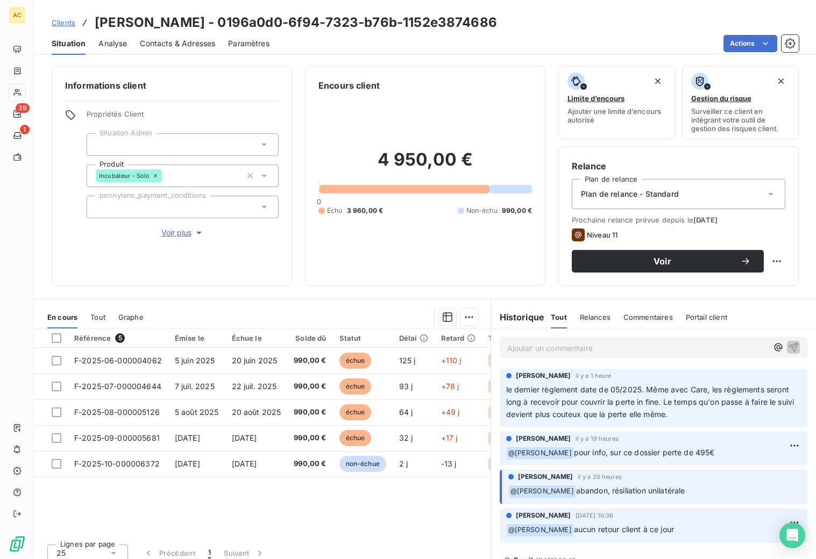
click at [640, 349] on p "Ajouter un commentaire ﻿" at bounding box center [637, 347] width 260 height 13
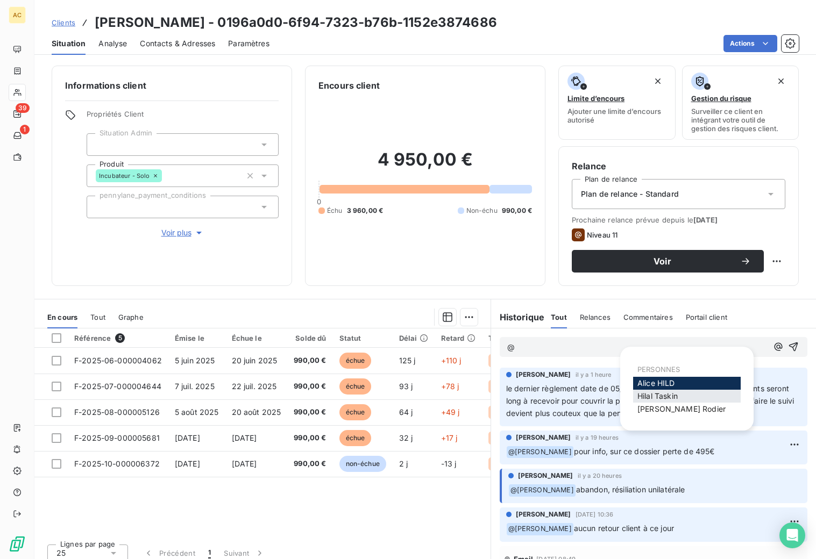
click at [644, 397] on span "[PERSON_NAME]" at bounding box center [657, 395] width 40 height 9
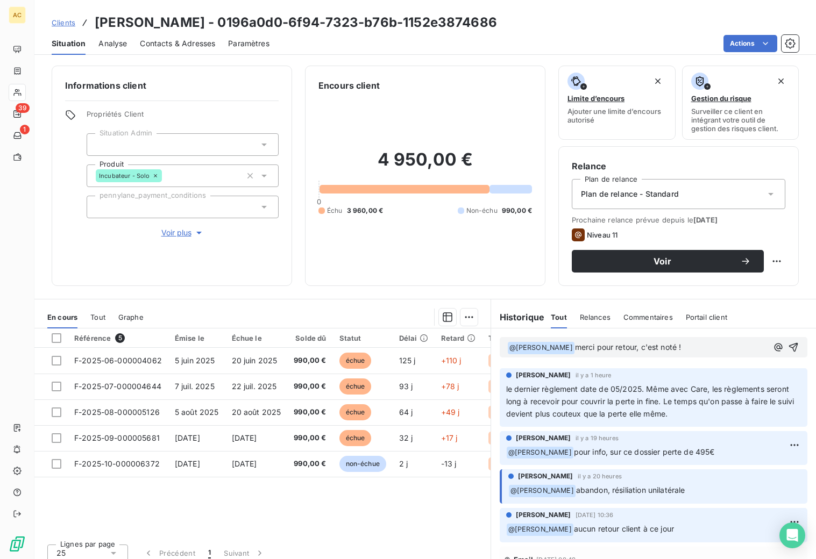
click at [575, 346] on span "merci pour retour, c'est noté !" at bounding box center [628, 346] width 106 height 9
click at [788, 346] on icon "button" at bounding box center [793, 347] width 11 height 11
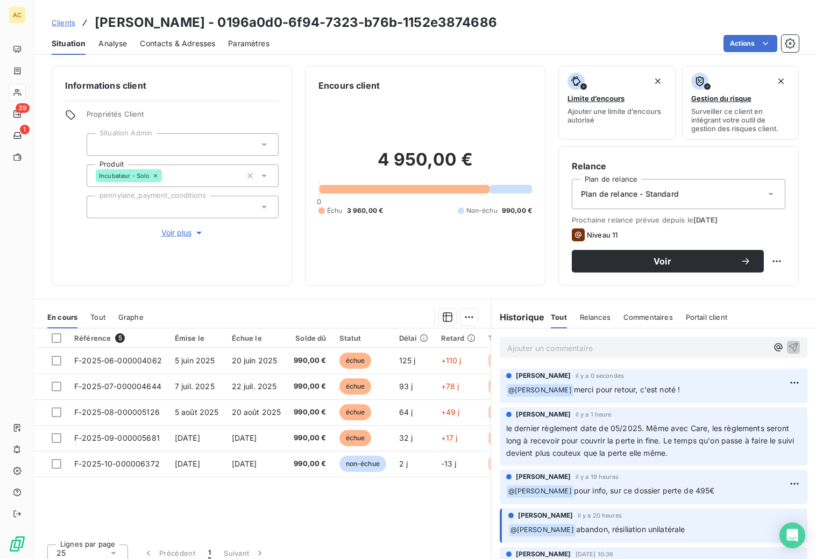
click at [692, 198] on div "Plan de relance - Standard" at bounding box center [677, 194] width 213 height 30
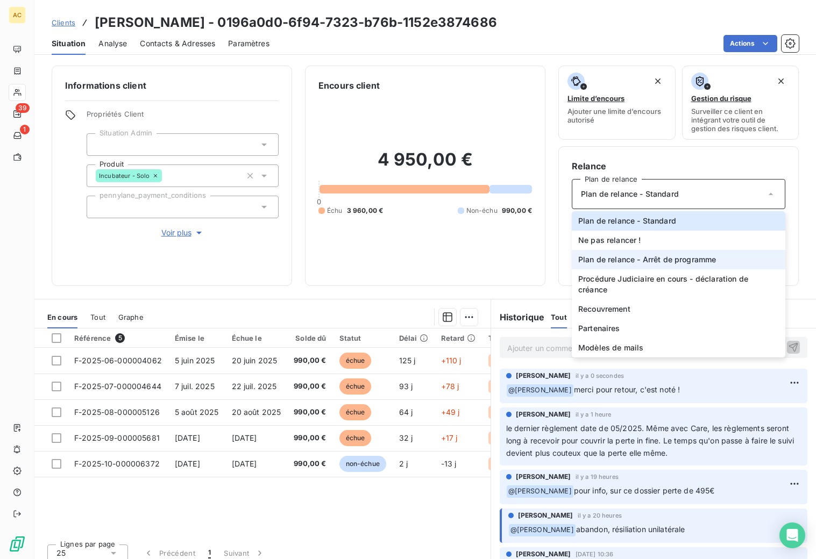
click at [680, 259] on span "Plan de relance - Arrêt de programme" at bounding box center [647, 259] width 138 height 11
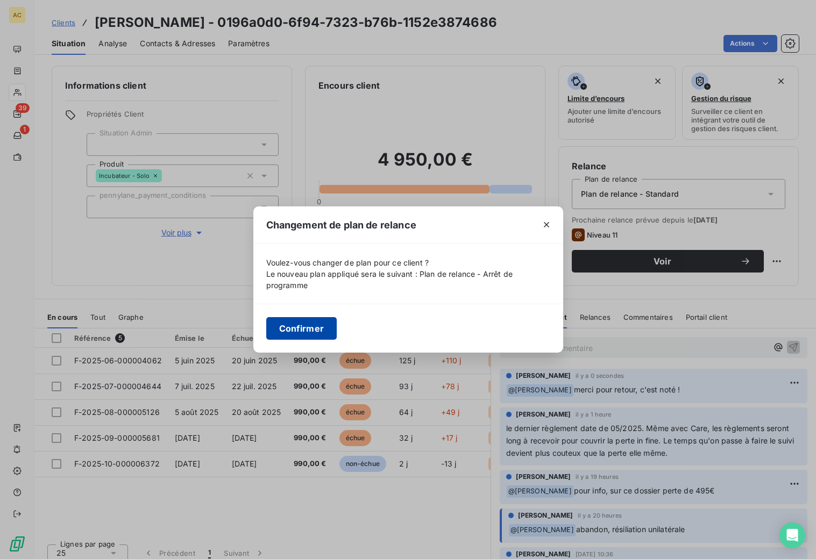
click at [315, 333] on button "Confirmer" at bounding box center [301, 328] width 71 height 23
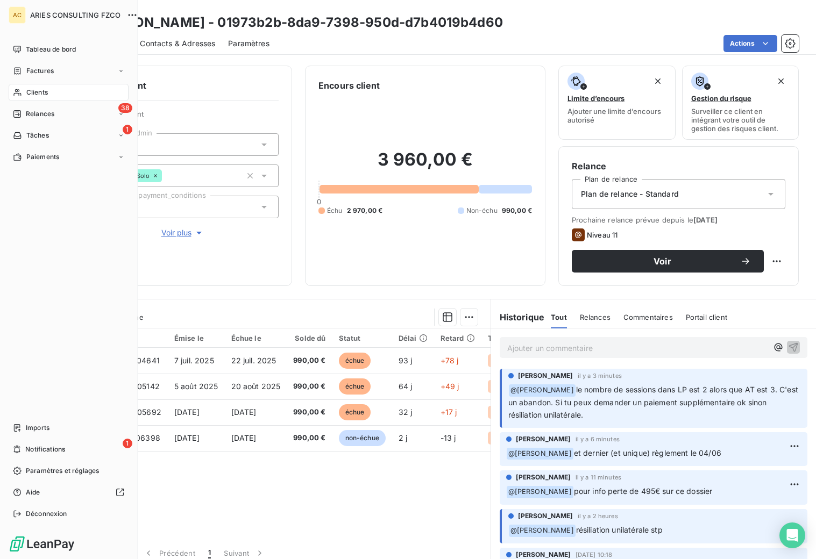
click at [33, 95] on span "Clients" at bounding box center [37, 93] width 22 height 10
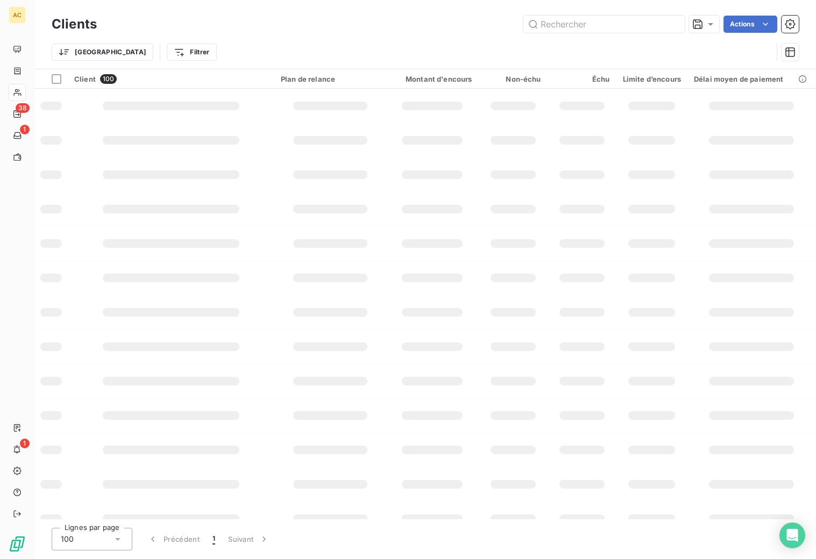
click at [185, 42] on div "Trier Filtrer" at bounding box center [412, 52] width 720 height 20
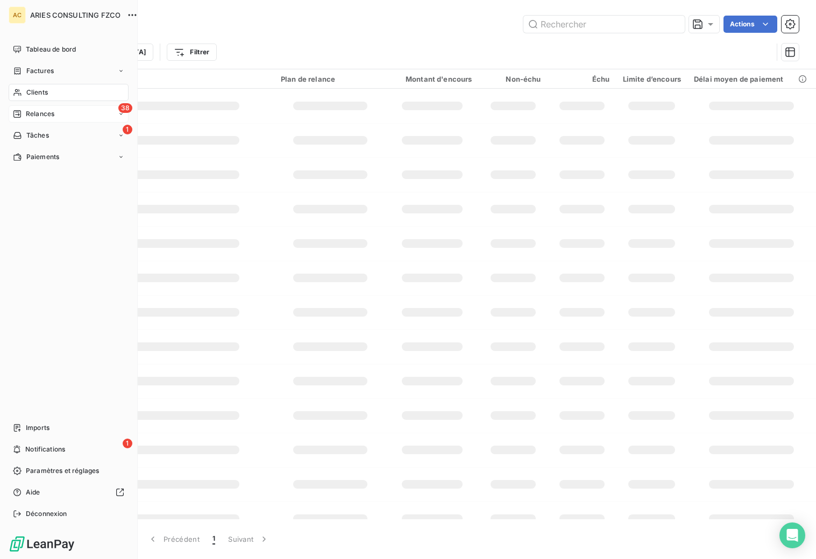
click at [27, 114] on span "Relances" at bounding box center [40, 114] width 28 height 10
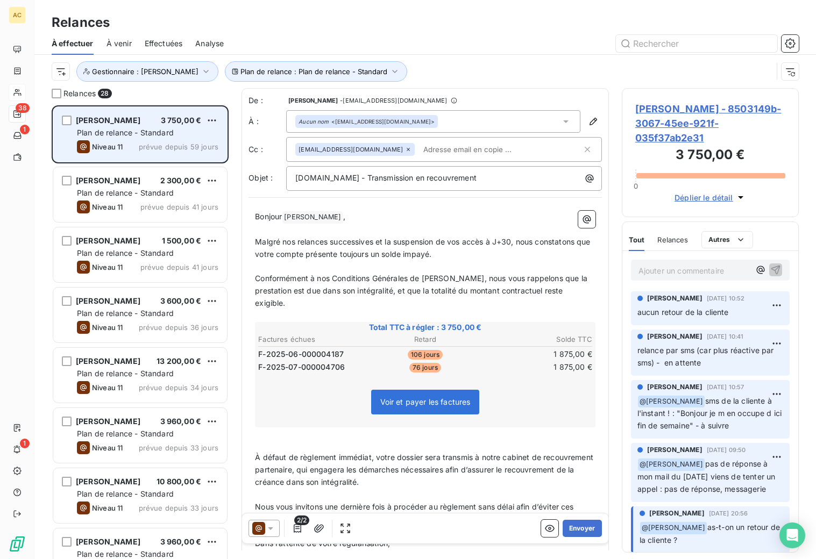
scroll to position [446, 169]
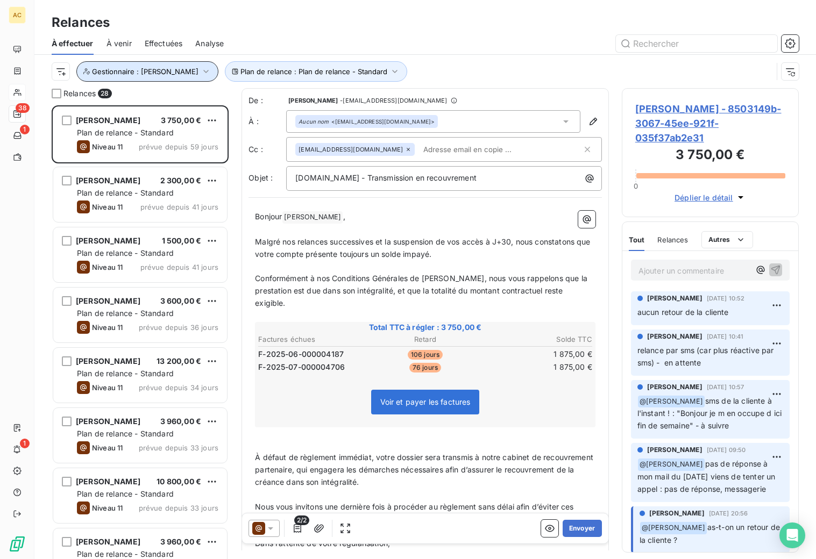
click at [201, 69] on icon "button" at bounding box center [206, 71] width 11 height 11
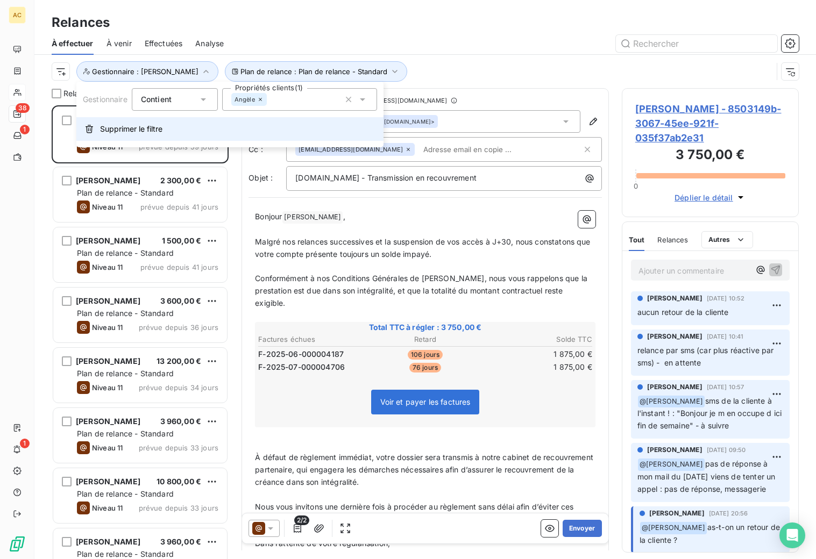
click at [103, 130] on span "Supprimer le filtre" at bounding box center [131, 129] width 62 height 11
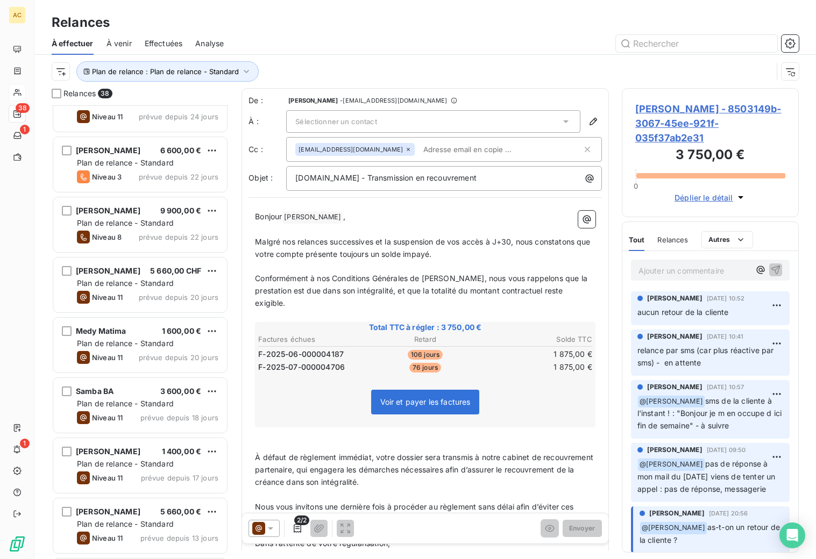
scroll to position [515, 0]
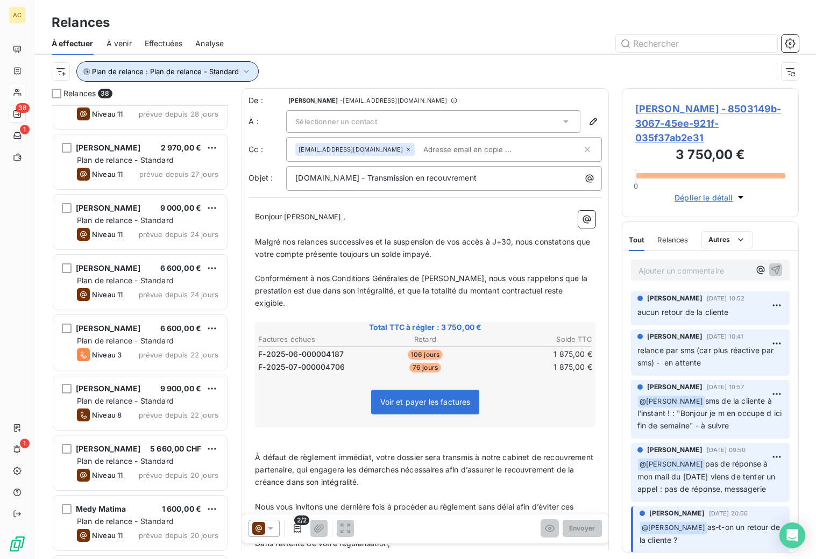
click at [194, 72] on span "Plan de relance : Plan de relance - Standard" at bounding box center [165, 71] width 147 height 9
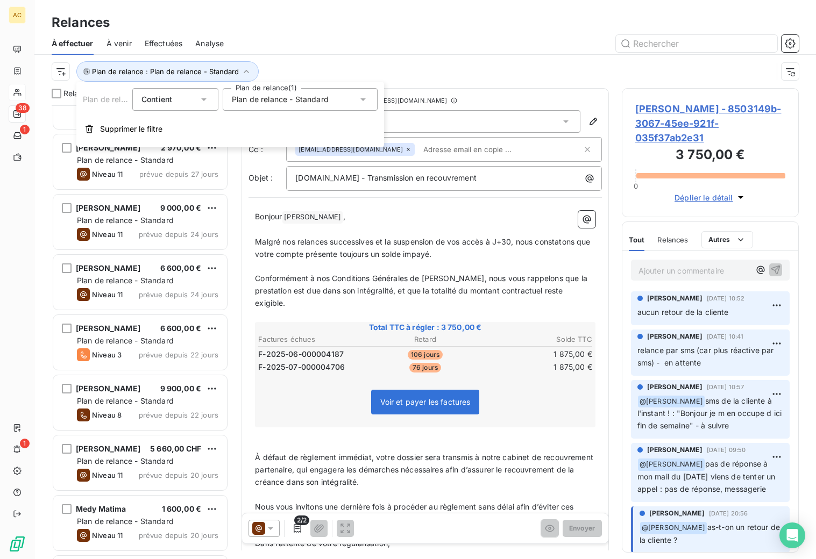
drag, startPoint x: 308, startPoint y: 65, endPoint x: 287, endPoint y: 69, distance: 20.8
click at [308, 65] on div "Plan de relance : Plan de relance - Standard" at bounding box center [412, 71] width 720 height 20
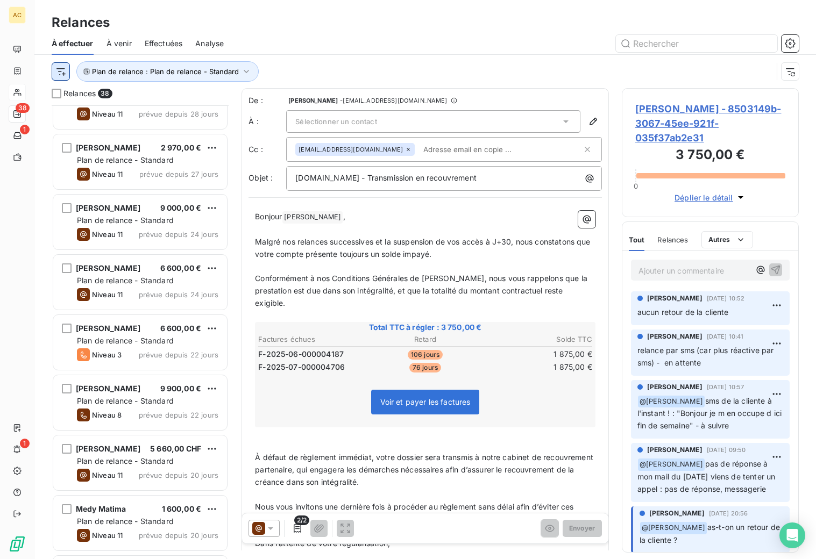
click at [67, 66] on html "AC 38 1 1 Relances À effectuer À venir Effectuées Analyse Plan de relance : Pla…" at bounding box center [408, 279] width 816 height 559
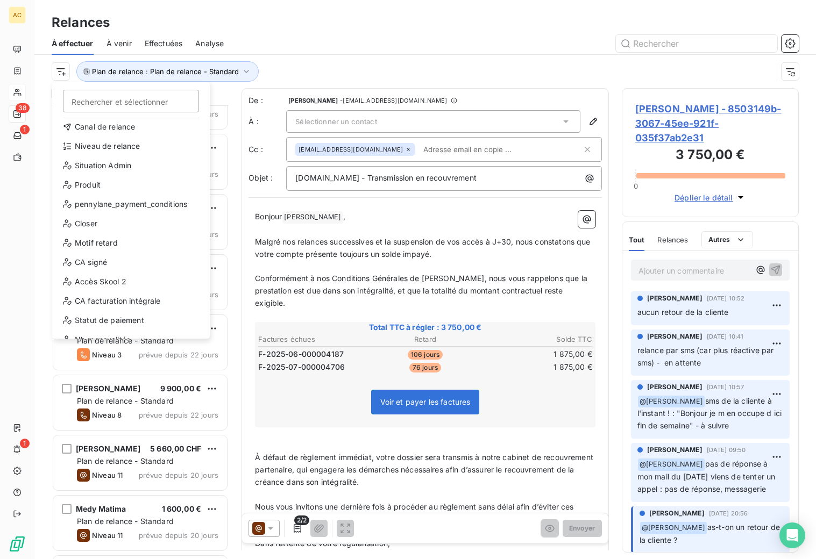
scroll to position [155, 0]
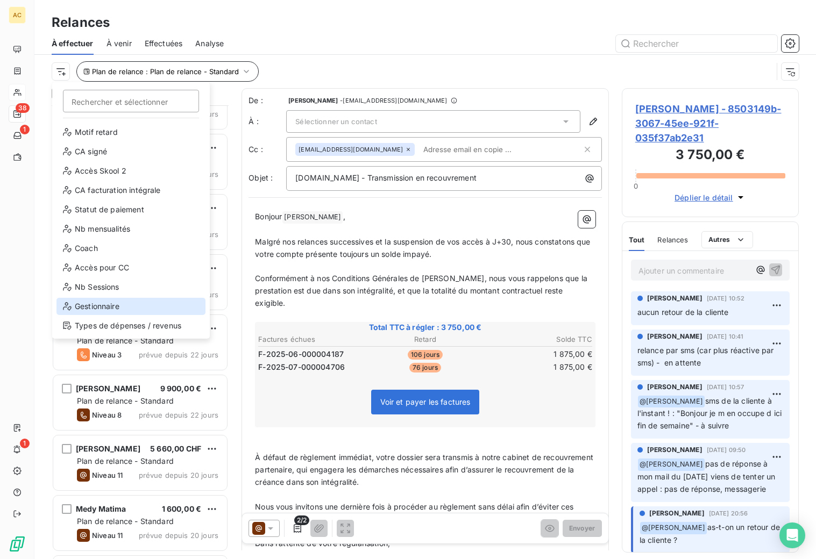
drag, startPoint x: 102, startPoint y: 309, endPoint x: 226, endPoint y: 61, distance: 277.2
click at [102, 309] on div "Gestionnaire" at bounding box center [130, 306] width 149 height 17
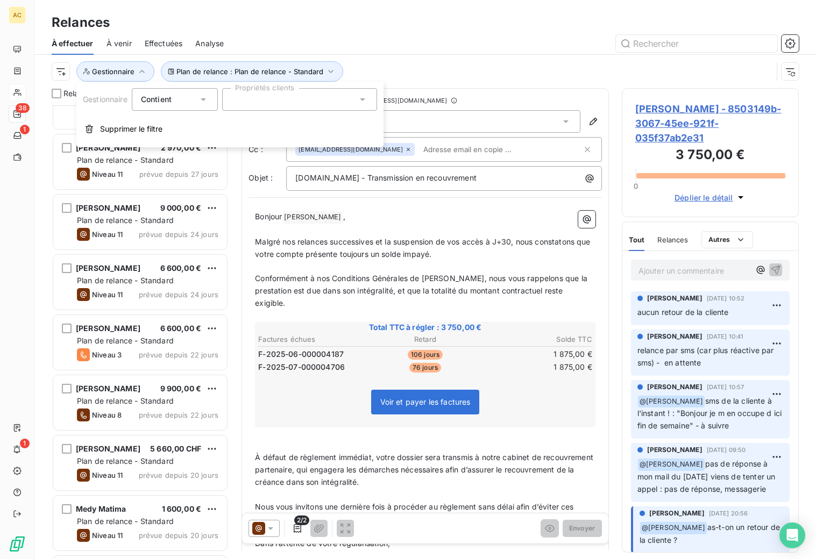
click at [259, 98] on div at bounding box center [299, 99] width 155 height 23
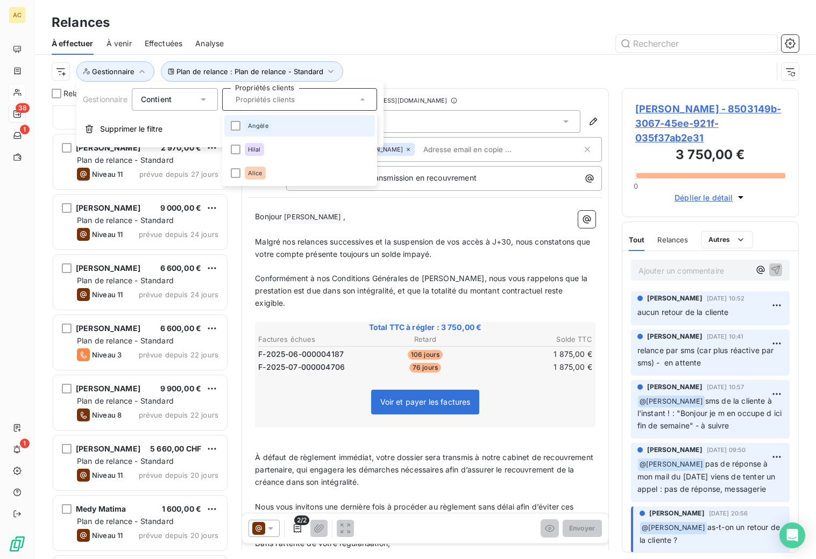
click at [262, 124] on span "Angèle" at bounding box center [258, 126] width 20 height 6
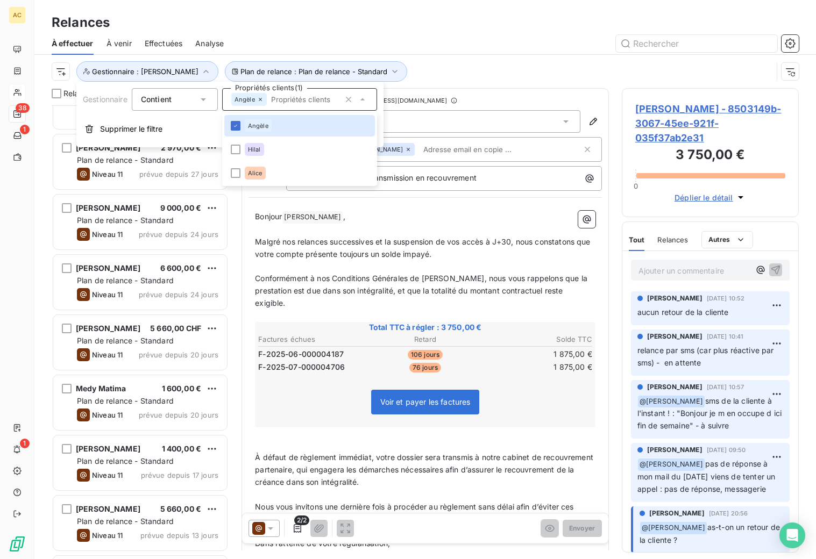
click at [398, 61] on div "Plan de relance : Plan de relance - Standard Gestionnaire : Angèle" at bounding box center [412, 71] width 720 height 20
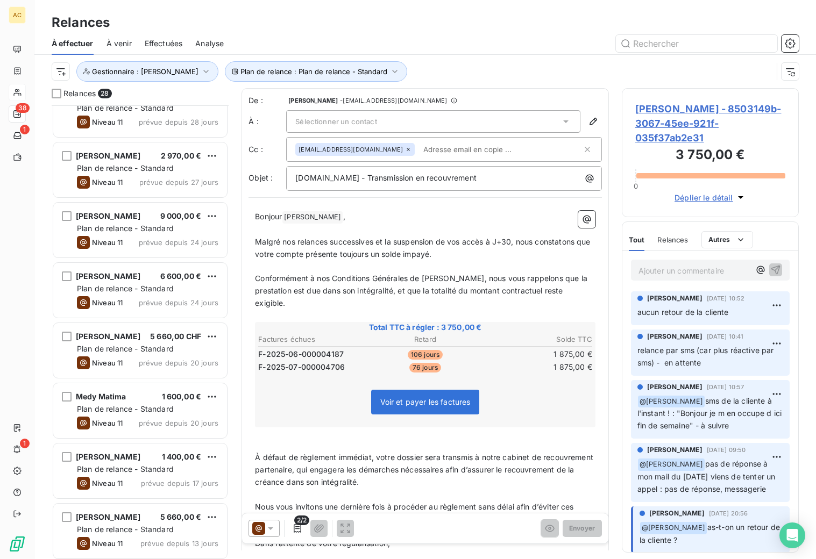
scroll to position [0, 0]
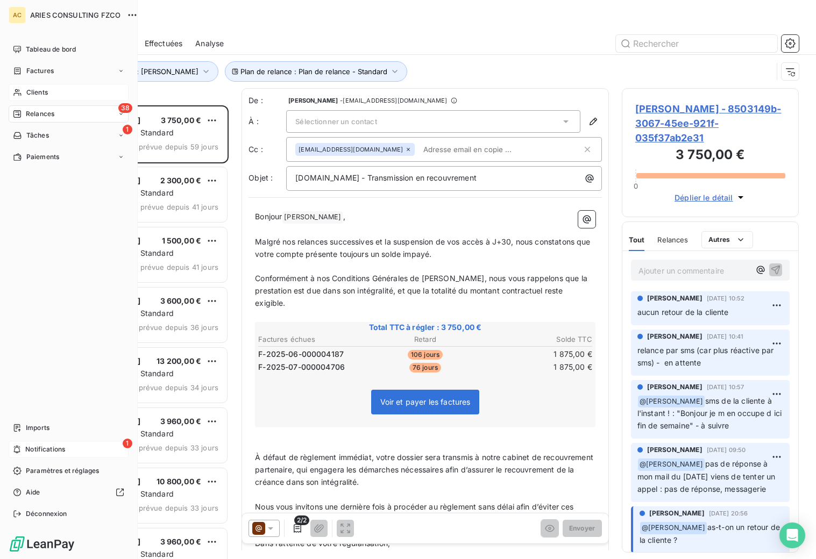
click at [43, 449] on span "Notifications" at bounding box center [45, 450] width 40 height 10
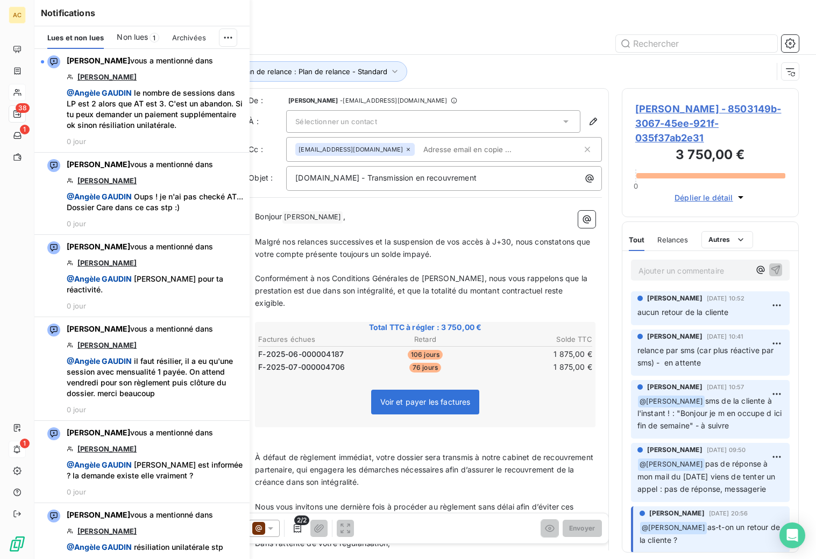
scroll to position [446, 169]
click at [352, 22] on div "Relances" at bounding box center [424, 22] width 781 height 19
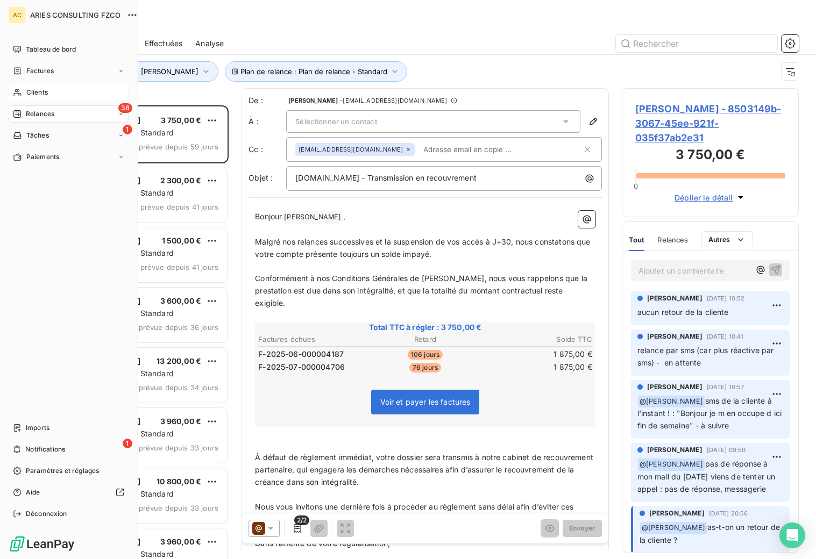
click at [25, 89] on div "Clients" at bounding box center [69, 92] width 120 height 17
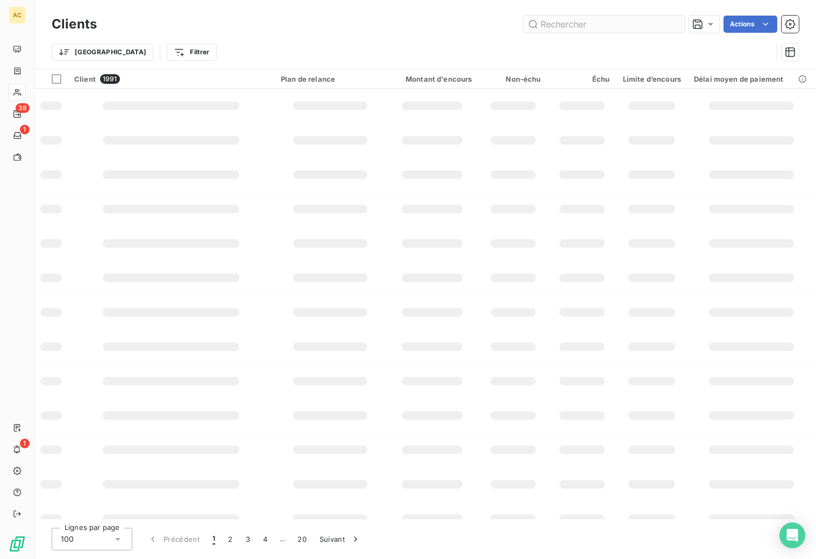
click at [624, 22] on input "text" at bounding box center [603, 24] width 161 height 17
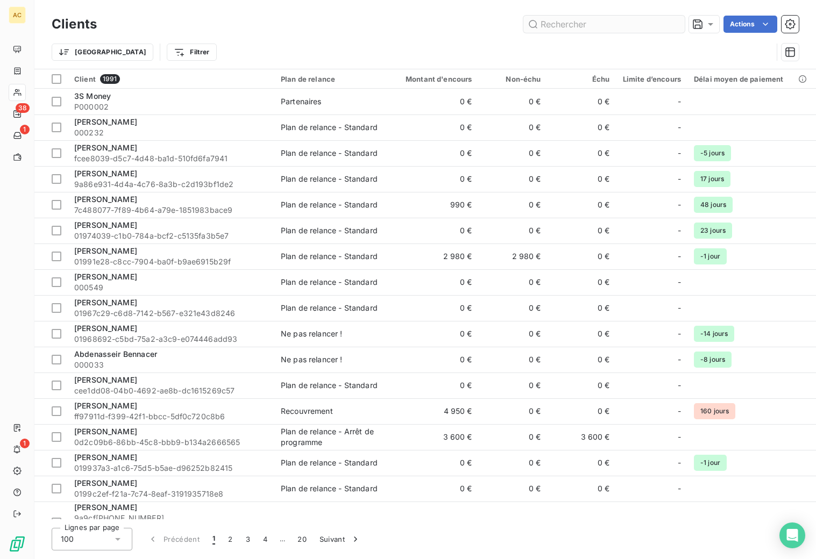
click at [590, 25] on input "text" at bounding box center [603, 24] width 161 height 17
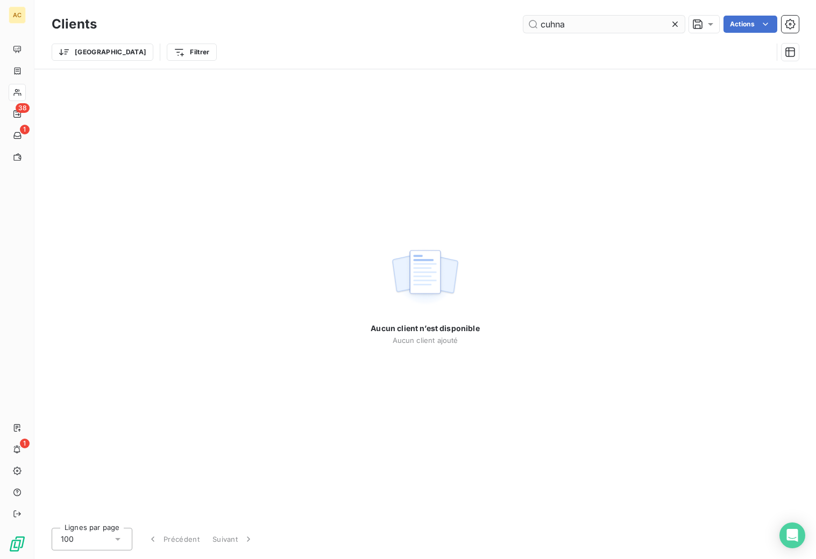
click at [578, 23] on input "cuhna" at bounding box center [603, 24] width 161 height 17
drag, startPoint x: 572, startPoint y: 23, endPoint x: 549, endPoint y: 20, distance: 22.7
click at [549, 20] on input "cuhna" at bounding box center [603, 24] width 161 height 17
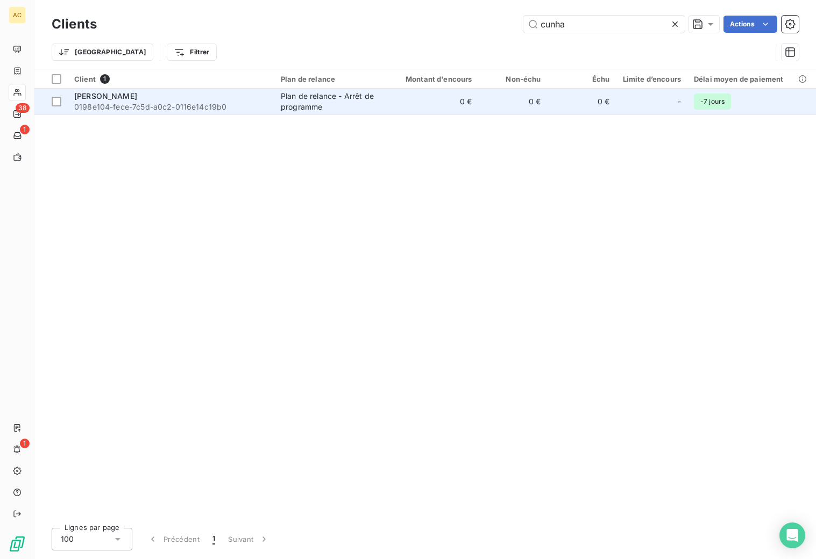
type input "cunha"
click at [330, 94] on div "Plan de relance - Arrêt de programme" at bounding box center [330, 102] width 99 height 22
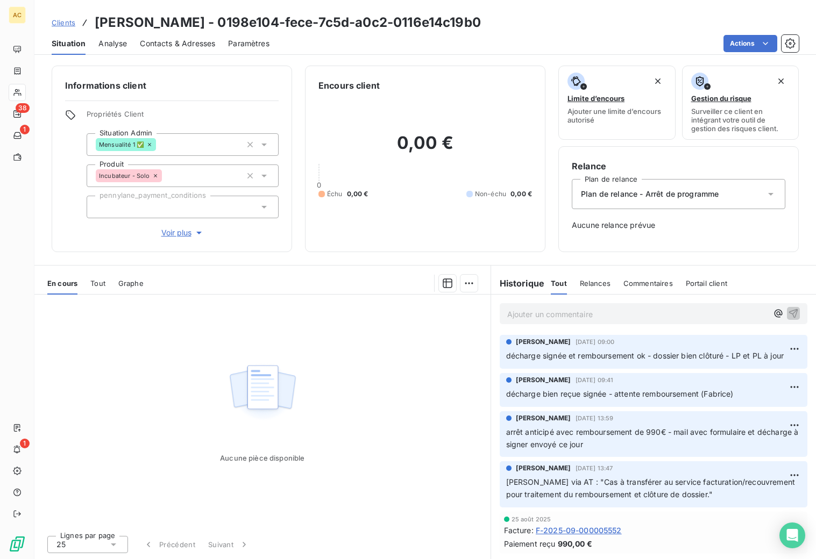
click at [641, 314] on p "Ajouter un commentaire ﻿" at bounding box center [637, 314] width 260 height 13
click at [547, 316] on p "Ajouter un commentaire ﻿" at bounding box center [637, 314] width 260 height 13
click at [536, 313] on p "Ajouter un commentaire ﻿" at bounding box center [637, 314] width 260 height 13
click at [536, 314] on p "@h" at bounding box center [637, 314] width 260 height 12
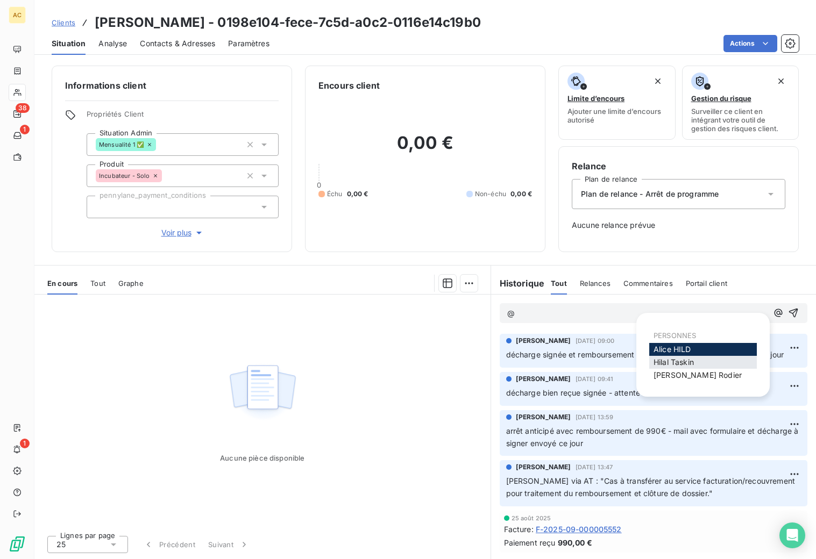
click at [666, 358] on span "Hilal Taskin" at bounding box center [673, 362] width 40 height 9
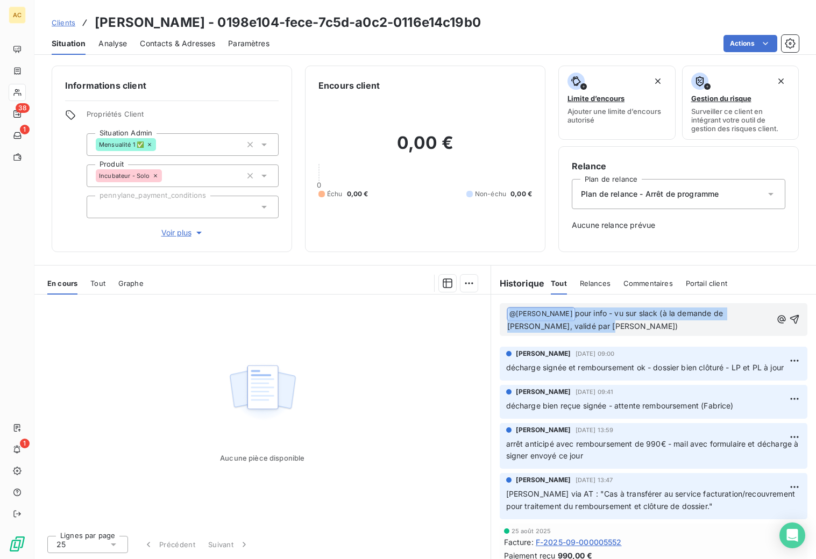
drag, startPoint x: 554, startPoint y: 326, endPoint x: 545, endPoint y: 310, distance: 18.3
click at [495, 302] on div "﻿ @ [PERSON_NAME] ﻿ pour info - vu sur slack (à la demande de [PERSON_NAME], va…" at bounding box center [653, 320] width 325 height 50
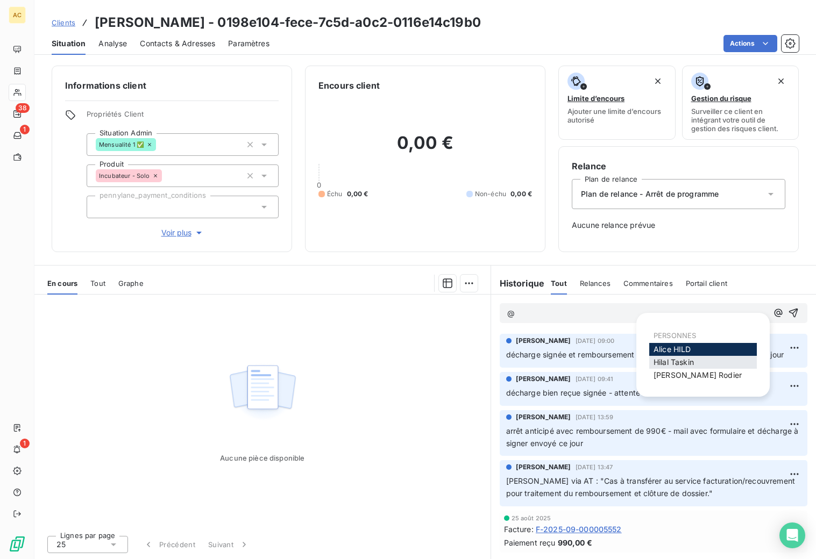
click at [691, 358] on span "Hilal Taskin" at bounding box center [673, 362] width 40 height 9
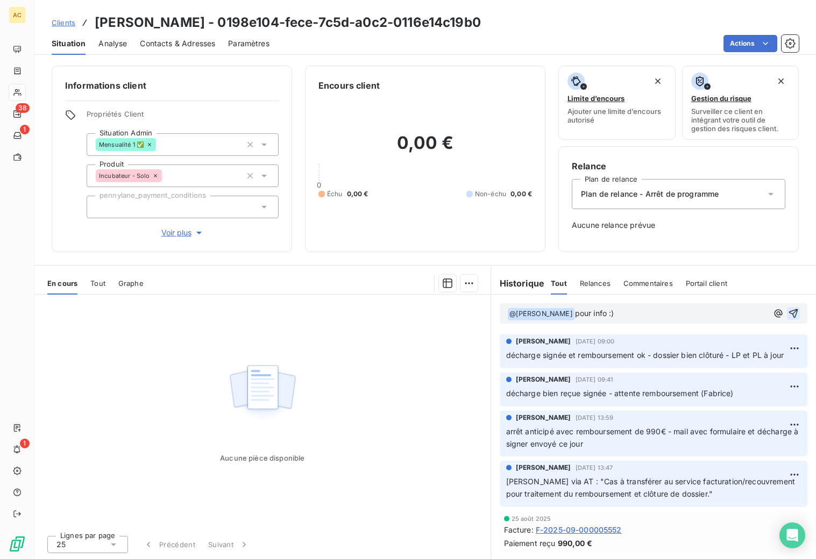
click at [794, 313] on icon "button" at bounding box center [793, 313] width 11 height 11
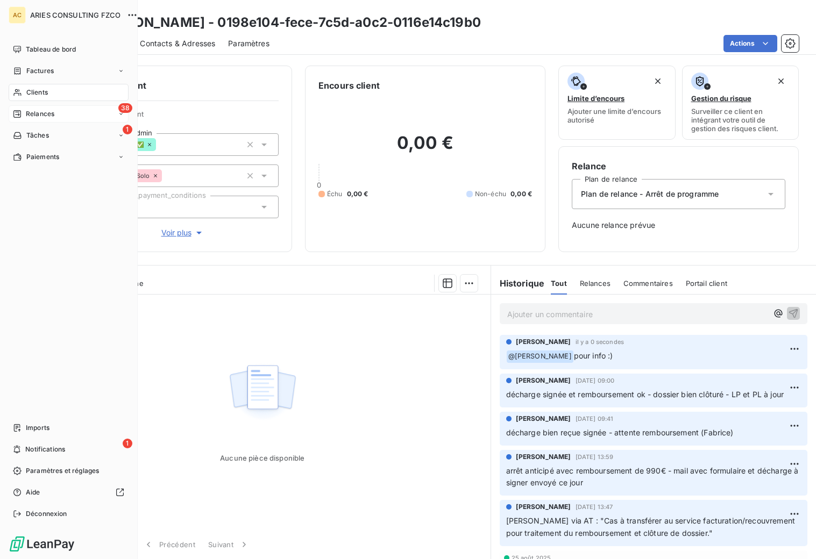
click at [23, 112] on div "Relances" at bounding box center [33, 114] width 41 height 10
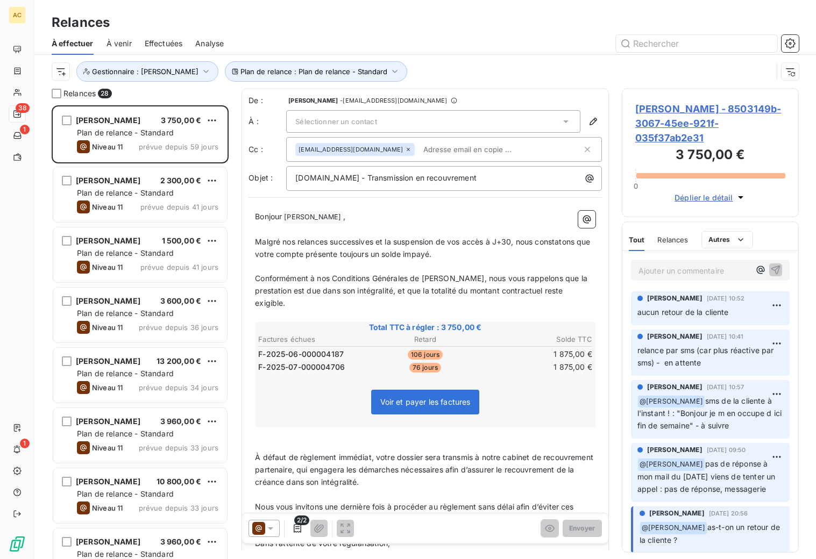
click at [164, 44] on span "Effectuées" at bounding box center [164, 43] width 38 height 11
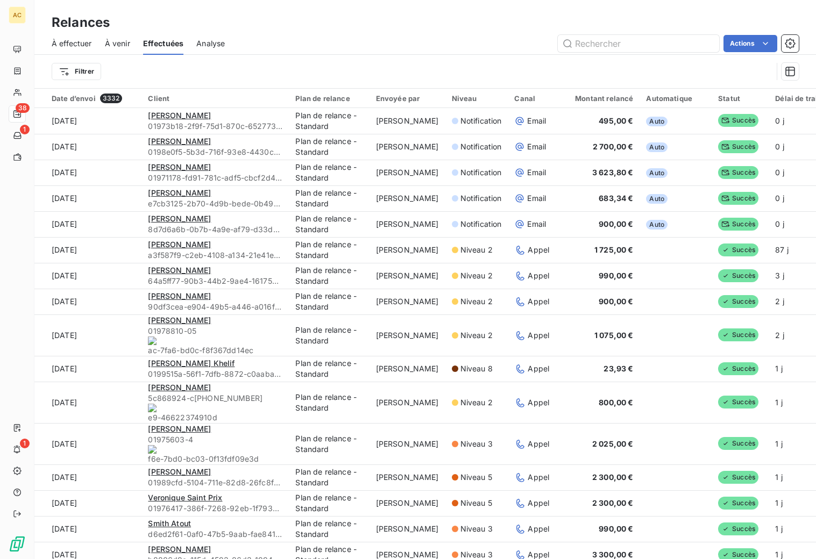
click at [122, 45] on span "À venir" at bounding box center [117, 43] width 25 height 11
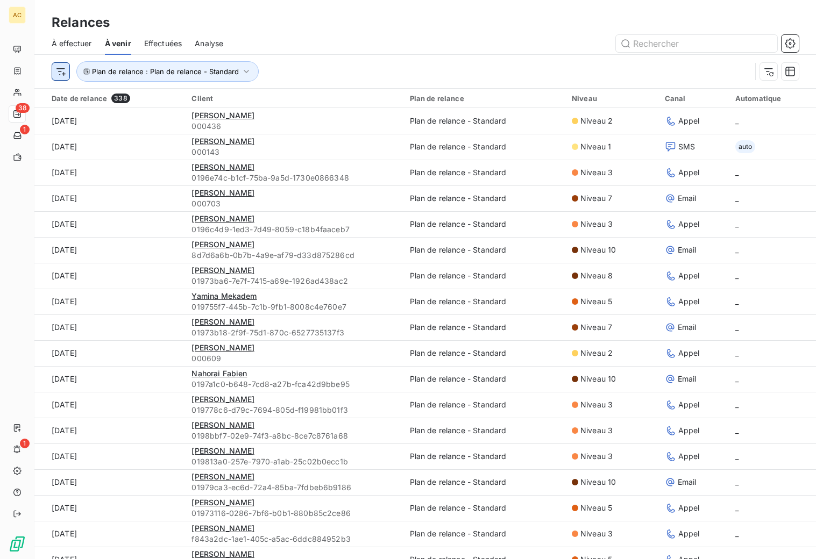
click at [61, 74] on html "AC 38 1 1 Relances À effectuer À venir Effectuées Analyse Plan de relance : Pla…" at bounding box center [408, 279] width 816 height 559
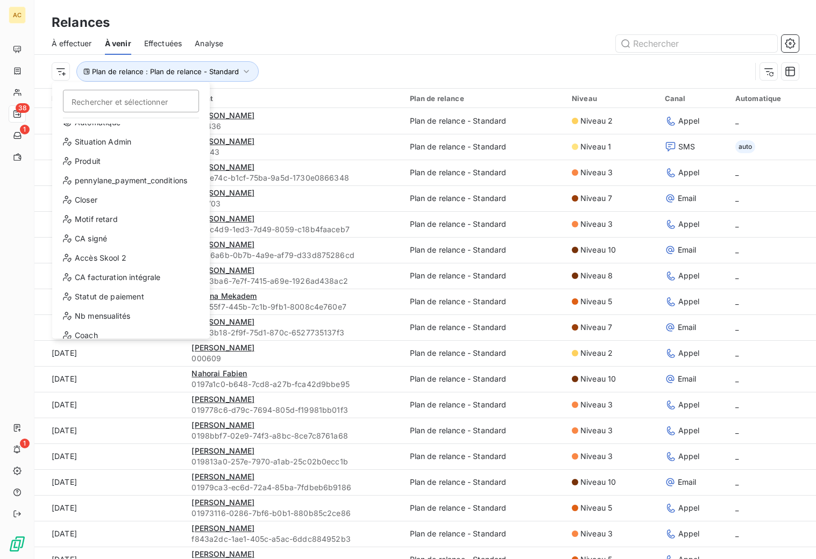
scroll to position [194, 0]
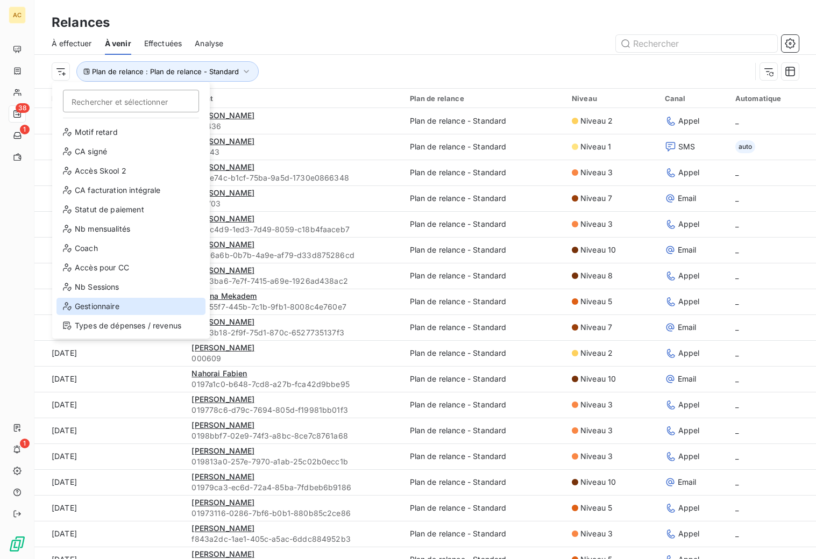
click at [123, 310] on div "Gestionnaire" at bounding box center [130, 306] width 149 height 17
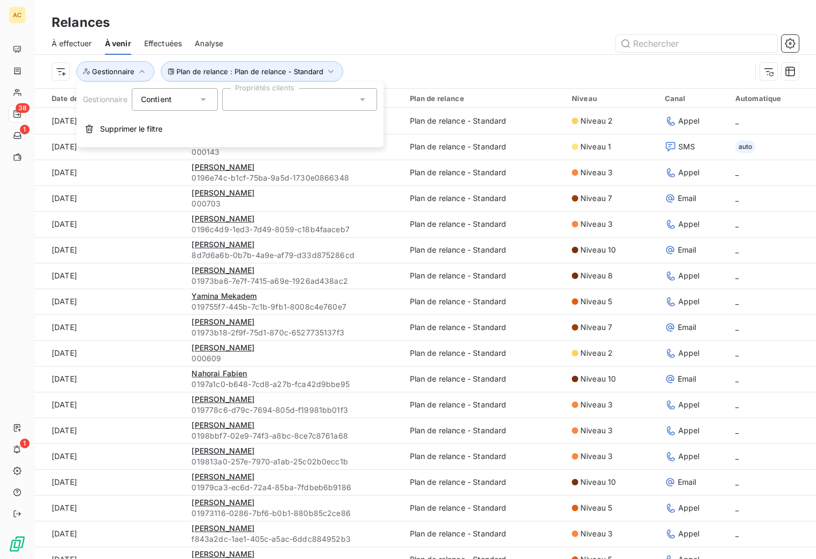
click at [254, 108] on div at bounding box center [299, 99] width 155 height 23
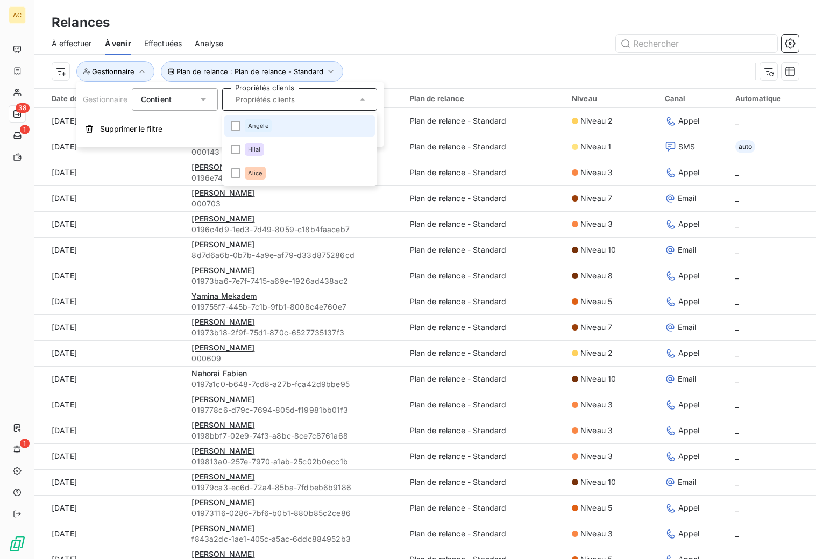
click at [256, 130] on div "Angèle" at bounding box center [258, 125] width 27 height 13
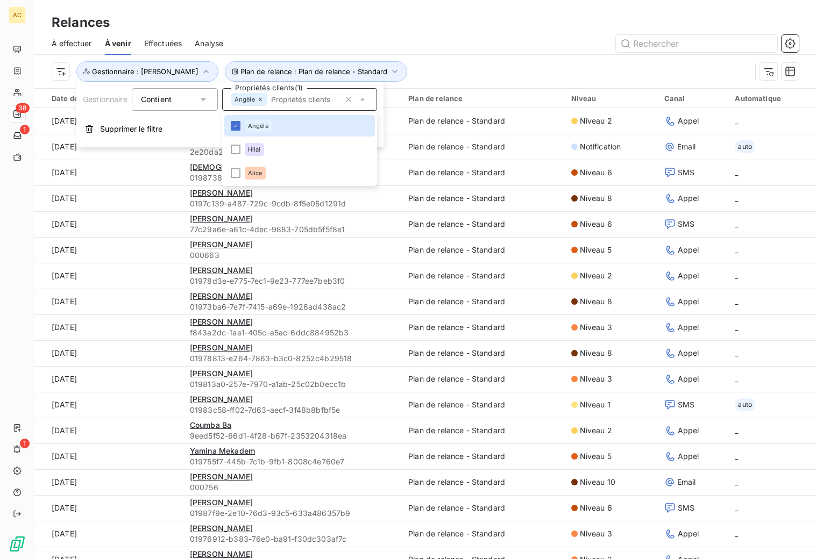
drag, startPoint x: 481, startPoint y: 42, endPoint x: 471, endPoint y: 88, distance: 46.3
click at [481, 43] on div at bounding box center [517, 43] width 562 height 17
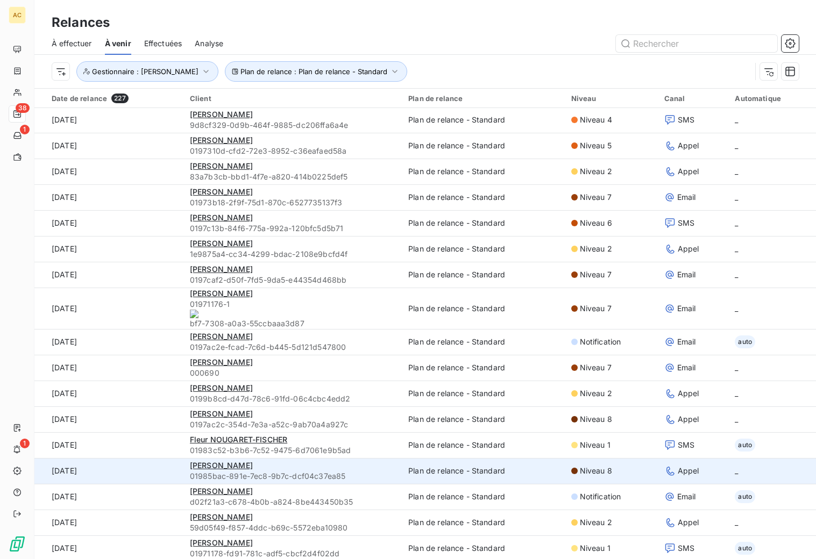
scroll to position [0, 0]
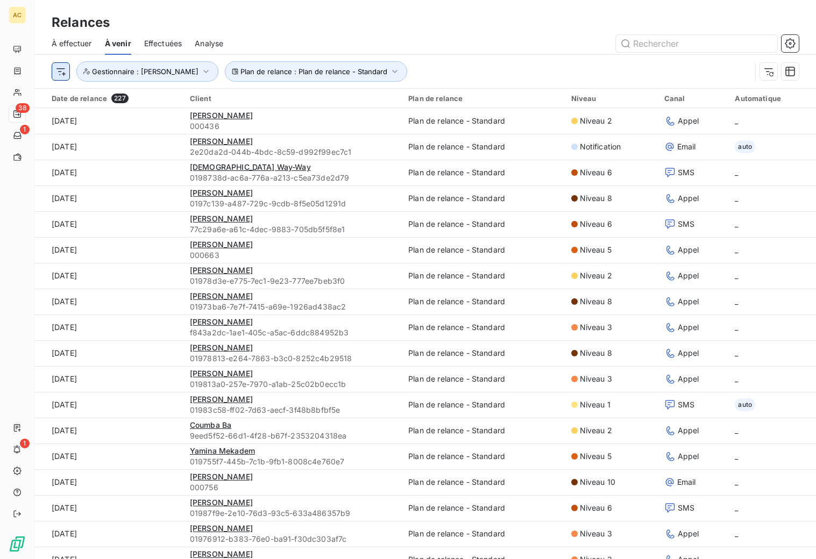
click at [65, 77] on html "AC 38 1 1 Relances À effectuer À venir Effectuées Analyse Plan de relance : Pla…" at bounding box center [408, 279] width 816 height 559
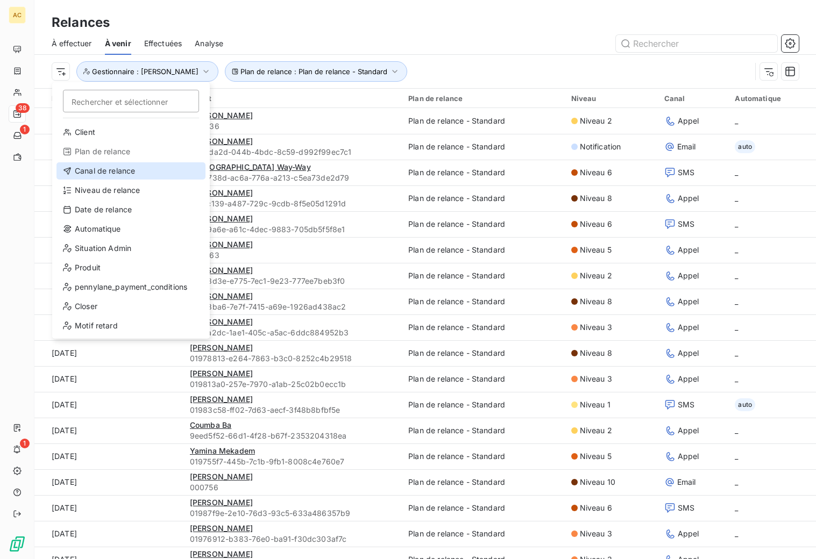
click at [118, 175] on div "Canal de relance" at bounding box center [130, 170] width 149 height 17
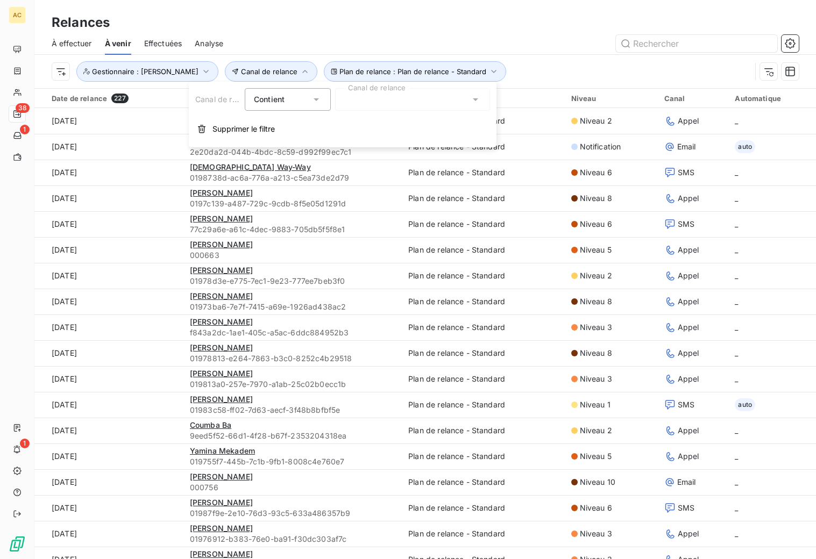
click at [380, 100] on div at bounding box center [412, 99] width 155 height 23
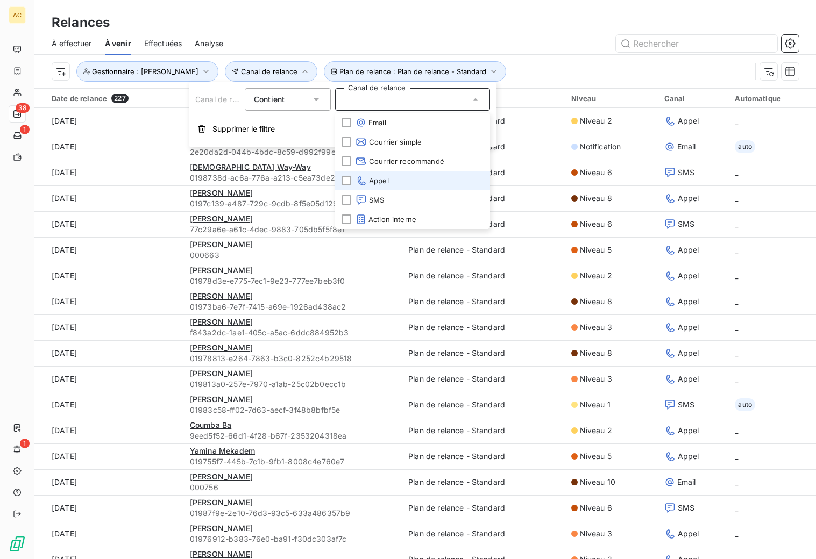
click at [372, 183] on span "Appel" at bounding box center [371, 180] width 33 height 11
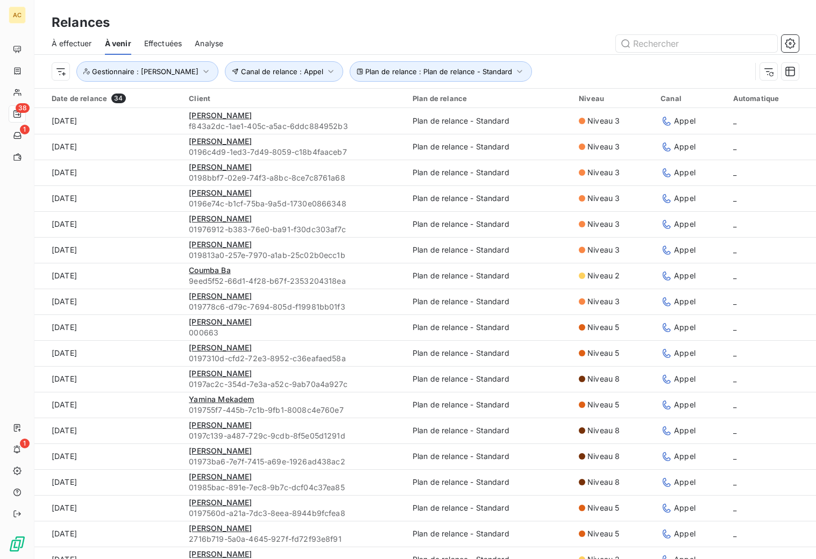
click at [521, 41] on div at bounding box center [517, 43] width 562 height 17
click at [154, 40] on span "Effectuées" at bounding box center [163, 43] width 38 height 11
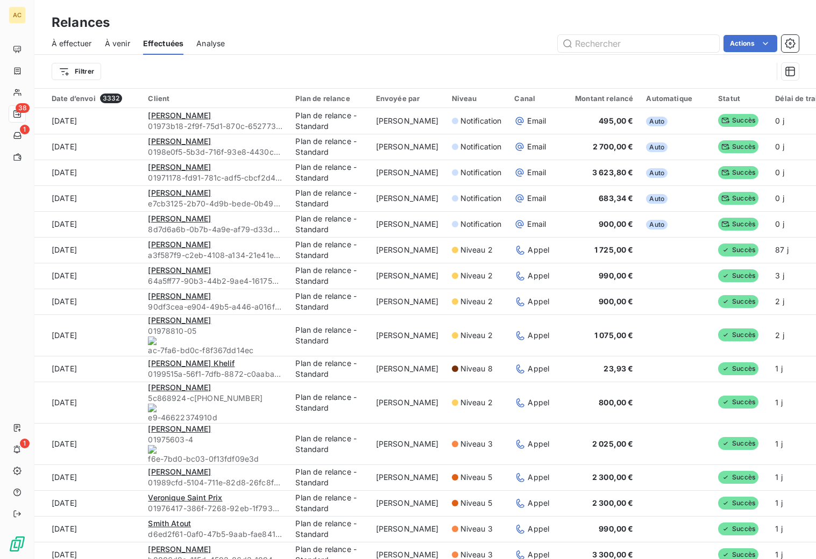
click at [77, 44] on span "À effectuer" at bounding box center [72, 43] width 40 height 11
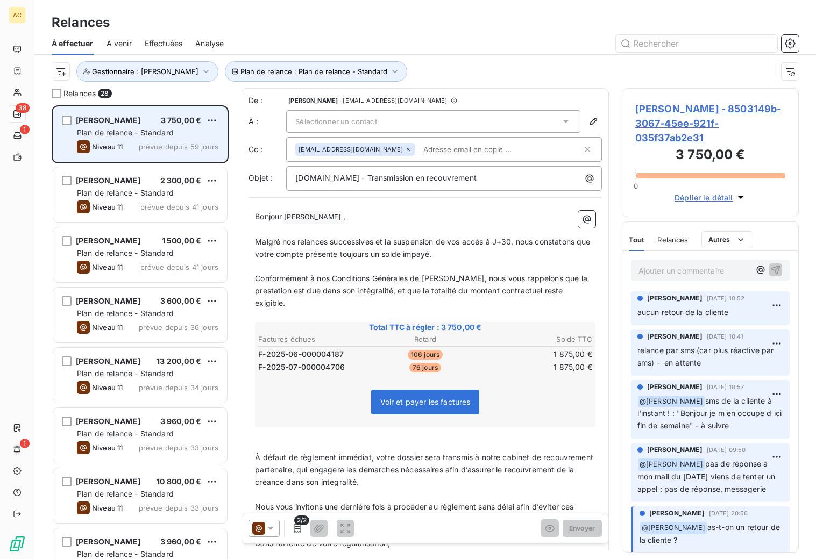
click at [149, 132] on span "Plan de relance - Standard" at bounding box center [125, 132] width 97 height 9
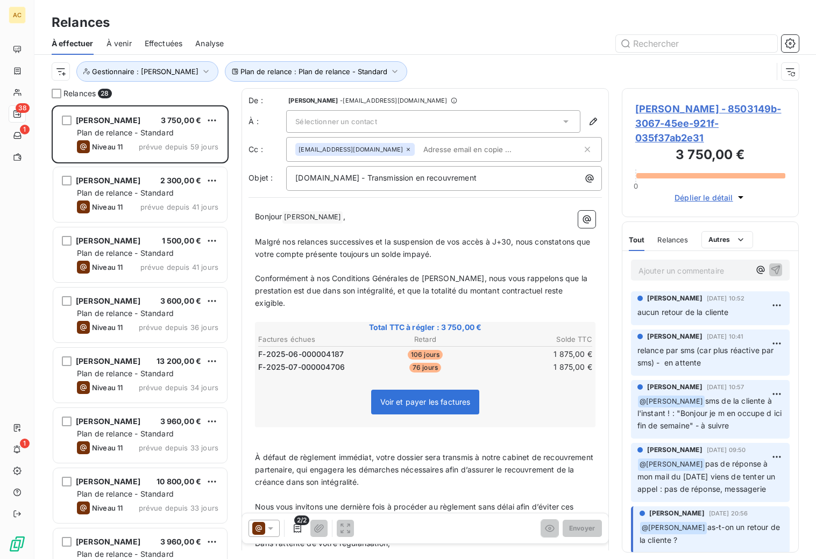
click at [677, 264] on p "Ajouter un commentaire ﻿" at bounding box center [693, 270] width 111 height 13
click at [685, 264] on p "Ajouter un commentaire ﻿" at bounding box center [693, 270] width 111 height 13
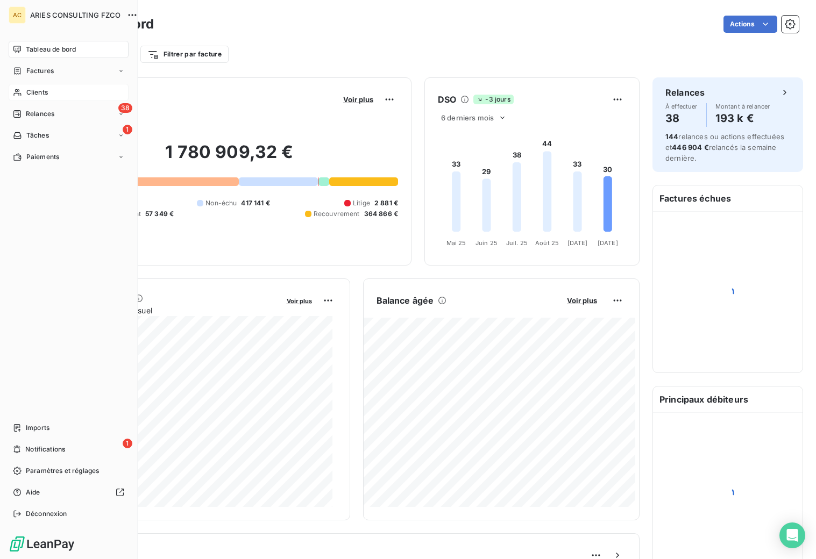
click at [18, 94] on icon at bounding box center [17, 92] width 9 height 9
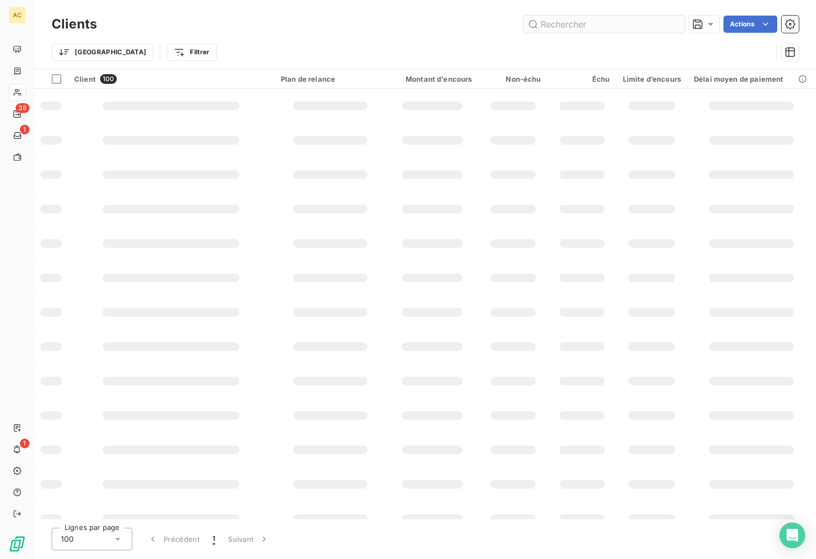
click at [591, 26] on input "text" at bounding box center [603, 24] width 161 height 17
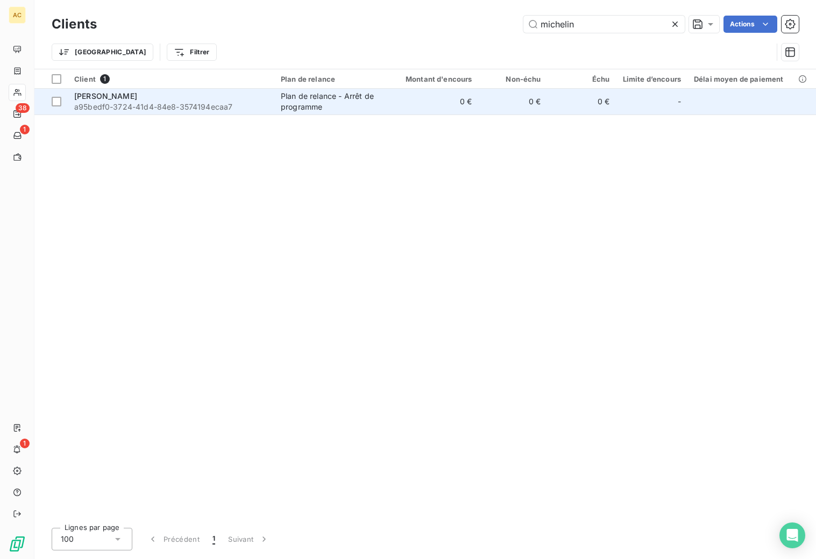
type input "michelin"
click at [247, 104] on span "a95bedf0-3724-41d4-84e8-3574194ecaa7" at bounding box center [171, 107] width 194 height 11
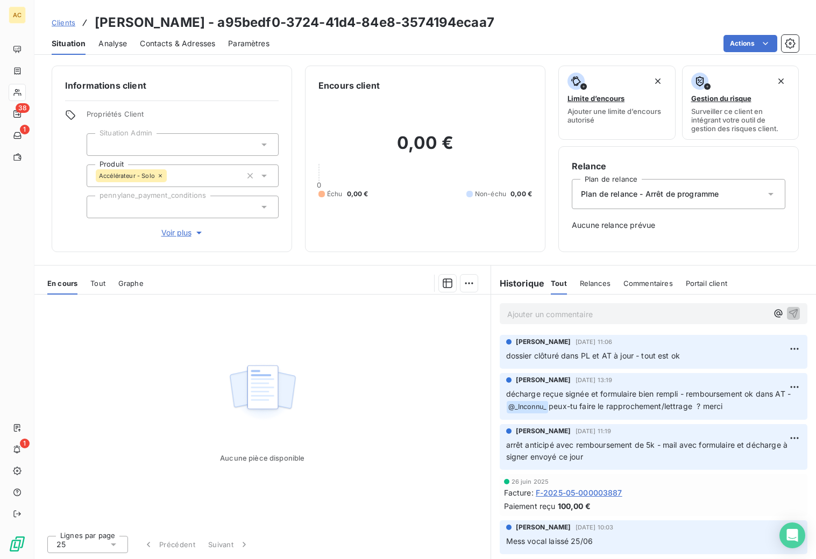
click at [555, 314] on p "Ajouter un commentaire ﻿" at bounding box center [637, 314] width 260 height 13
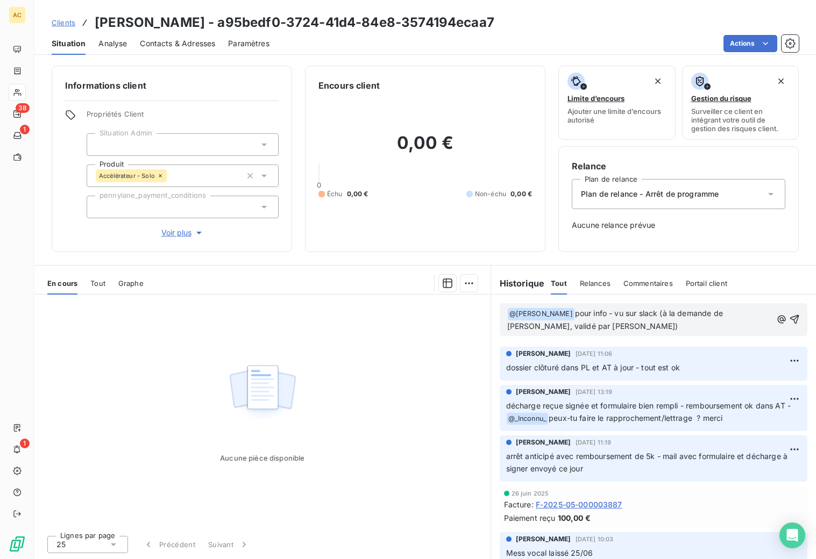
click at [619, 326] on p "﻿ @ [PERSON_NAME] ﻿ pour info - vu sur slack (à la demande de [PERSON_NAME], va…" at bounding box center [639, 320] width 265 height 25
click at [790, 319] on icon "button" at bounding box center [794, 319] width 9 height 9
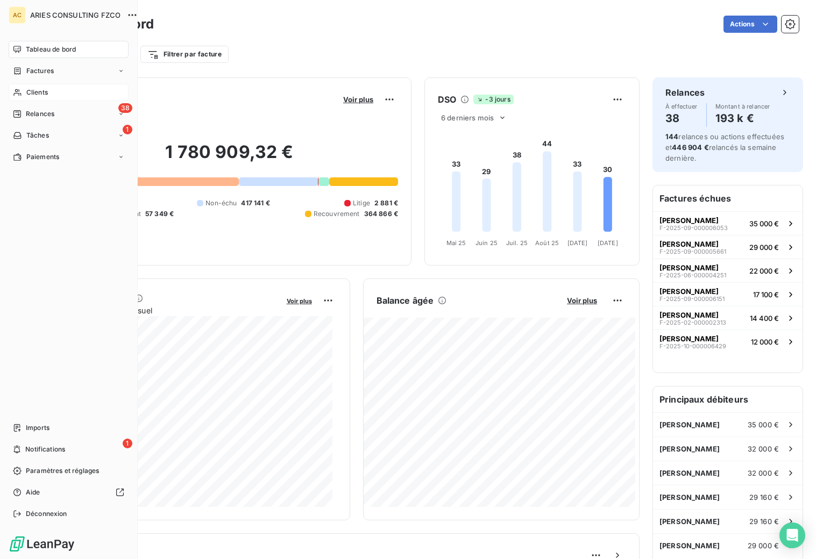
click at [27, 92] on span "Clients" at bounding box center [37, 93] width 22 height 10
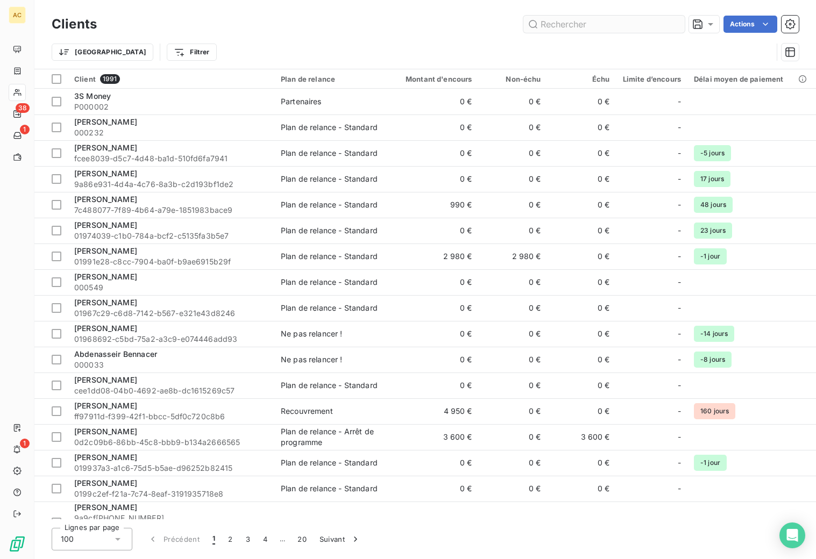
click at [578, 26] on input "text" at bounding box center [603, 24] width 161 height 17
type input "m"
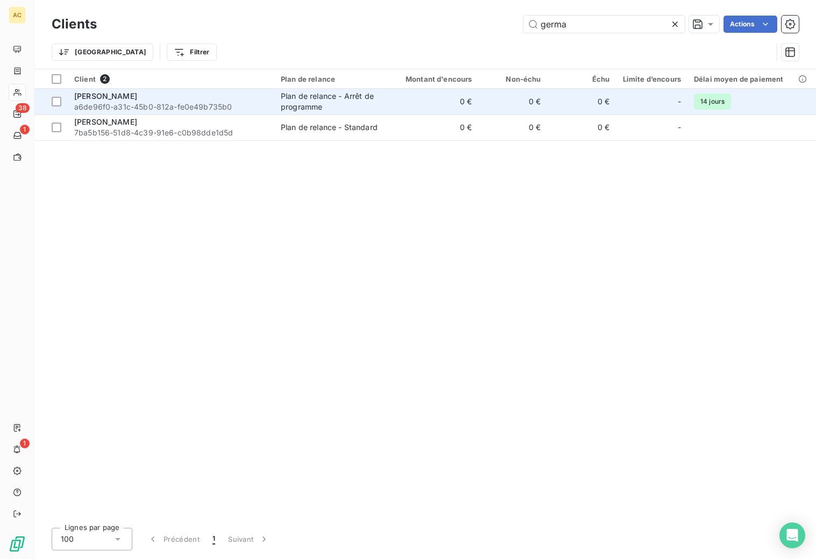
type input "germa"
click at [122, 98] on span "[PERSON_NAME]" at bounding box center [105, 95] width 63 height 9
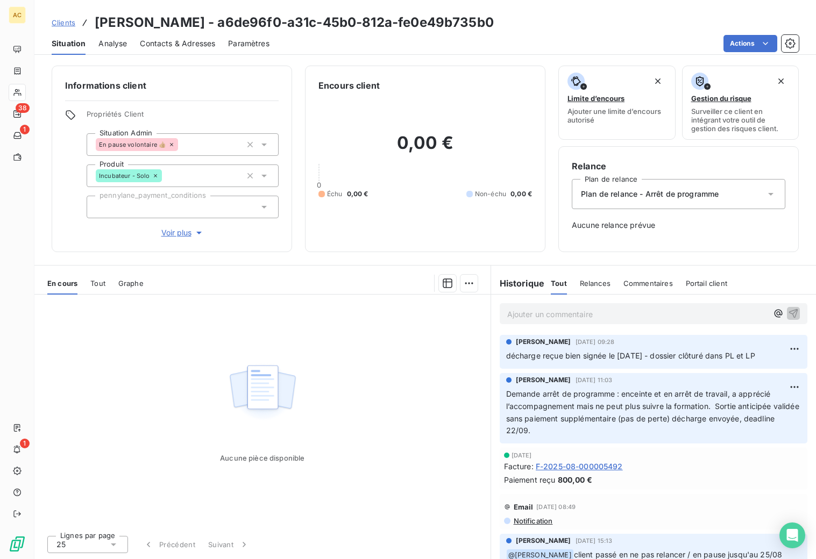
click at [56, 13] on div "Clients [PERSON_NAME] - a6de96f0-a31c-45b0-812a-fe0e49b735b0" at bounding box center [273, 22] width 442 height 19
click at [61, 20] on span "Clients" at bounding box center [64, 22] width 24 height 9
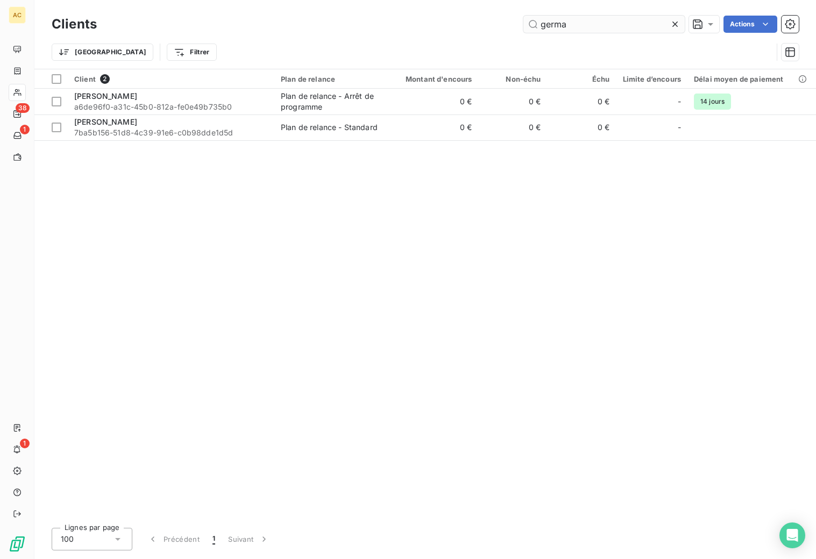
drag, startPoint x: 545, startPoint y: 23, endPoint x: 529, endPoint y: 23, distance: 16.1
click at [529, 23] on input "germa" at bounding box center [603, 24] width 161 height 17
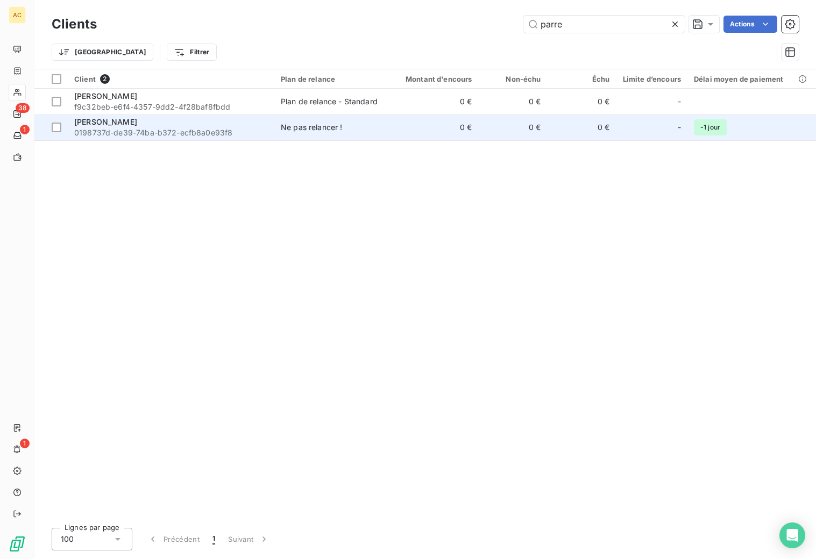
type input "parre"
click at [238, 127] on span "0198737d-de39-74ba-b372-ecfb8a0e93f8" at bounding box center [171, 132] width 194 height 11
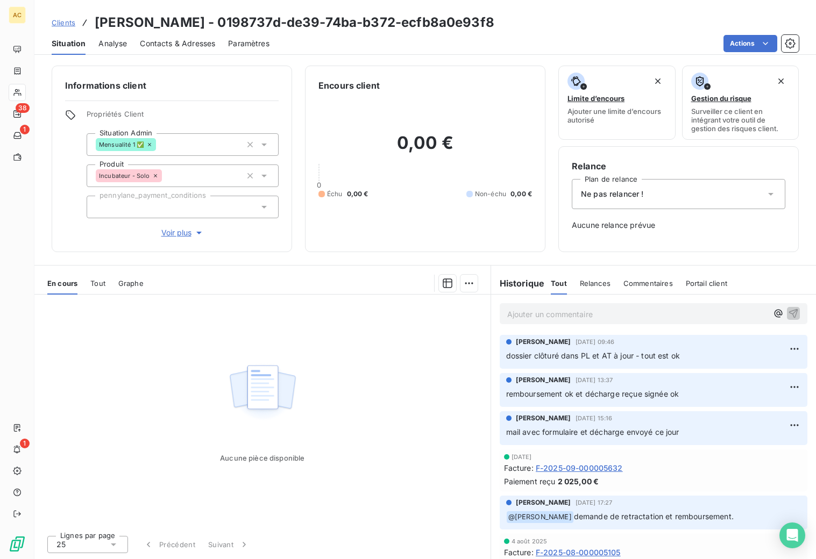
click at [719, 196] on div "Ne pas relancer !" at bounding box center [677, 194] width 213 height 30
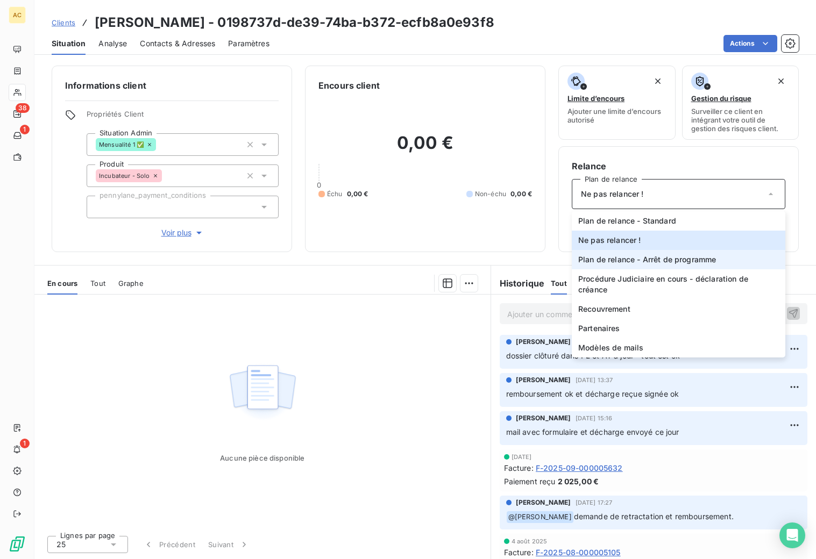
click at [691, 259] on span "Plan de relance - Arrêt de programme" at bounding box center [647, 259] width 138 height 11
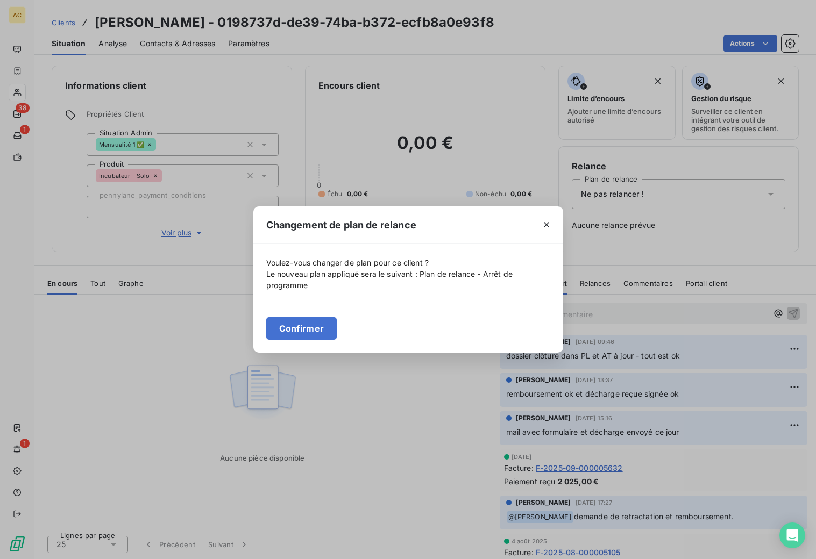
drag, startPoint x: 312, startPoint y: 328, endPoint x: 337, endPoint y: 324, distance: 25.1
click at [313, 328] on button "Confirmer" at bounding box center [301, 328] width 71 height 23
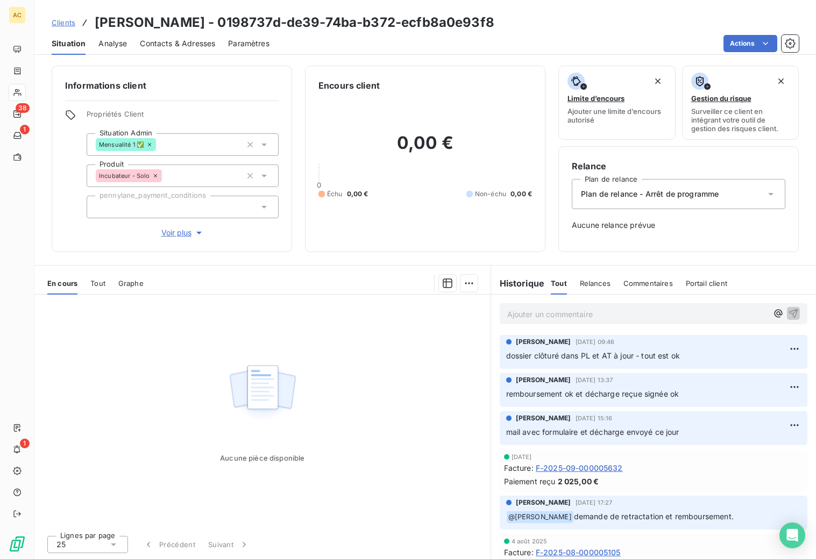
click at [553, 308] on p "Ajouter un commentaire ﻿" at bounding box center [637, 314] width 260 height 13
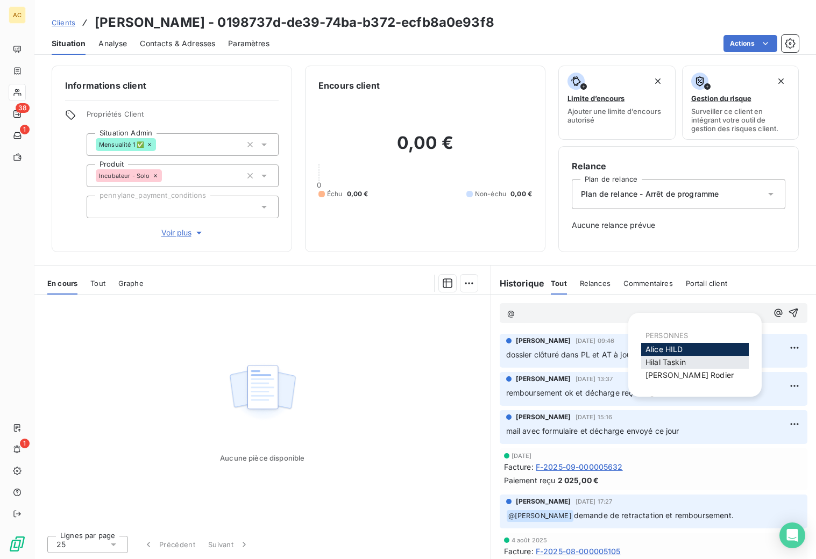
click at [645, 361] on span "[PERSON_NAME]" at bounding box center [665, 362] width 40 height 9
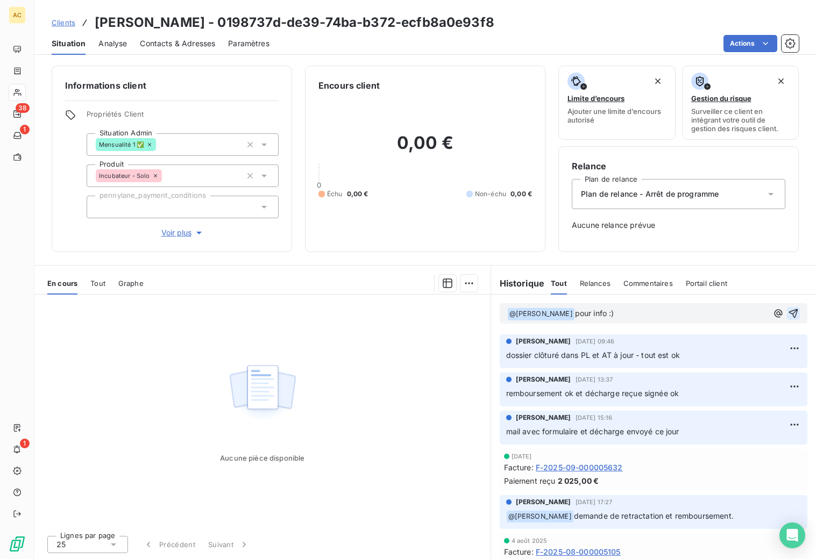
click at [788, 313] on icon "button" at bounding box center [793, 313] width 11 height 11
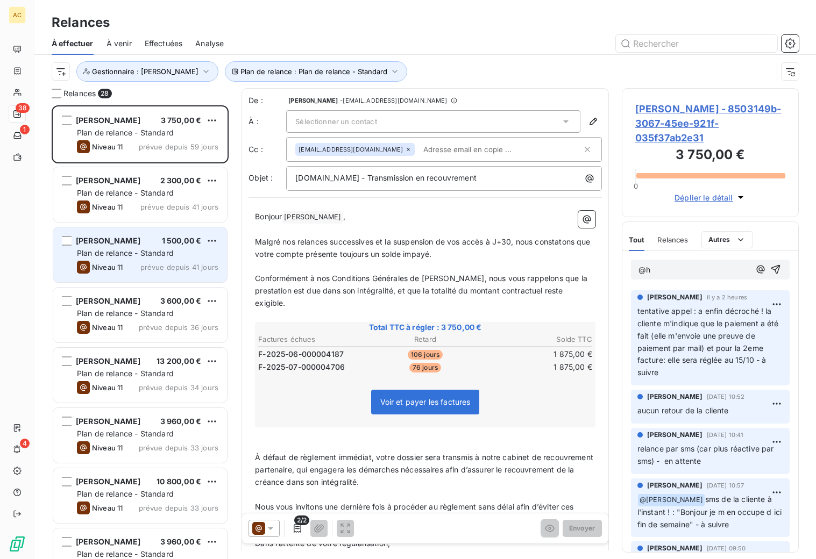
scroll to position [446, 169]
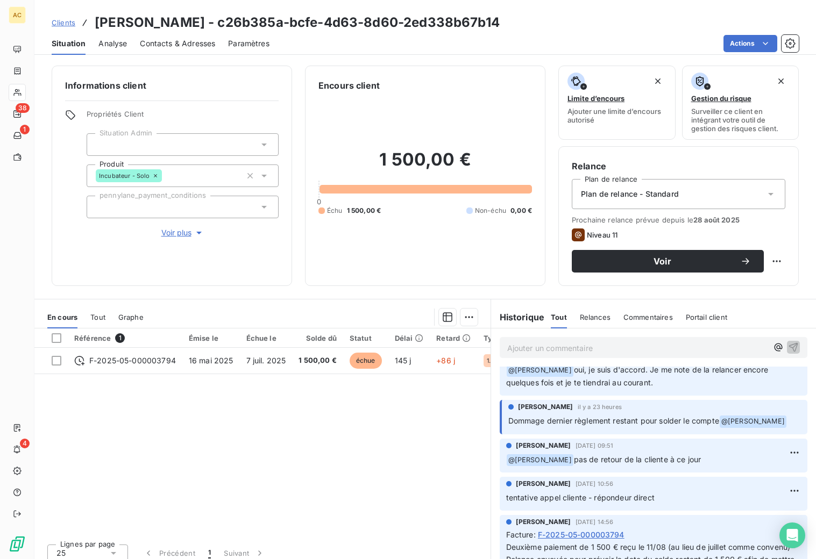
scroll to position [21, 0]
click at [103, 319] on span "Tout" at bounding box center [97, 317] width 15 height 9
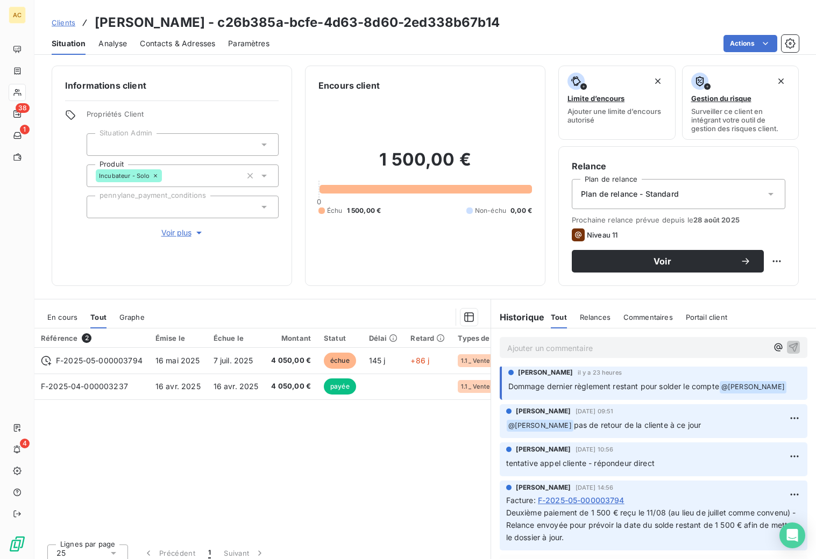
scroll to position [0, 0]
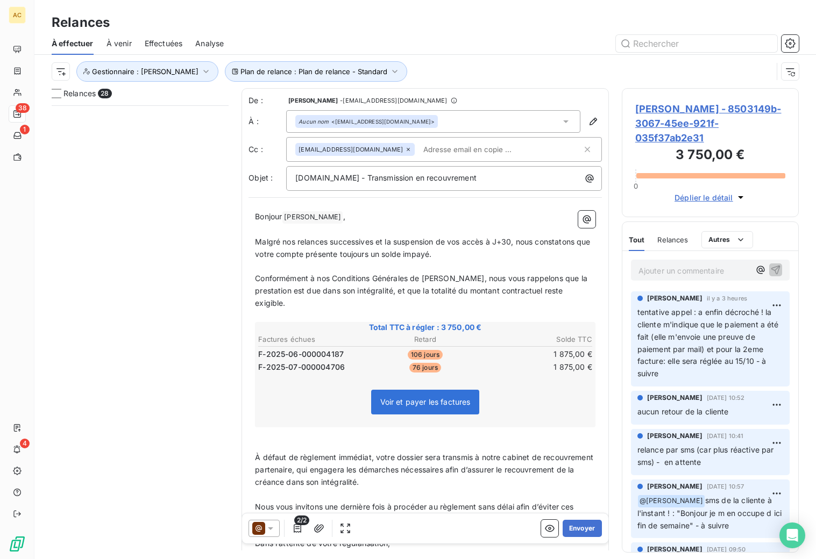
scroll to position [991, 0]
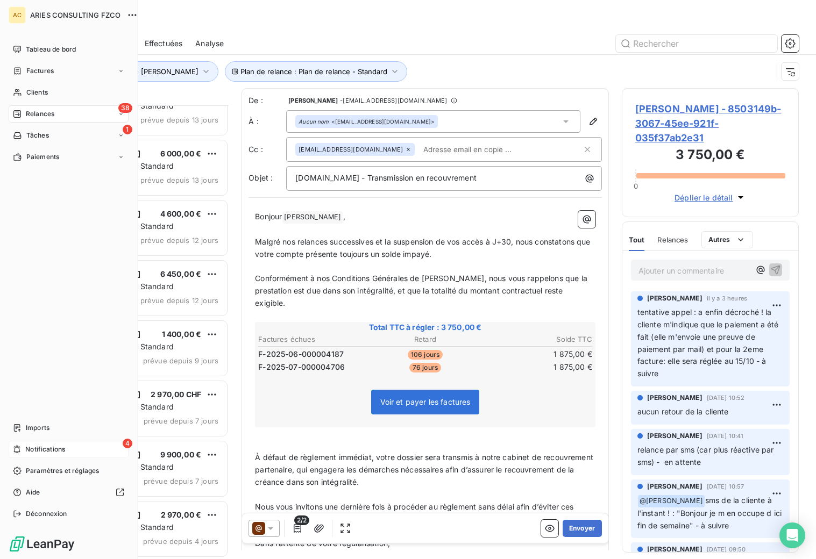
click at [42, 447] on span "Notifications" at bounding box center [45, 450] width 40 height 10
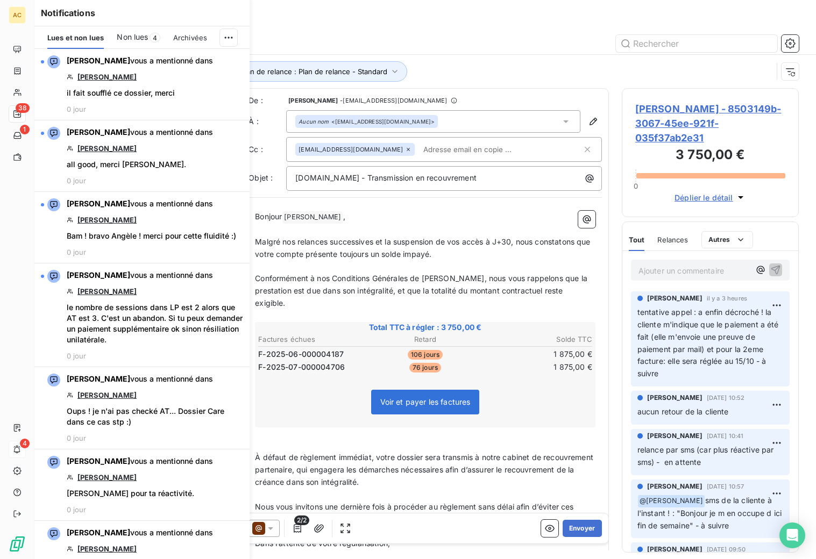
scroll to position [446, 169]
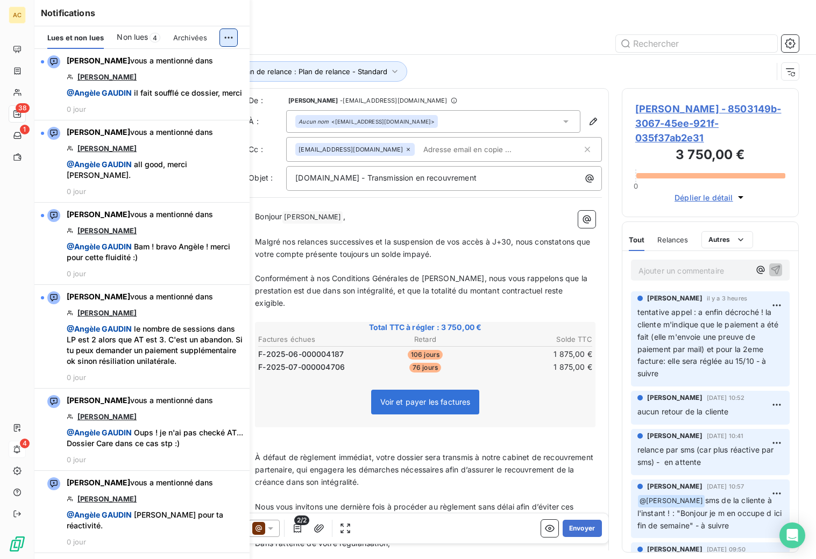
click at [225, 37] on html "AC 38 1 4 Relances À effectuer À venir Effectuées Analyse Plan de relance : Pla…" at bounding box center [408, 279] width 816 height 559
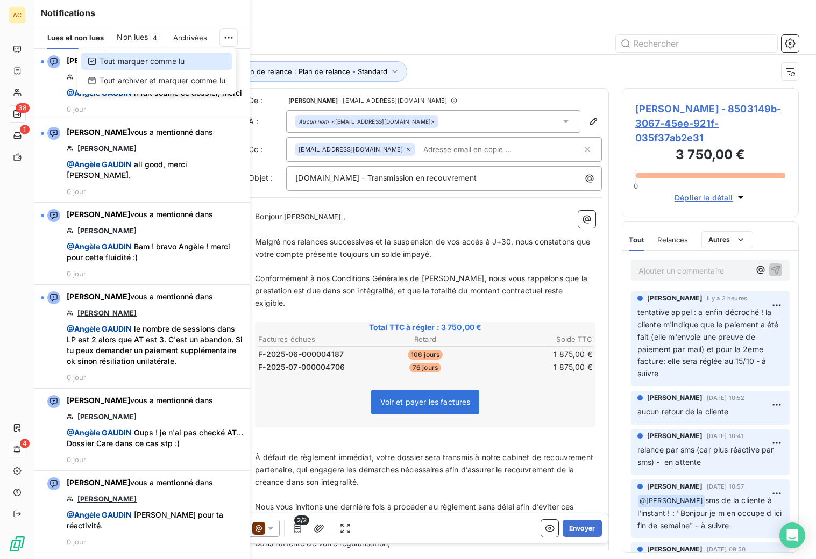
click at [192, 60] on div "Tout marquer comme lu" at bounding box center [156, 61] width 151 height 17
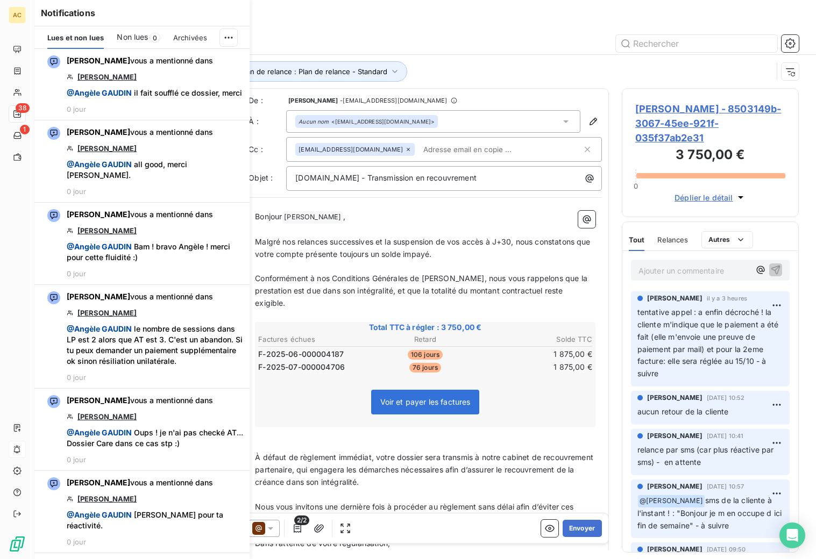
click at [318, 30] on div "Relances" at bounding box center [424, 22] width 781 height 19
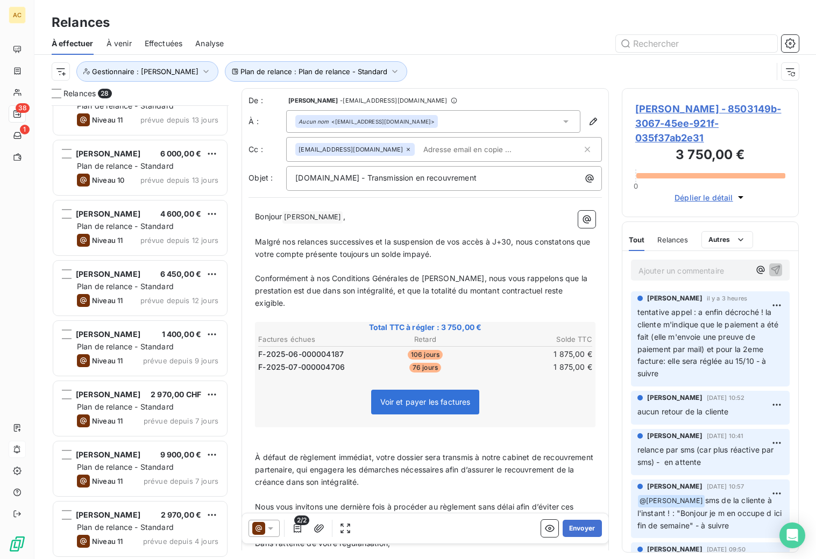
scroll to position [1233, 0]
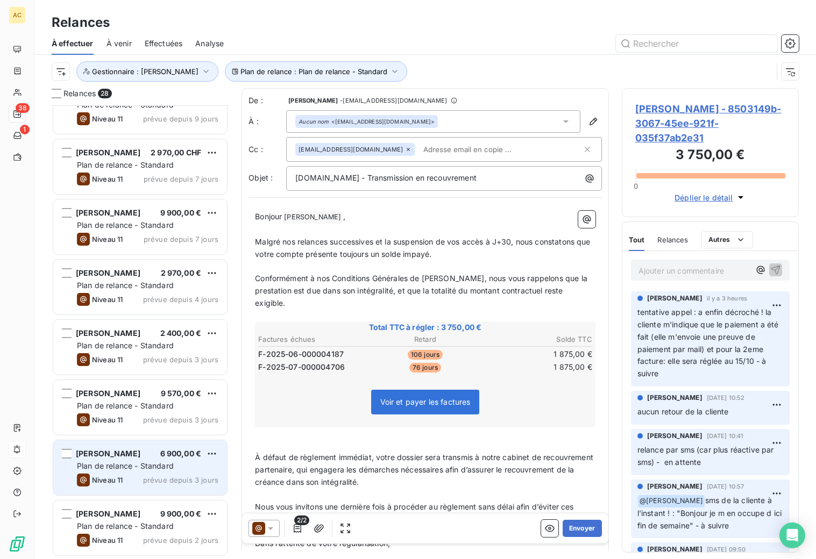
click at [183, 462] on div "Plan de relance - Standard" at bounding box center [147, 466] width 141 height 11
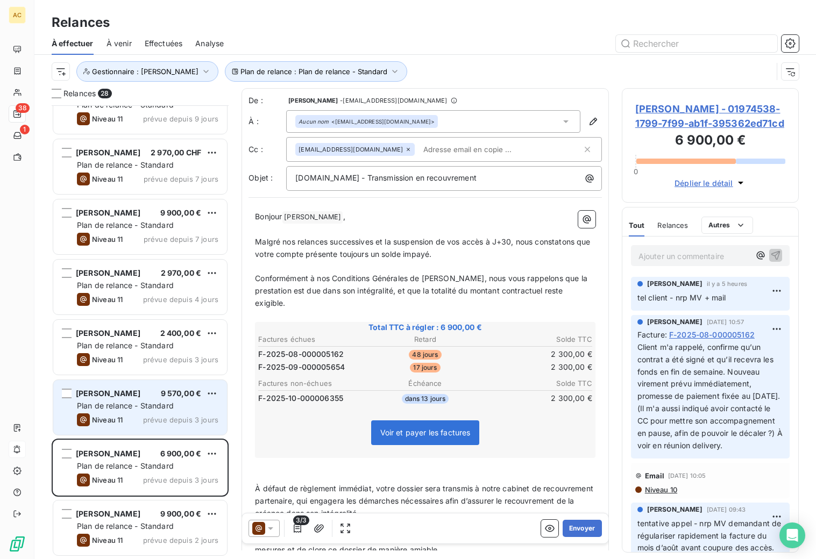
click at [133, 413] on div "Niveau 11 prévue depuis 3 jours" at bounding box center [147, 419] width 141 height 13
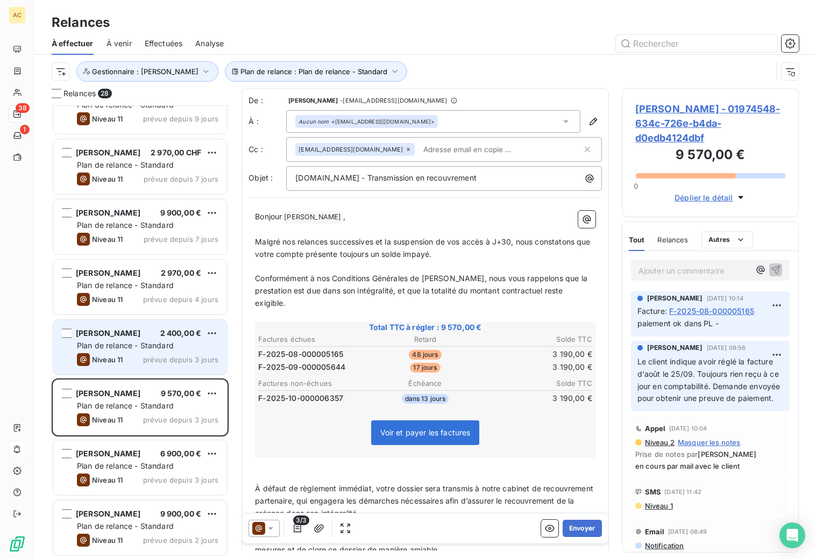
click at [140, 359] on div "Niveau 11 prévue depuis 3 jours" at bounding box center [147, 359] width 141 height 13
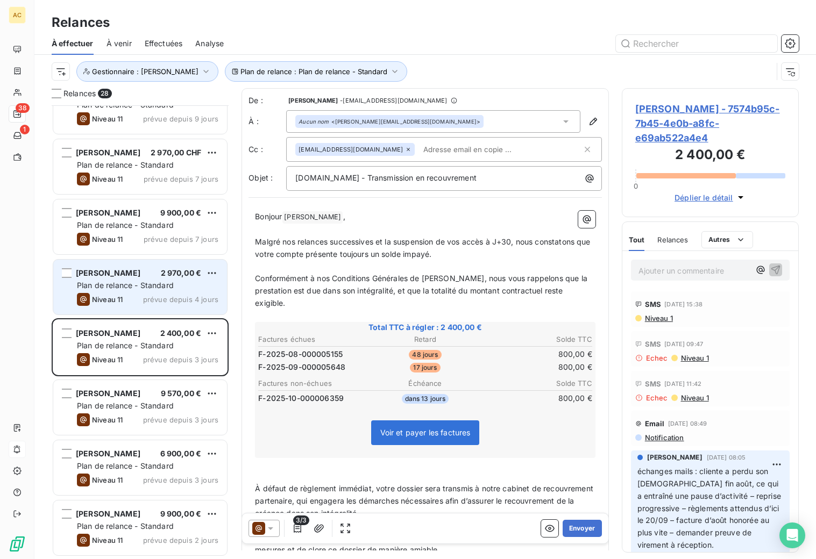
click at [148, 297] on span "prévue depuis 4 jours" at bounding box center [180, 299] width 75 height 9
